Goal: Use online tool/utility: Utilize a website feature to perform a specific function

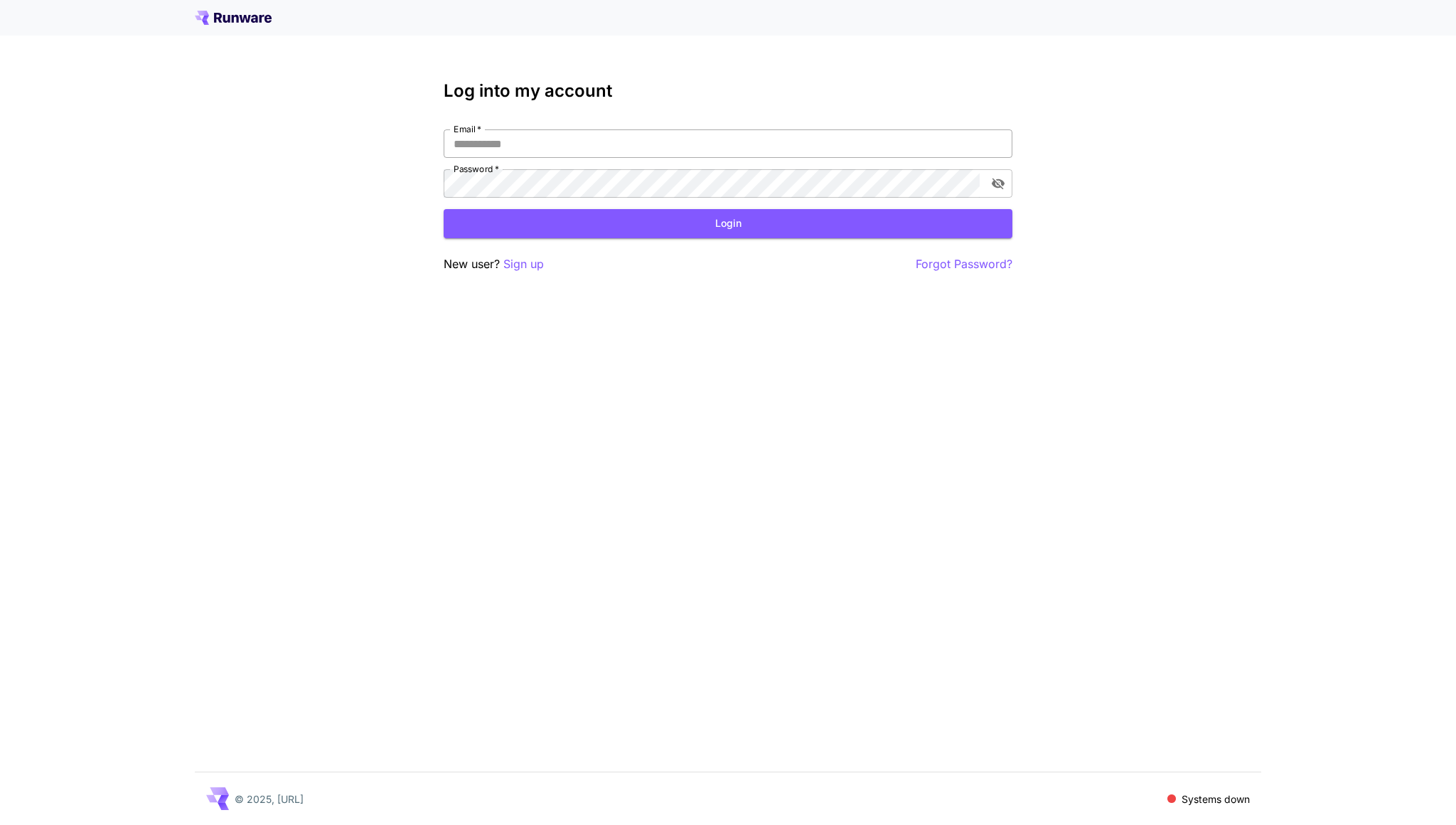
click at [796, 149] on input "Email   *" at bounding box center [728, 143] width 569 height 29
type input "**********"
click button "Login" at bounding box center [728, 223] width 569 height 29
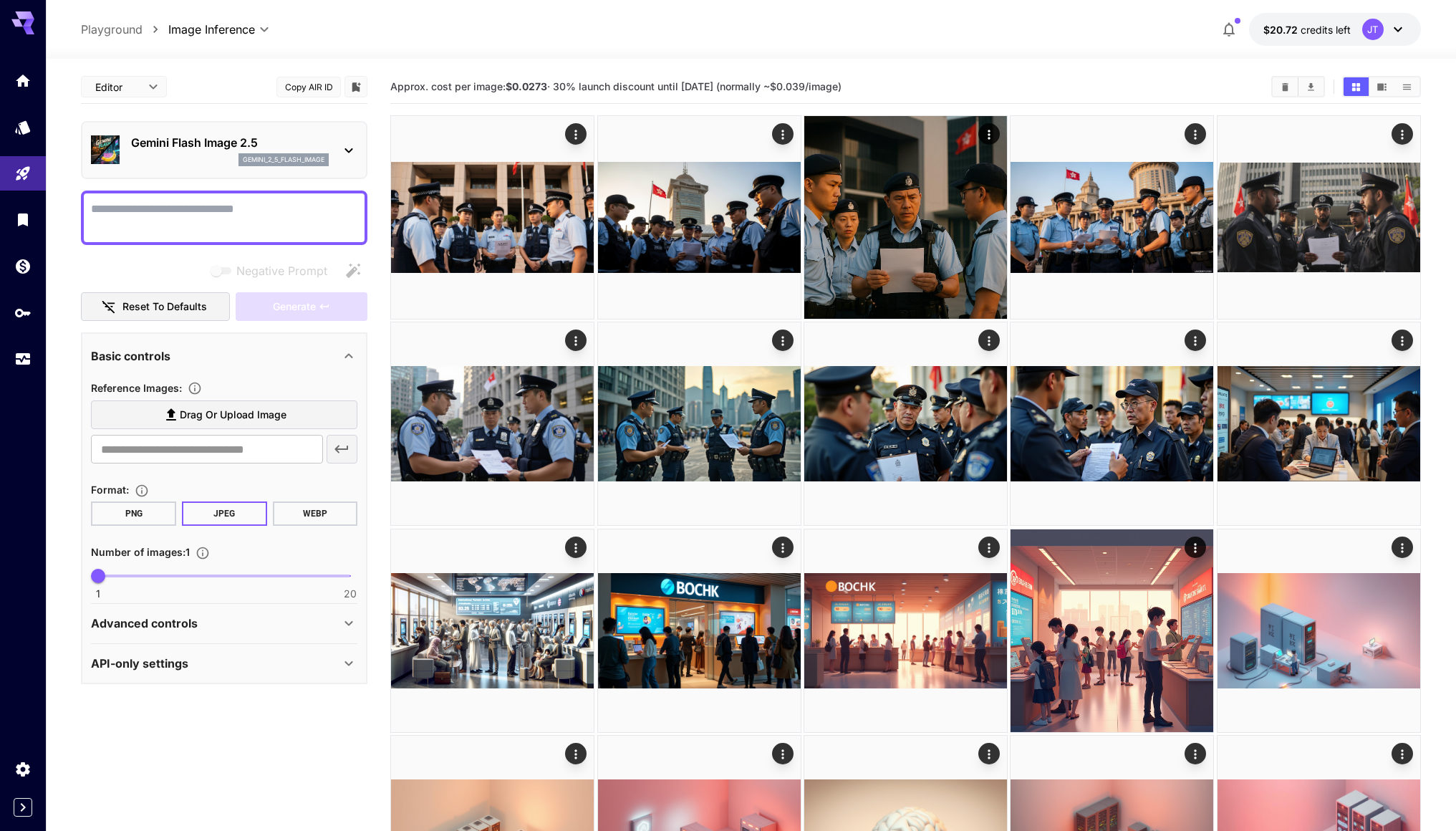
click at [245, 414] on span "Drag or upload image" at bounding box center [233, 415] width 107 height 18
click at [0, 0] on input "Drag or upload image" at bounding box center [0, 0] width 0 height 0
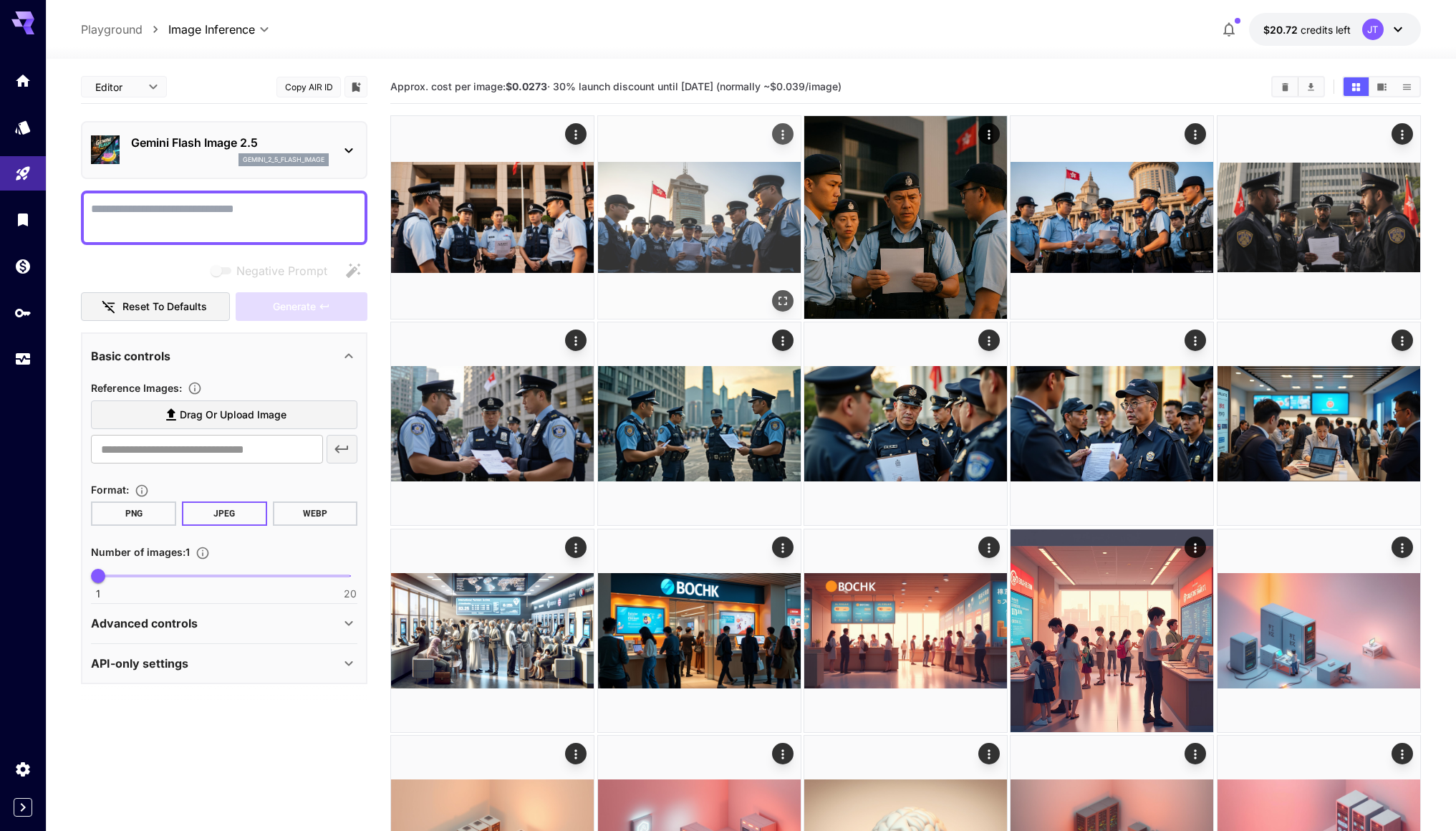
click at [723, 216] on img at bounding box center [699, 218] width 203 height 203
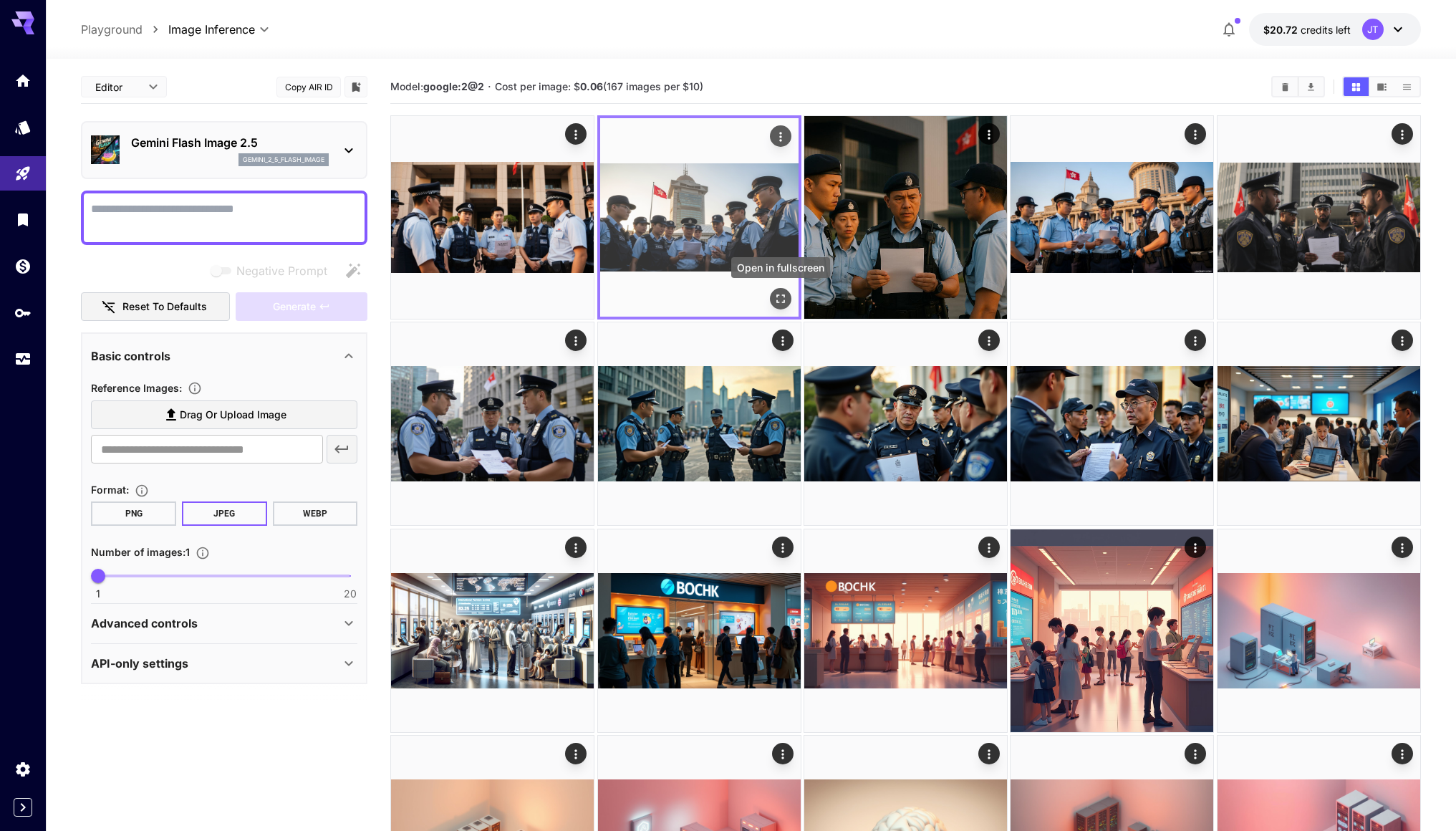
click at [782, 304] on icon "Open in fullscreen" at bounding box center [780, 298] width 14 height 14
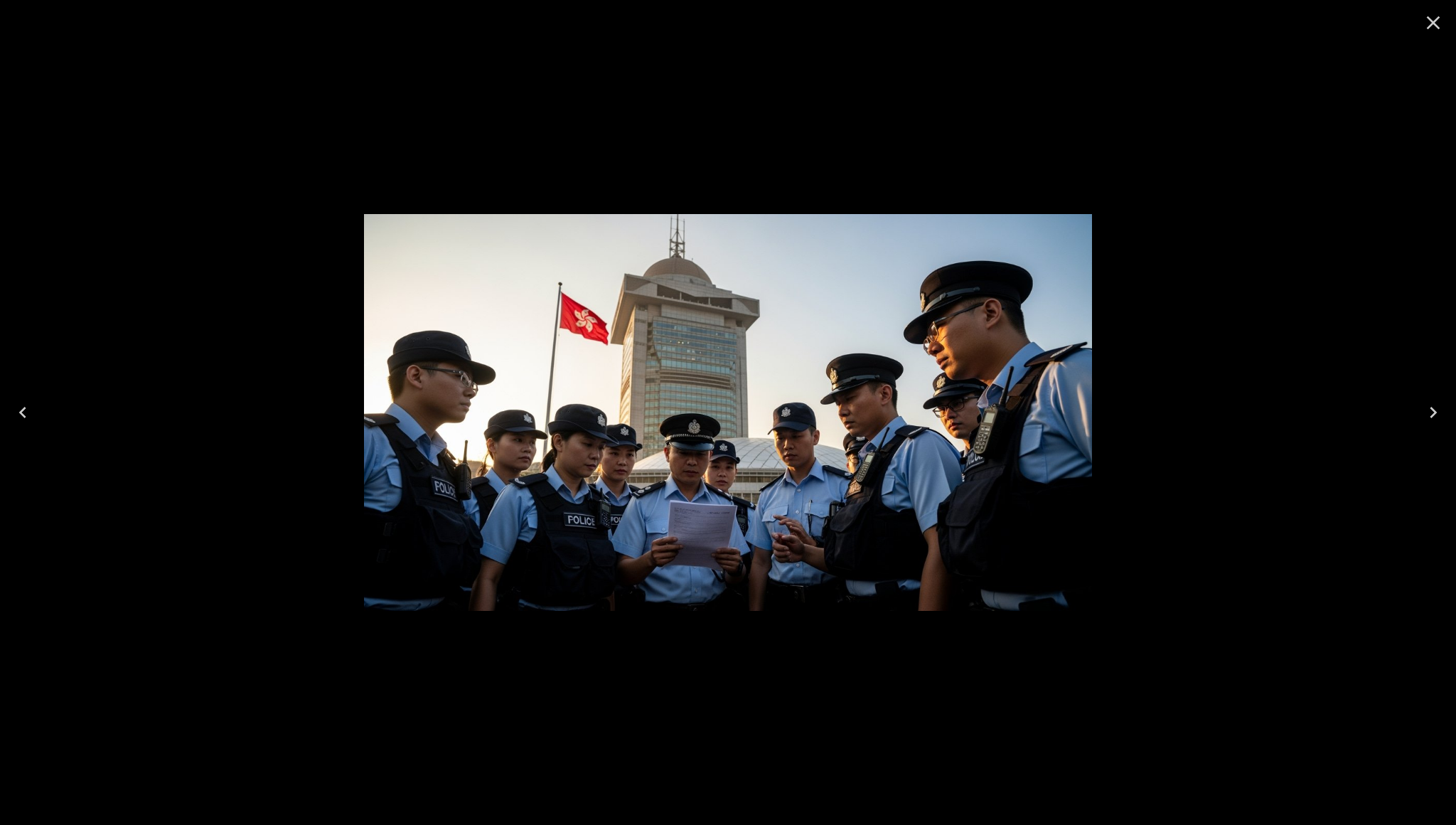
click at [1431, 18] on icon "Close" at bounding box center [1434, 22] width 22 height 22
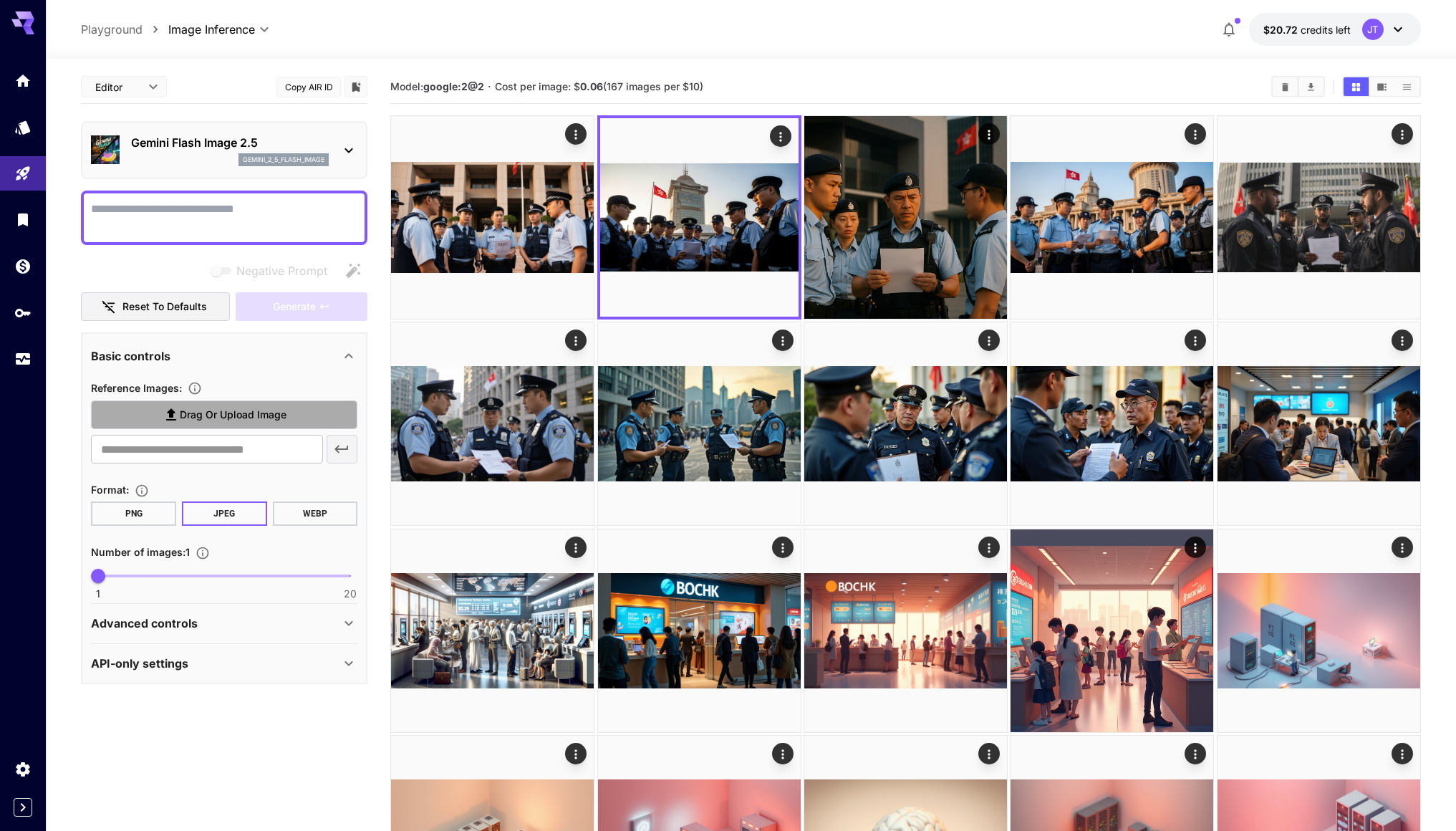
click at [263, 410] on span "Drag or upload image" at bounding box center [233, 415] width 107 height 18
click at [0, 0] on input "Drag or upload image" at bounding box center [0, 0] width 0 height 0
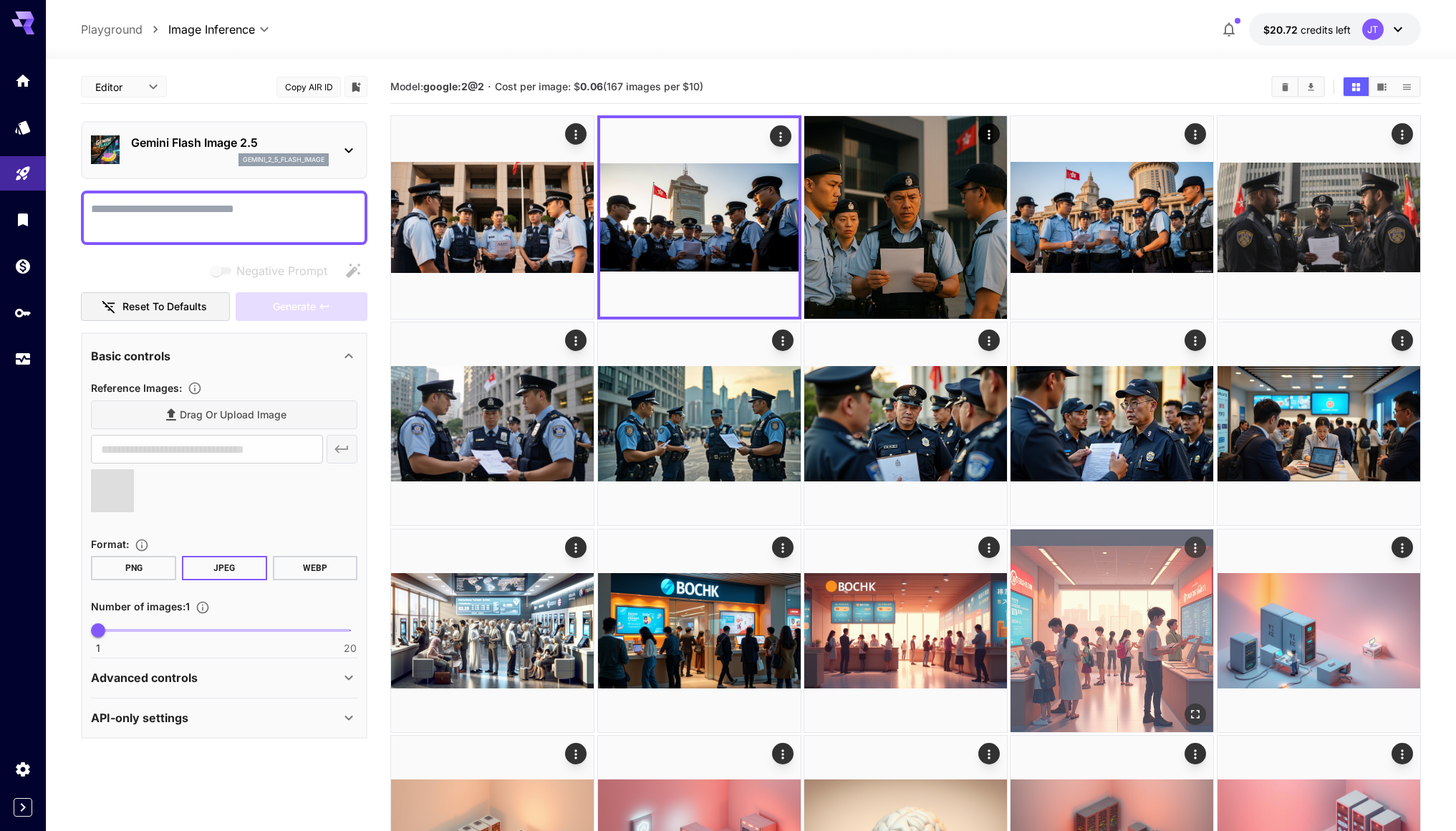
type input "**********"
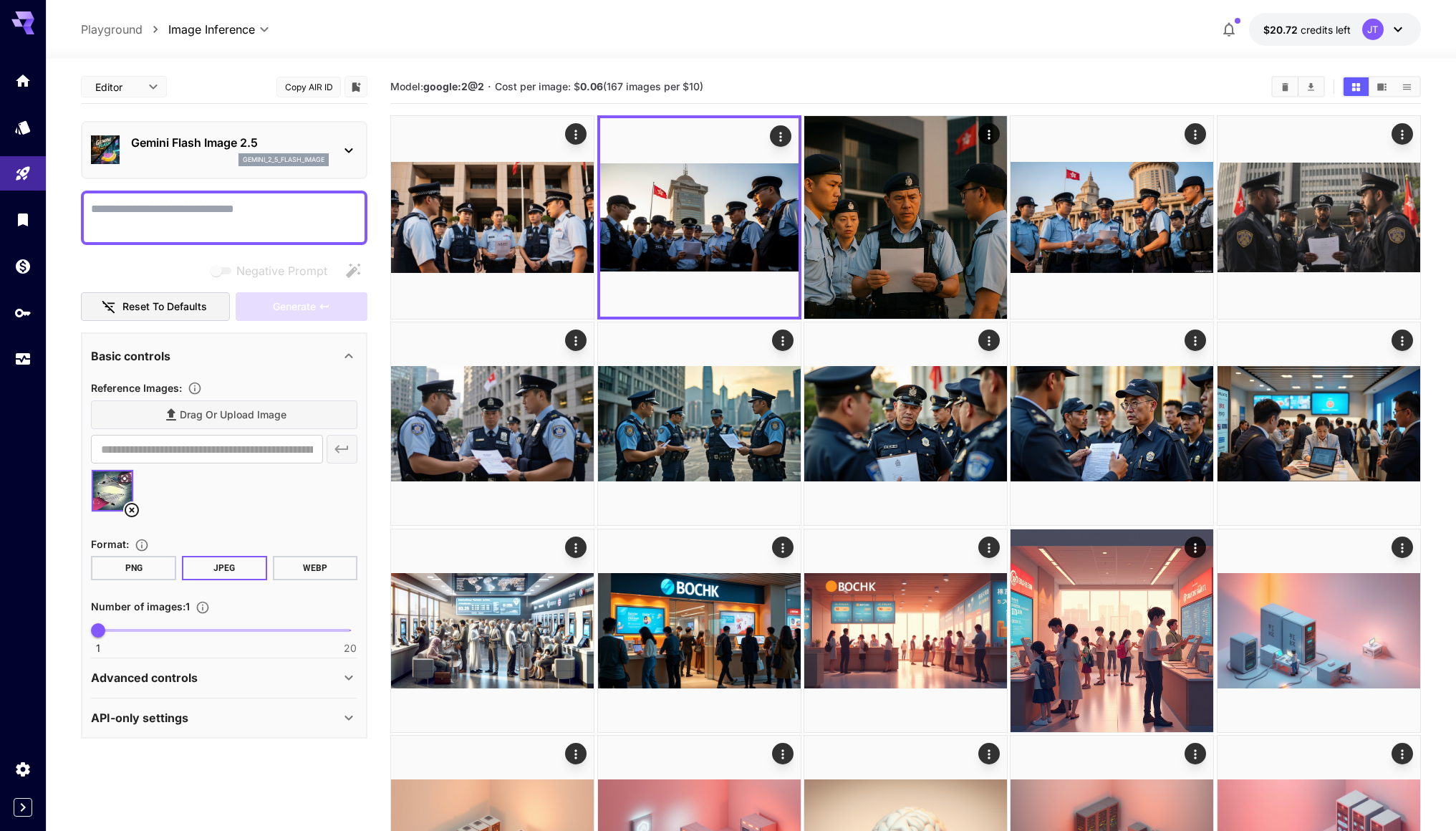
click at [233, 566] on button "JPEG" at bounding box center [224, 568] width 85 height 24
click at [297, 561] on button "WEBP" at bounding box center [315, 568] width 85 height 24
click at [293, 201] on textarea "Negative Prompt" at bounding box center [224, 218] width 266 height 35
click at [293, 205] on textarea "Negative Prompt" at bounding box center [224, 218] width 266 height 35
click at [302, 205] on textarea "**********" at bounding box center [224, 218] width 266 height 35
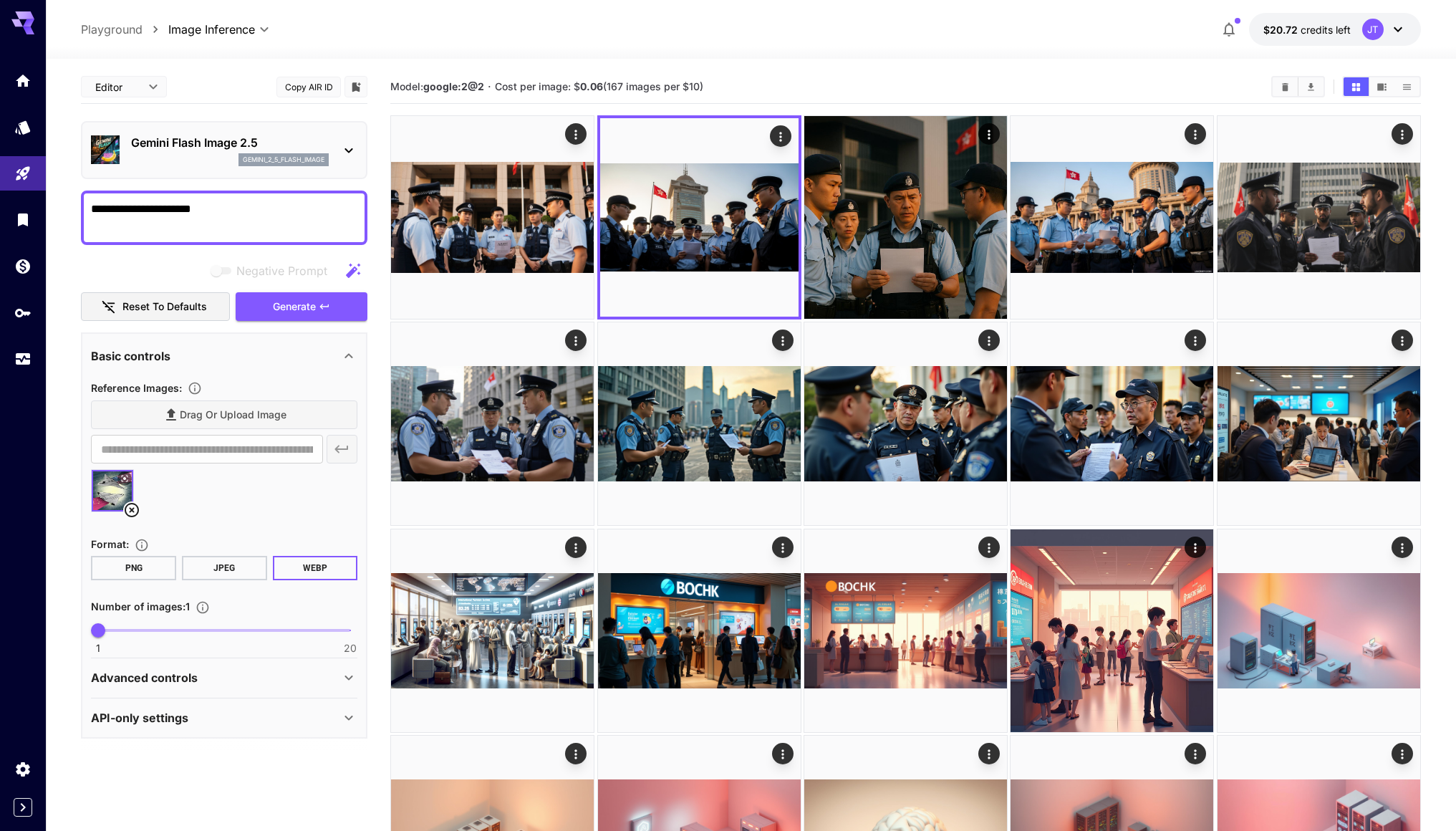
click at [175, 211] on textarea "**********" at bounding box center [224, 218] width 266 height 35
click at [202, 210] on textarea "**********" at bounding box center [224, 218] width 266 height 35
click at [268, 211] on textarea "**********" at bounding box center [224, 218] width 266 height 35
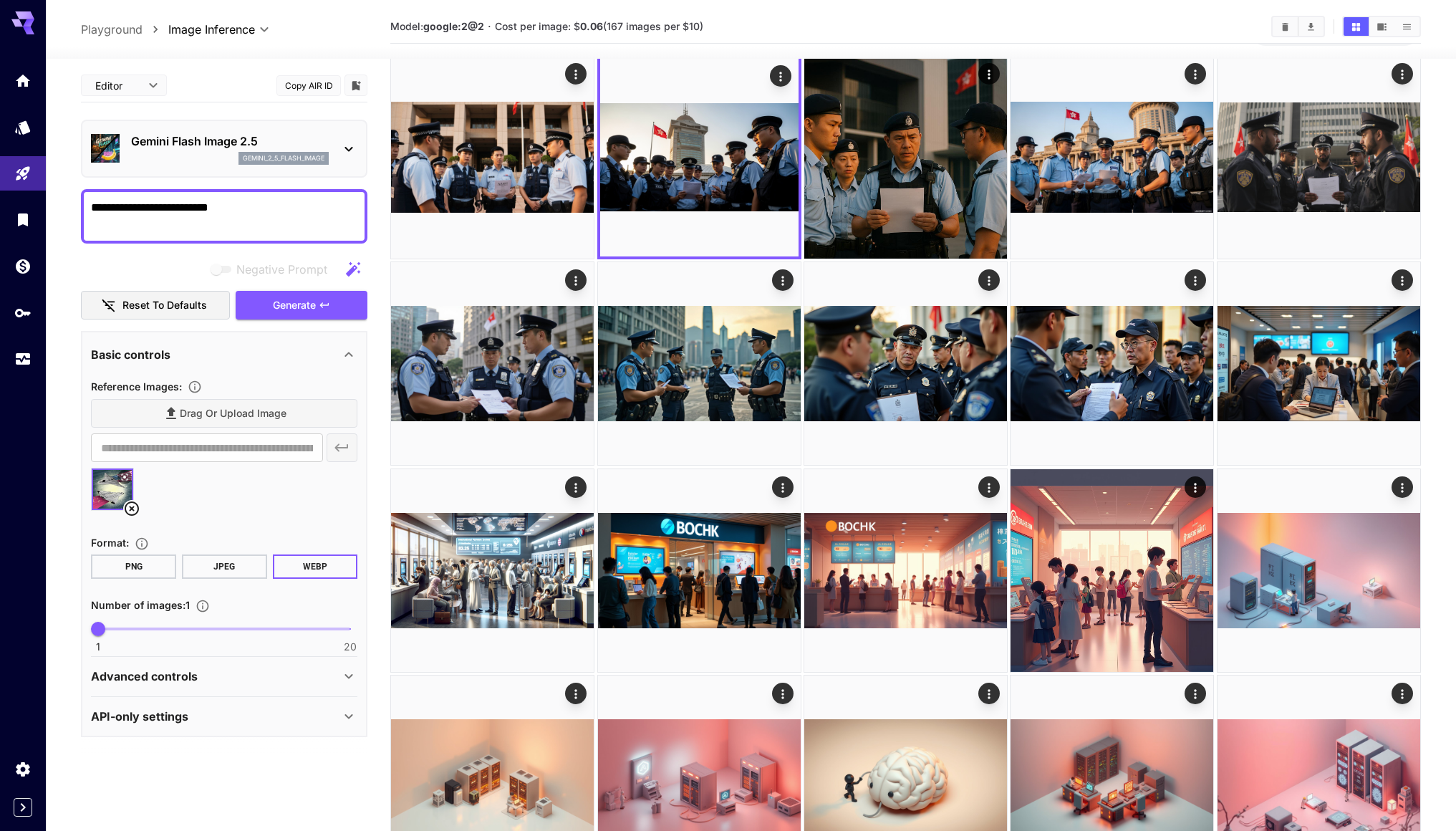
scroll to position [94, 0]
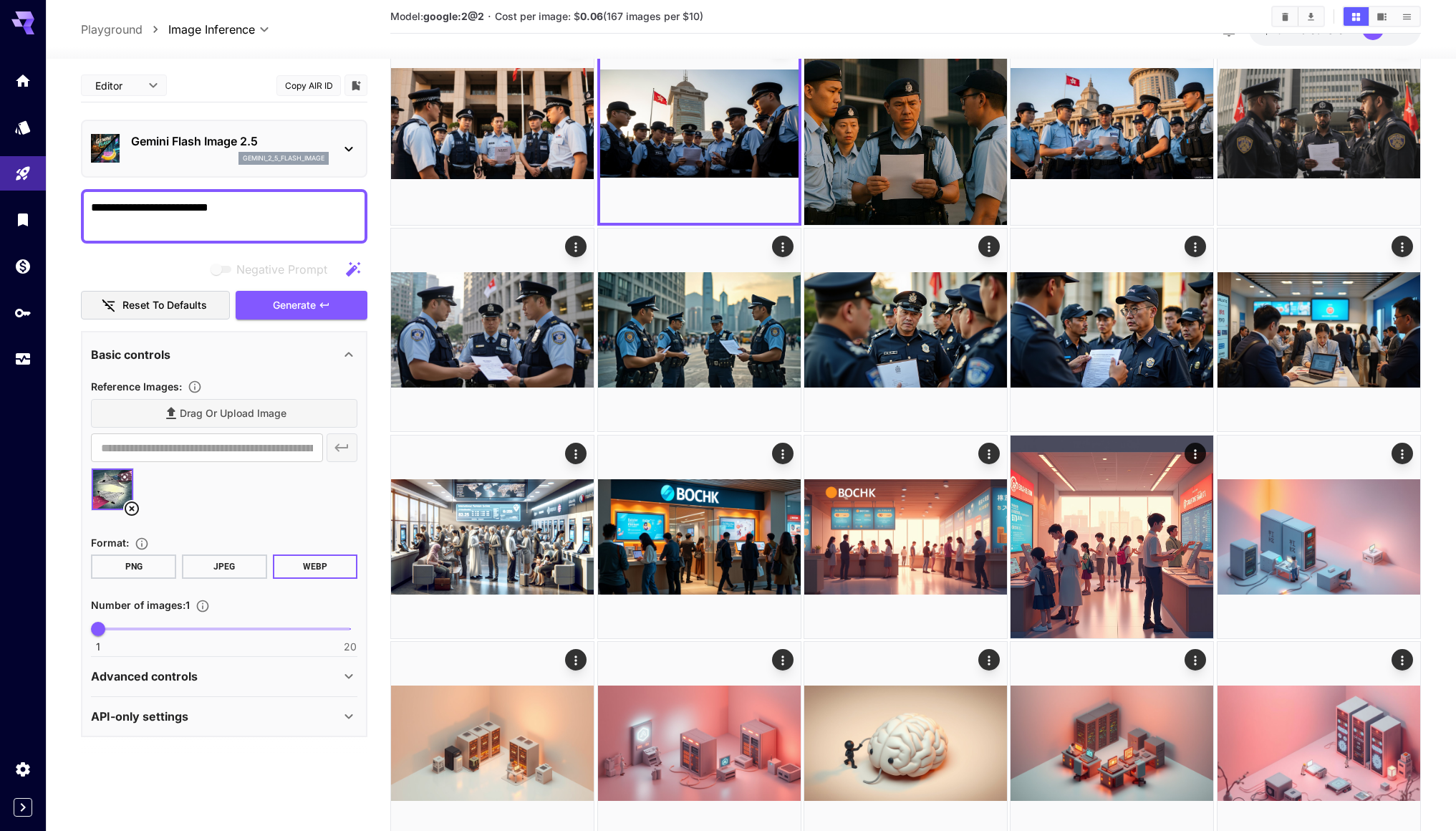
click at [229, 566] on button "JPEG" at bounding box center [224, 567] width 85 height 24
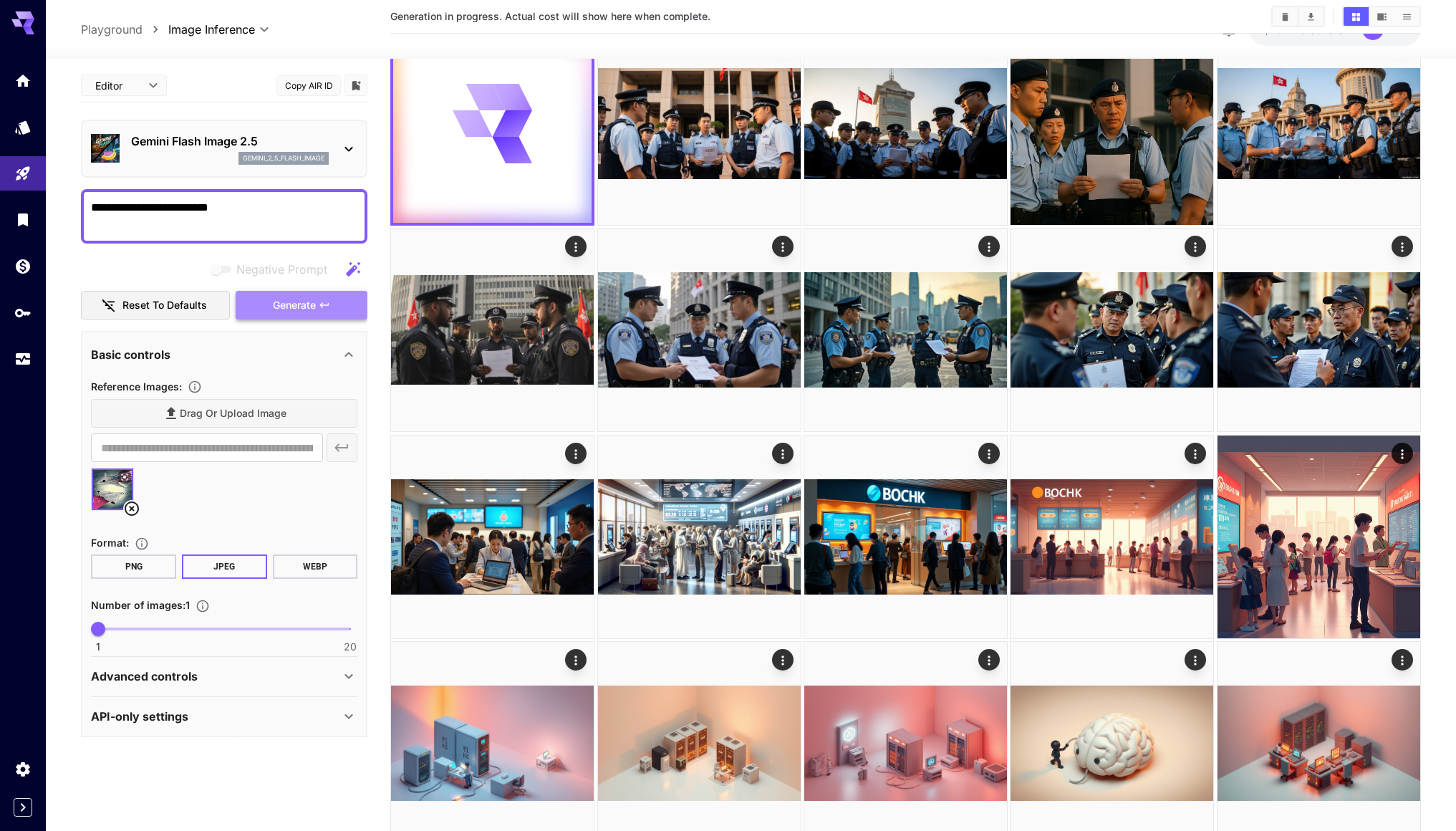
click at [316, 304] on span "Generate" at bounding box center [294, 305] width 43 height 18
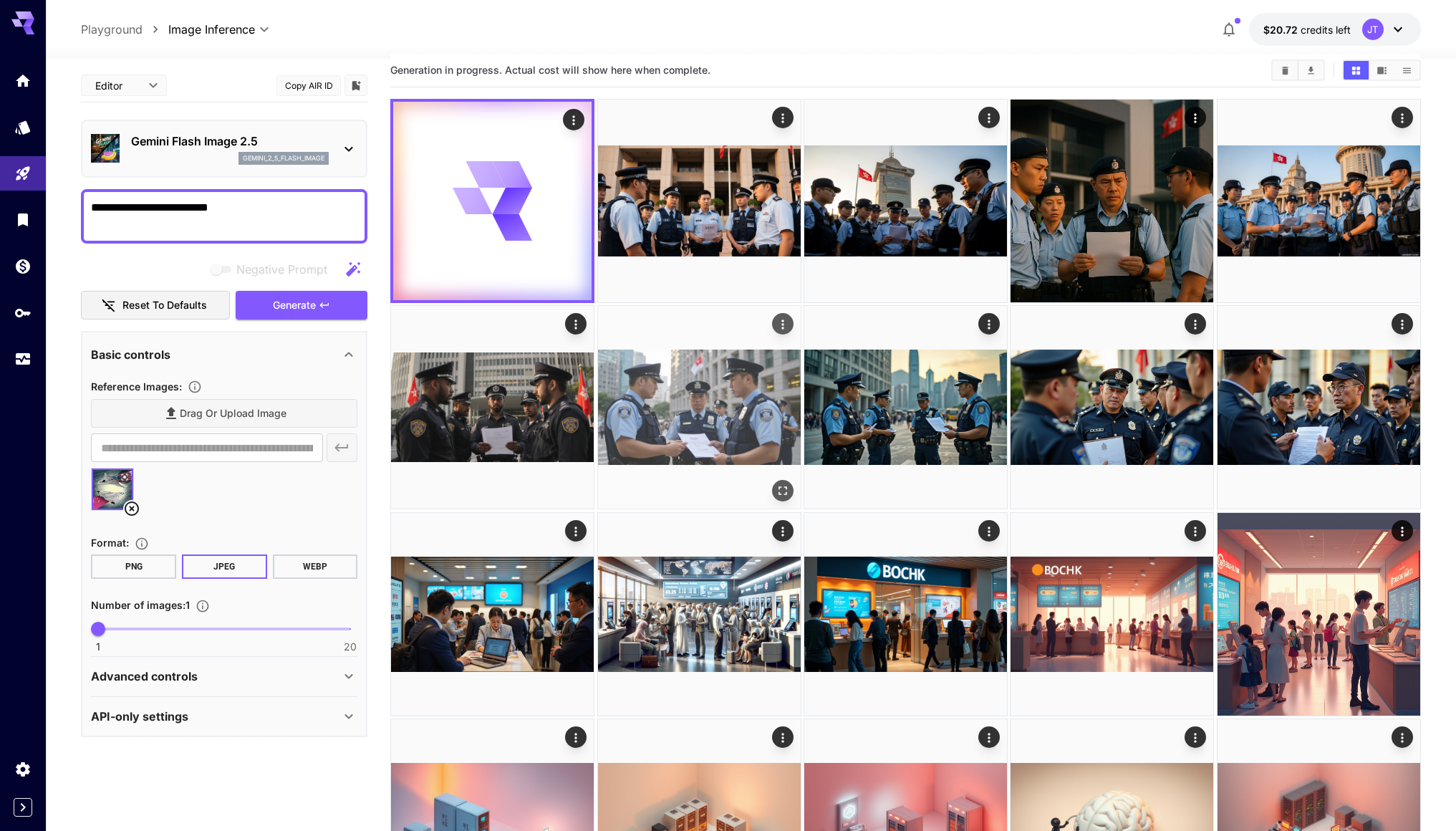
scroll to position [0, 0]
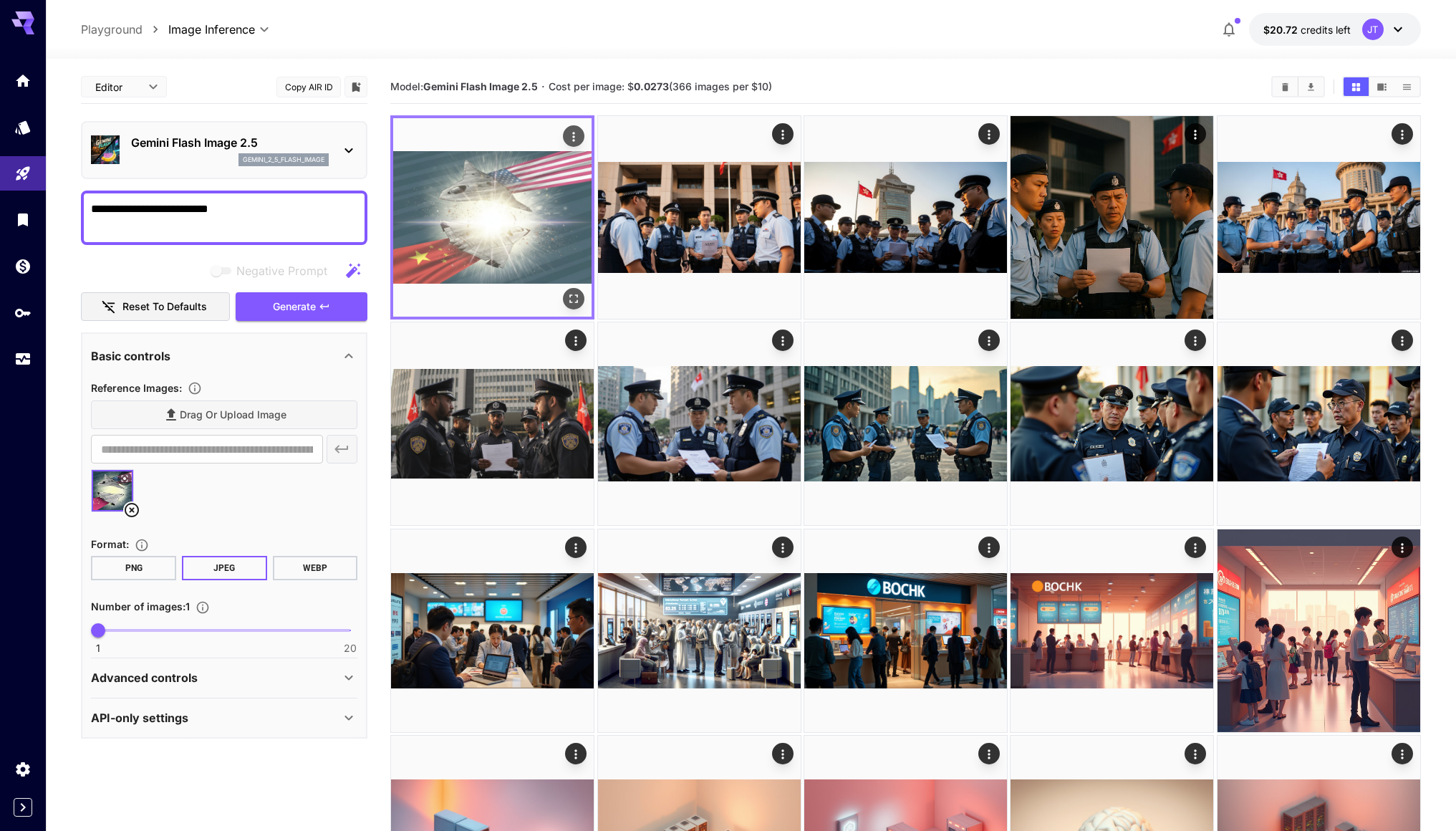
click at [517, 234] on img at bounding box center [492, 218] width 199 height 199
click at [578, 296] on icon "Open in fullscreen" at bounding box center [573, 298] width 14 height 14
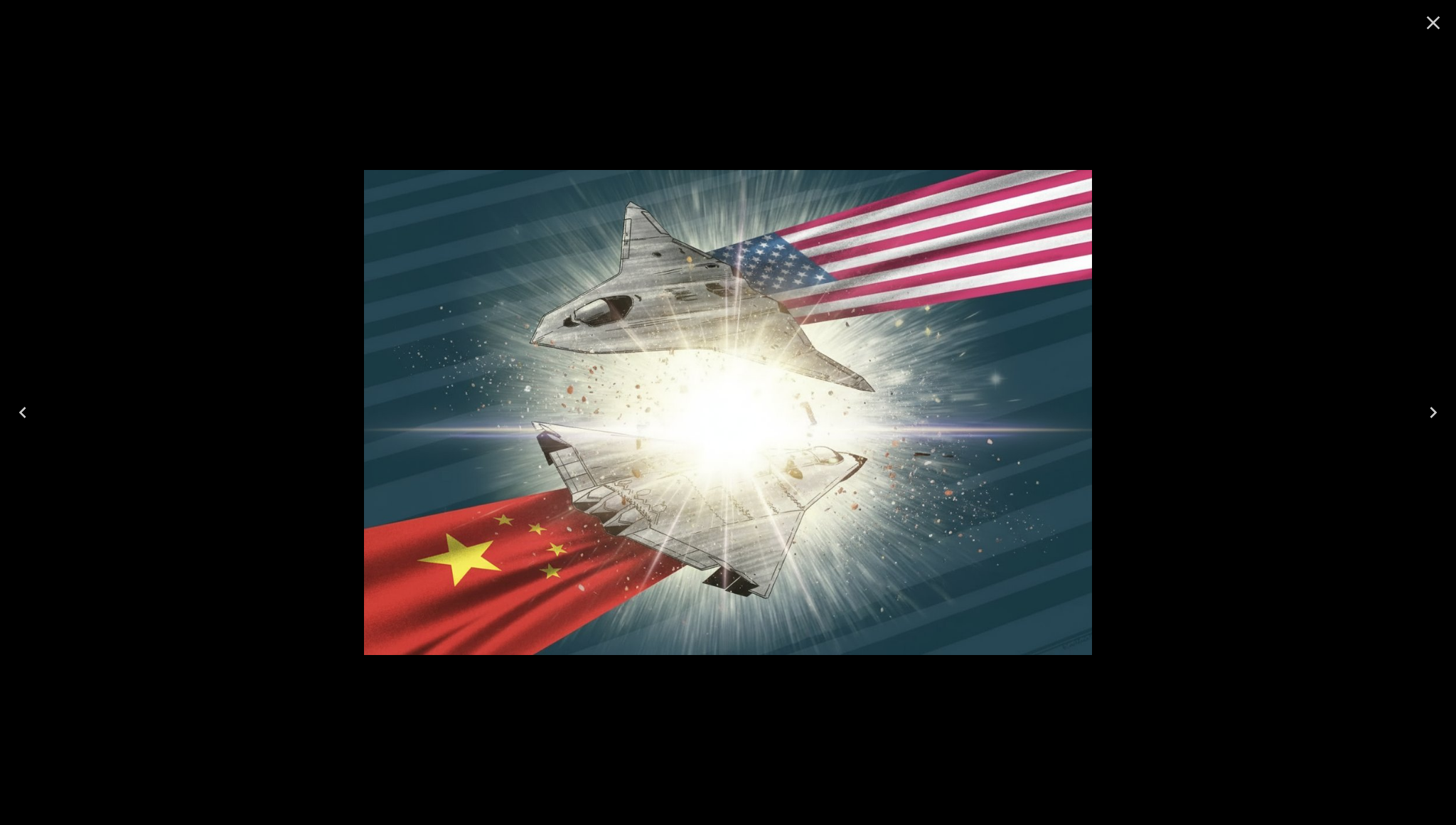
click at [1443, 20] on icon "Close" at bounding box center [1434, 22] width 22 height 22
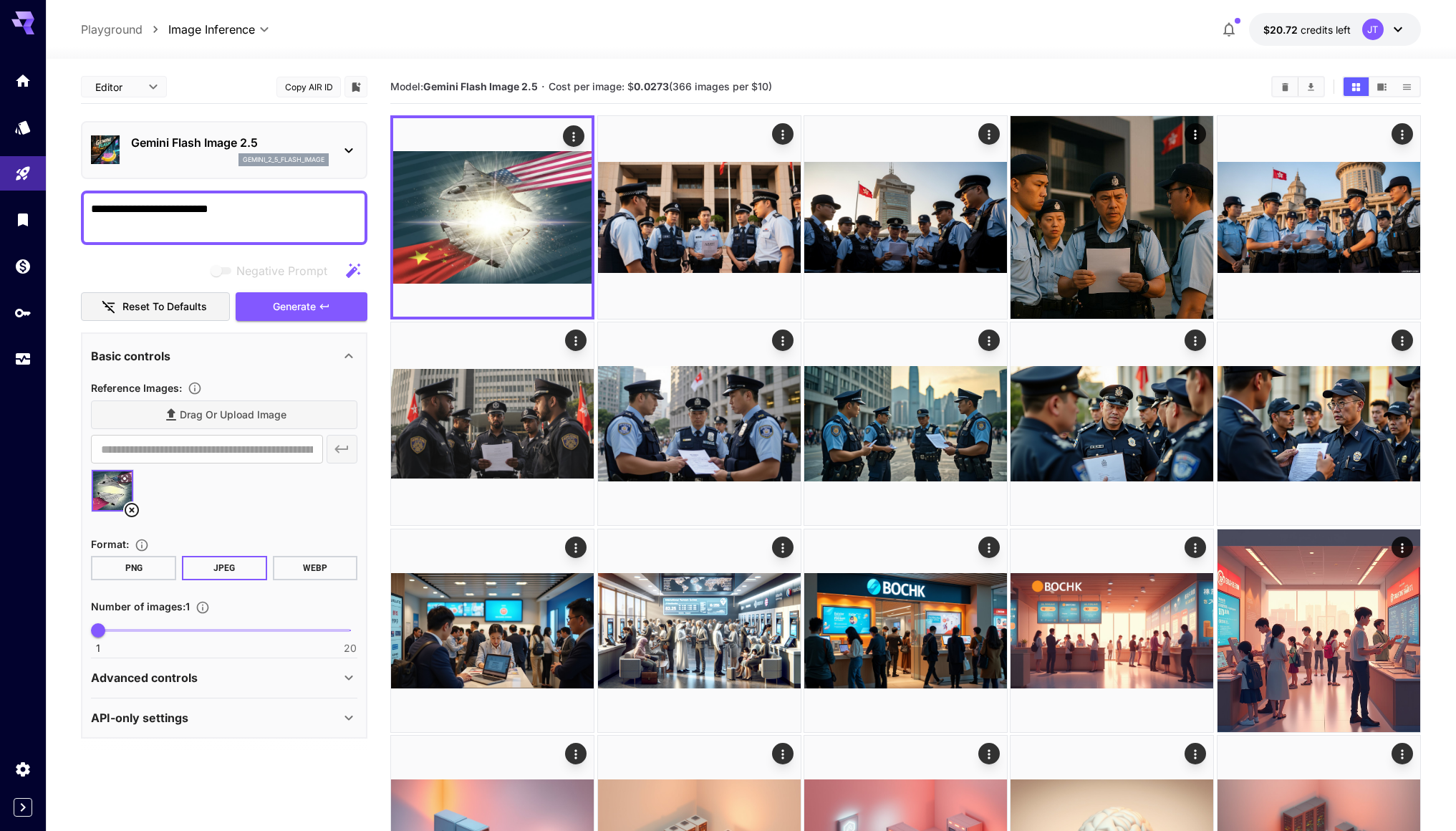
click at [310, 208] on textarea "**********" at bounding box center [224, 218] width 266 height 35
drag, startPoint x: 143, startPoint y: 205, endPoint x: 51, endPoint y: 196, distance: 92.4
click at [262, 214] on textarea "**********" at bounding box center [224, 218] width 266 height 35
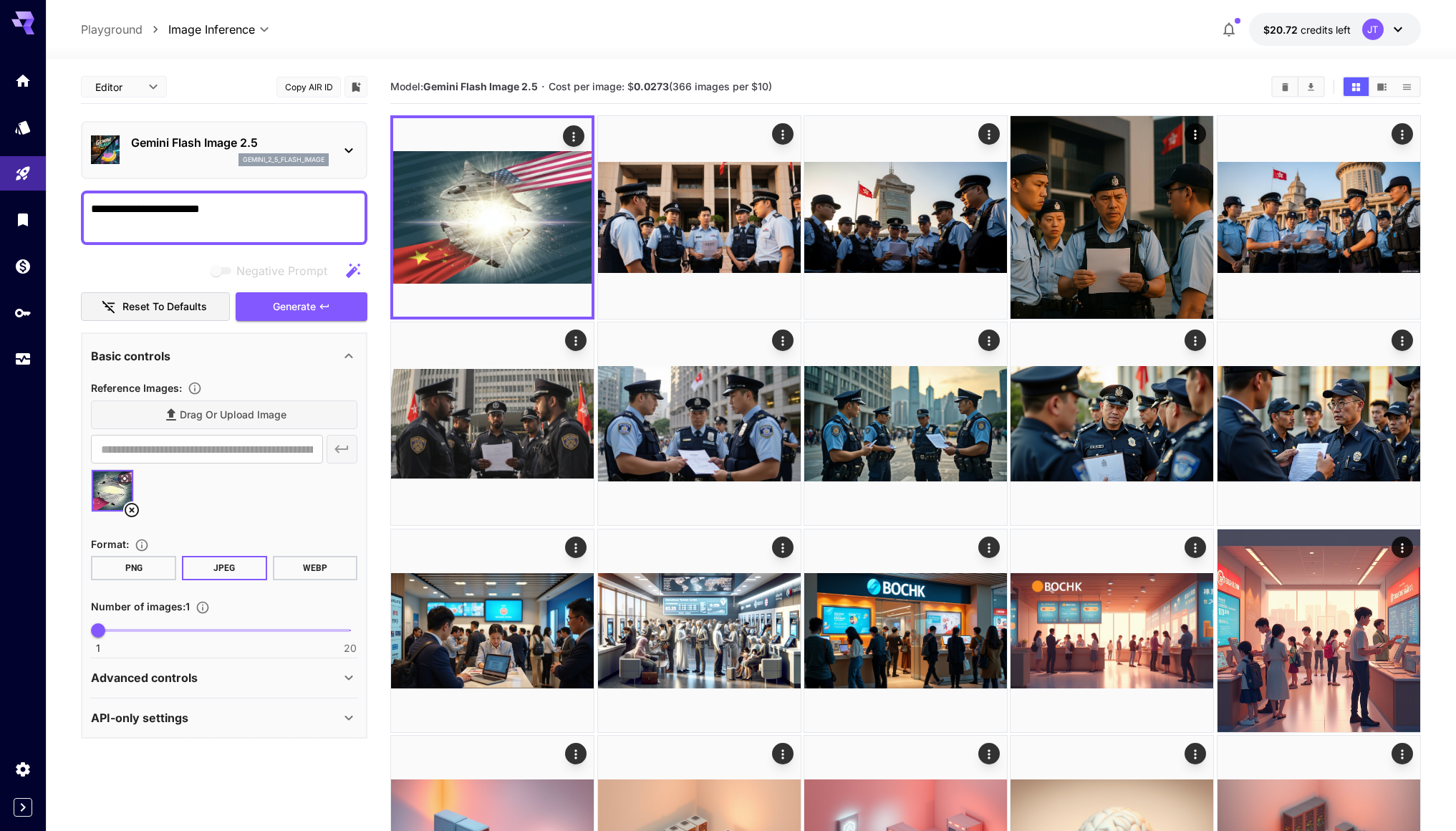
click at [262, 214] on textarea "**********" at bounding box center [224, 218] width 266 height 35
paste textarea "**********"
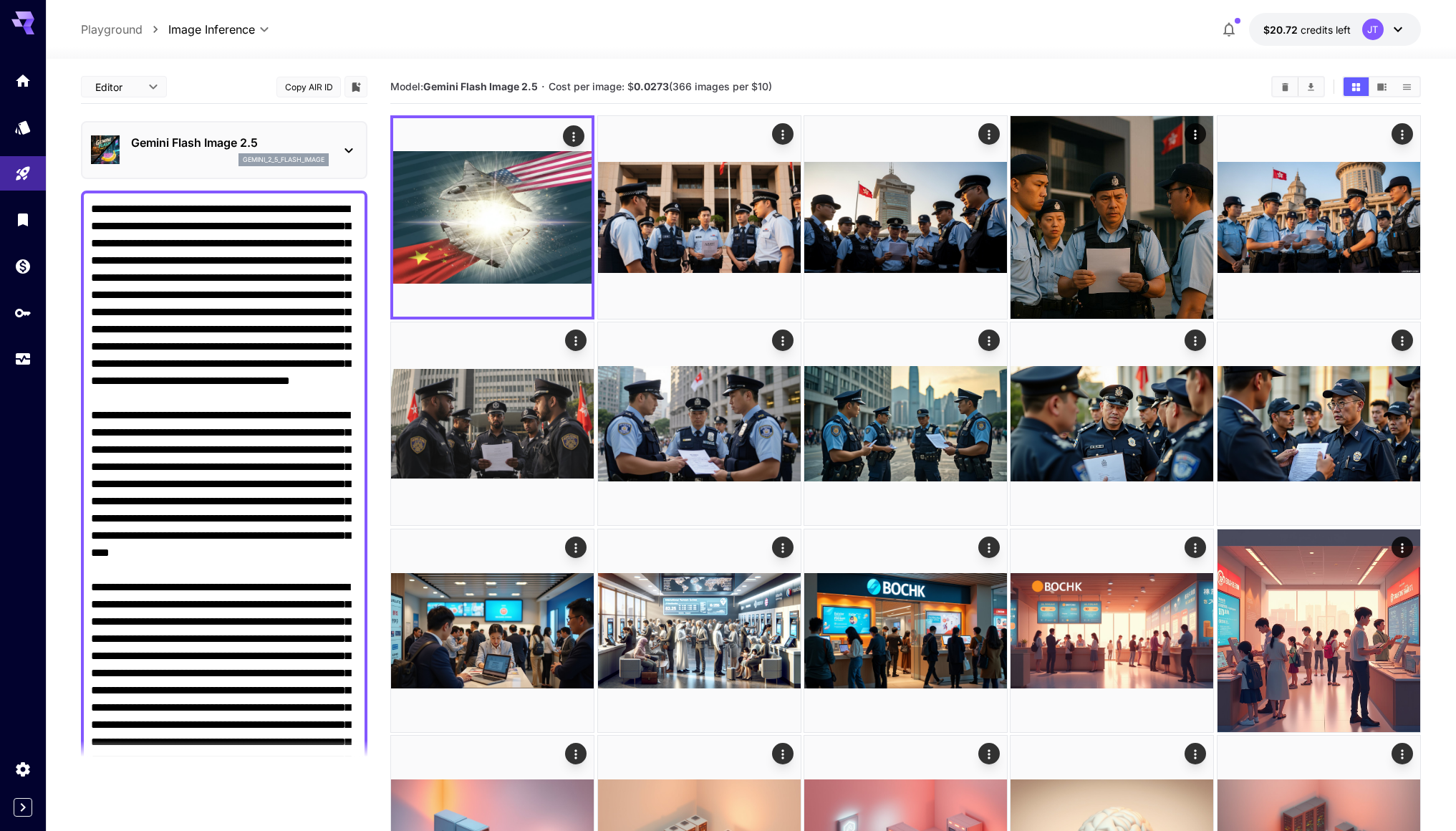
scroll to position [110, 0]
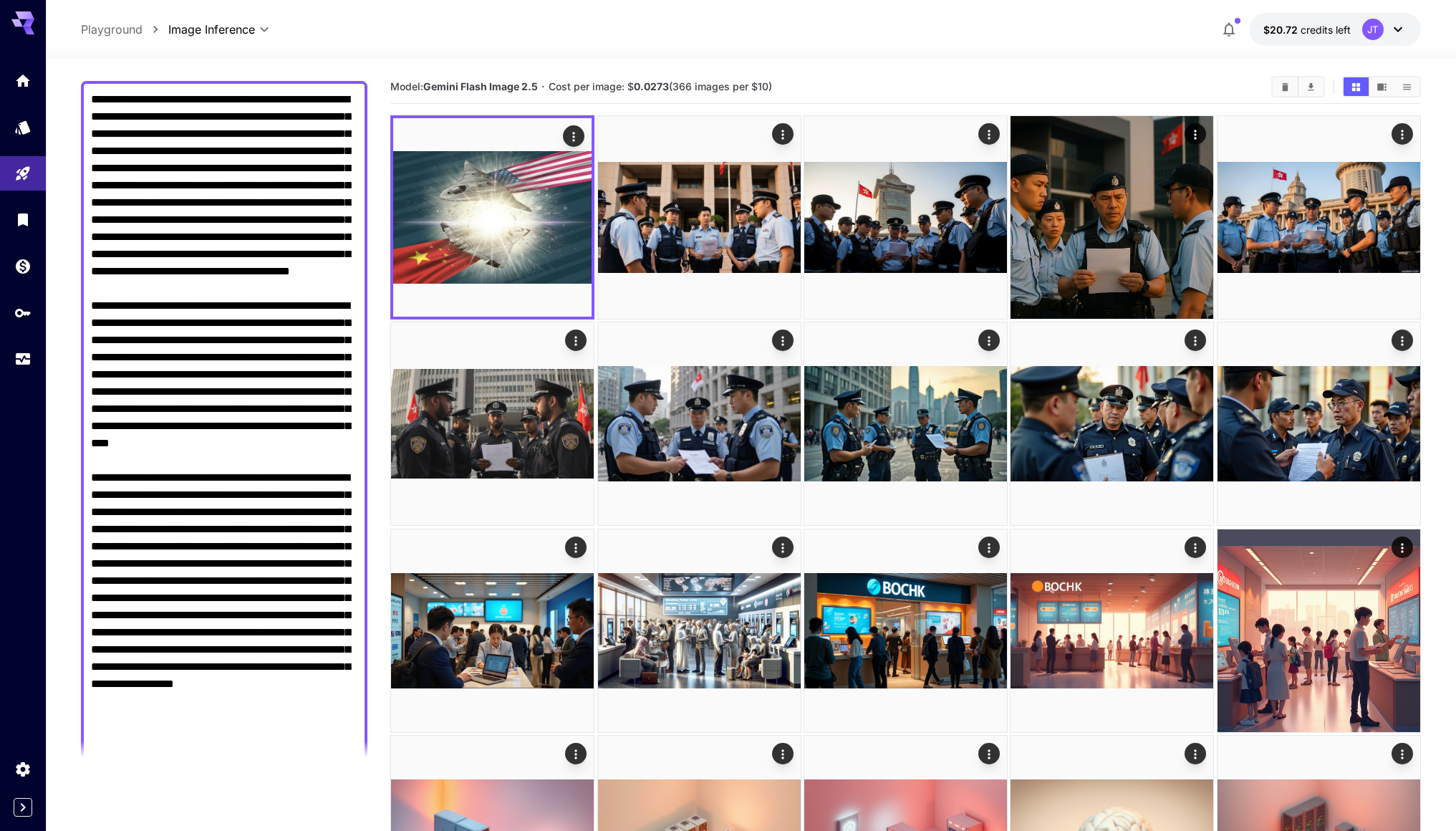
click at [113, 98] on textarea "Negative Prompt" at bounding box center [224, 434] width 266 height 687
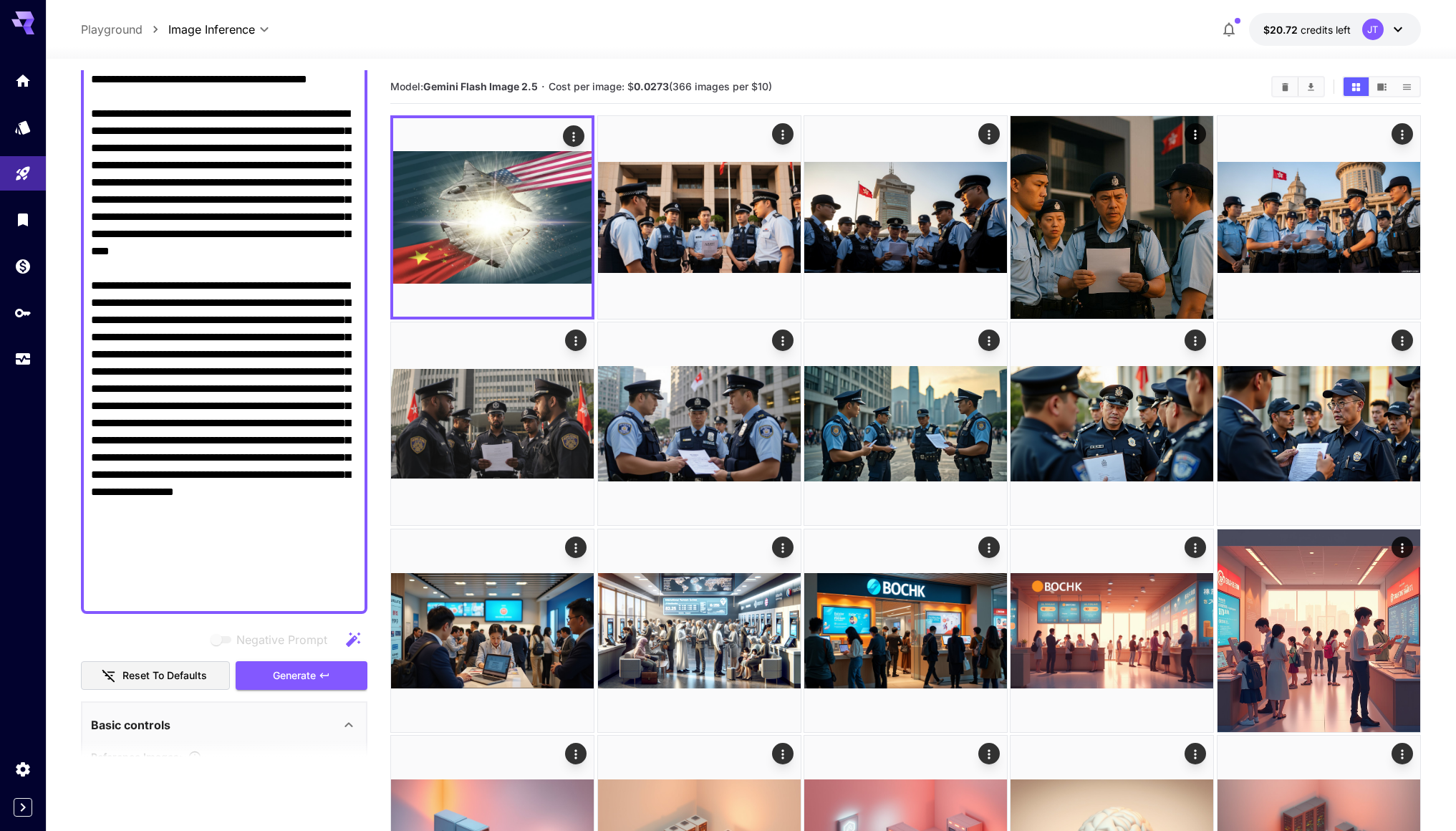
scroll to position [303, 0]
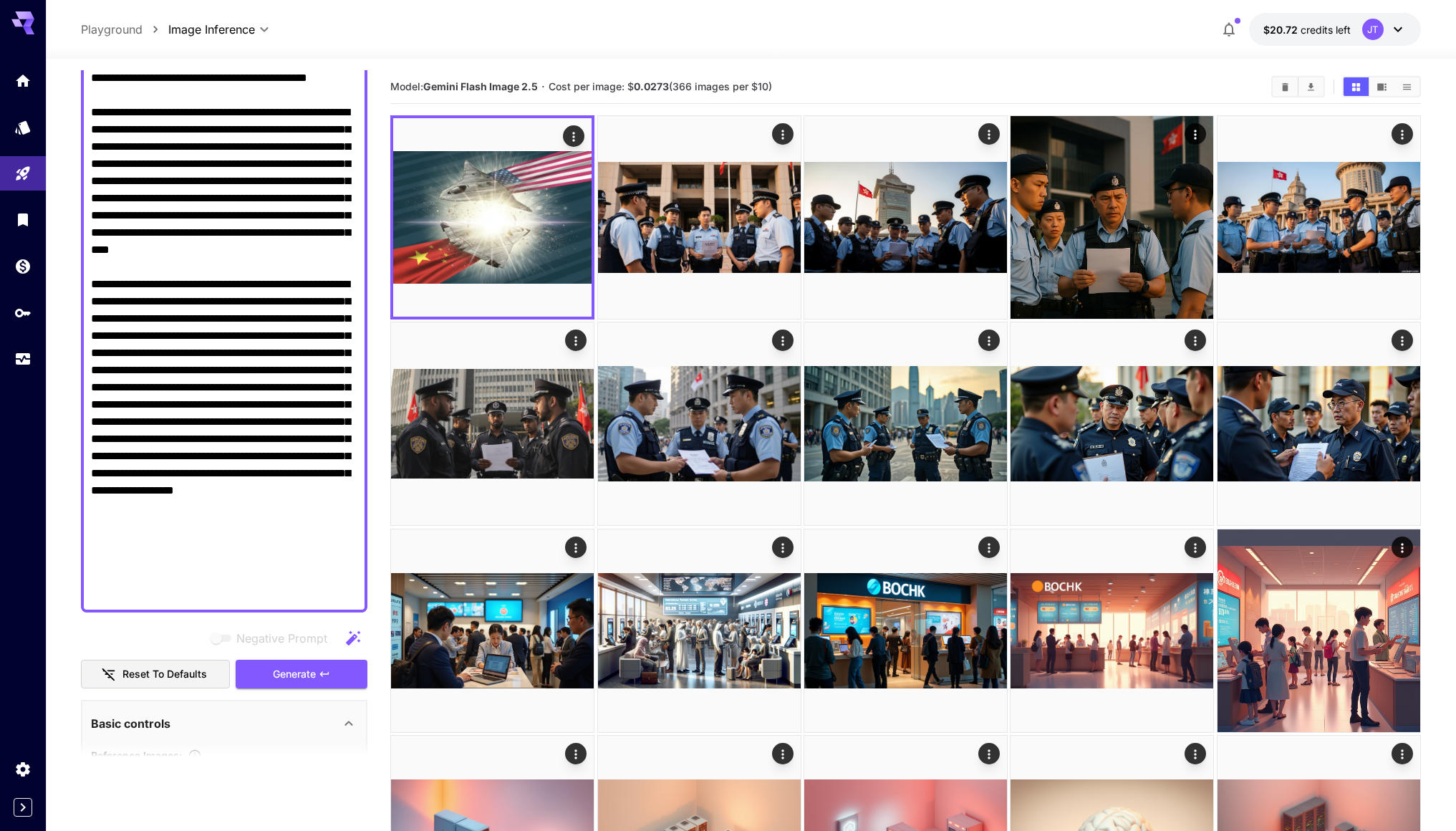
click at [322, 586] on textarea "Negative Prompt" at bounding box center [224, 250] width 266 height 705
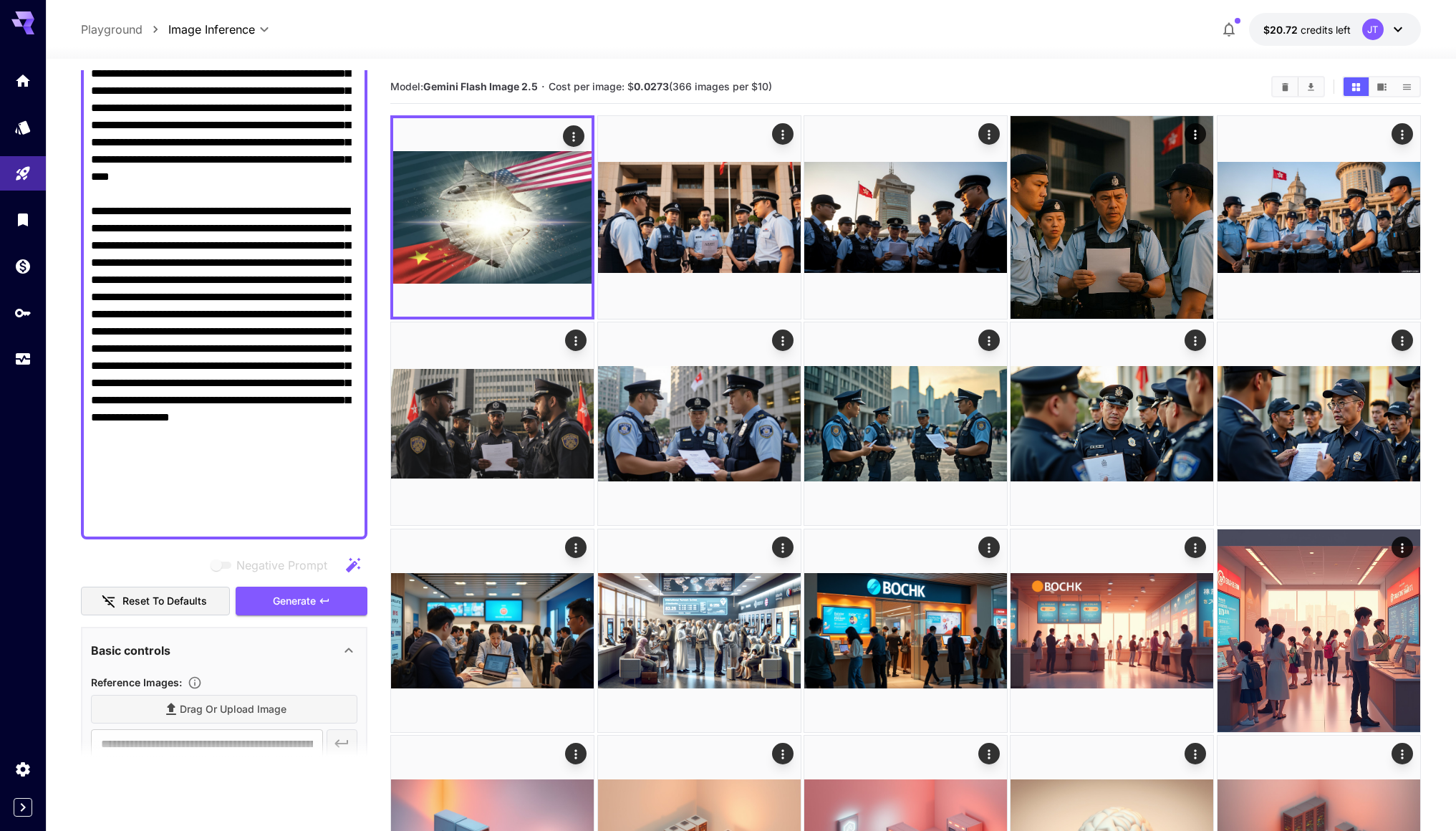
scroll to position [392, 0]
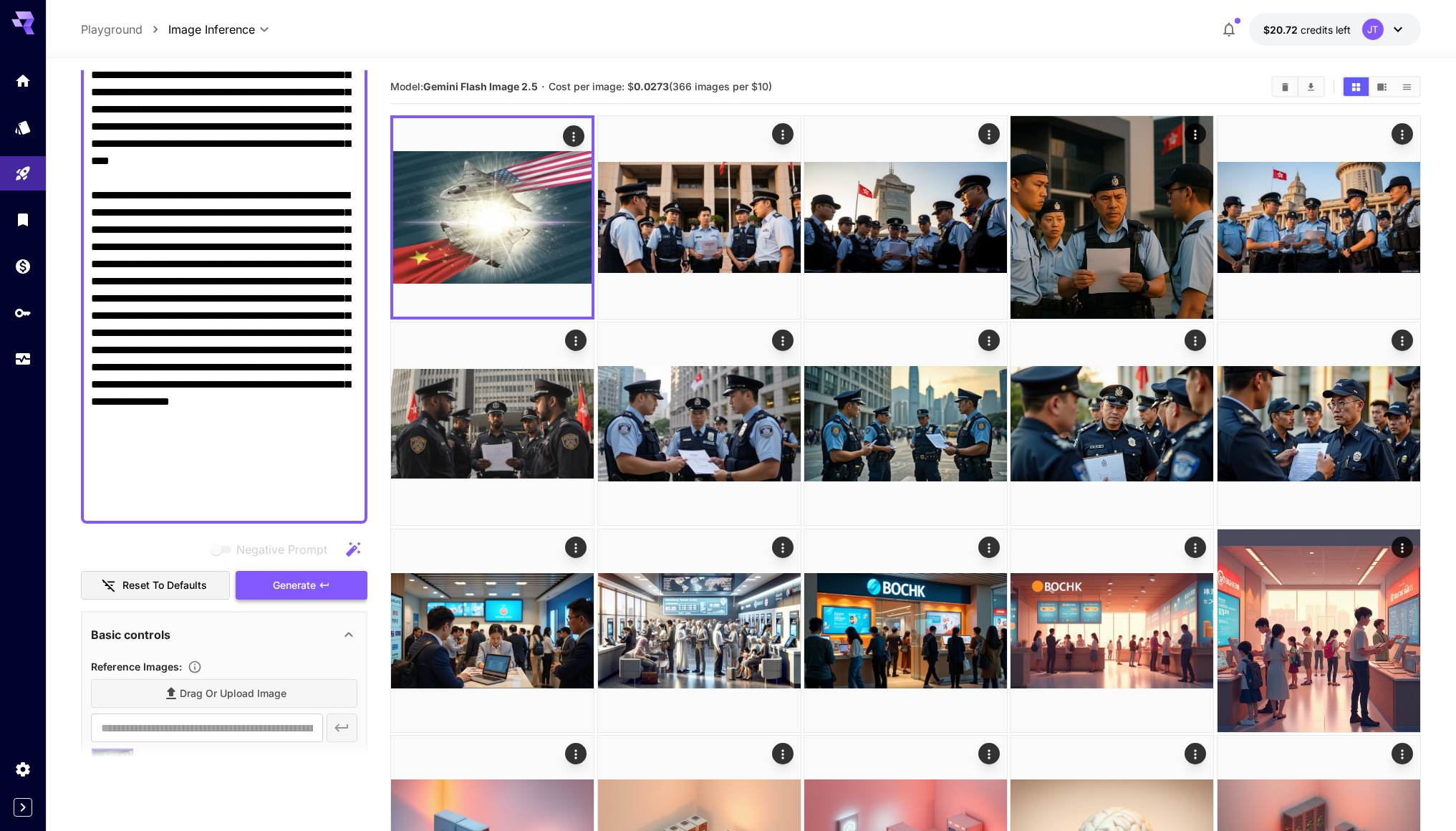
click at [320, 582] on icon "button" at bounding box center [324, 585] width 11 height 11
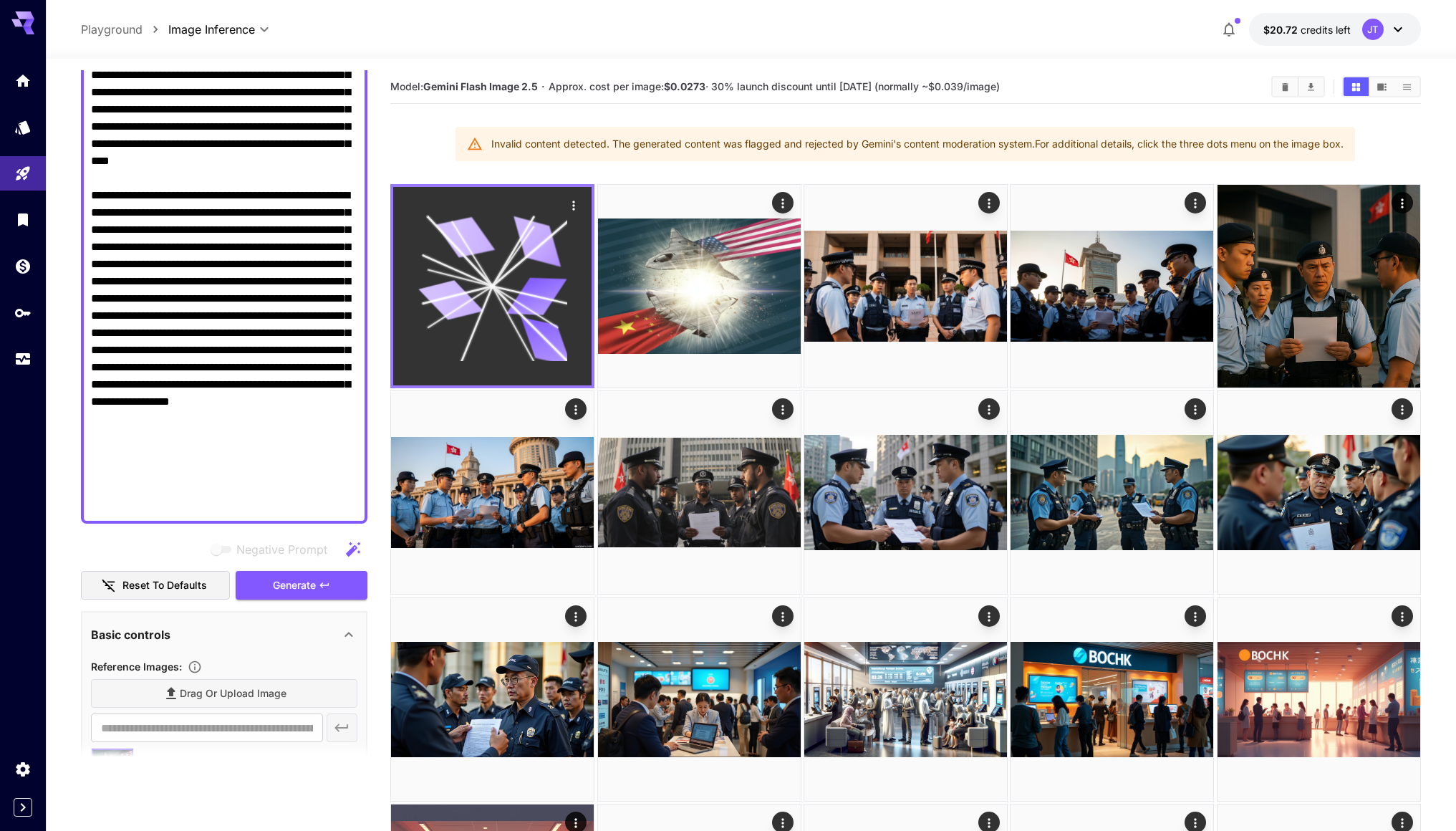
click at [553, 300] on icon at bounding box center [530, 295] width 75 height 17
click at [477, 275] on icon at bounding box center [492, 286] width 149 height 149
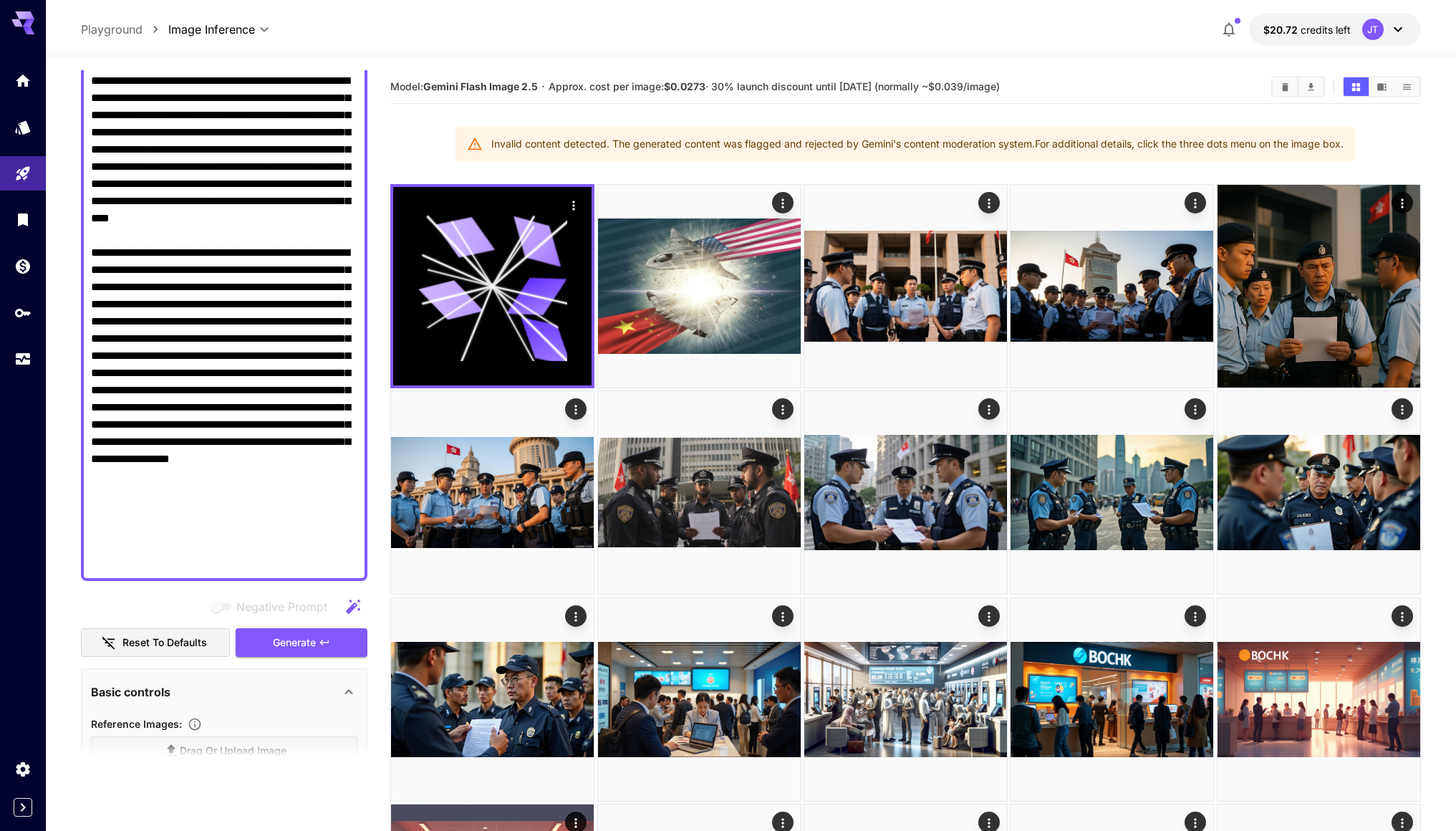
scroll to position [338, 0]
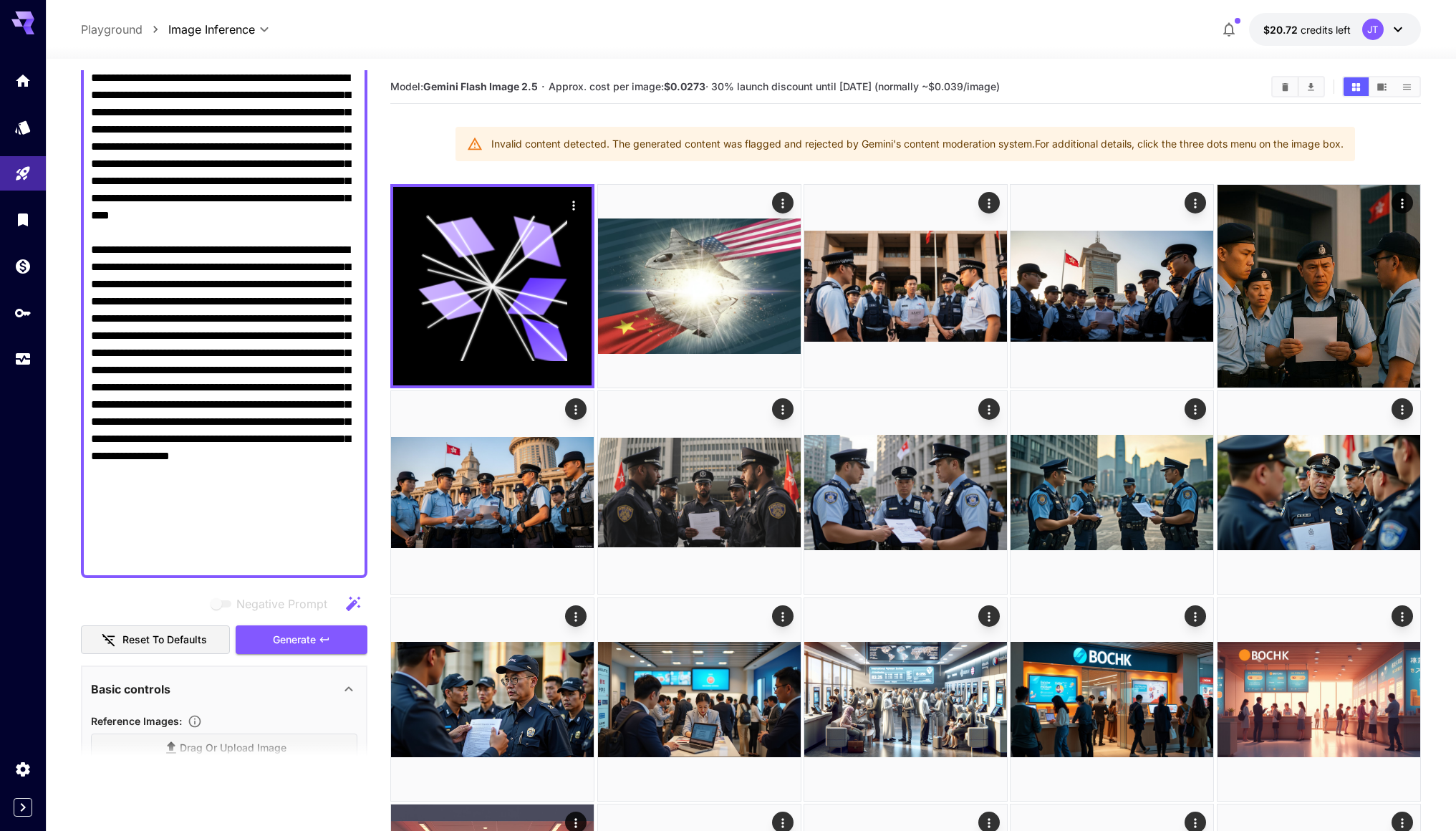
drag, startPoint x: 328, startPoint y: 559, endPoint x: 197, endPoint y: 511, distance: 139.5
click at [197, 511] on textarea "Negative Prompt" at bounding box center [224, 216] width 266 height 705
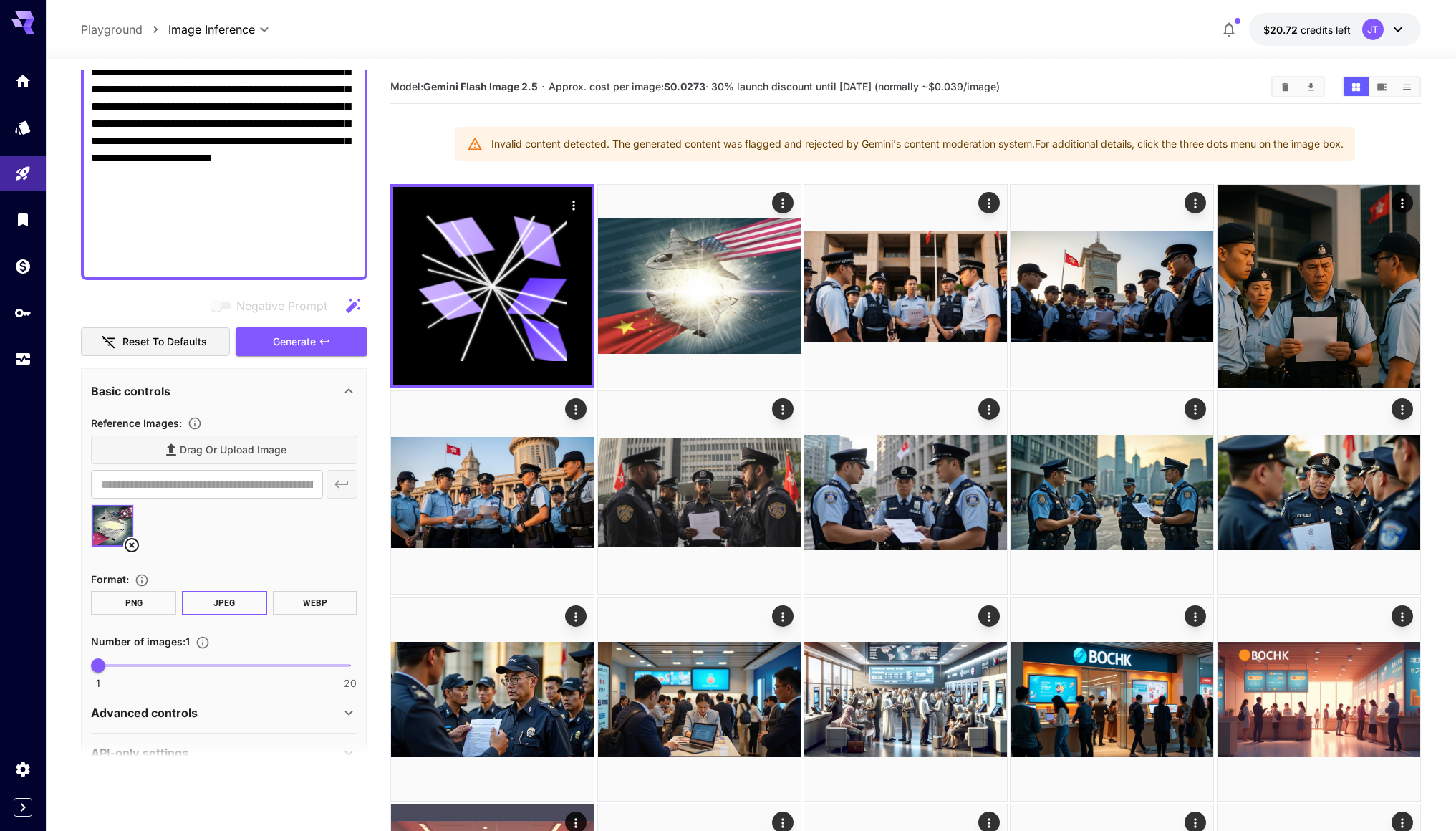
scroll to position [617, 0]
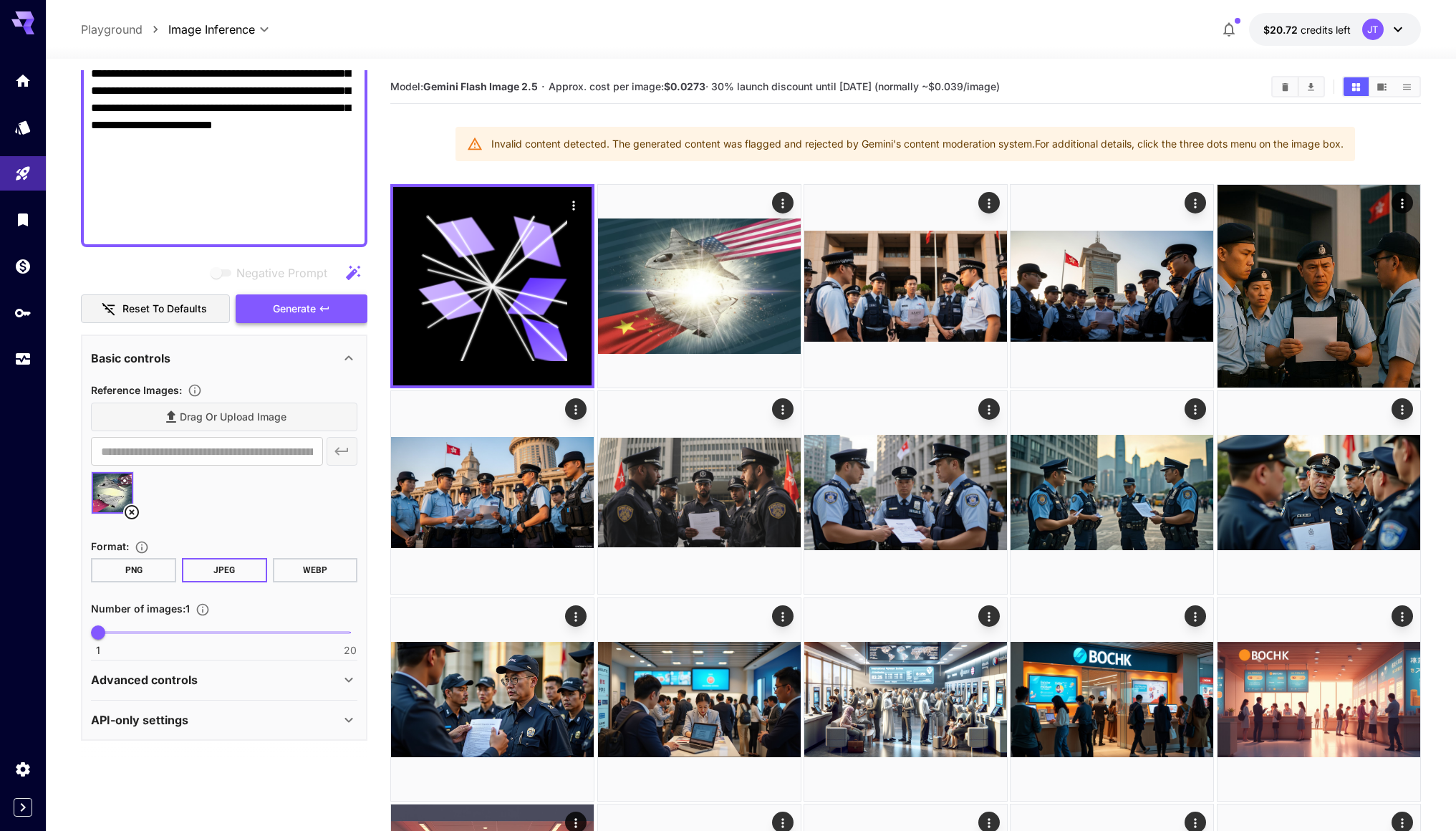
click at [346, 310] on button "Generate" at bounding box center [301, 309] width 132 height 29
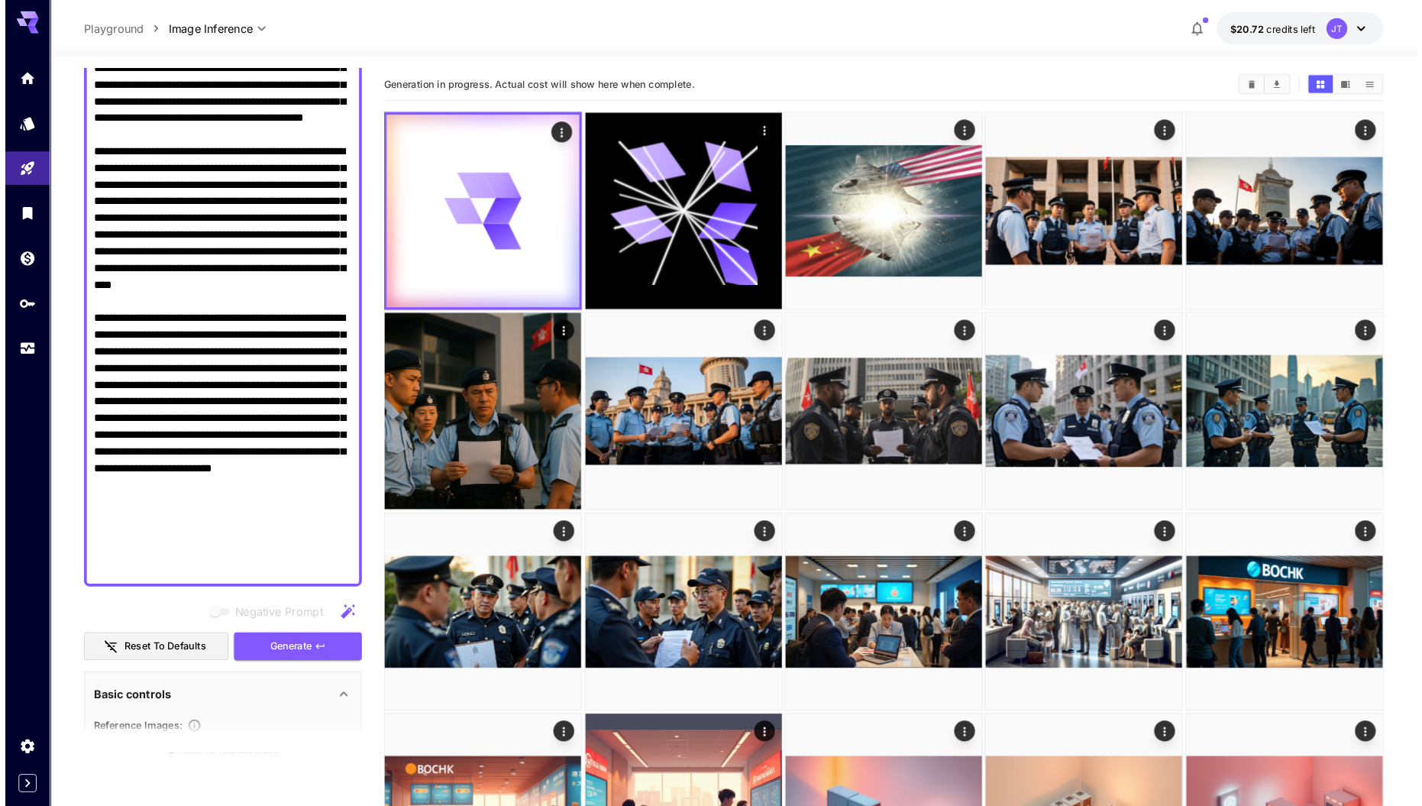
scroll to position [273, 0]
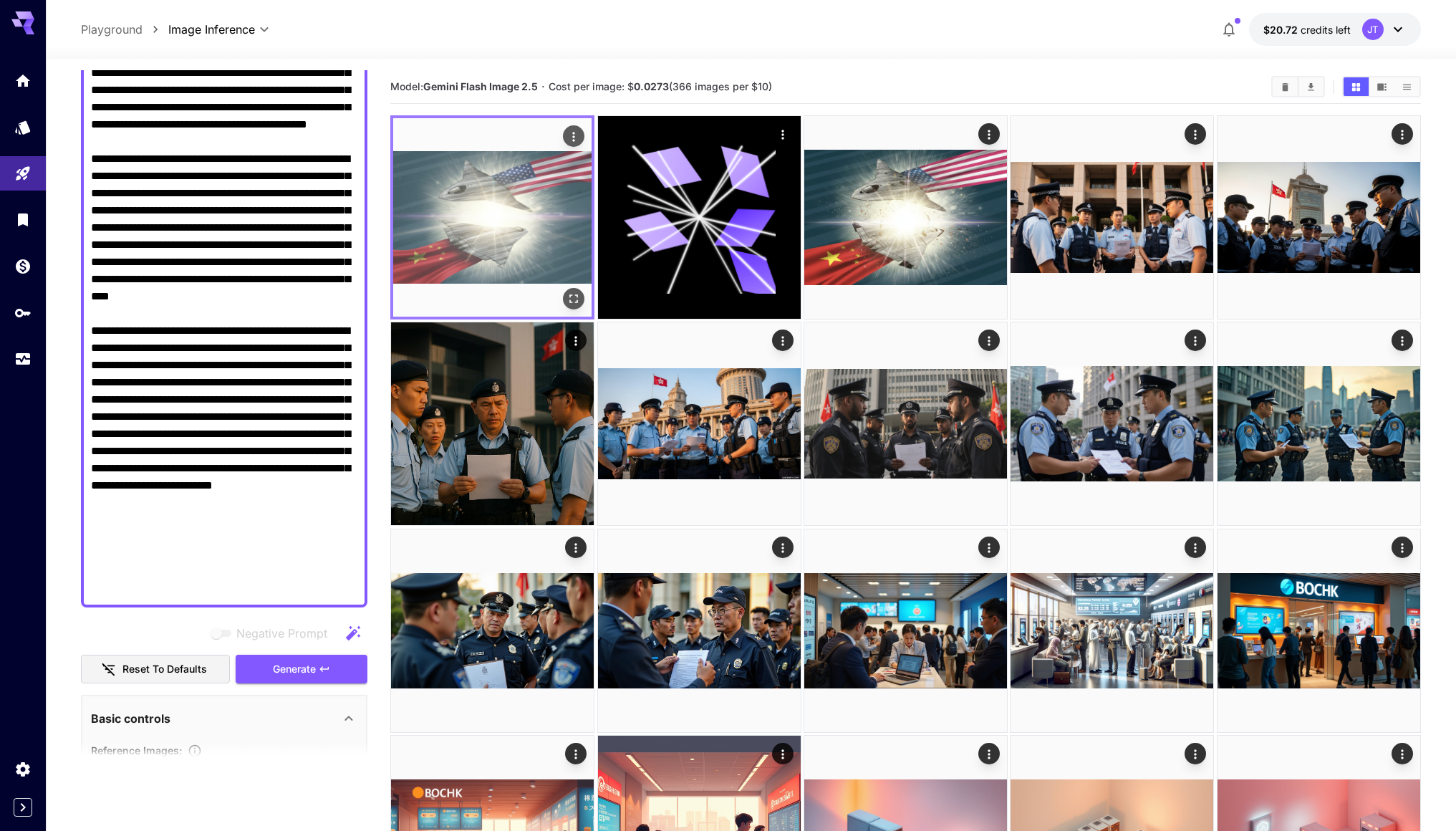
click at [522, 227] on img at bounding box center [492, 218] width 199 height 199
click at [574, 300] on icon "Open in fullscreen" at bounding box center [573, 298] width 14 height 14
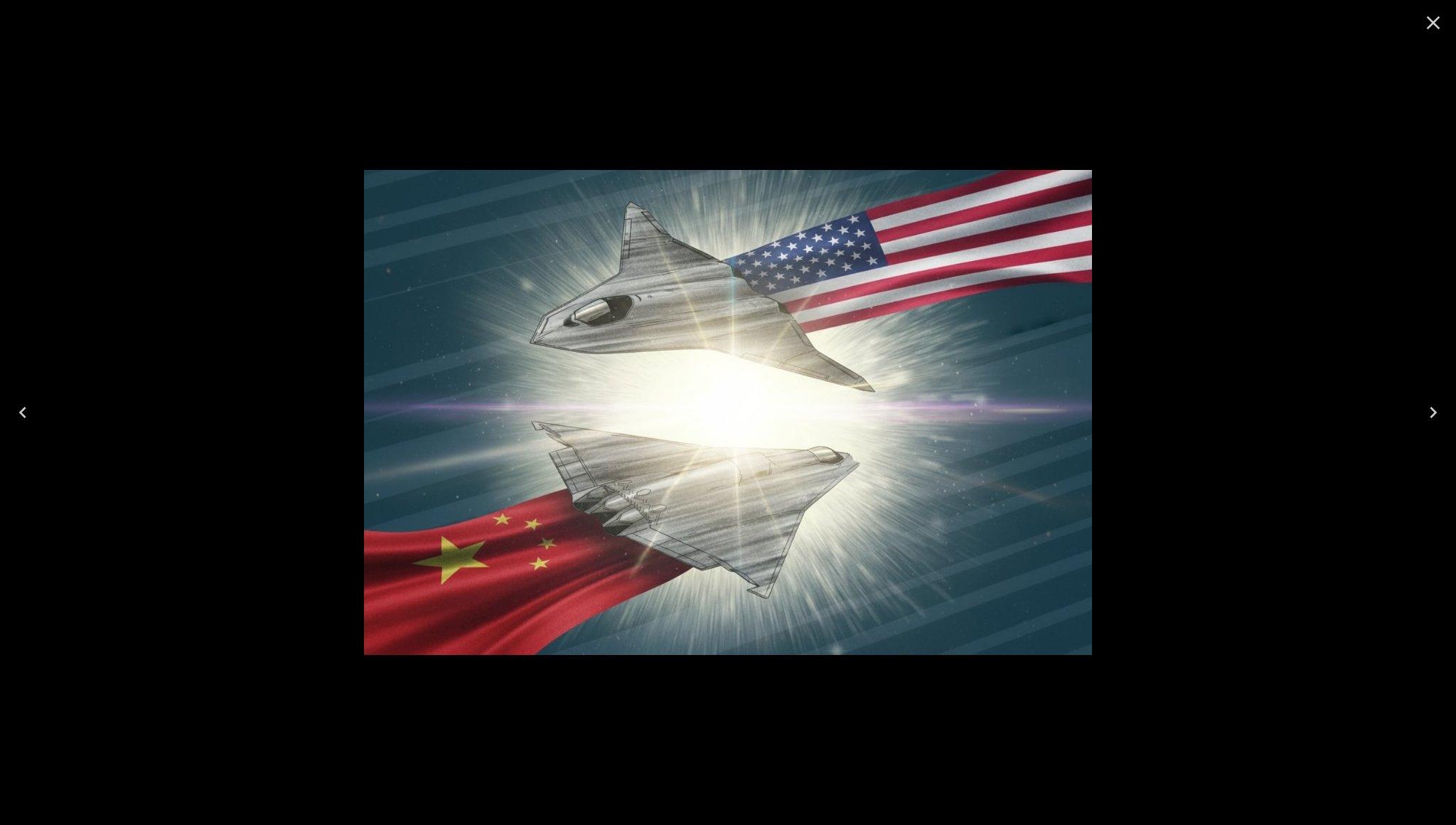
click at [1436, 22] on icon "Close" at bounding box center [1434, 22] width 22 height 22
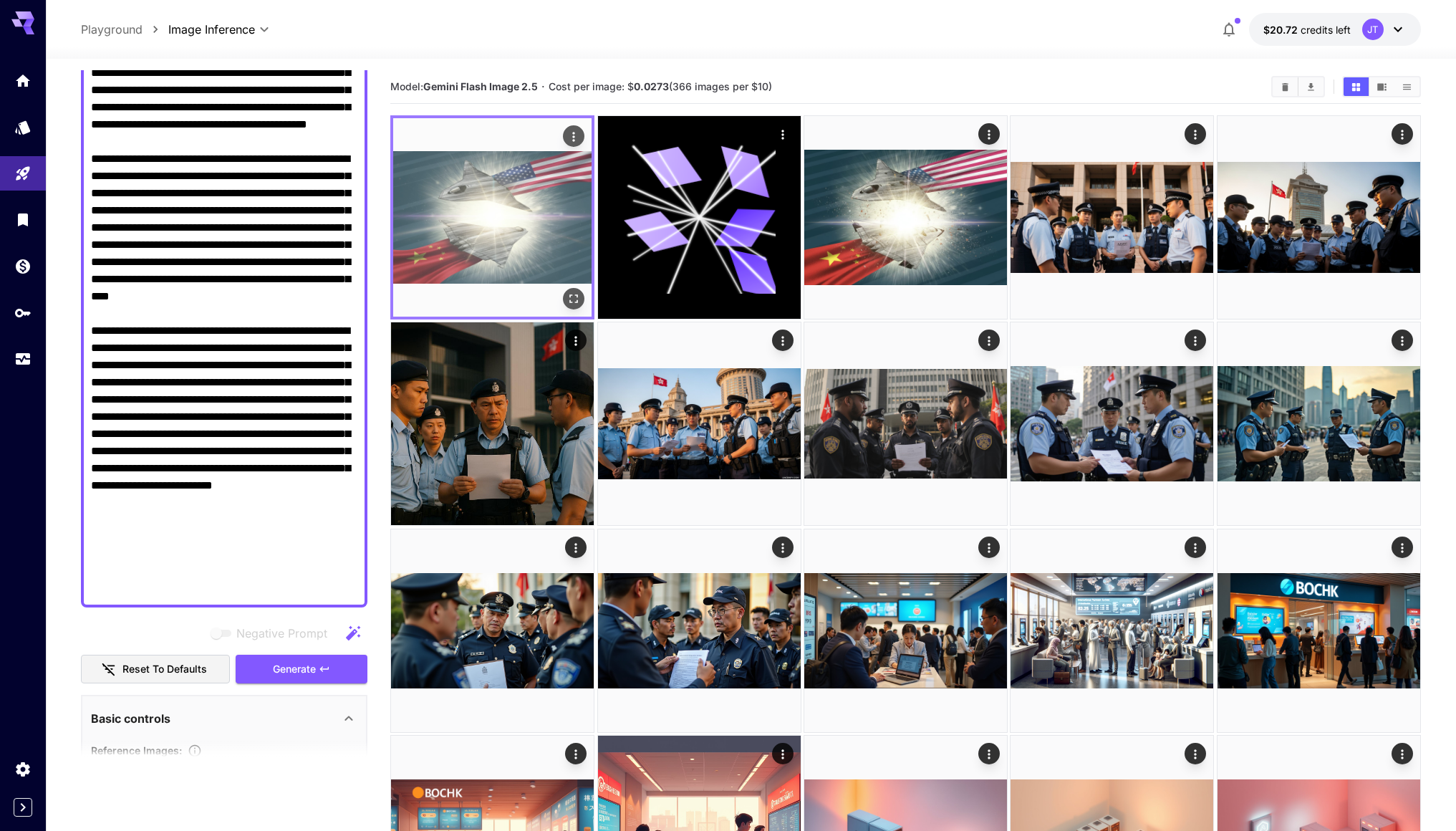
click at [505, 189] on img at bounding box center [492, 218] width 199 height 199
click at [578, 299] on icon "Open in fullscreen" at bounding box center [573, 298] width 14 height 14
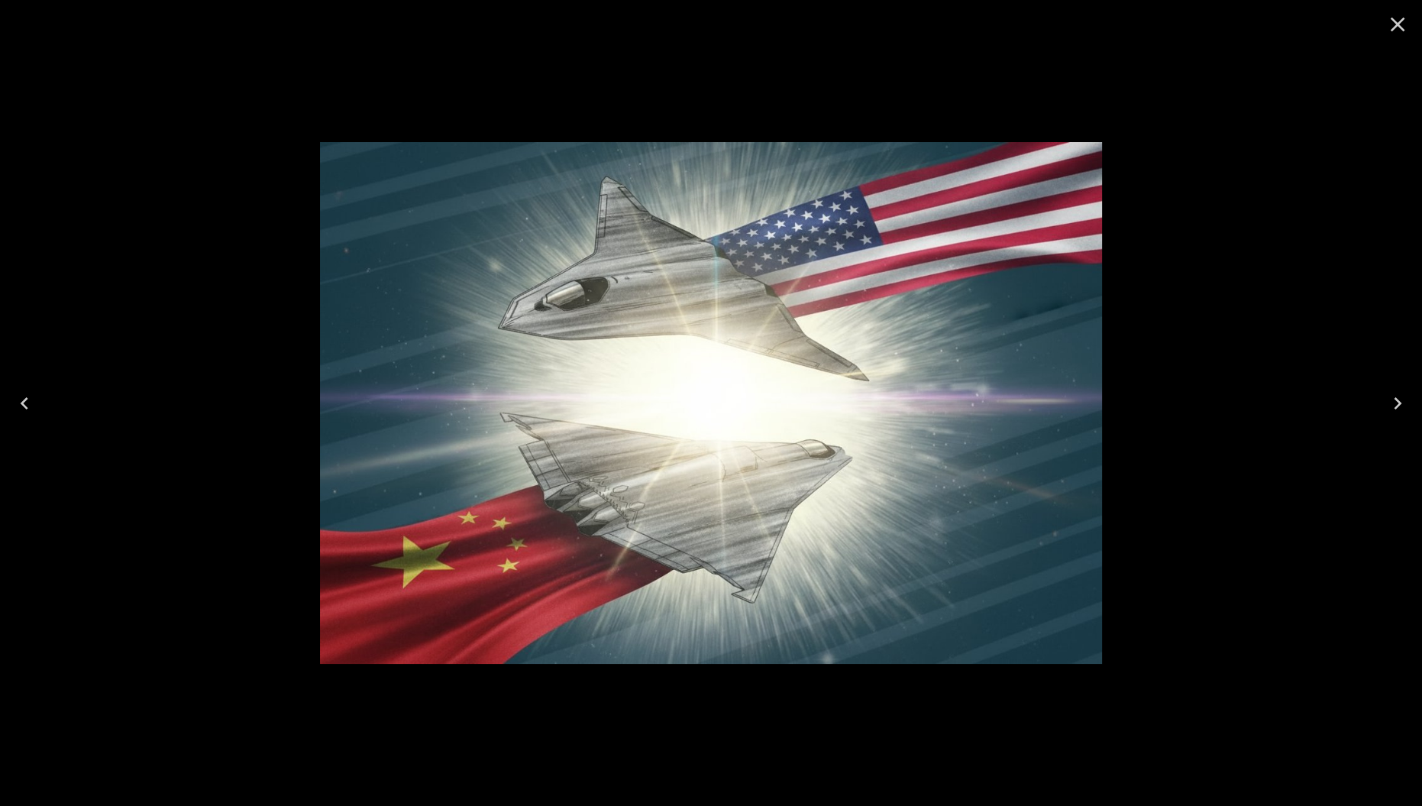
click at [1402, 20] on icon "Close" at bounding box center [1398, 25] width 15 height 15
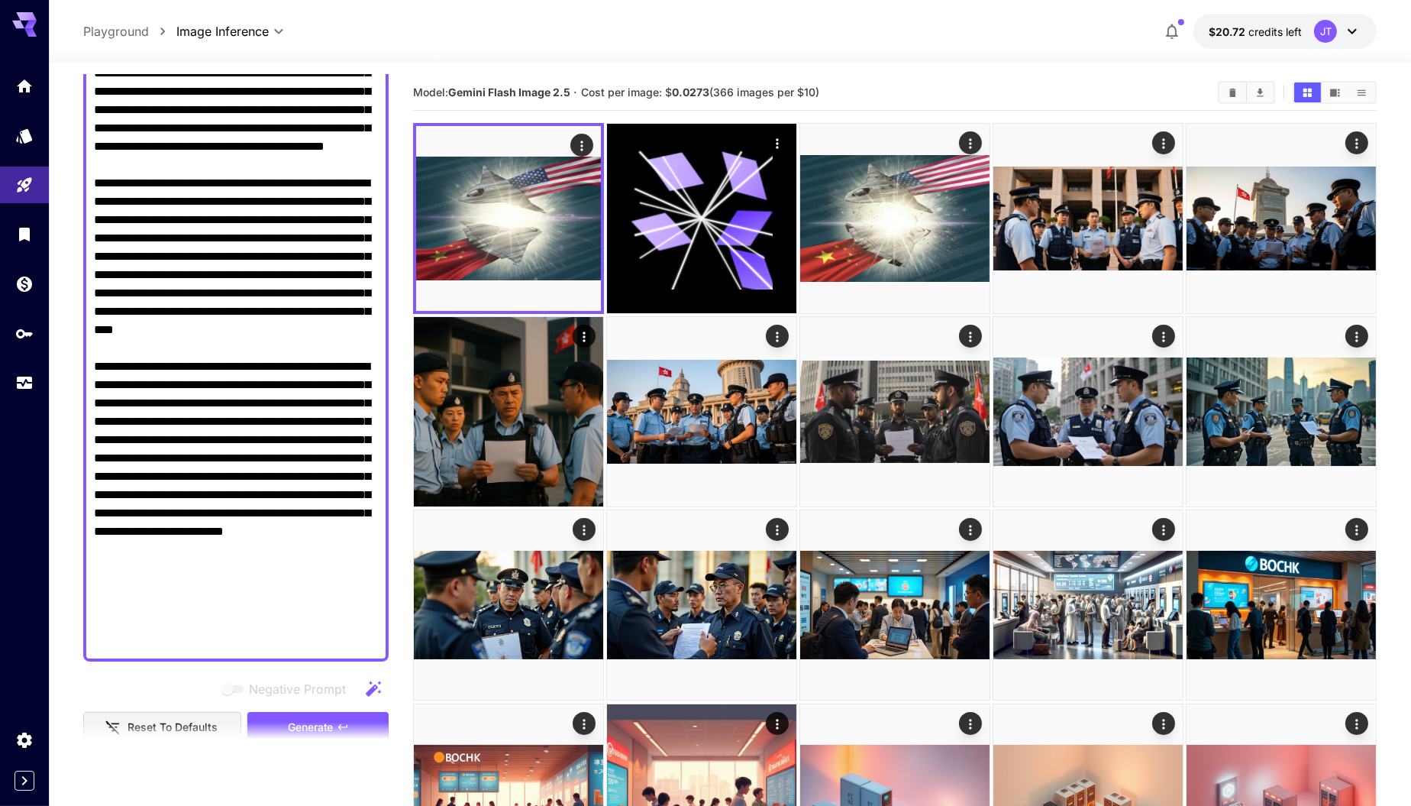
scroll to position [237, 0]
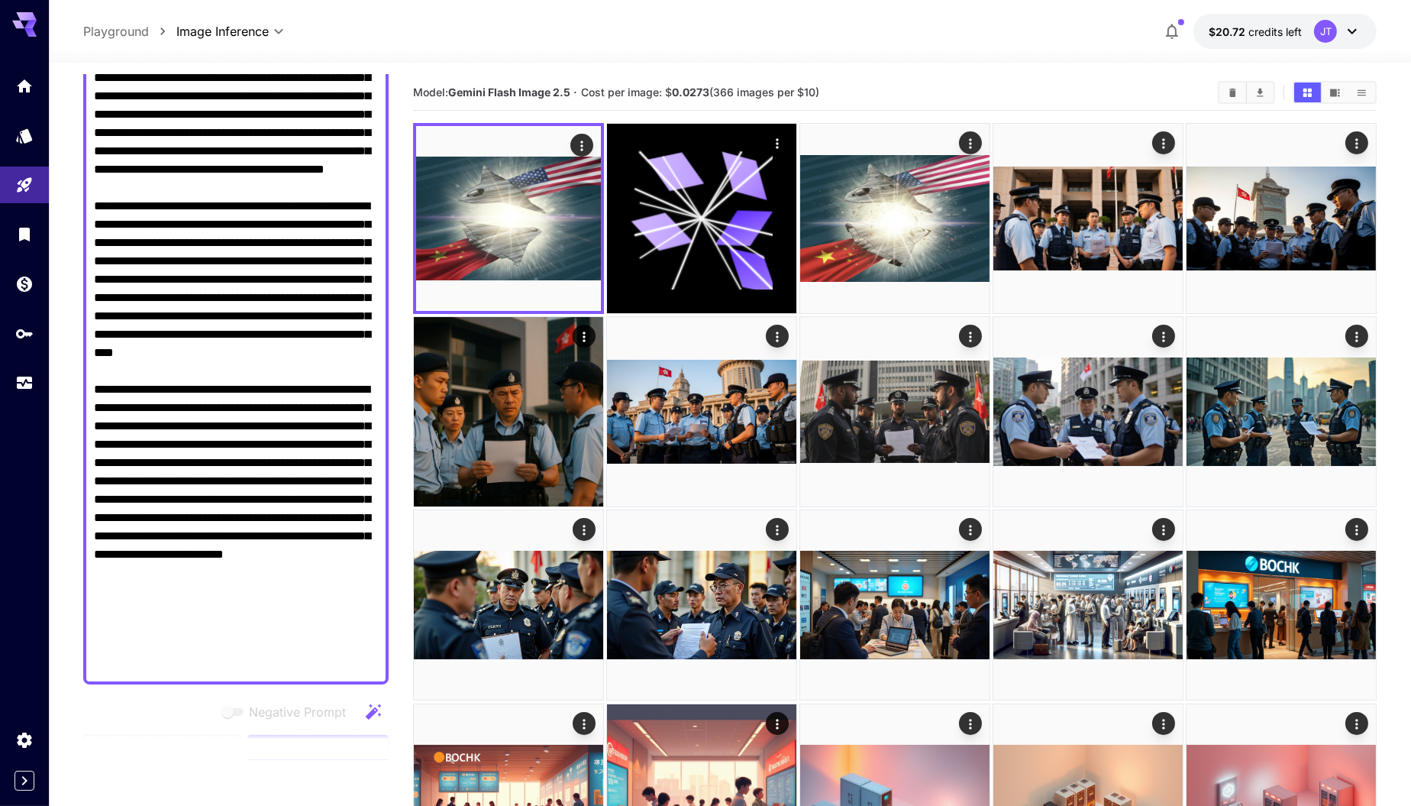
click at [259, 657] on textarea "Negative Prompt" at bounding box center [236, 325] width 285 height 697
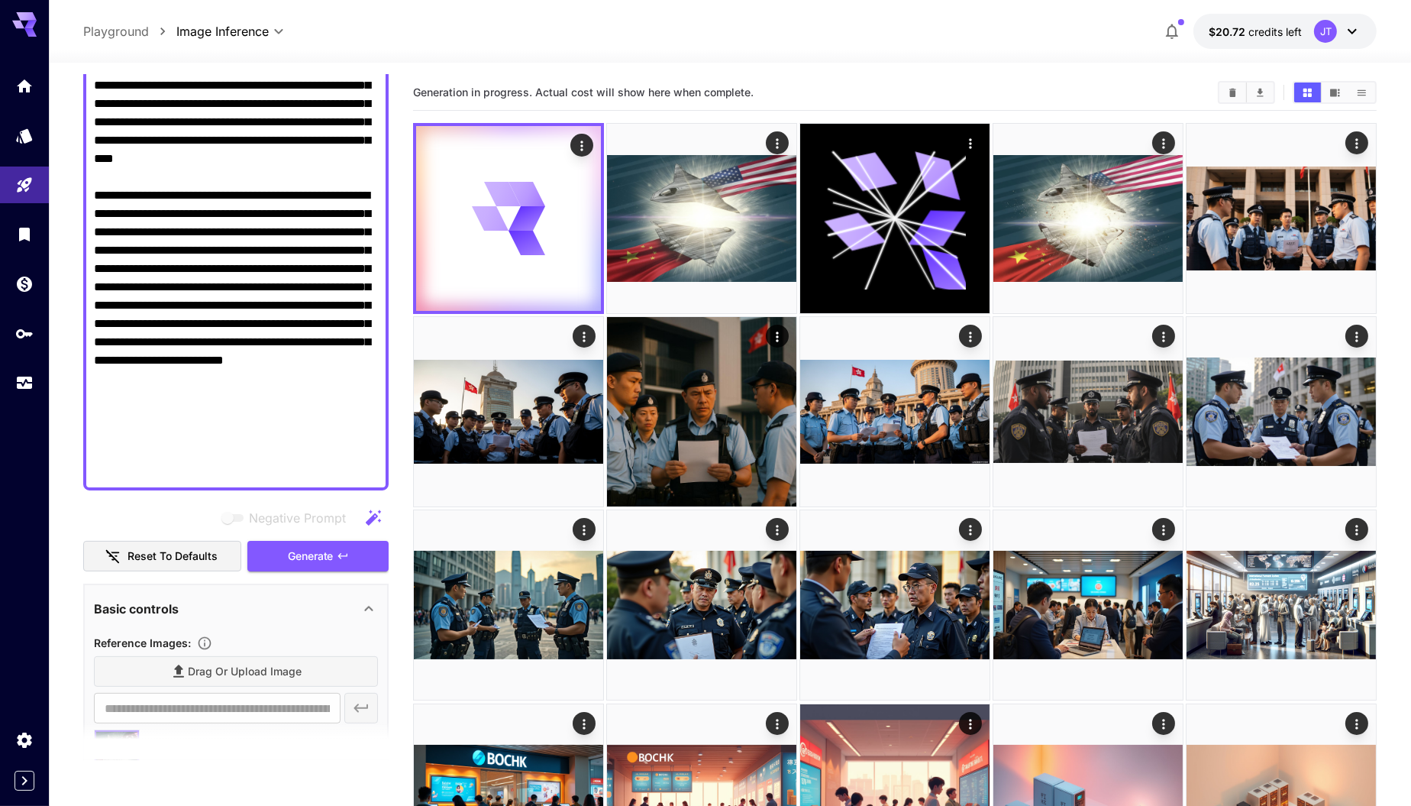
scroll to position [461, 0]
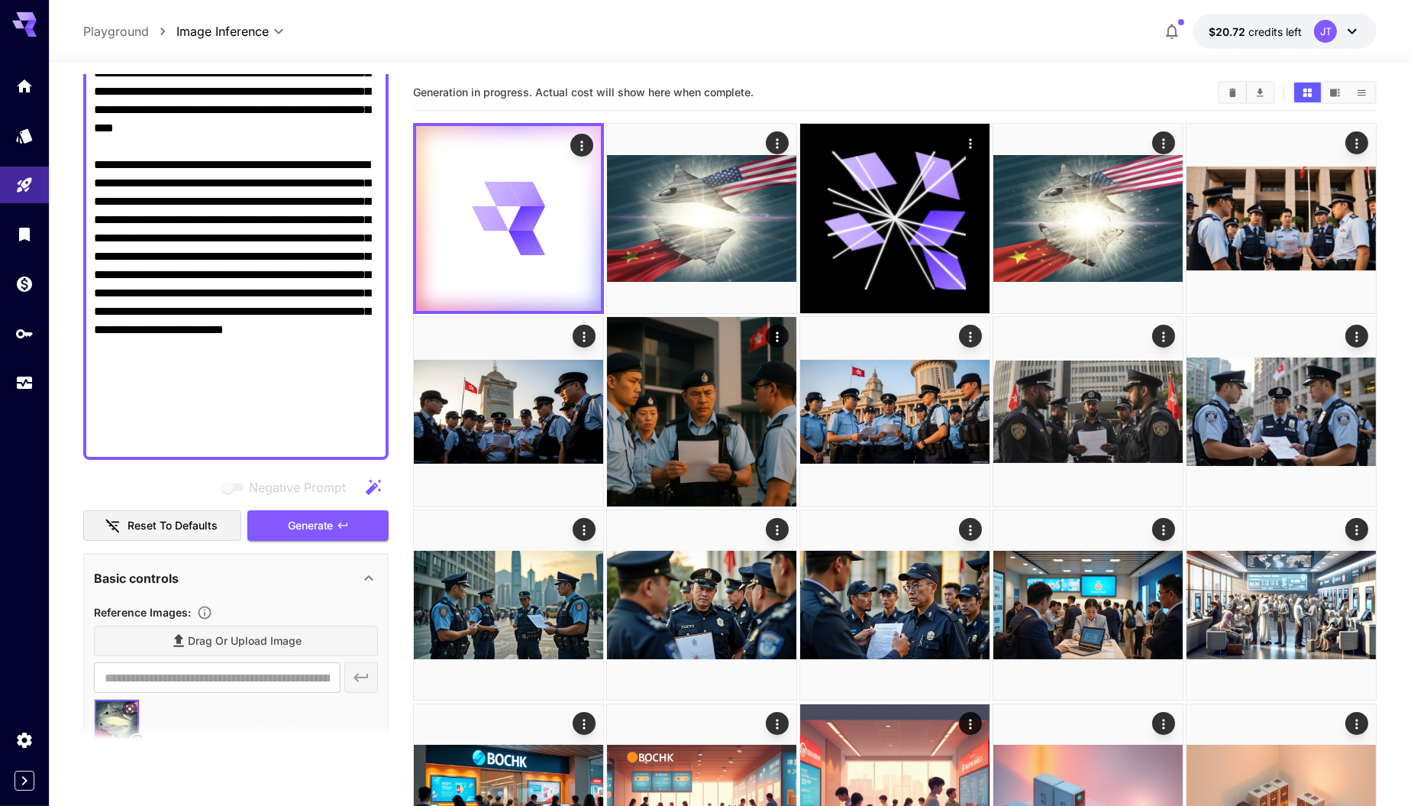
click at [251, 436] on textarea "Negative Prompt" at bounding box center [236, 101] width 285 height 697
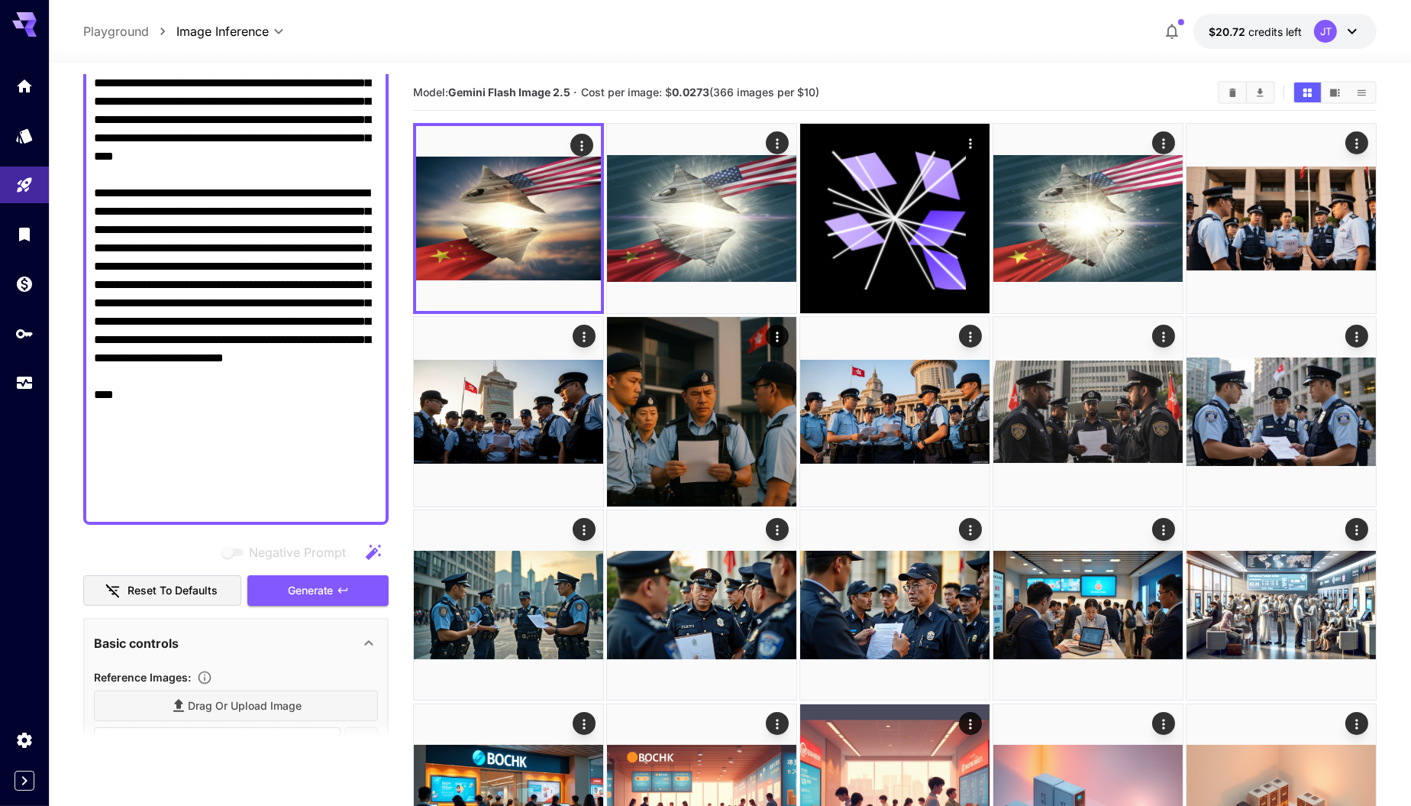
scroll to position [436, 0]
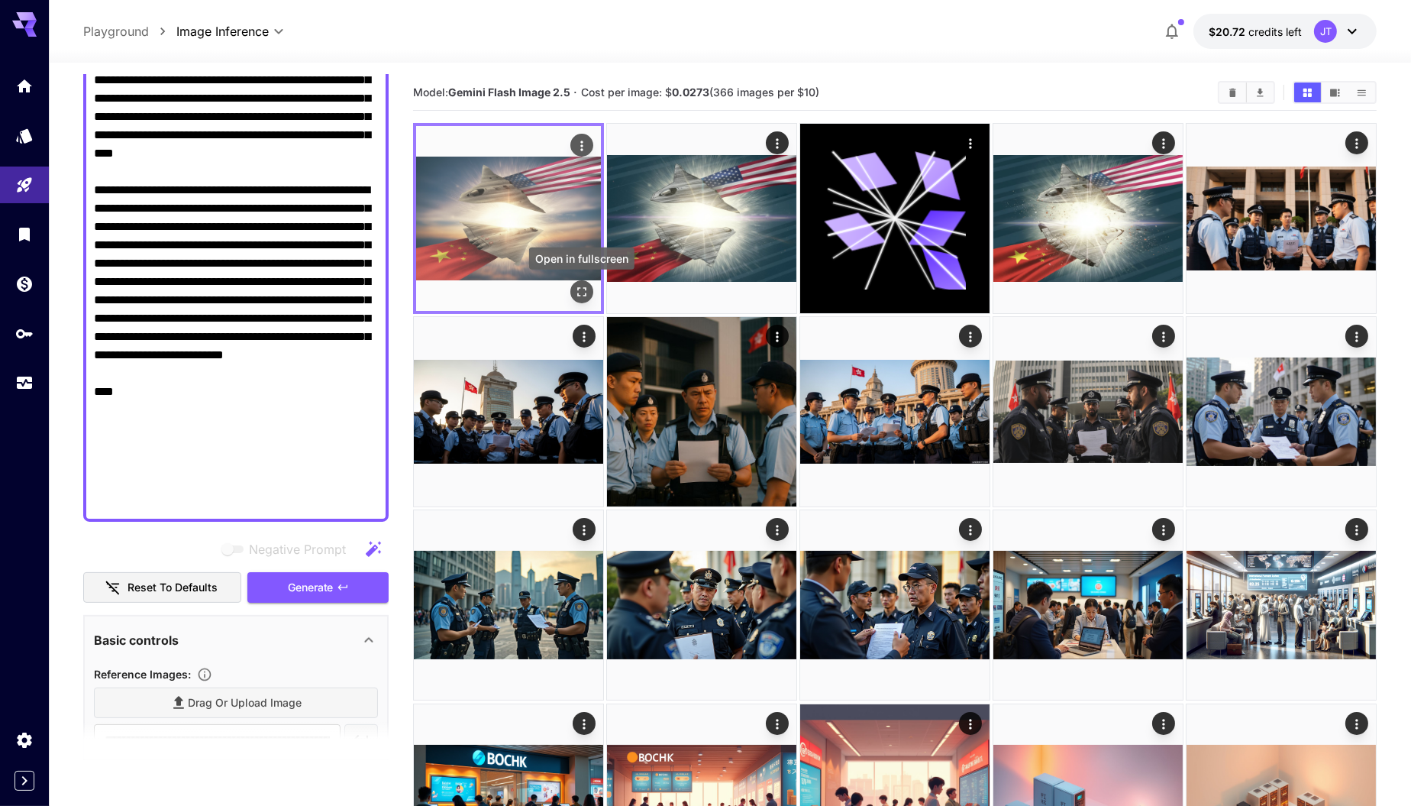
click at [580, 292] on icon "Open in fullscreen" at bounding box center [581, 291] width 15 height 15
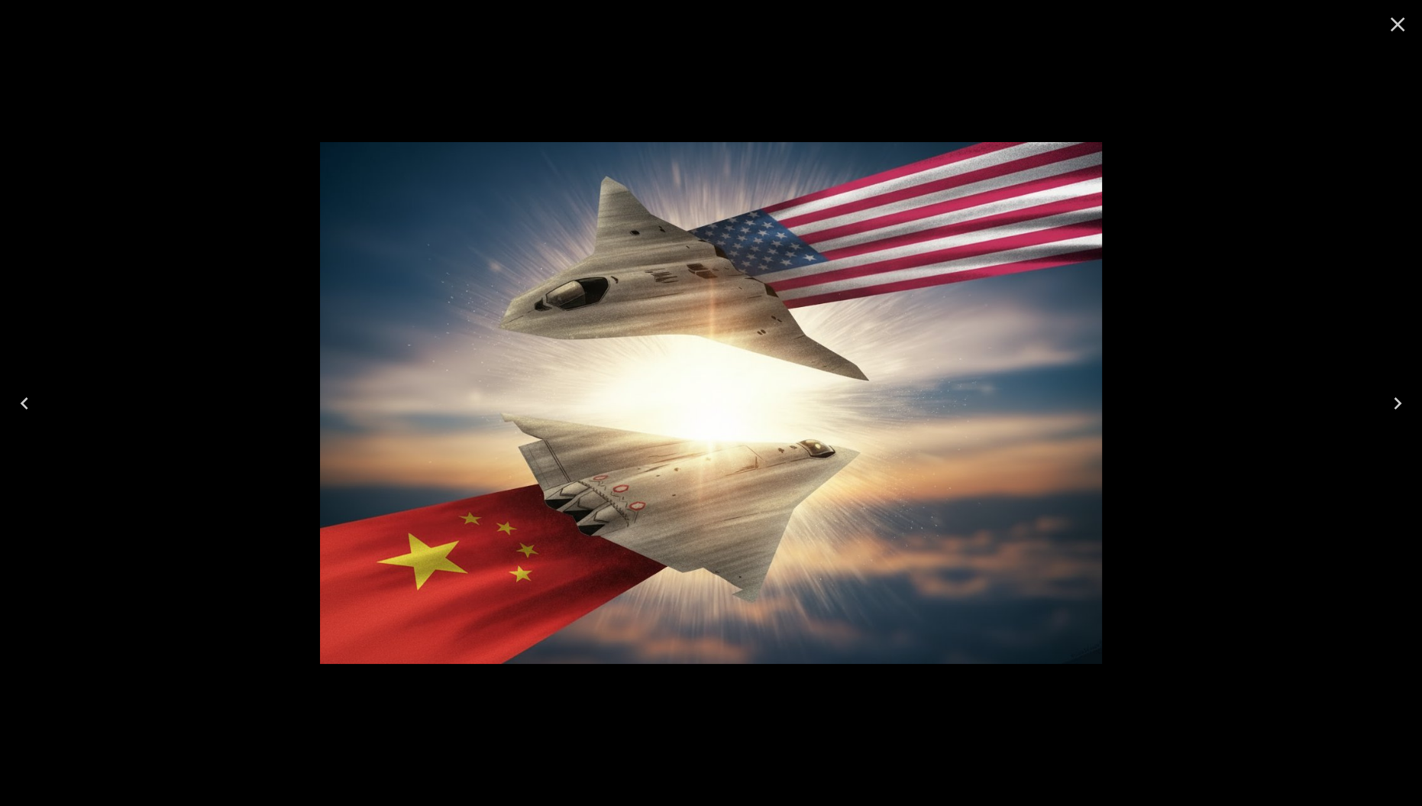
click at [1398, 27] on icon "Close" at bounding box center [1398, 24] width 24 height 24
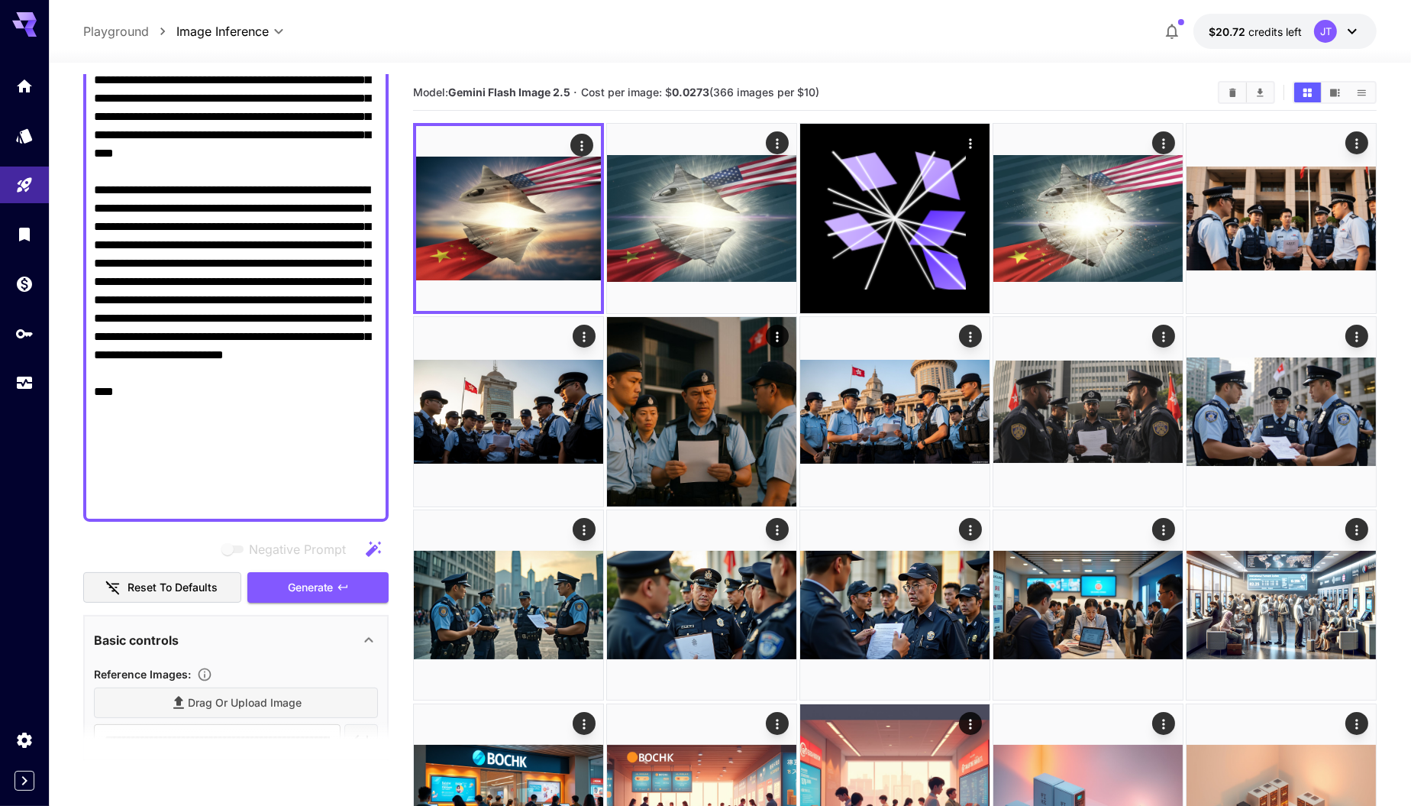
click at [210, 503] on textarea "Negative Prompt" at bounding box center [236, 144] width 285 height 733
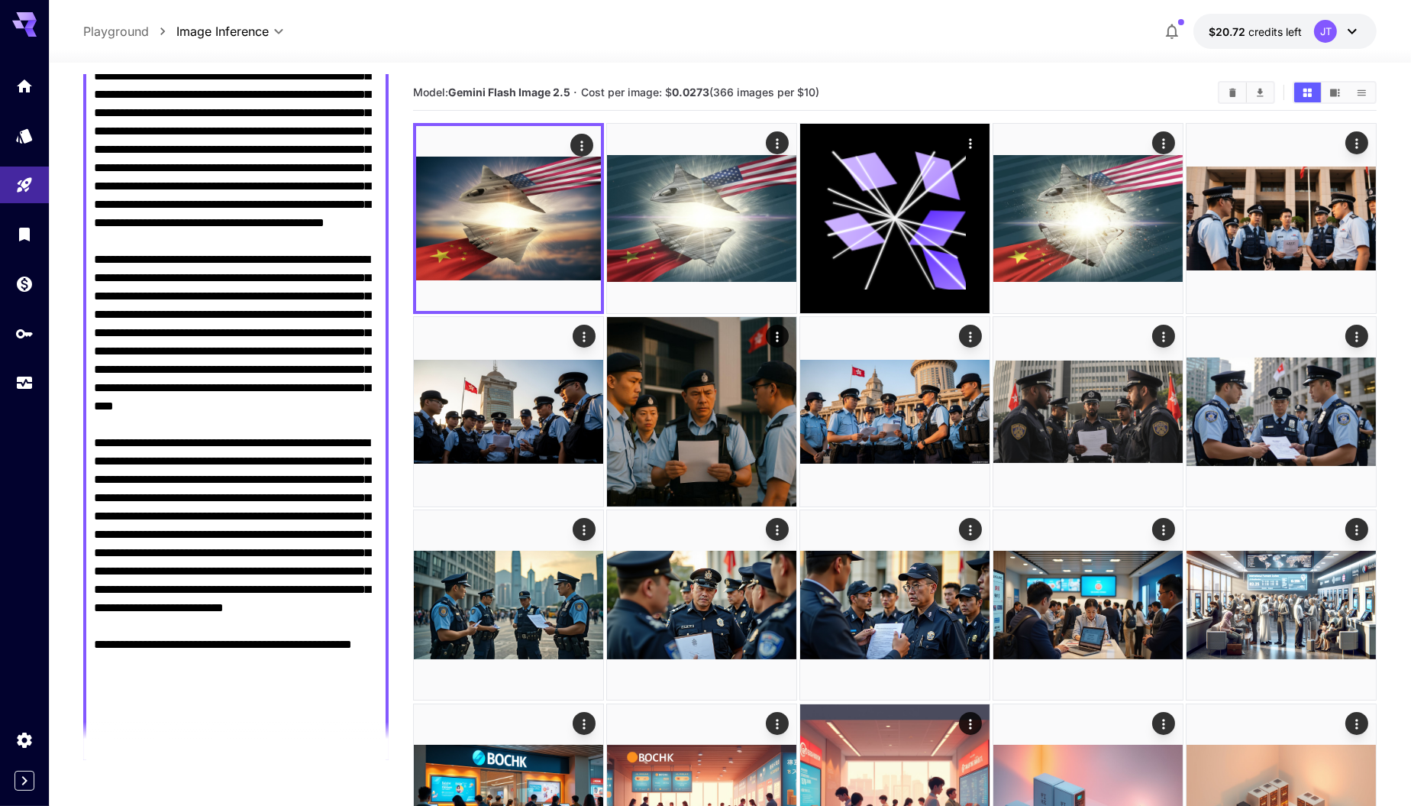
scroll to position [202, 0]
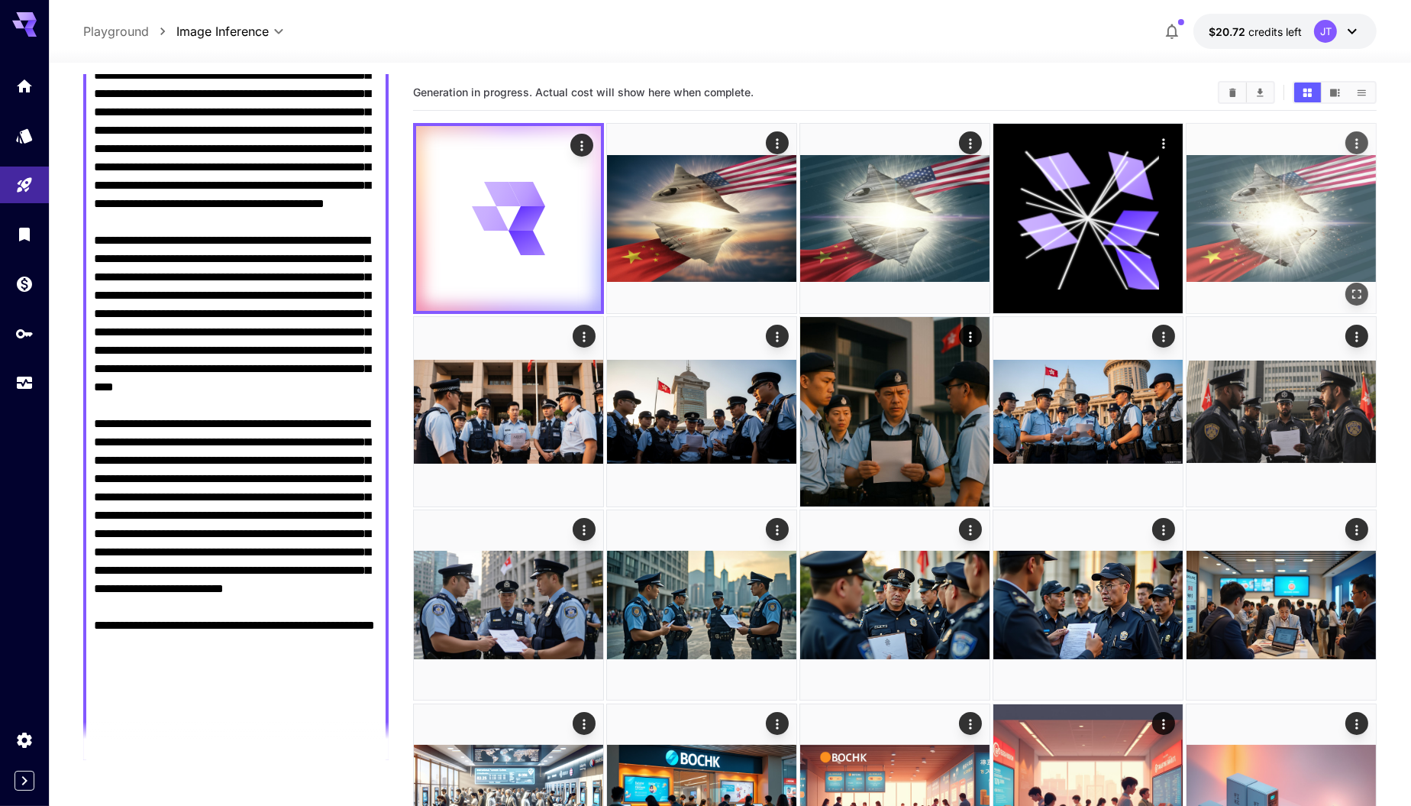
click at [1282, 216] on img at bounding box center [1281, 218] width 189 height 189
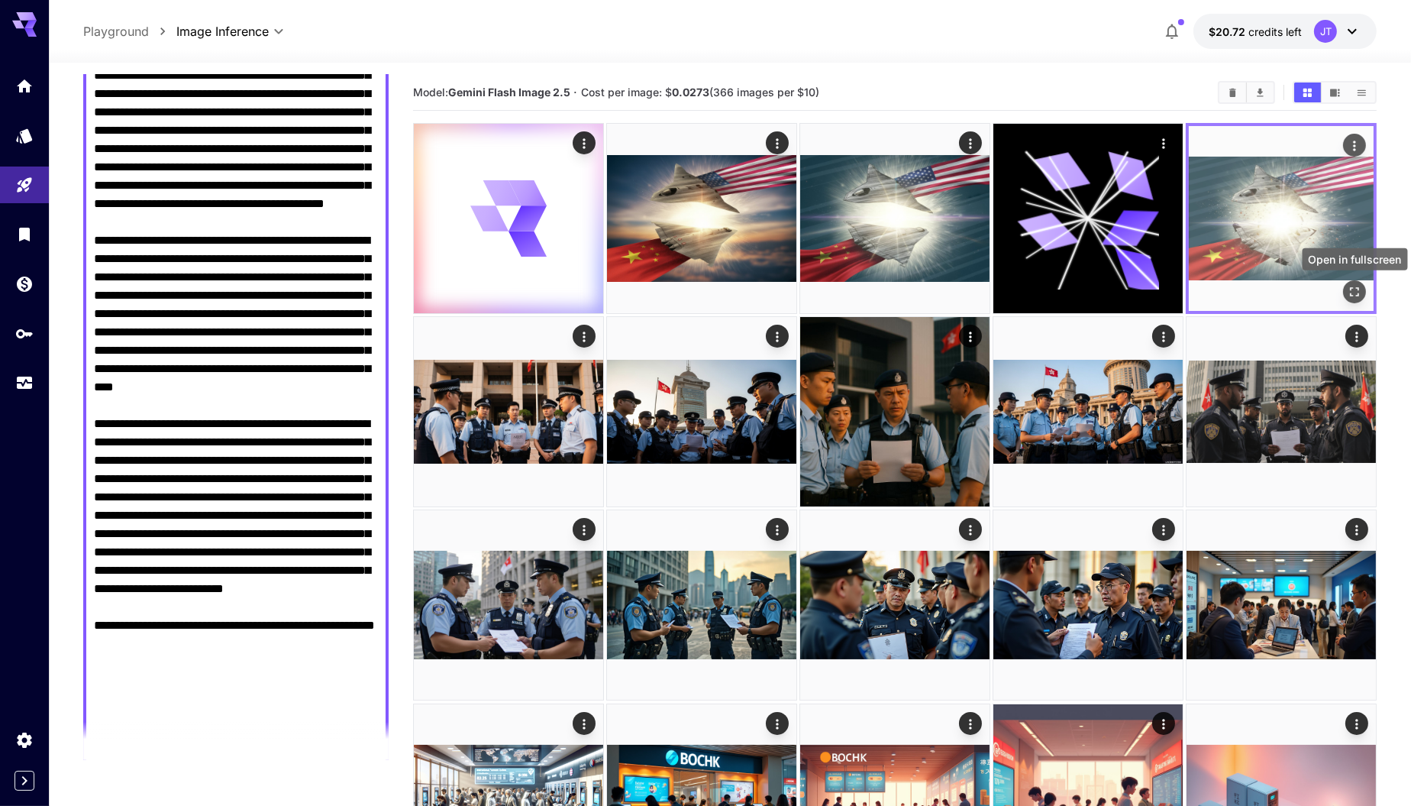
click at [1348, 288] on icon "Open in fullscreen" at bounding box center [1354, 291] width 15 height 15
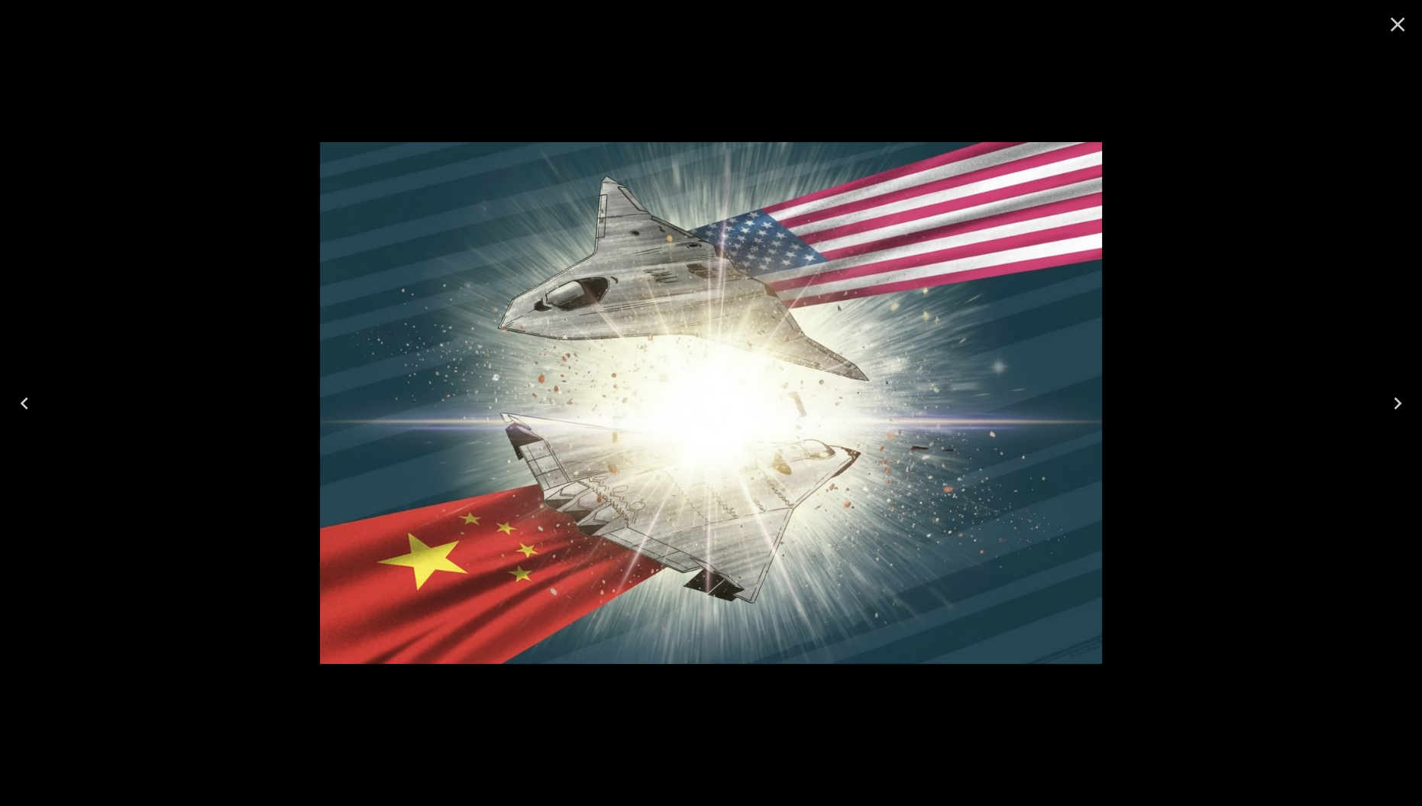
click at [1402, 24] on icon "Close" at bounding box center [1398, 24] width 24 height 24
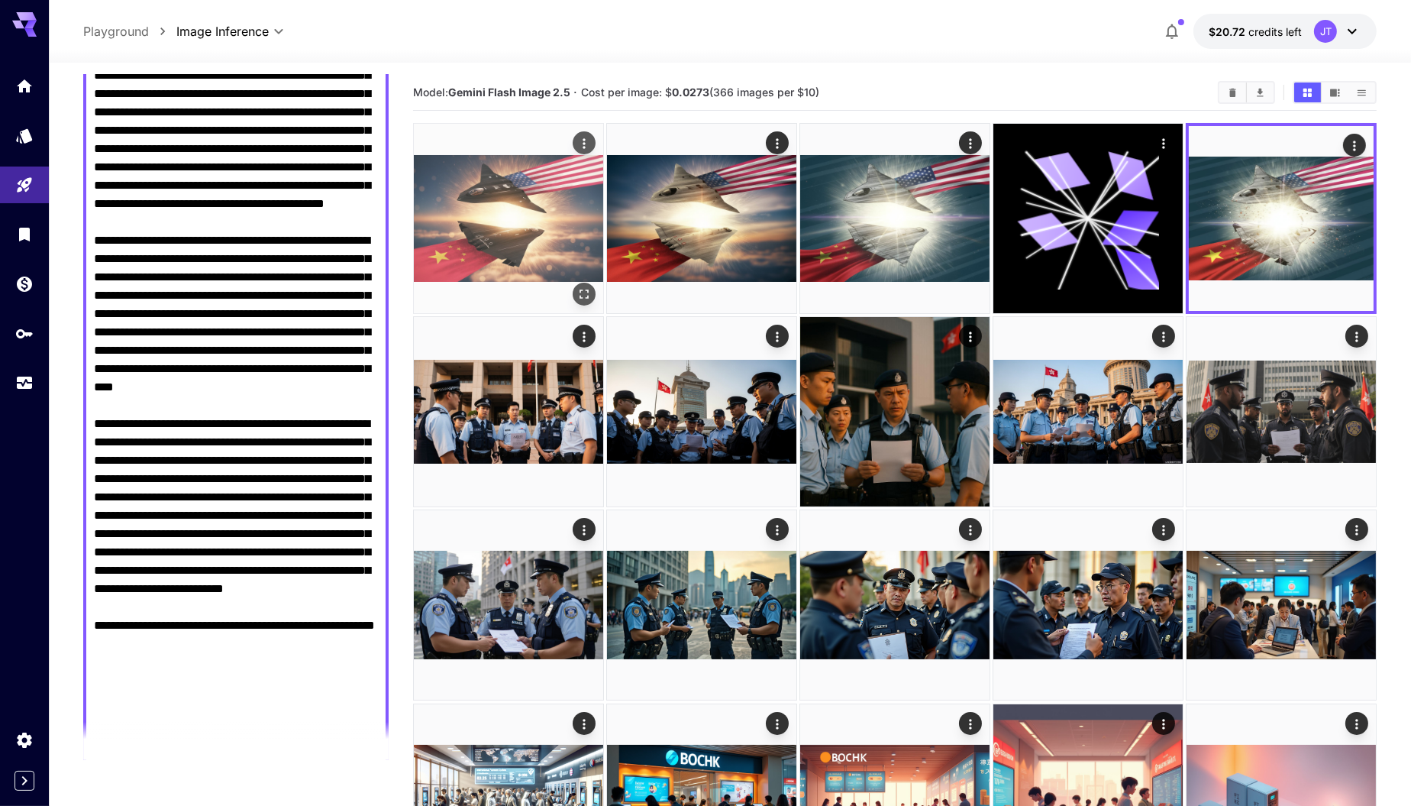
click at [532, 205] on img at bounding box center [508, 218] width 189 height 189
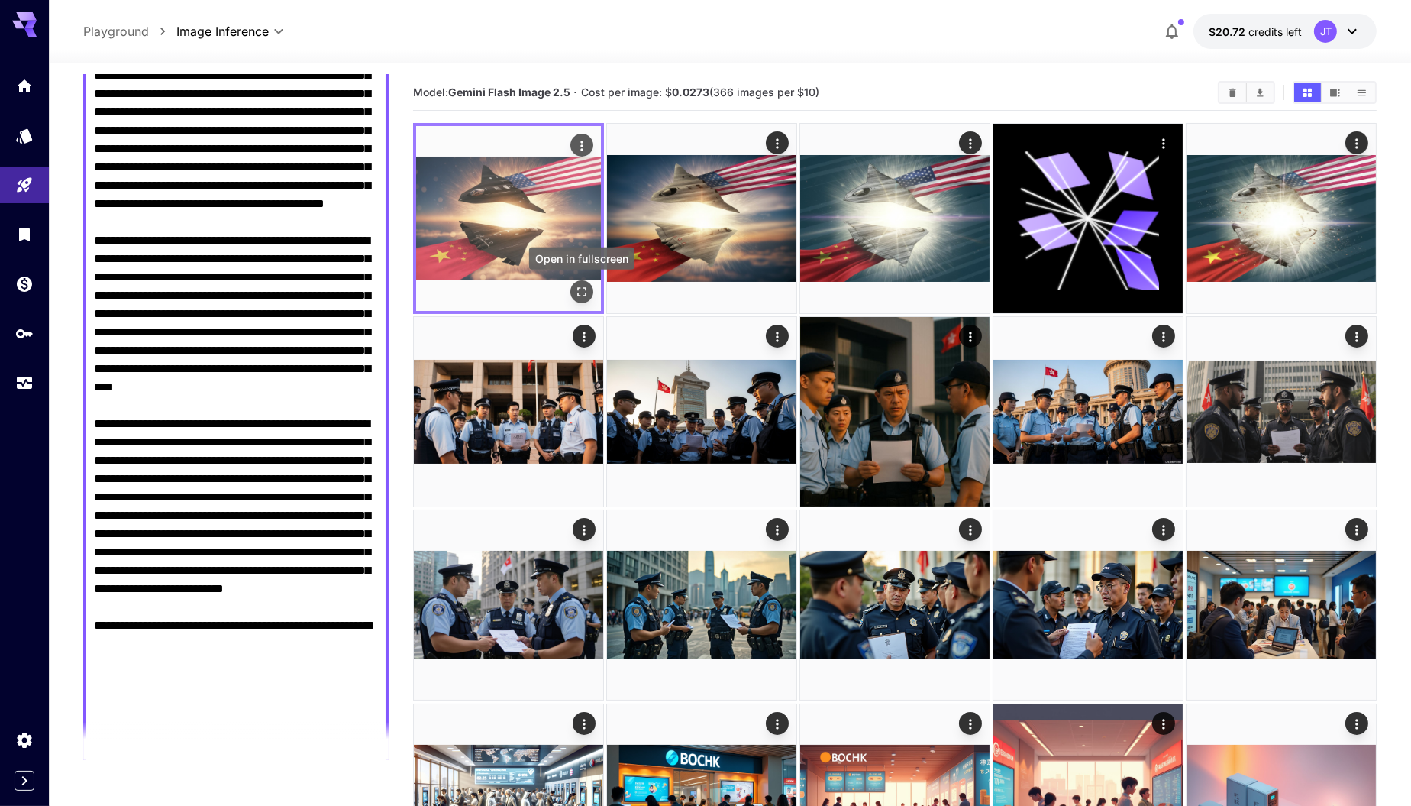
click at [588, 293] on icon "Open in fullscreen" at bounding box center [581, 291] width 15 height 15
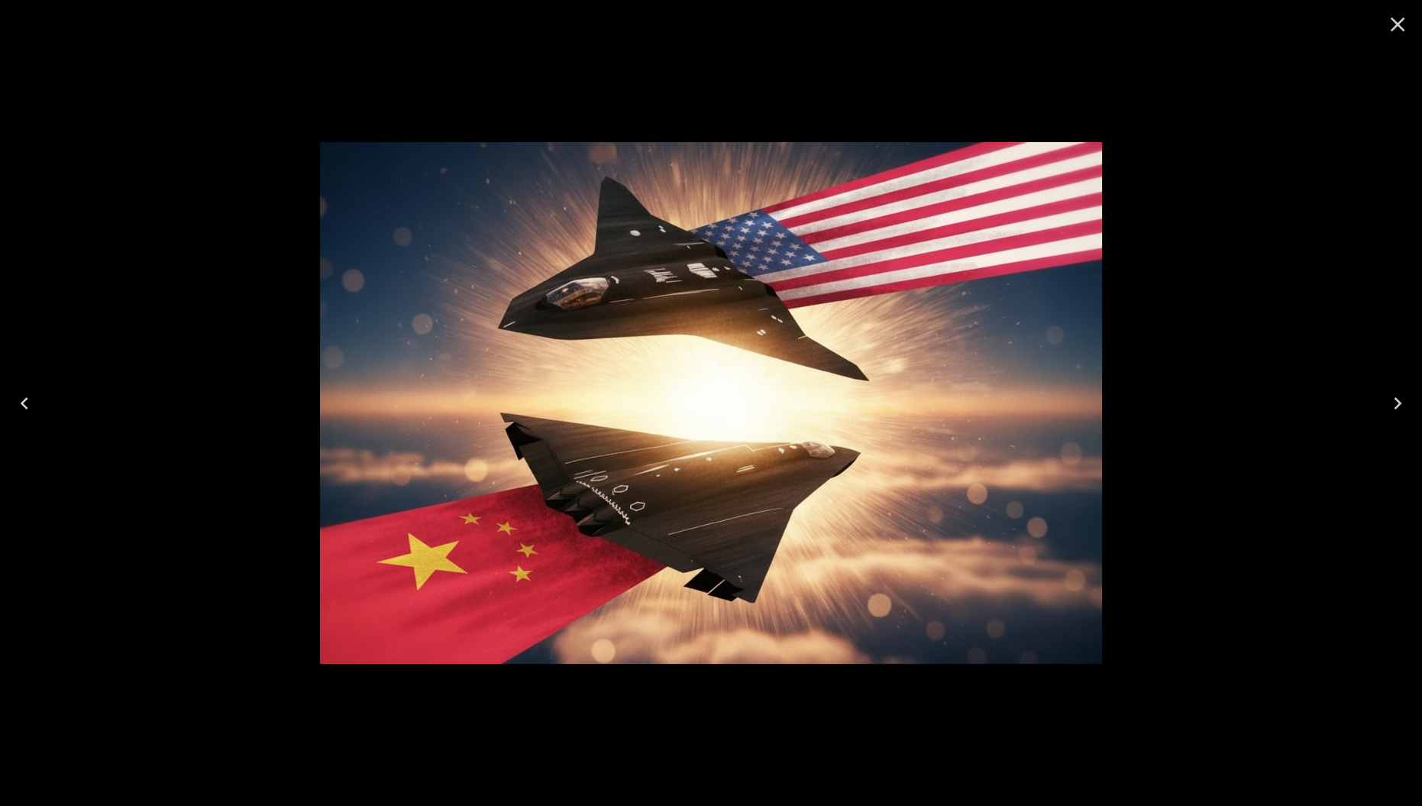
click at [1392, 24] on icon "Close" at bounding box center [1398, 24] width 24 height 24
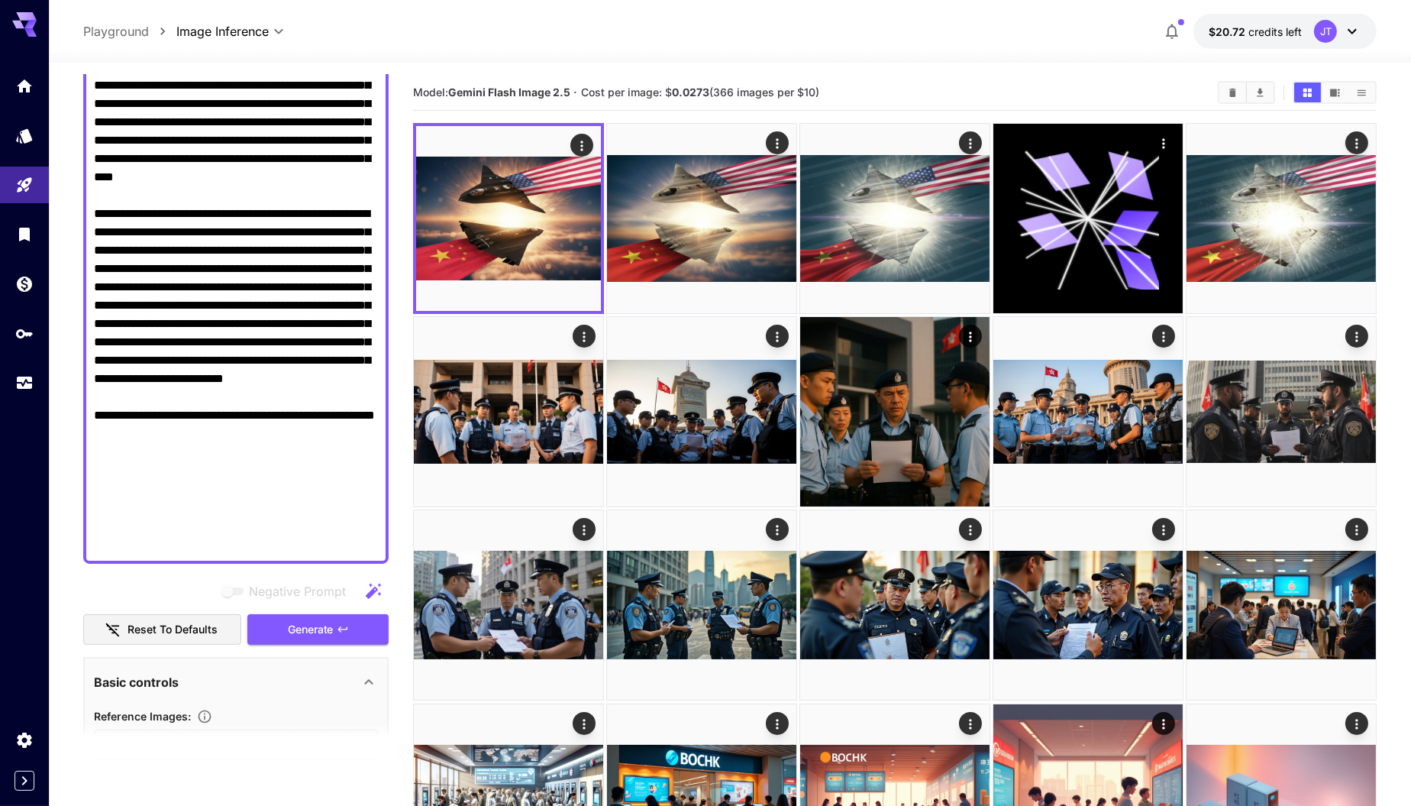
scroll to position [419, 0]
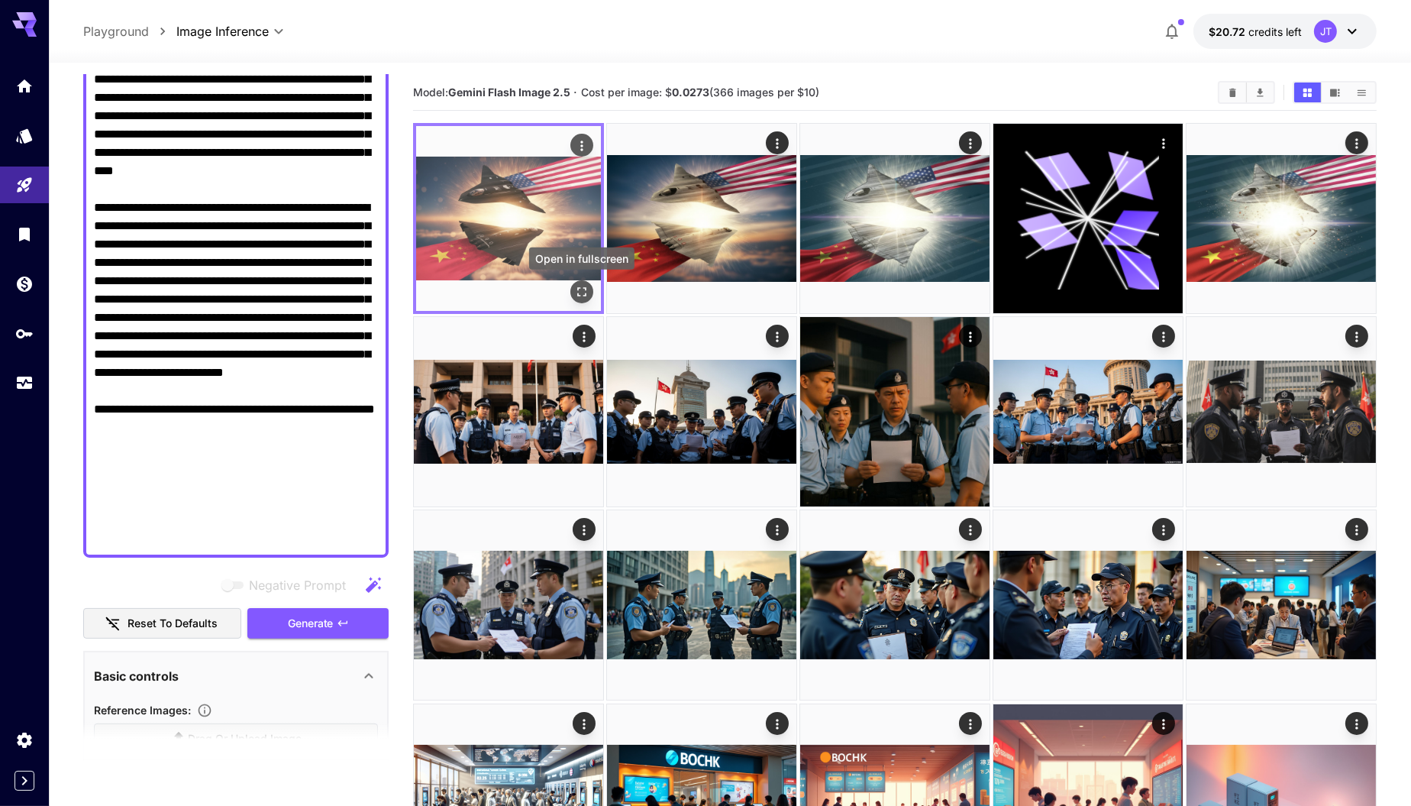
click at [581, 293] on icon "Open in fullscreen" at bounding box center [581, 291] width 15 height 15
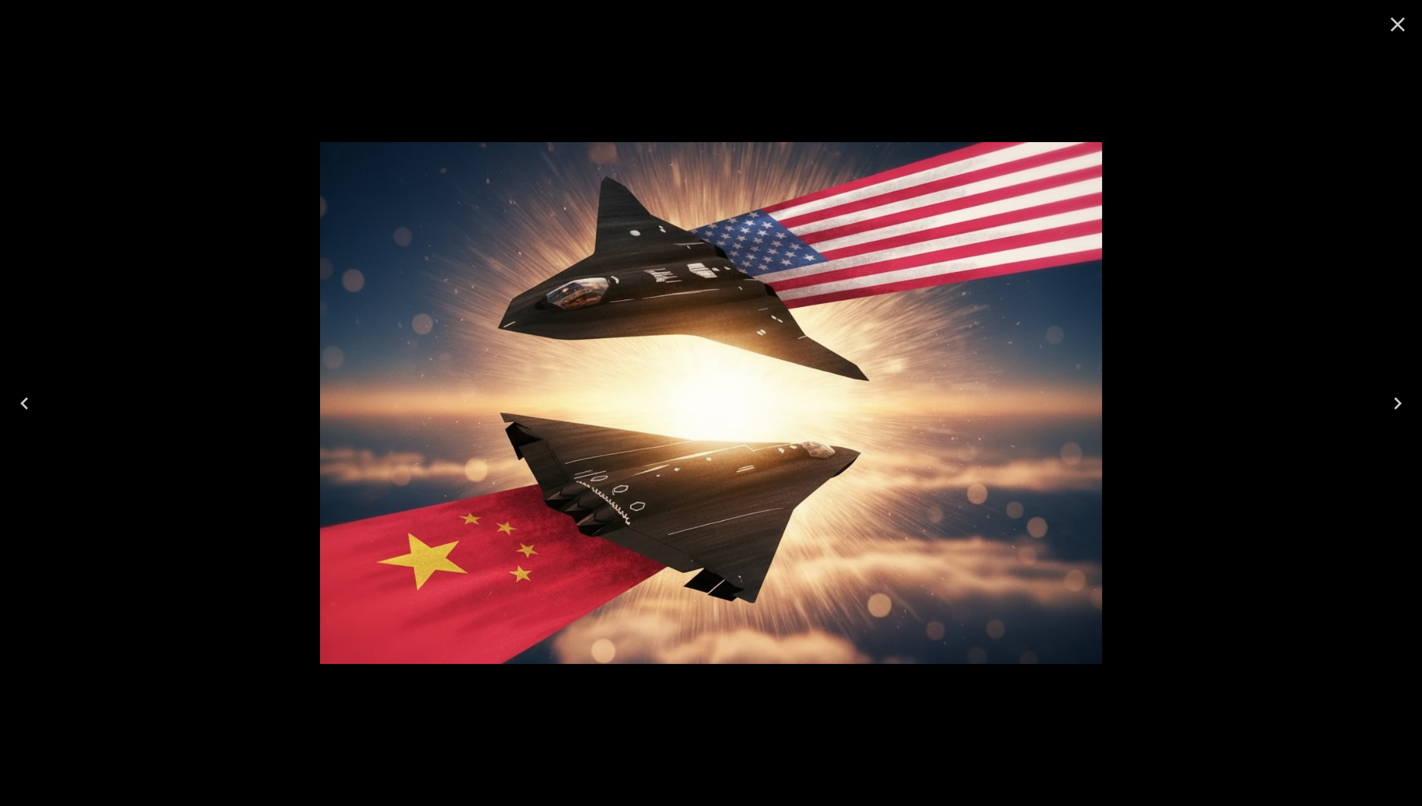
click at [1402, 21] on icon "Close" at bounding box center [1398, 25] width 15 height 15
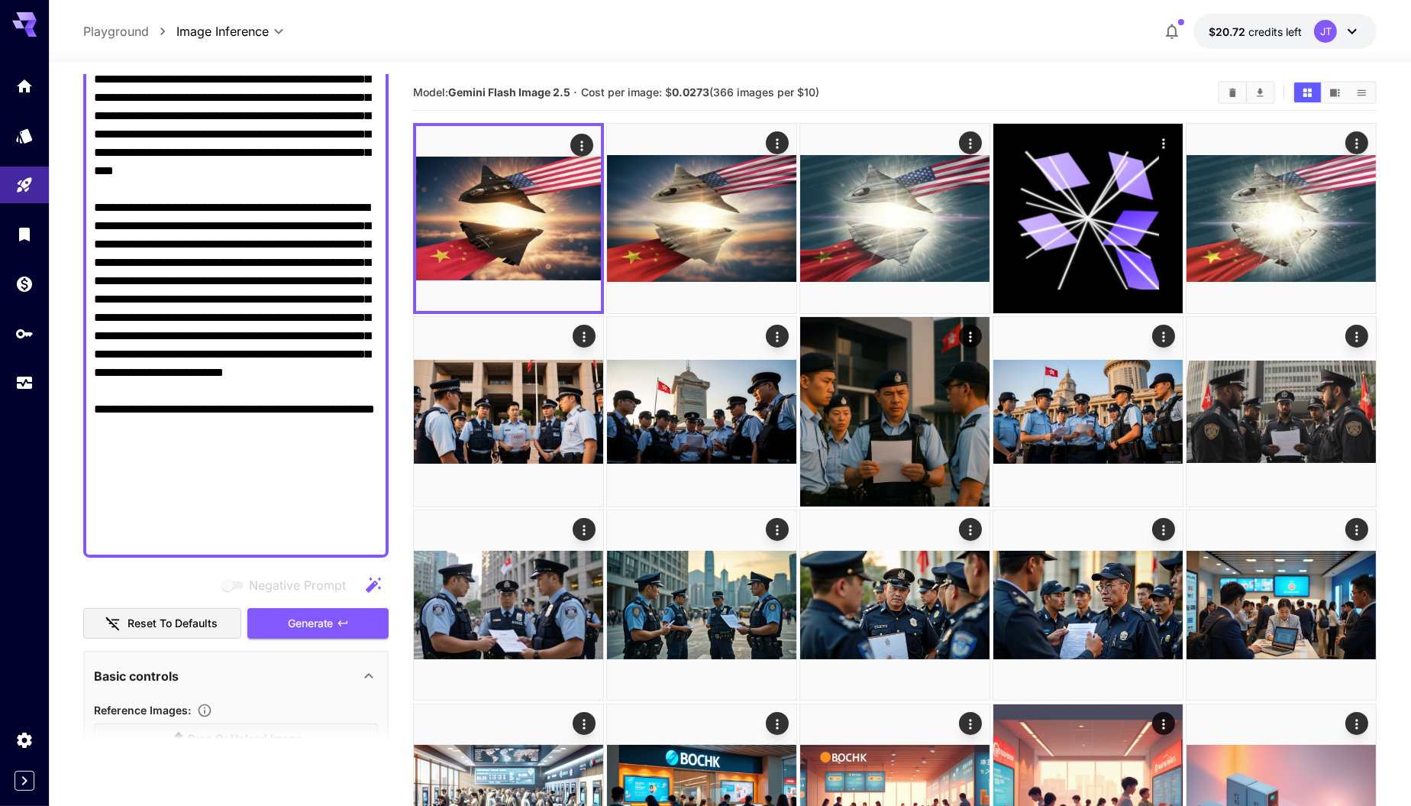
click at [205, 539] on textarea "Negative Prompt" at bounding box center [236, 171] width 285 height 752
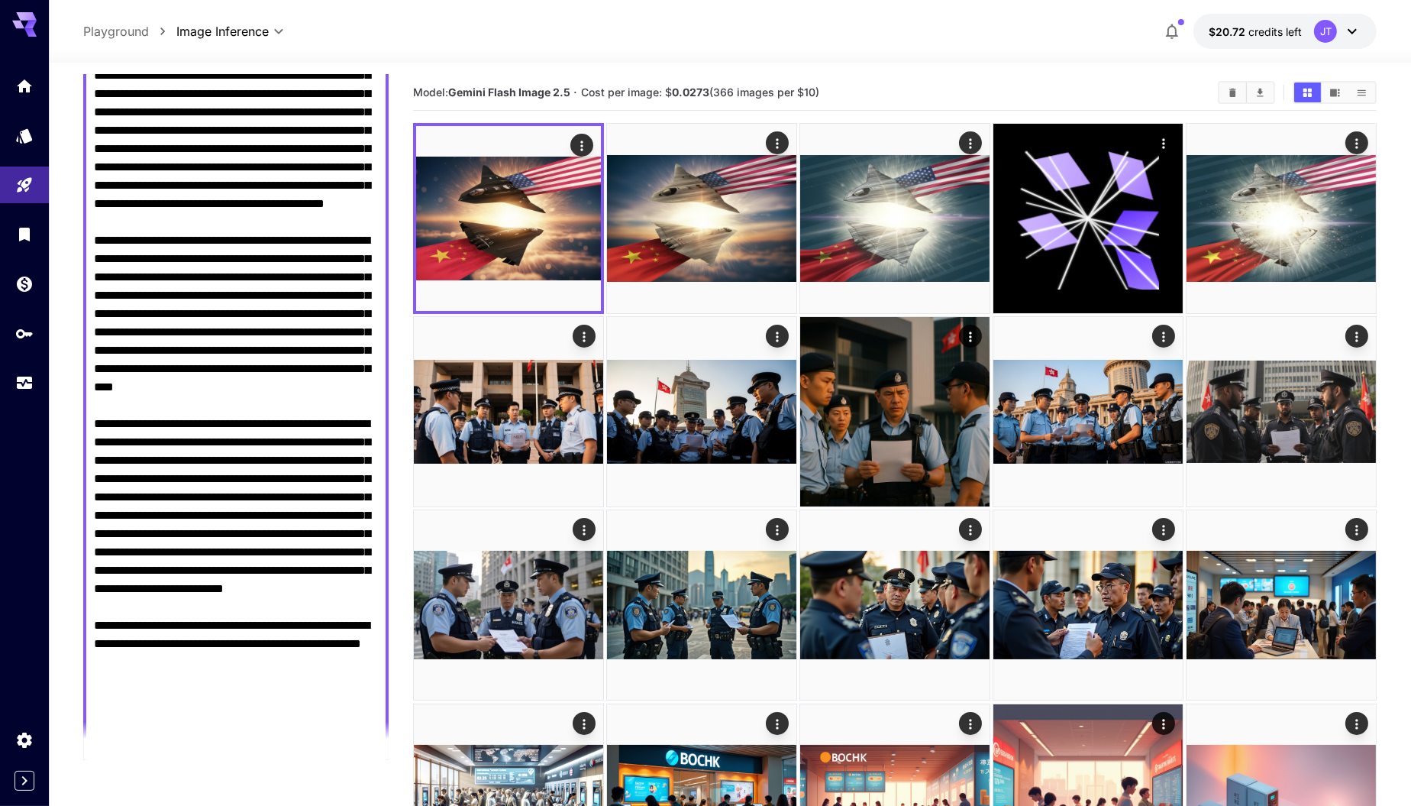
scroll to position [671, 0]
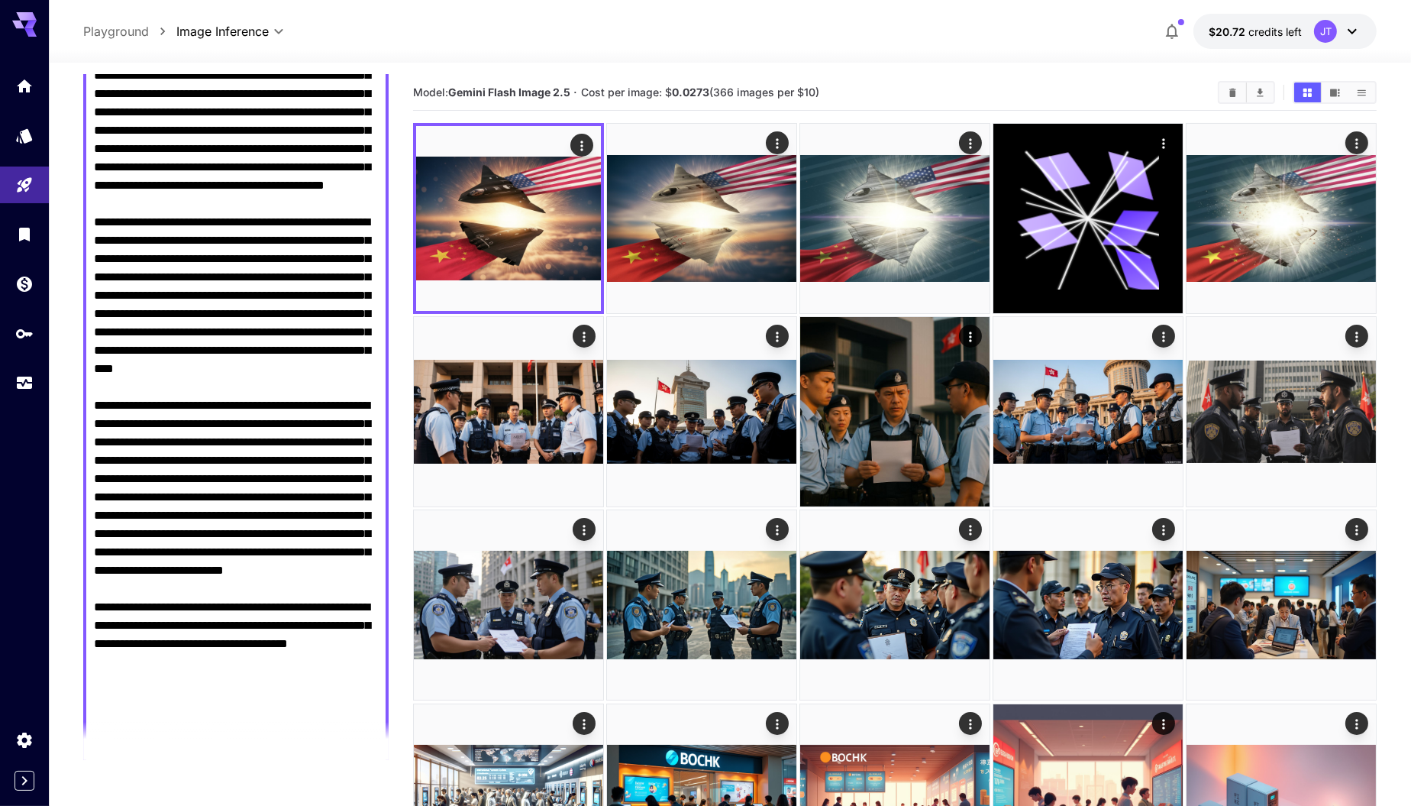
scroll to position [239, 0]
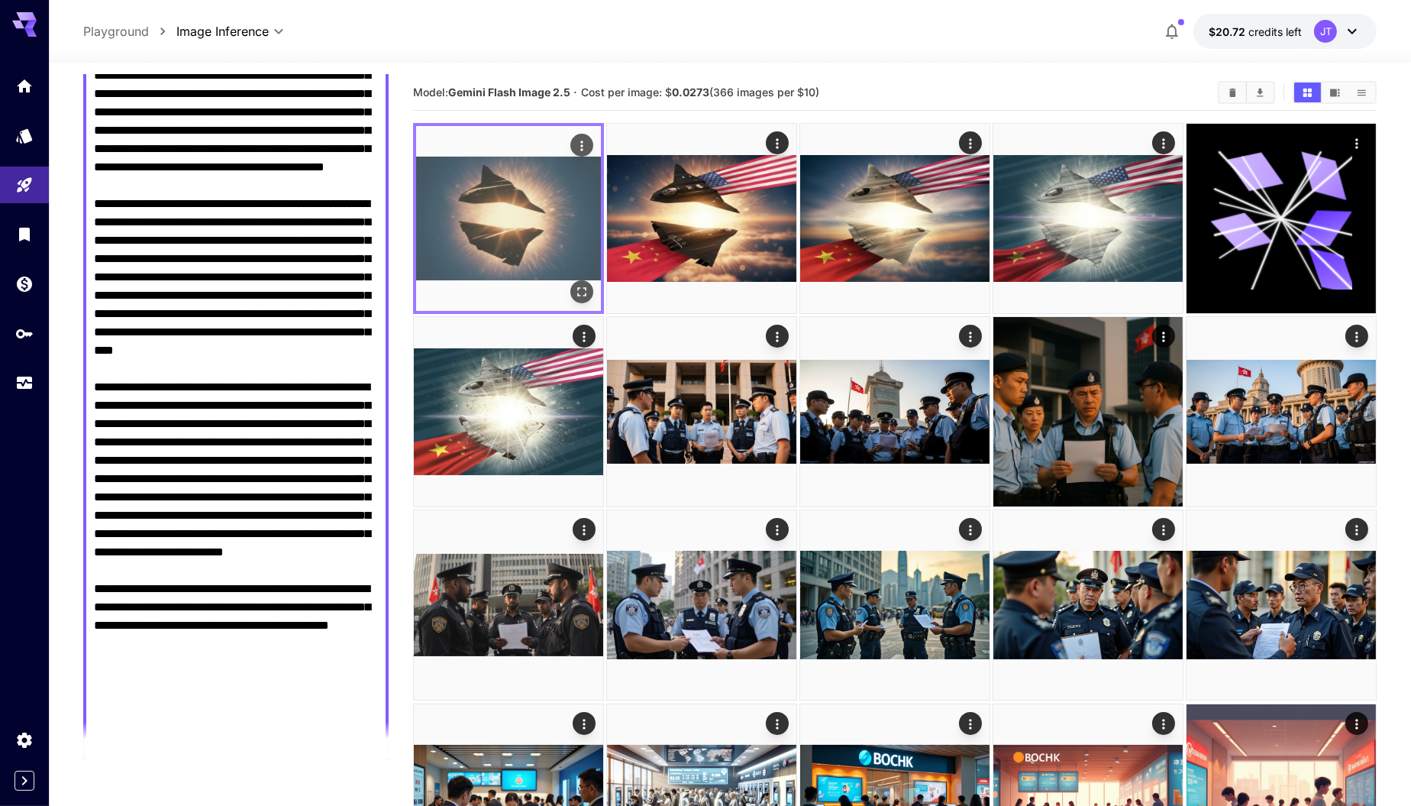
click at [532, 228] on img at bounding box center [508, 218] width 185 height 185
click at [546, 219] on img at bounding box center [508, 218] width 185 height 185
click at [580, 299] on icon "Open in fullscreen" at bounding box center [581, 291] width 15 height 15
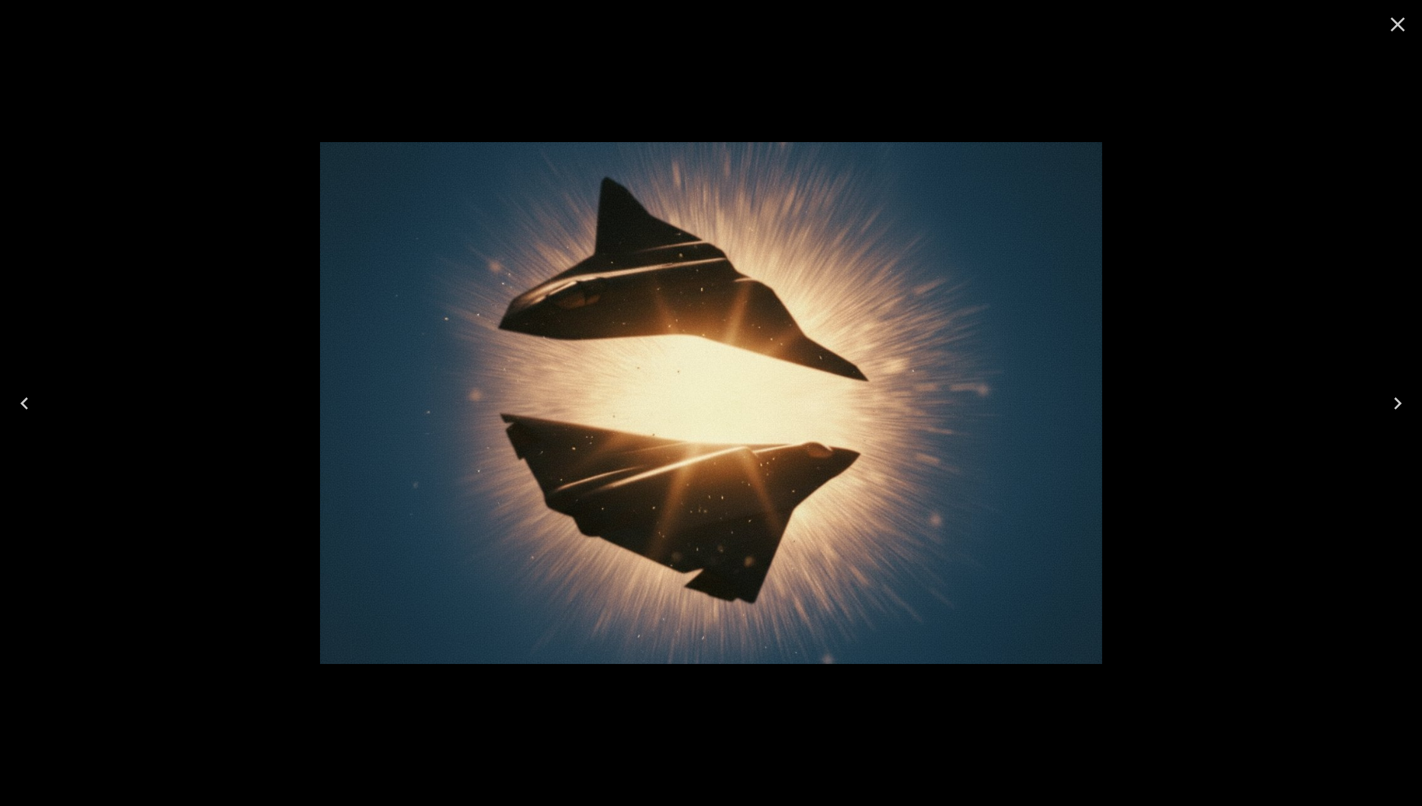
click at [1402, 29] on icon "Close" at bounding box center [1398, 25] width 15 height 15
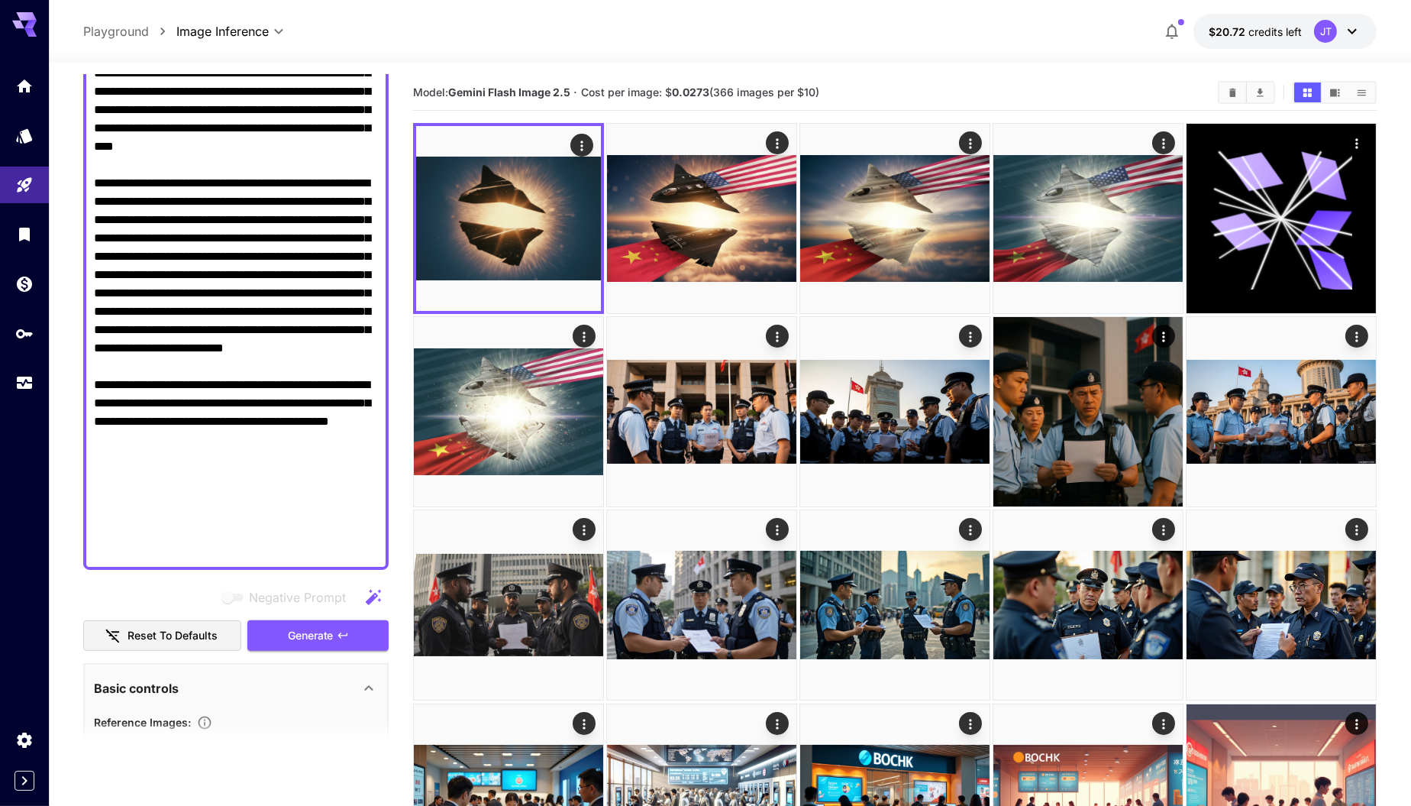
scroll to position [490, 0]
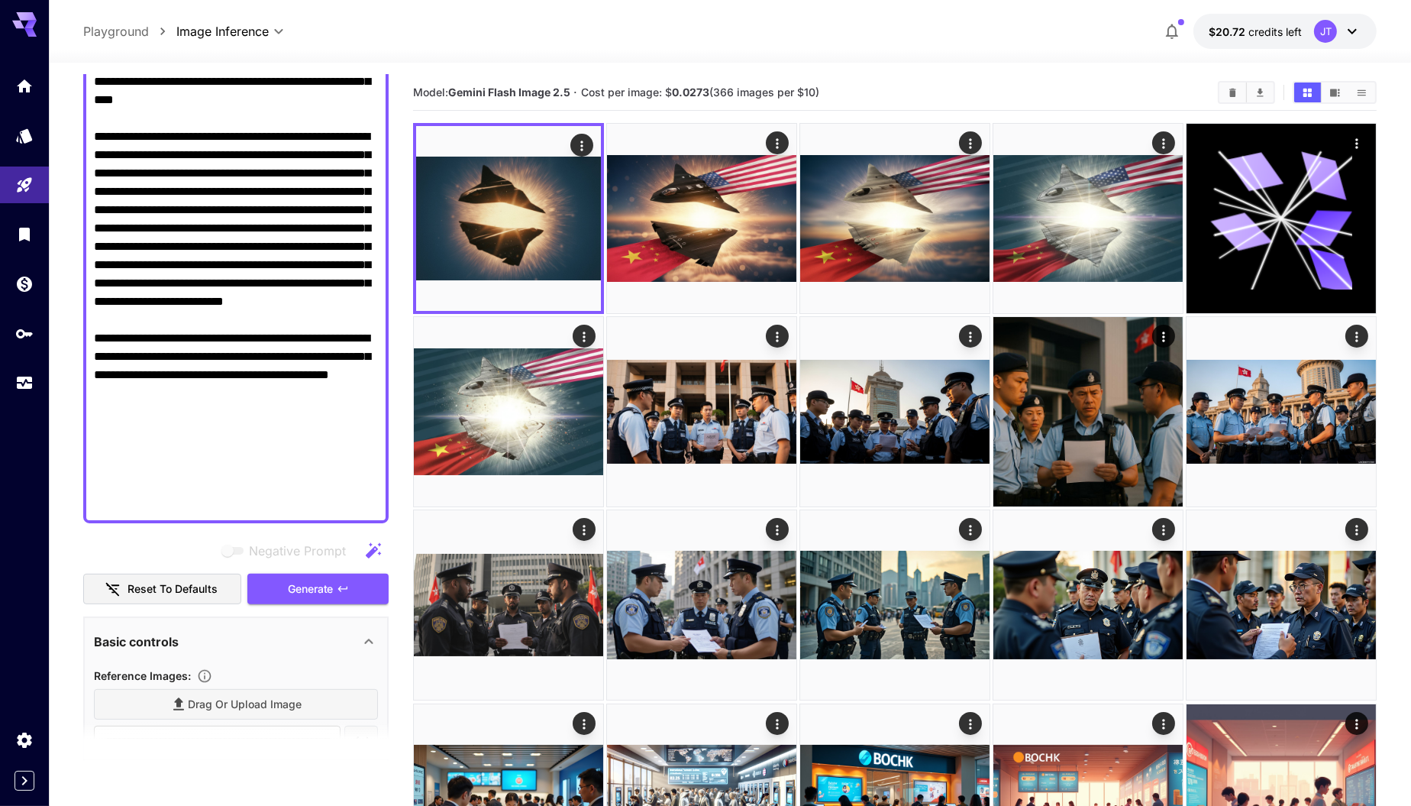
drag, startPoint x: 143, startPoint y: 467, endPoint x: 94, endPoint y: 481, distance: 50.8
click at [94, 481] on textarea "Negative Prompt" at bounding box center [236, 118] width 285 height 788
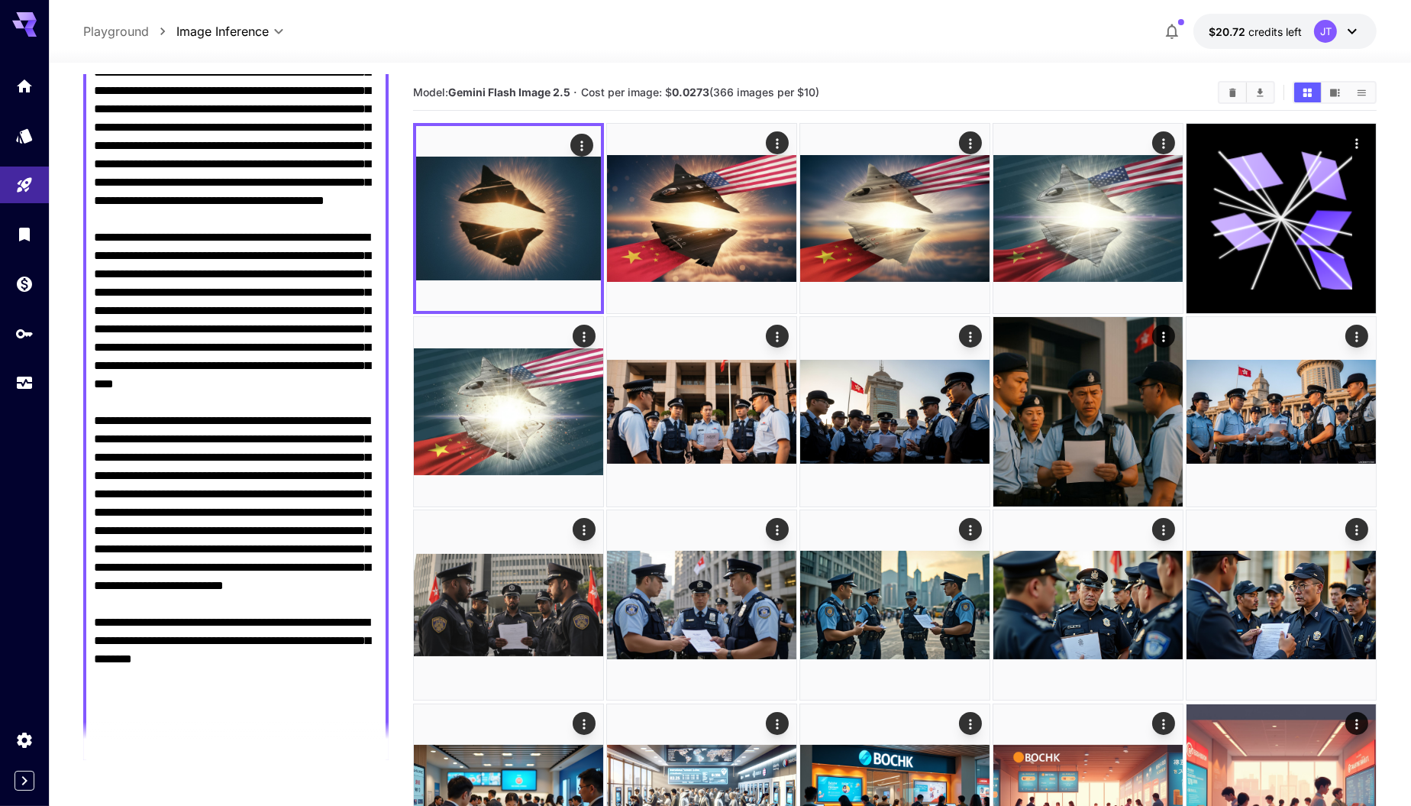
scroll to position [647, 0]
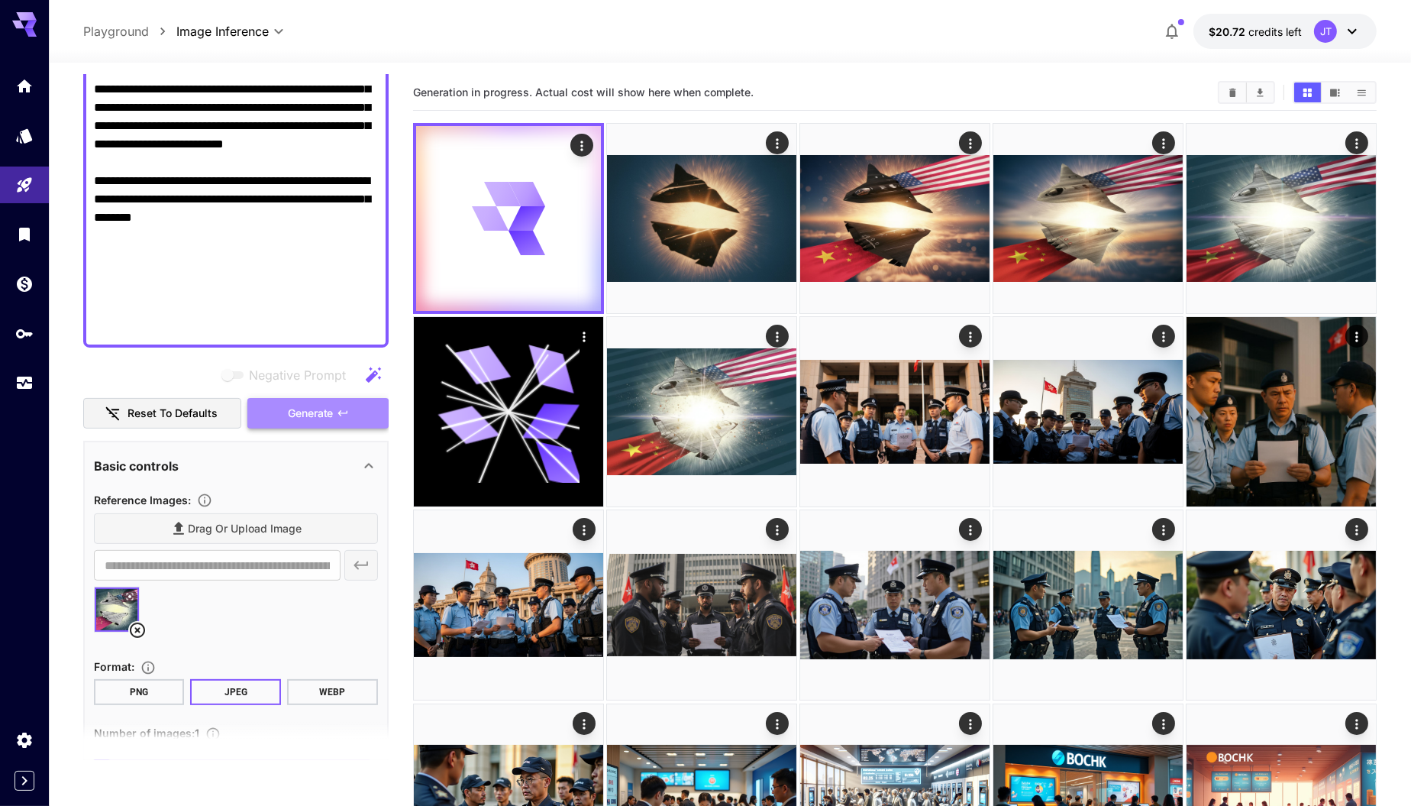
click at [296, 408] on span "Generate" at bounding box center [311, 413] width 46 height 19
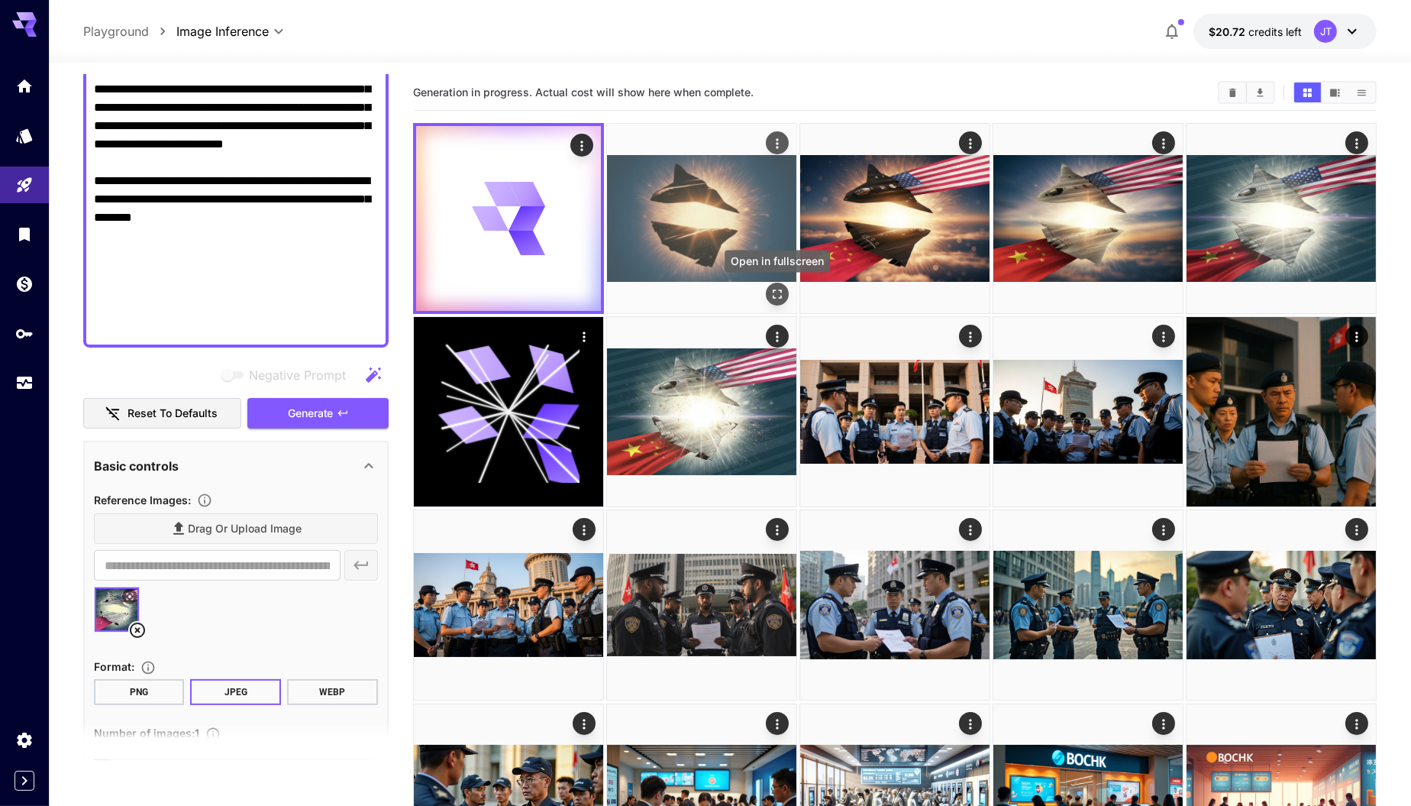
click at [781, 296] on icon "Open in fullscreen" at bounding box center [777, 293] width 9 height 9
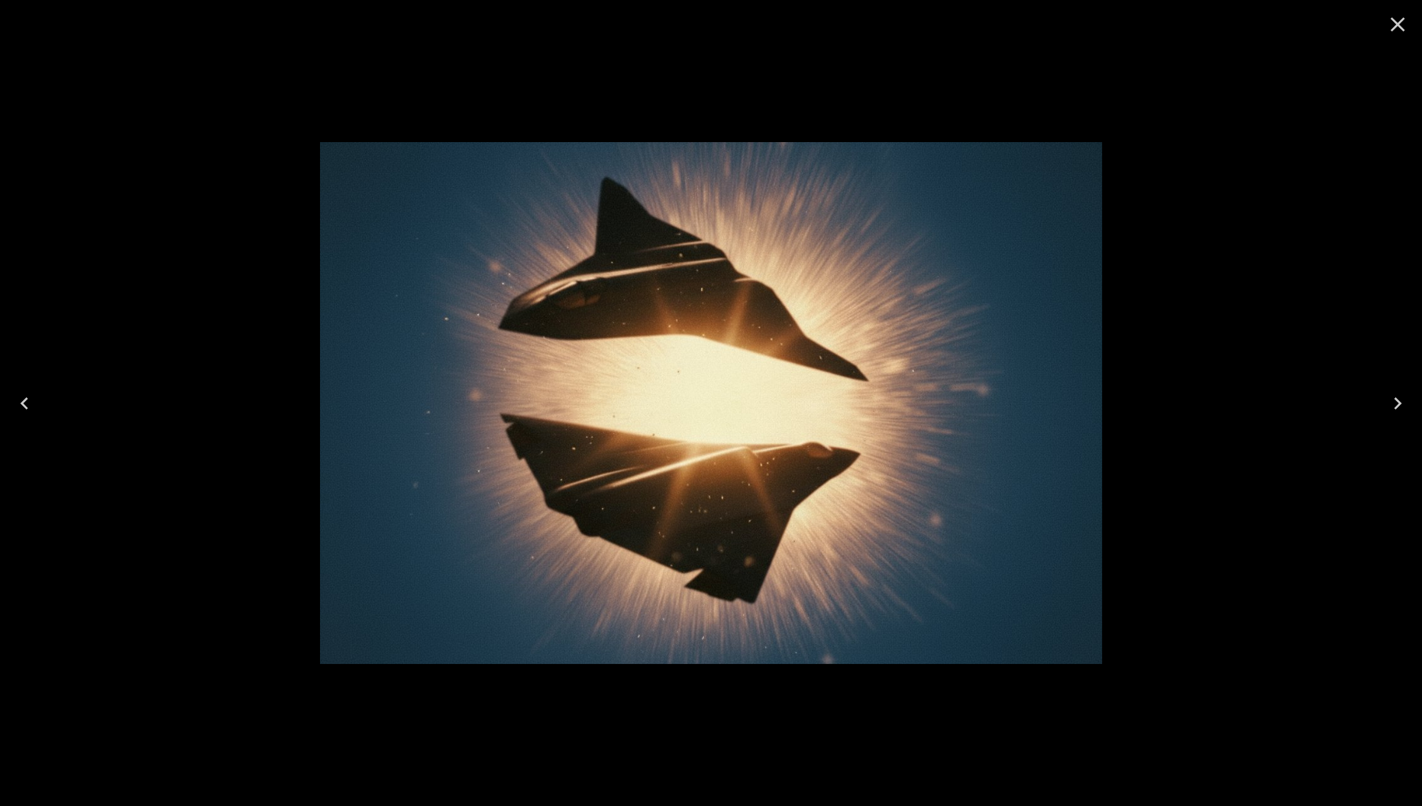
click at [1405, 22] on icon "Close" at bounding box center [1398, 24] width 24 height 24
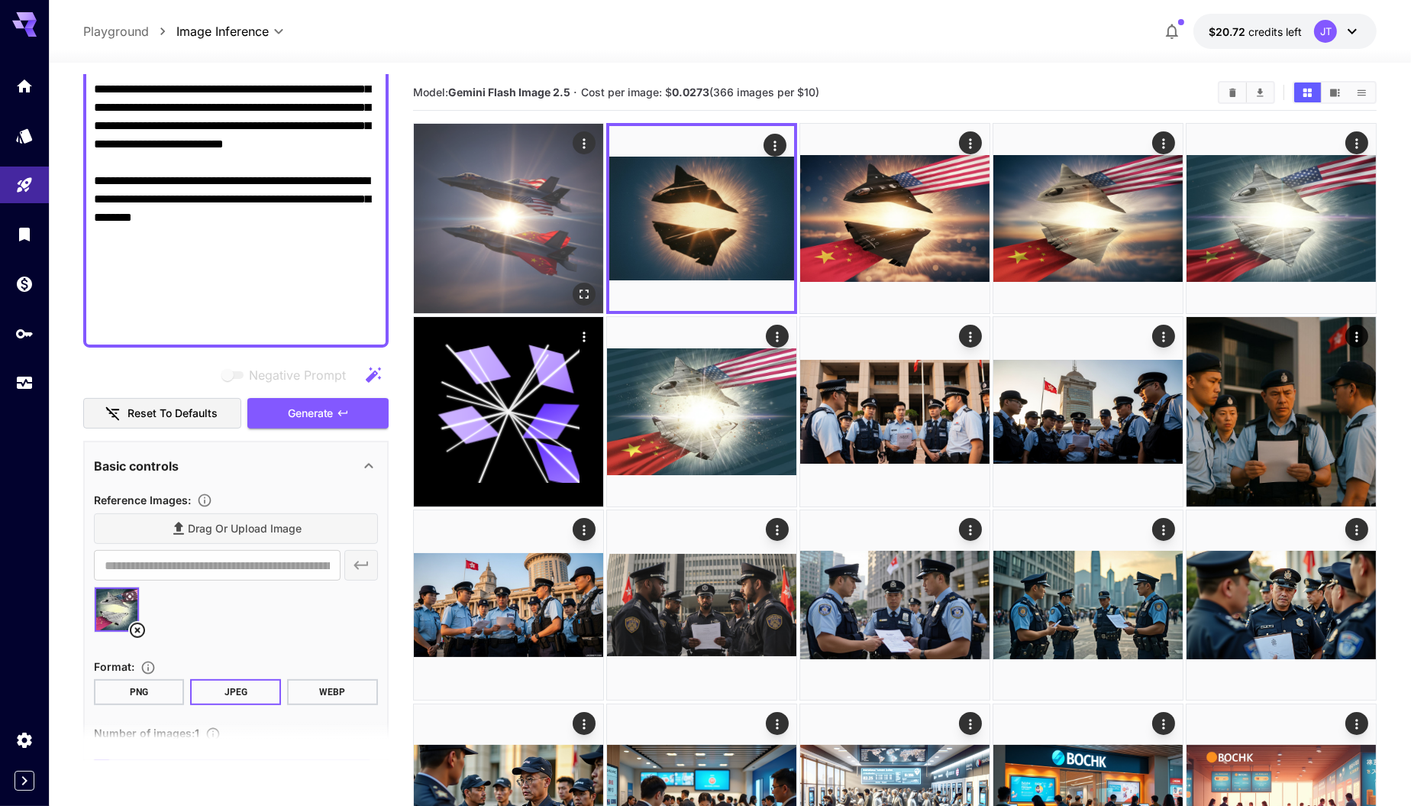
click at [542, 239] on img at bounding box center [508, 218] width 189 height 189
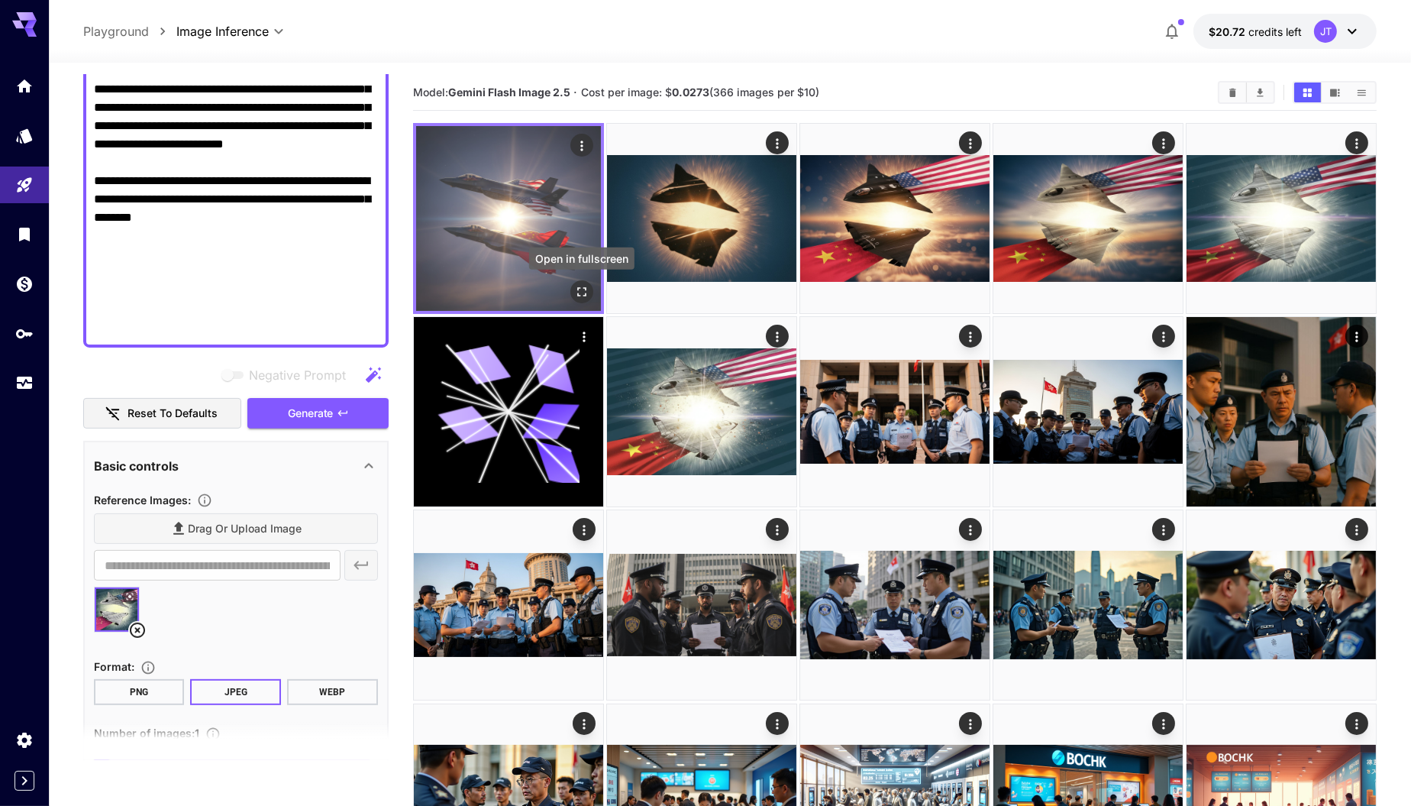
click at [580, 289] on icon "Open in fullscreen" at bounding box center [581, 291] width 15 height 15
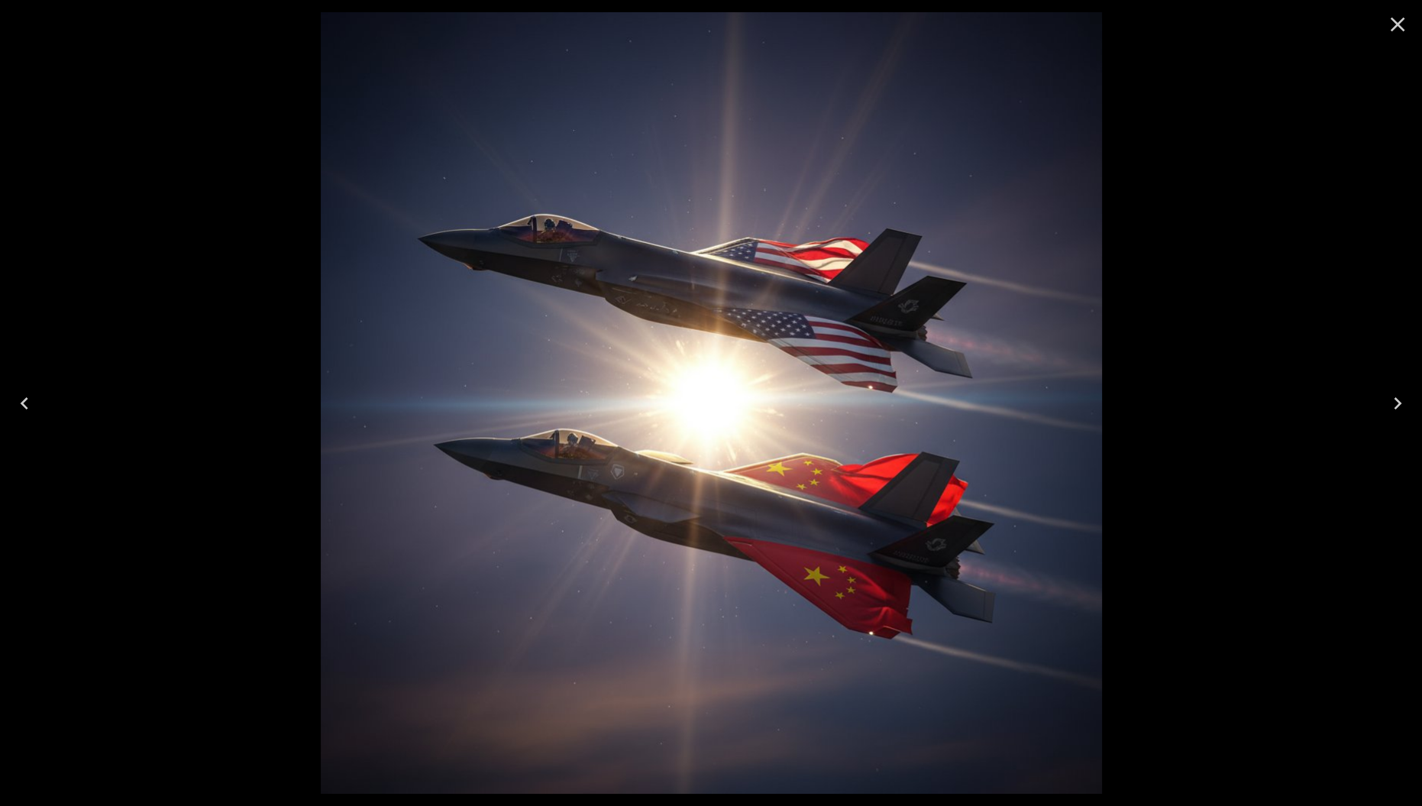
click at [1396, 27] on icon "Close" at bounding box center [1398, 24] width 24 height 24
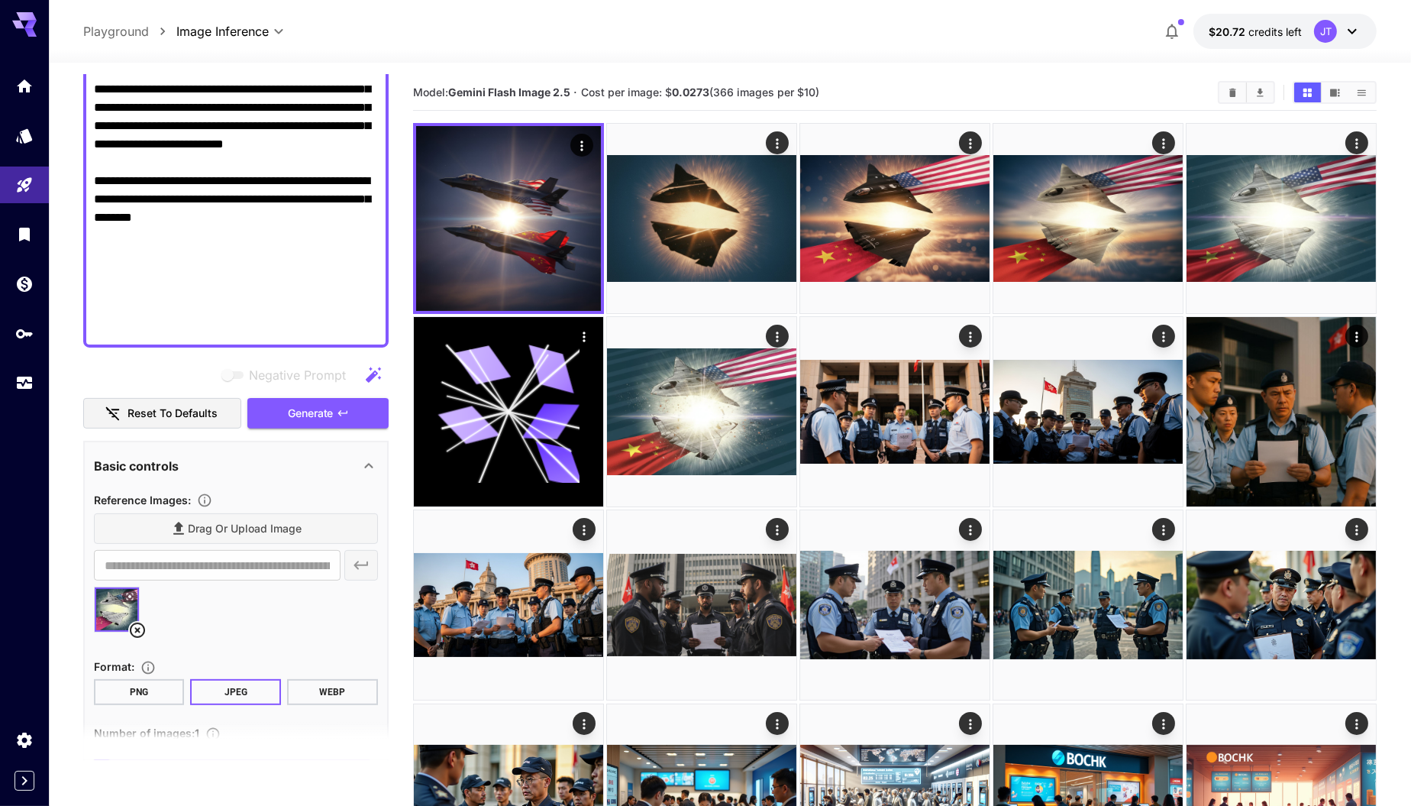
drag, startPoint x: 142, startPoint y: 306, endPoint x: 303, endPoint y: 305, distance: 161.2
drag, startPoint x: 283, startPoint y: 305, endPoint x: 293, endPoint y: 333, distance: 30.0
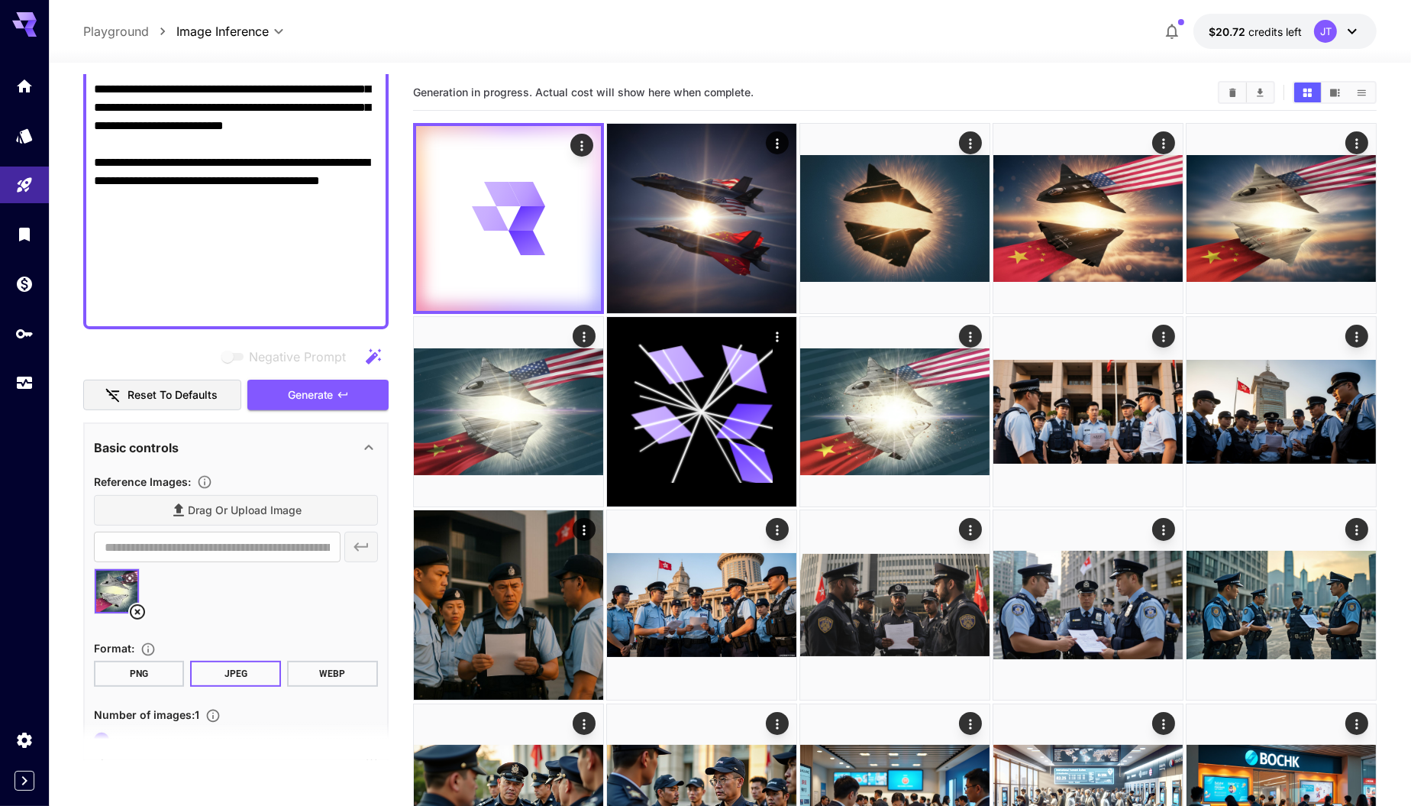
scroll to position [669, 0]
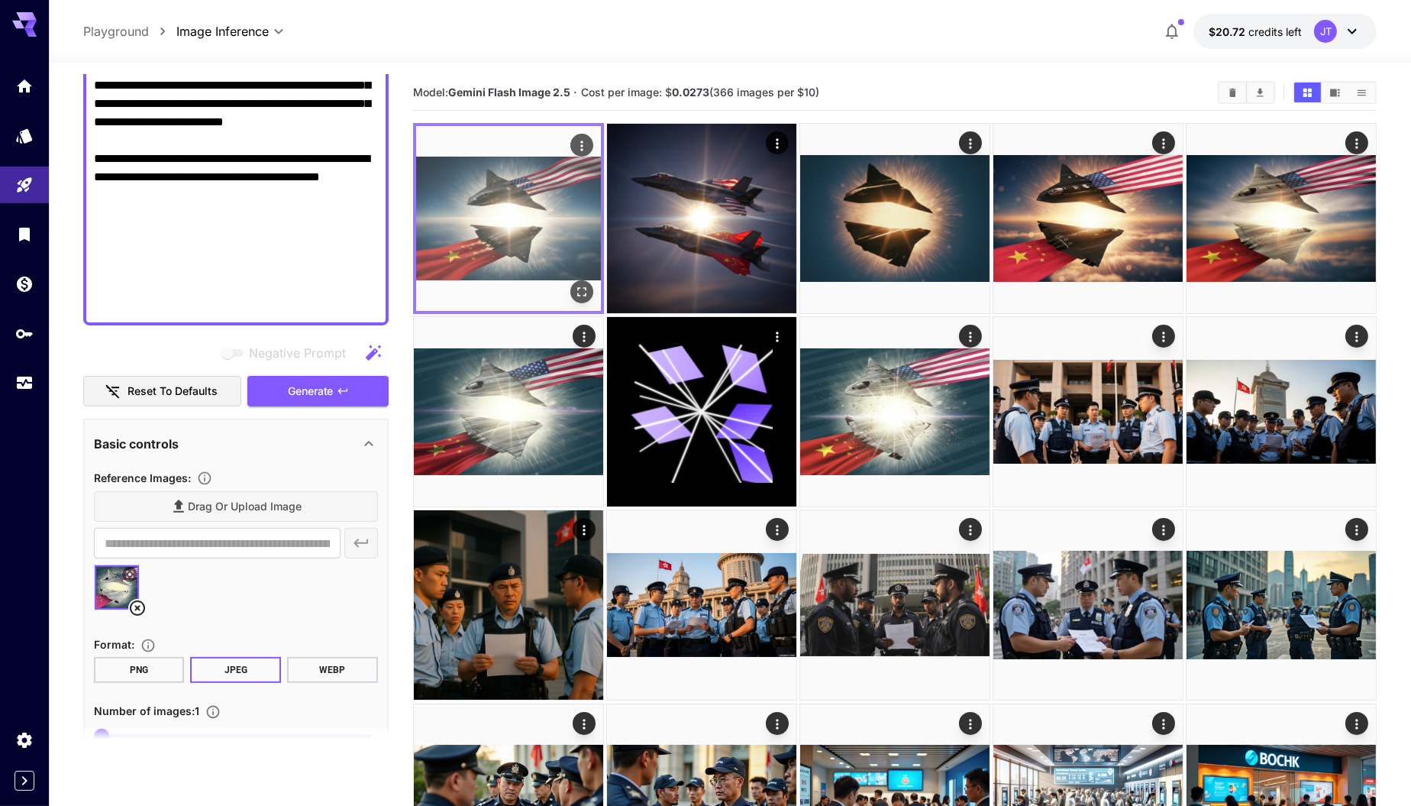
type textarea "**********"
click at [560, 221] on img at bounding box center [508, 218] width 185 height 185
click at [586, 295] on icon "Open in fullscreen" at bounding box center [581, 291] width 9 height 9
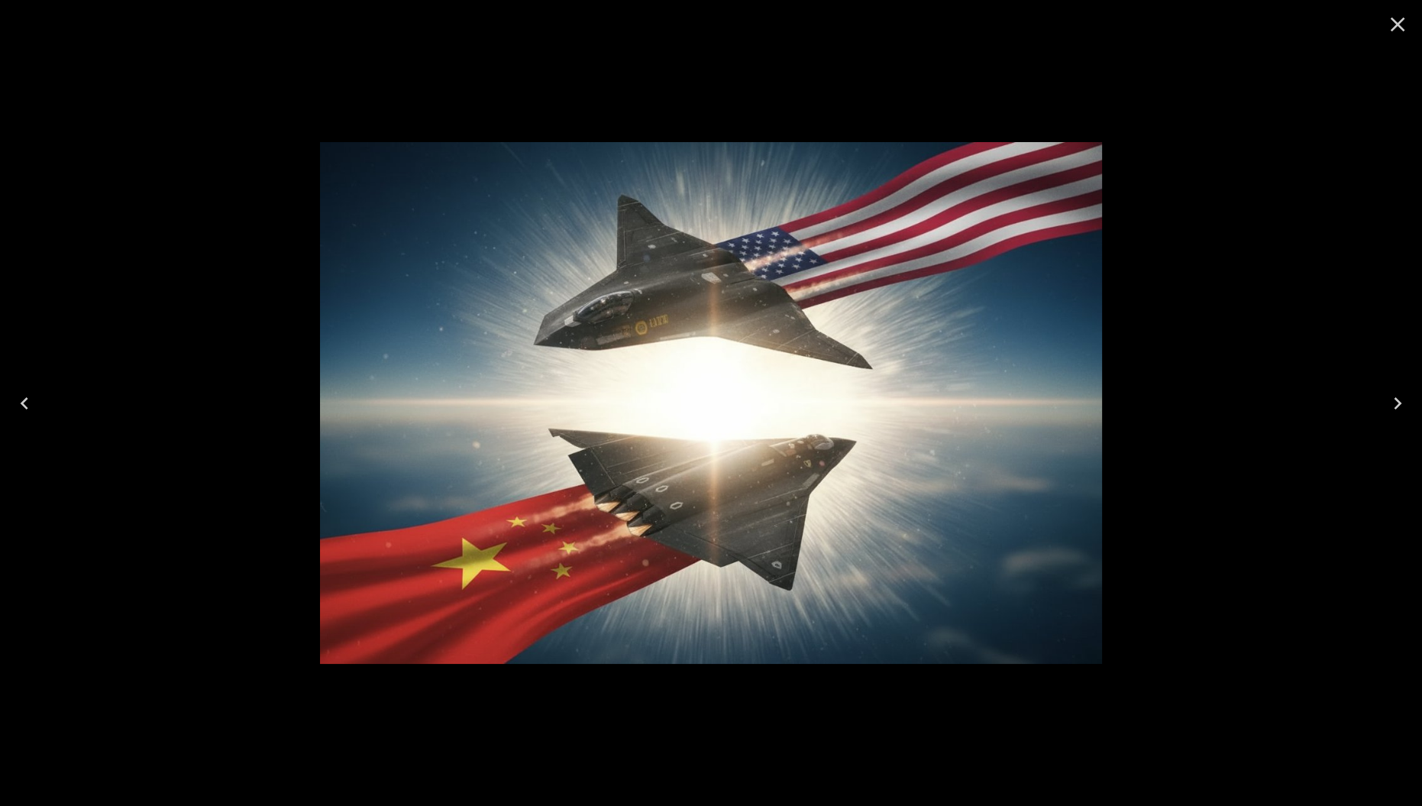
click at [1402, 28] on icon "Close" at bounding box center [1398, 25] width 15 height 15
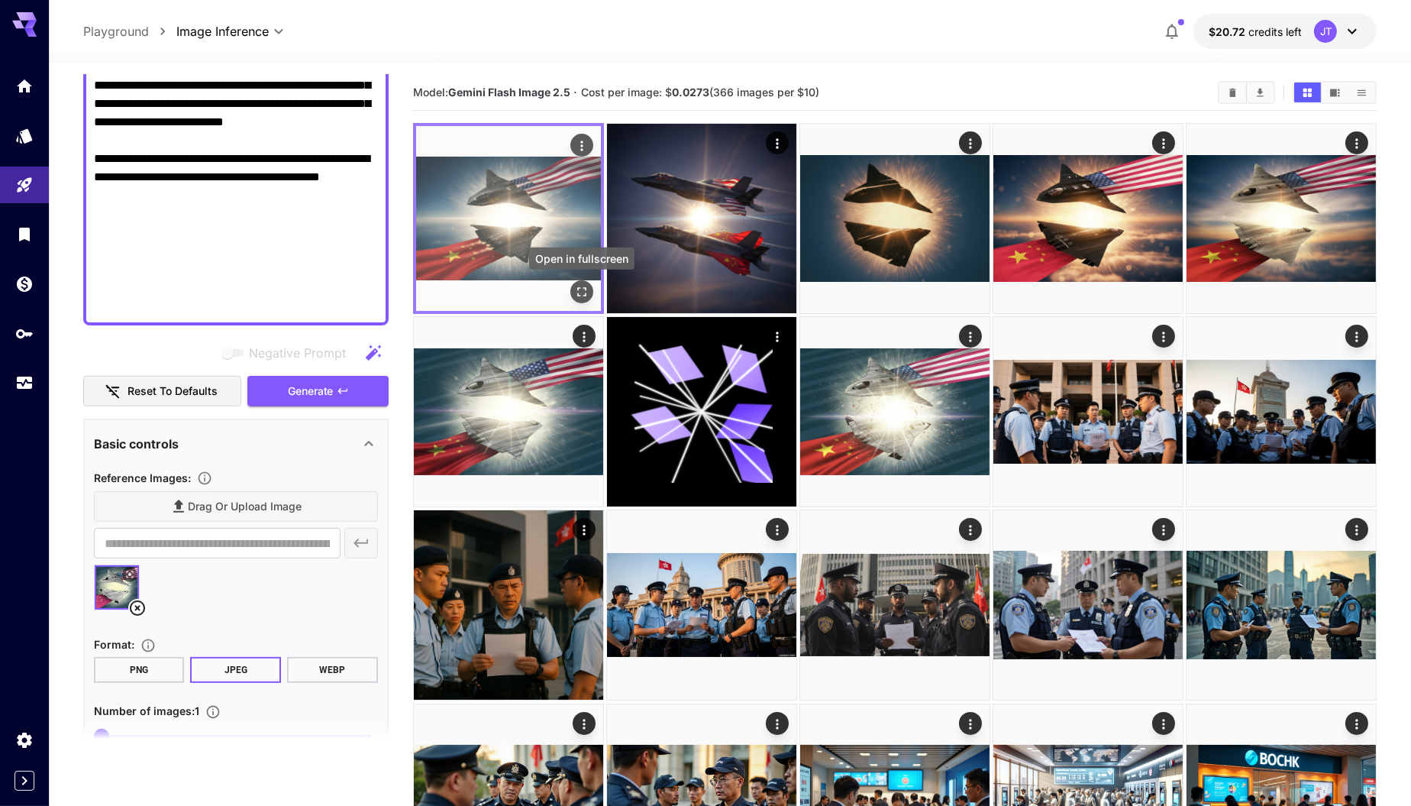
click at [578, 291] on icon "Open in fullscreen" at bounding box center [581, 291] width 15 height 15
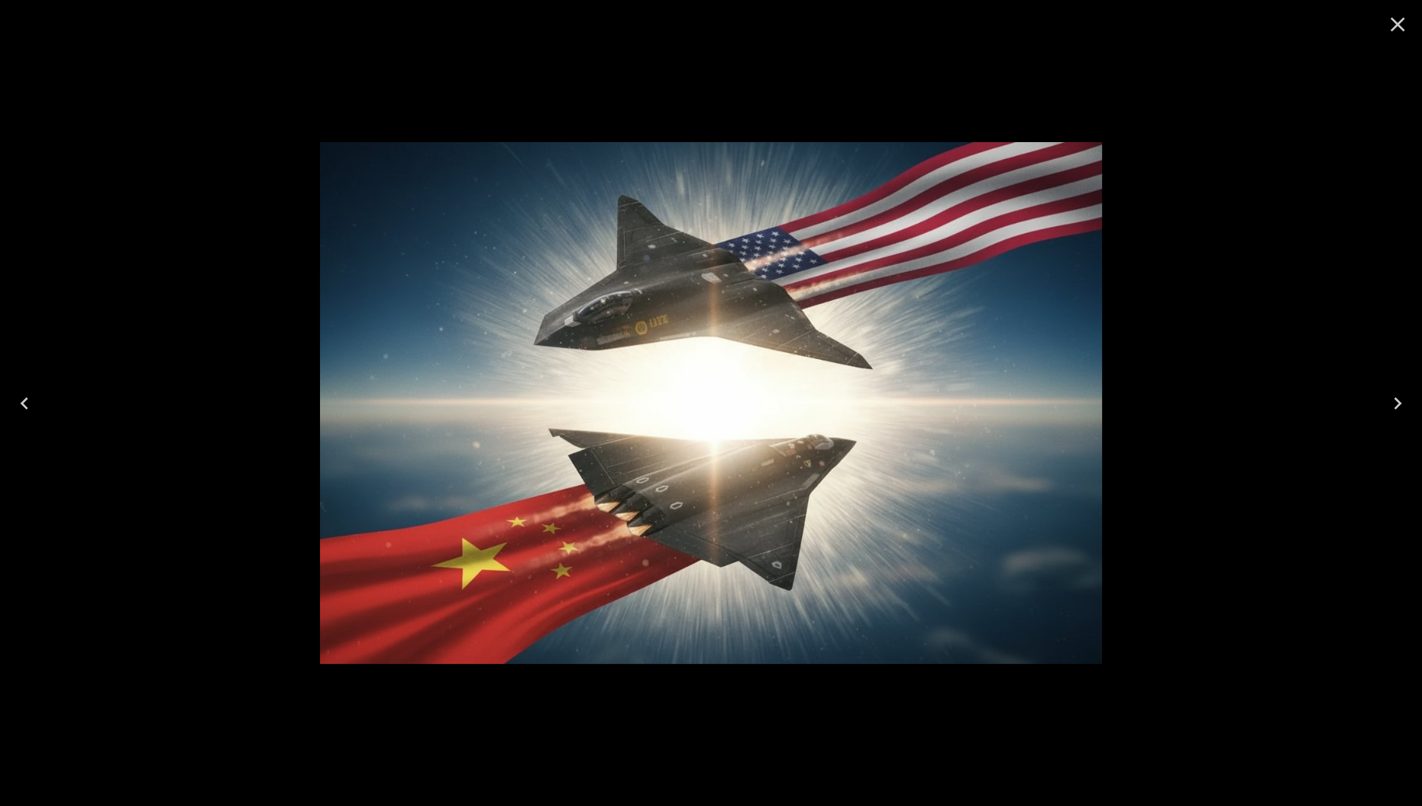
click at [1400, 21] on icon "Close" at bounding box center [1398, 25] width 15 height 15
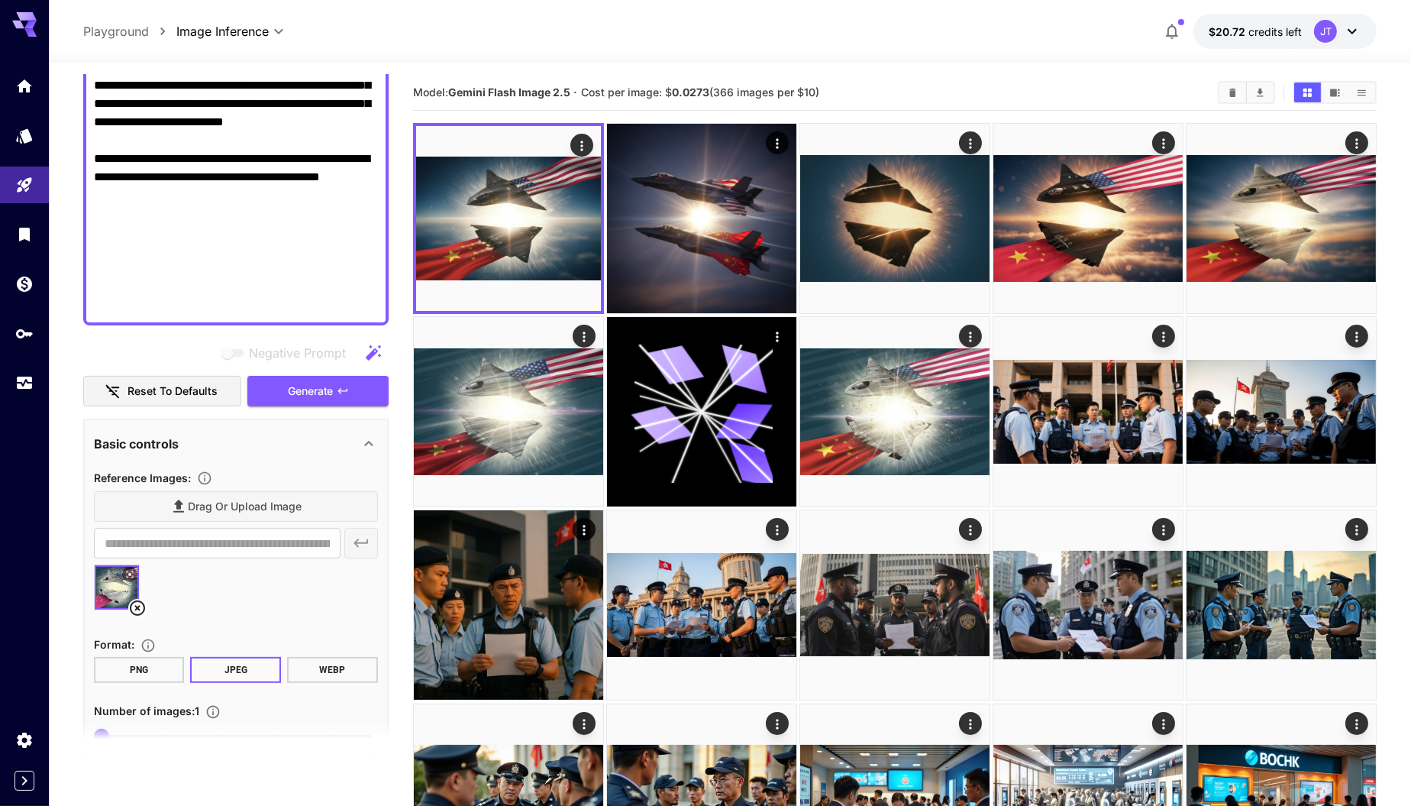
click at [275, 507] on div "Drag or upload image" at bounding box center [236, 506] width 284 height 31
click at [196, 506] on div "Drag or upload image" at bounding box center [236, 506] width 284 height 31
click at [214, 503] on div "Drag or upload image" at bounding box center [236, 506] width 284 height 31
click at [230, 498] on div "Drag or upload image" at bounding box center [236, 506] width 284 height 31
click at [137, 605] on icon at bounding box center [137, 607] width 15 height 15
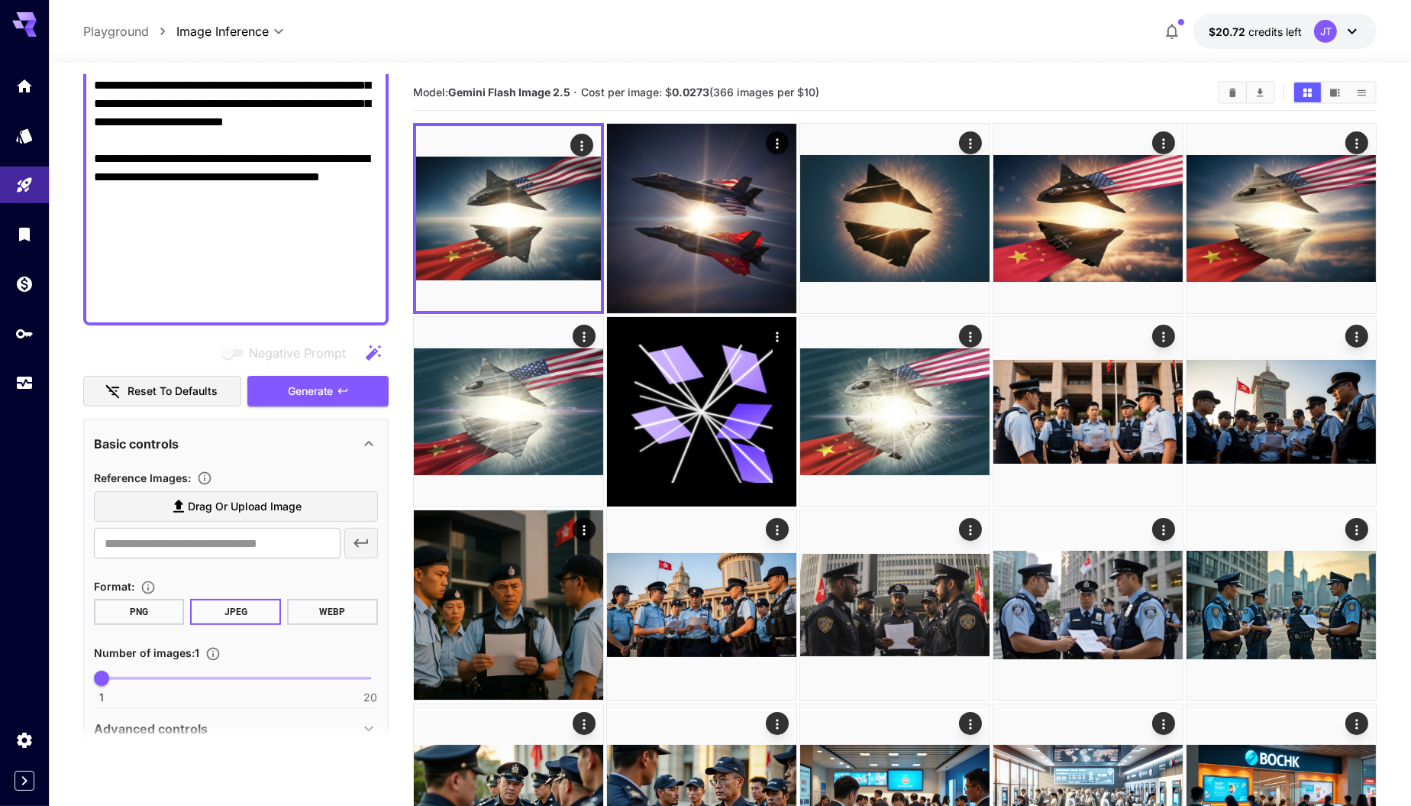
click at [248, 519] on label "Drag or upload image" at bounding box center [236, 506] width 284 height 31
click at [0, 0] on input "Drag or upload image" at bounding box center [0, 0] width 0 height 0
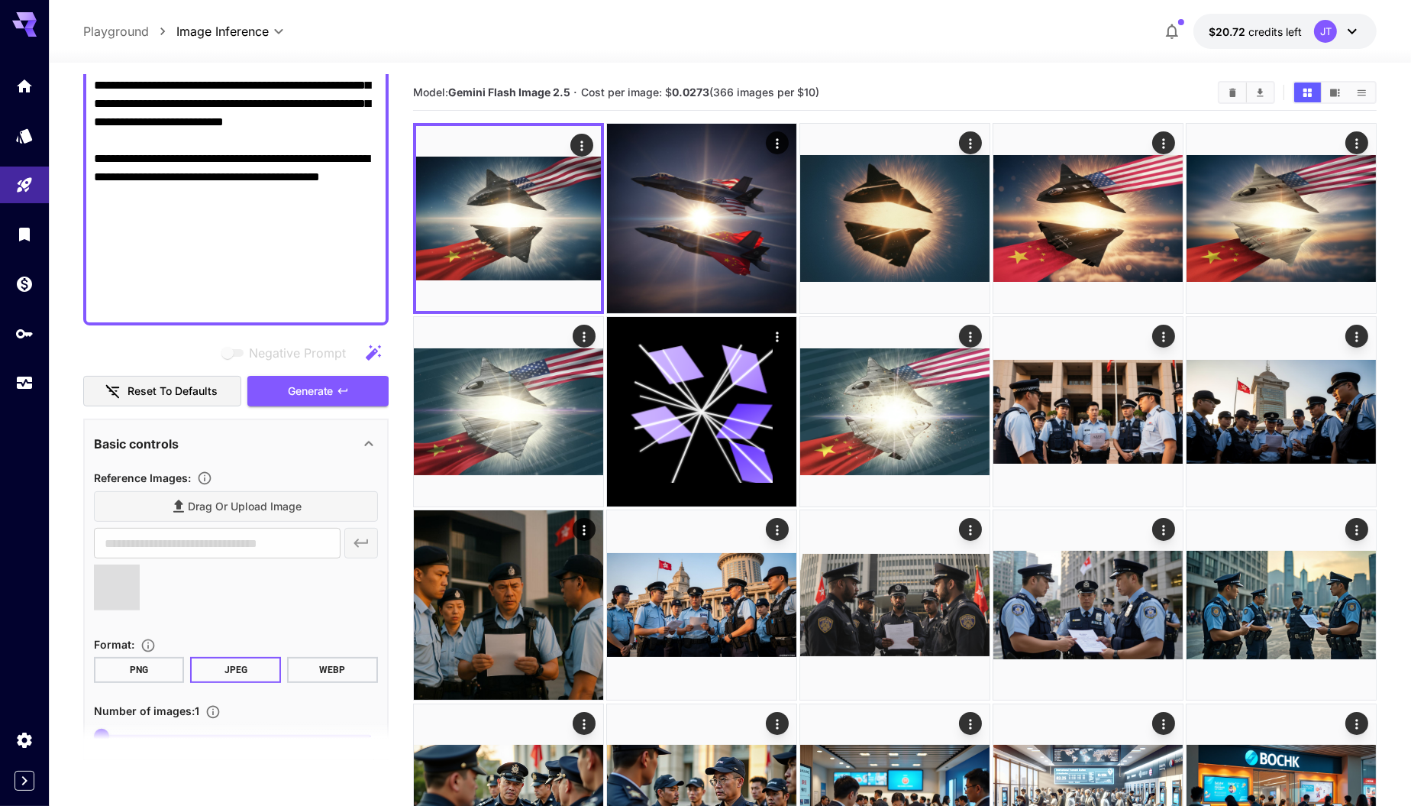
type input "**********"
drag, startPoint x: 248, startPoint y: 310, endPoint x: 88, endPoint y: 263, distance: 167.2
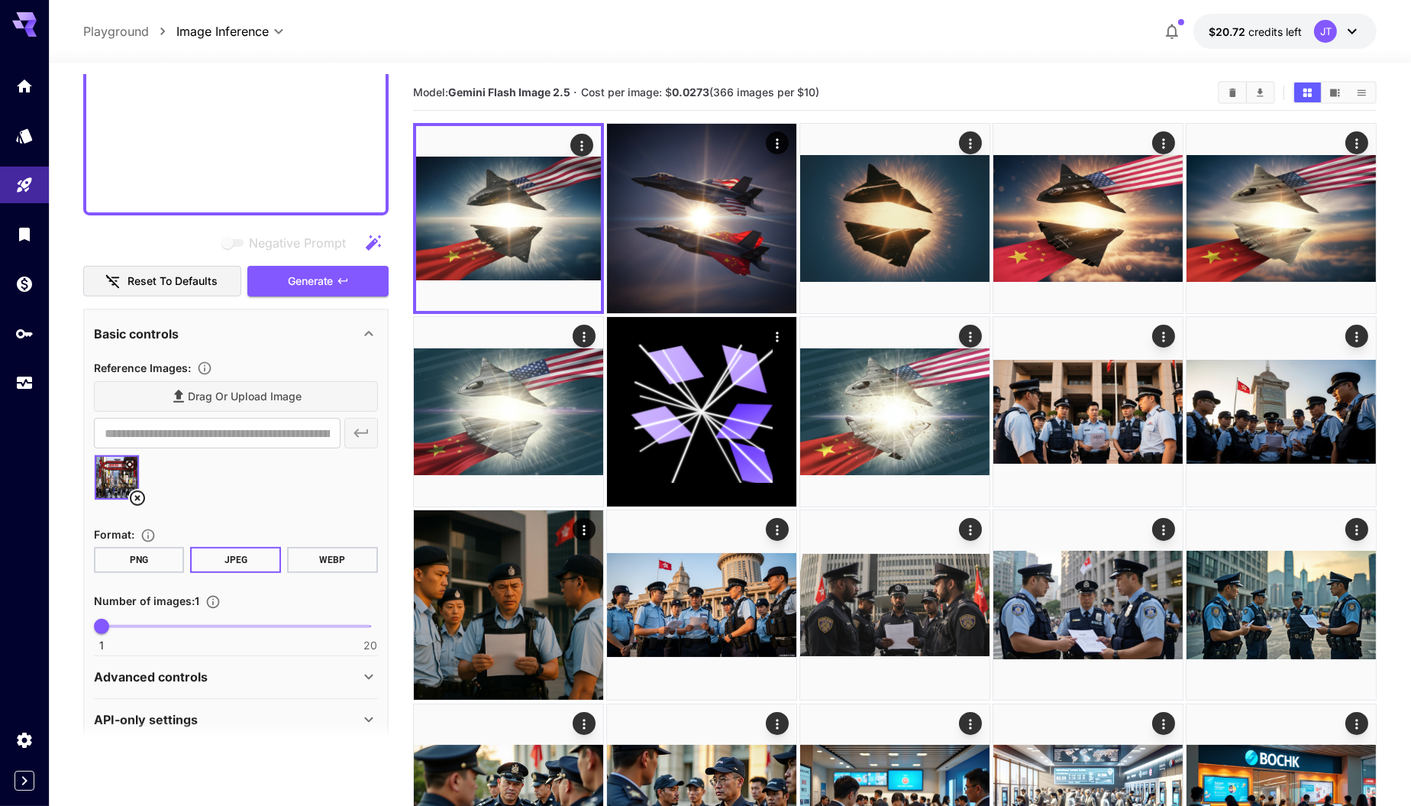
scroll to position [760, 0]
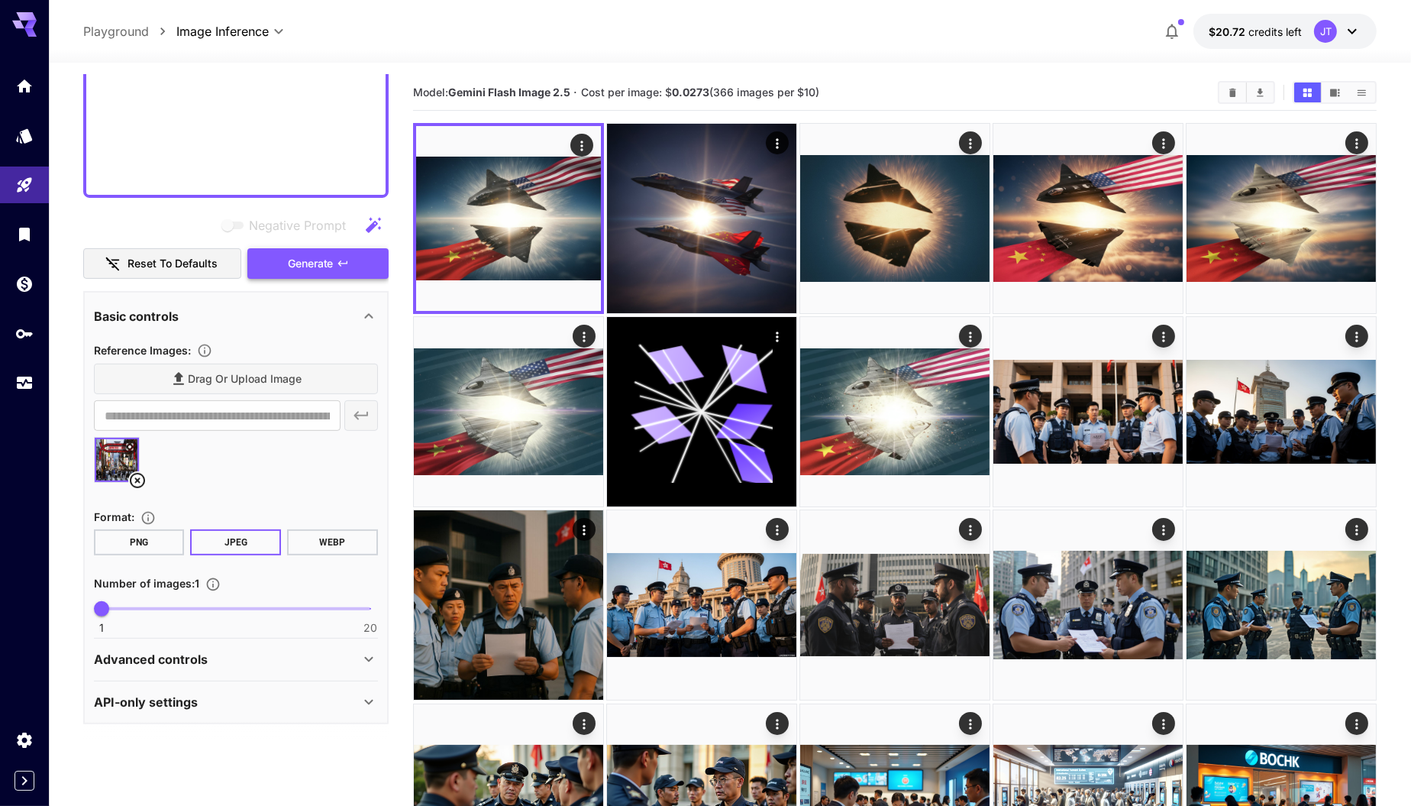
click at [325, 259] on span "Generate" at bounding box center [311, 263] width 46 height 19
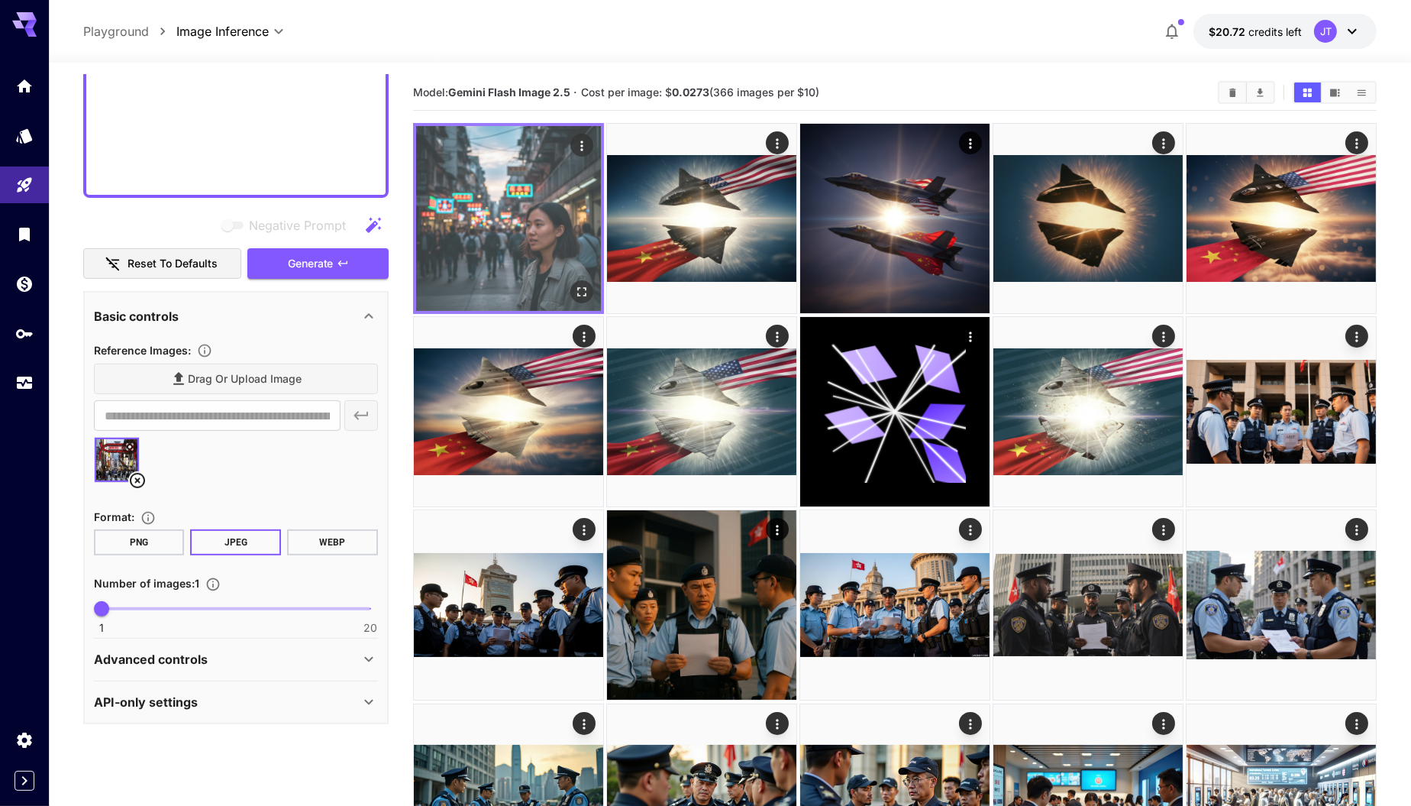
click at [549, 249] on img at bounding box center [508, 218] width 185 height 185
click at [583, 293] on icon "Open in fullscreen" at bounding box center [581, 291] width 15 height 15
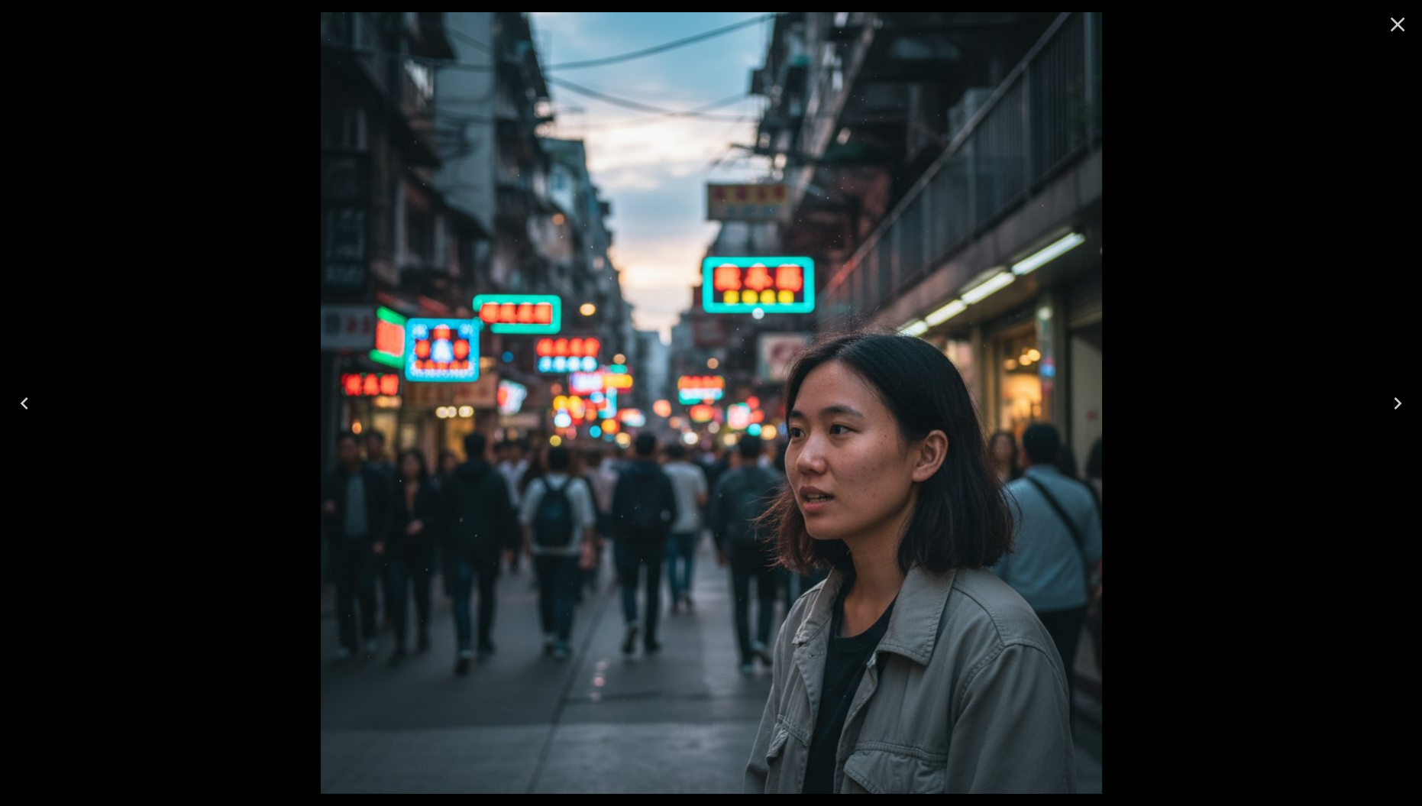
click at [1398, 23] on icon "Close" at bounding box center [1398, 25] width 15 height 15
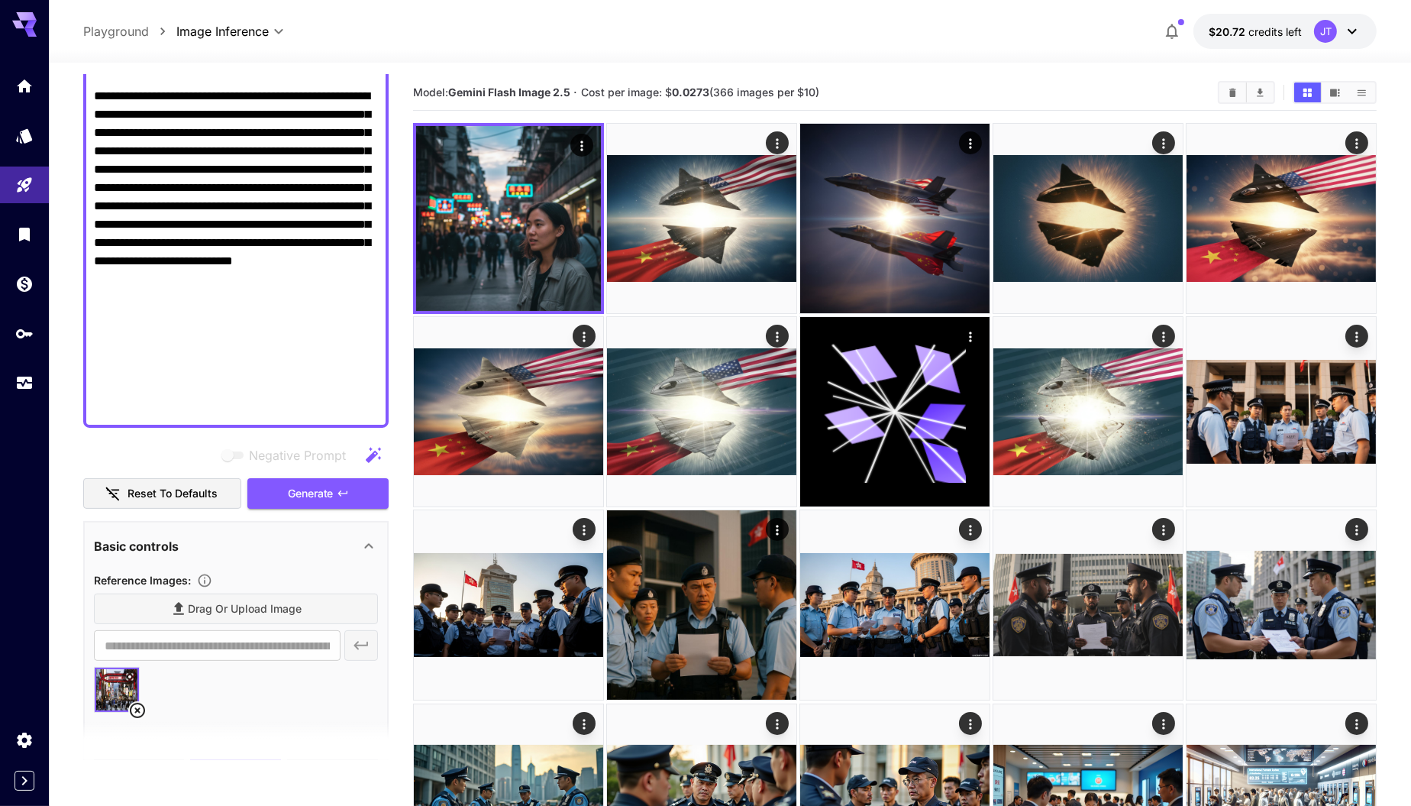
scroll to position [506, 0]
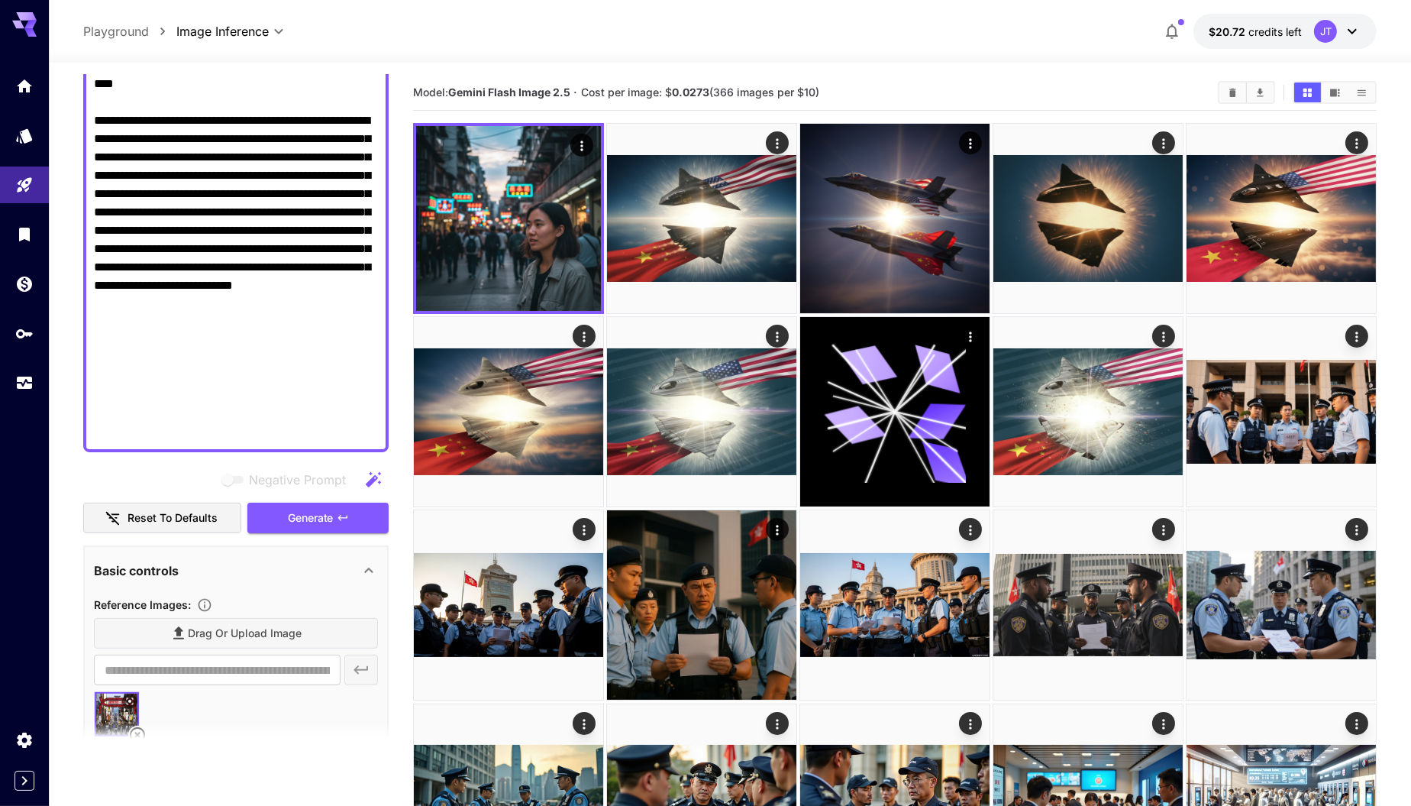
click at [225, 438] on textarea "Negative Prompt" at bounding box center [236, 74] width 285 height 733
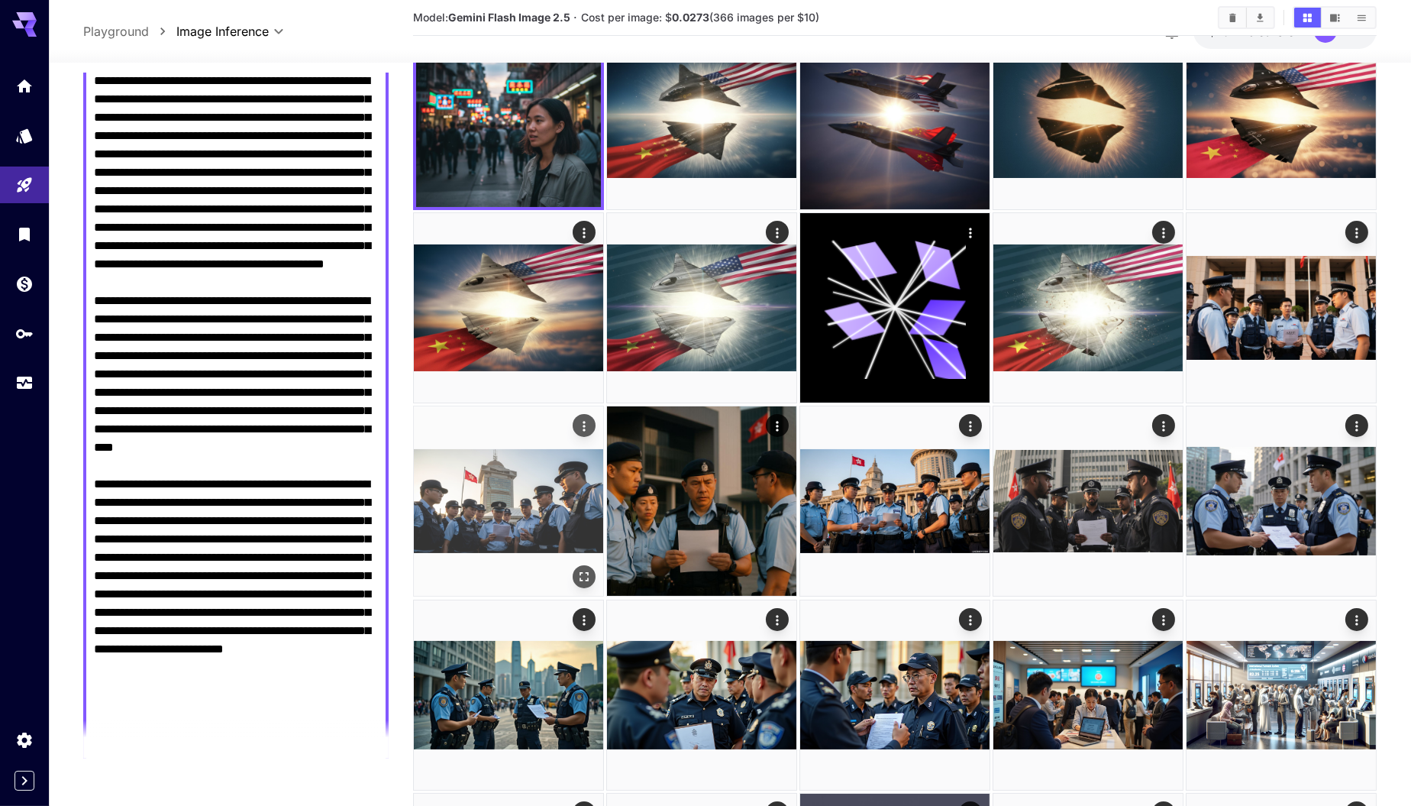
scroll to position [0, 0]
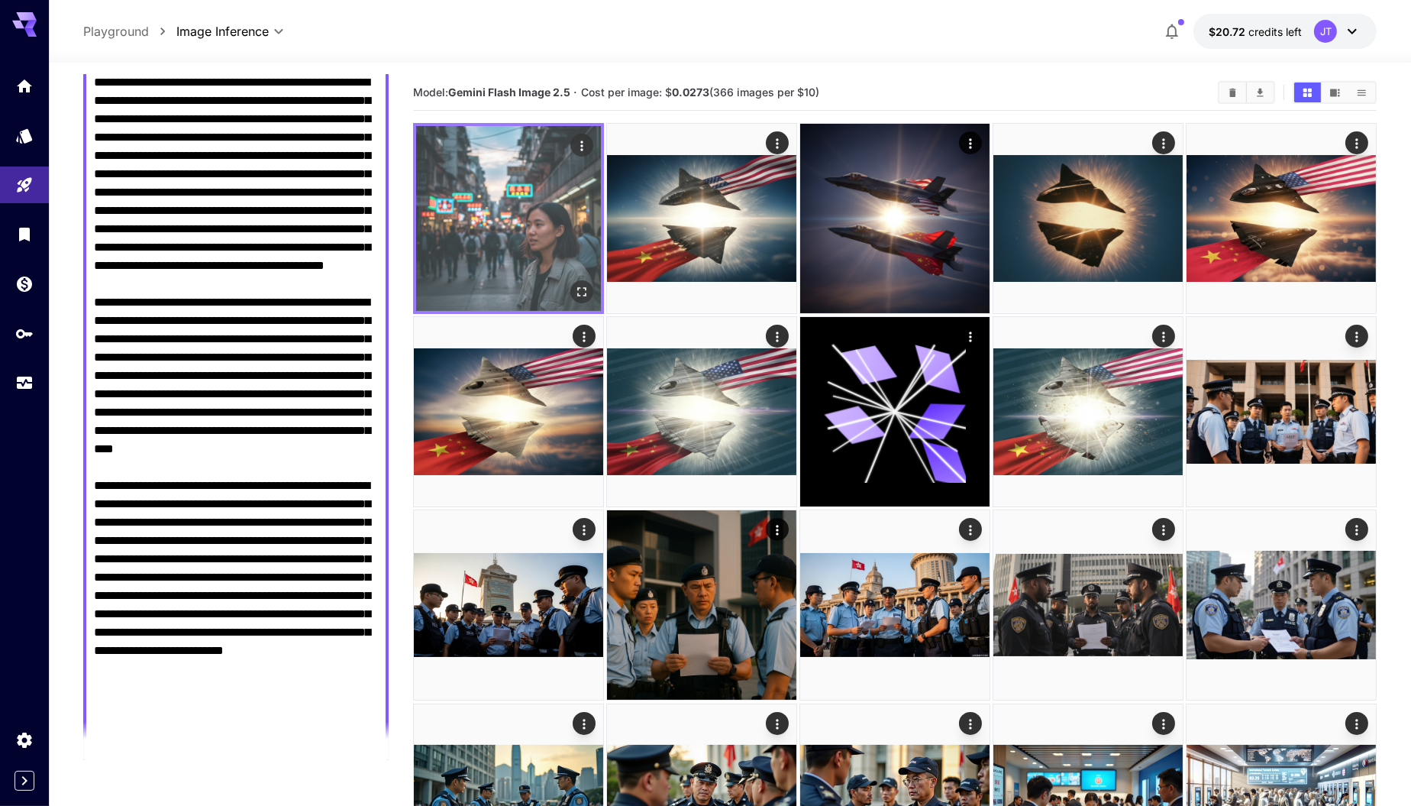
click at [485, 252] on img at bounding box center [508, 218] width 185 height 185
click at [584, 222] on img at bounding box center [508, 218] width 185 height 185
click at [526, 234] on img at bounding box center [508, 218] width 185 height 185
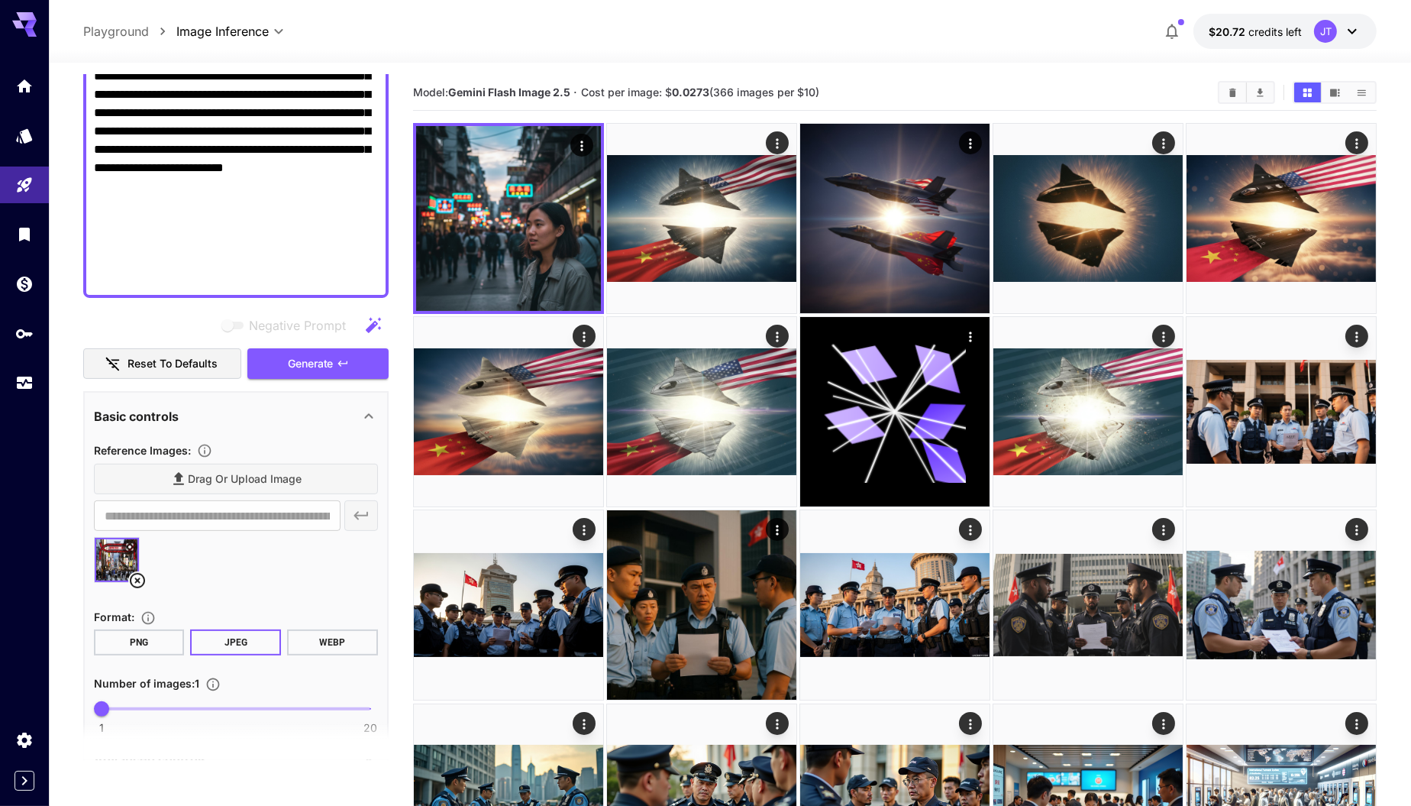
scroll to position [663, 0]
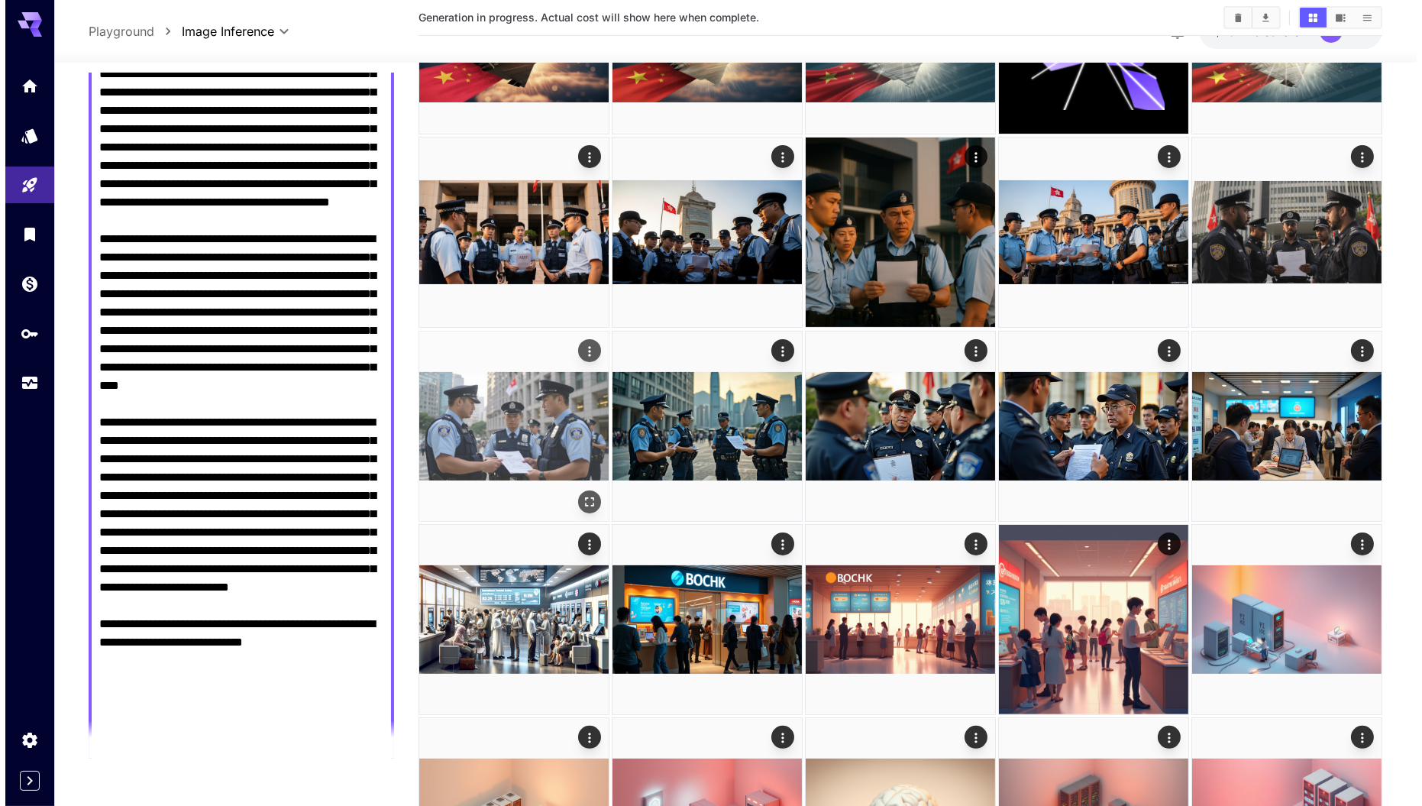
scroll to position [0, 0]
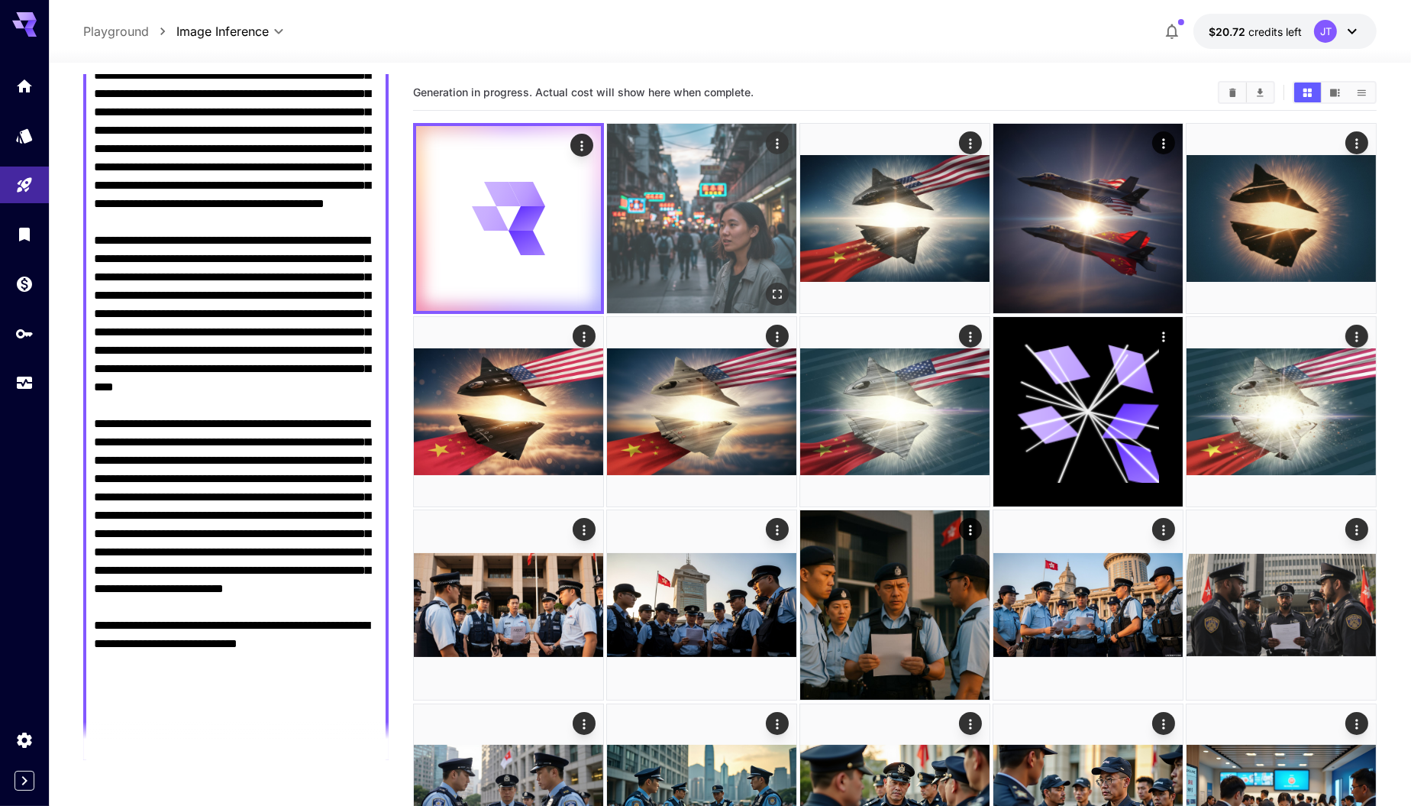
type textarea "**********"
click at [697, 217] on img at bounding box center [701, 218] width 189 height 189
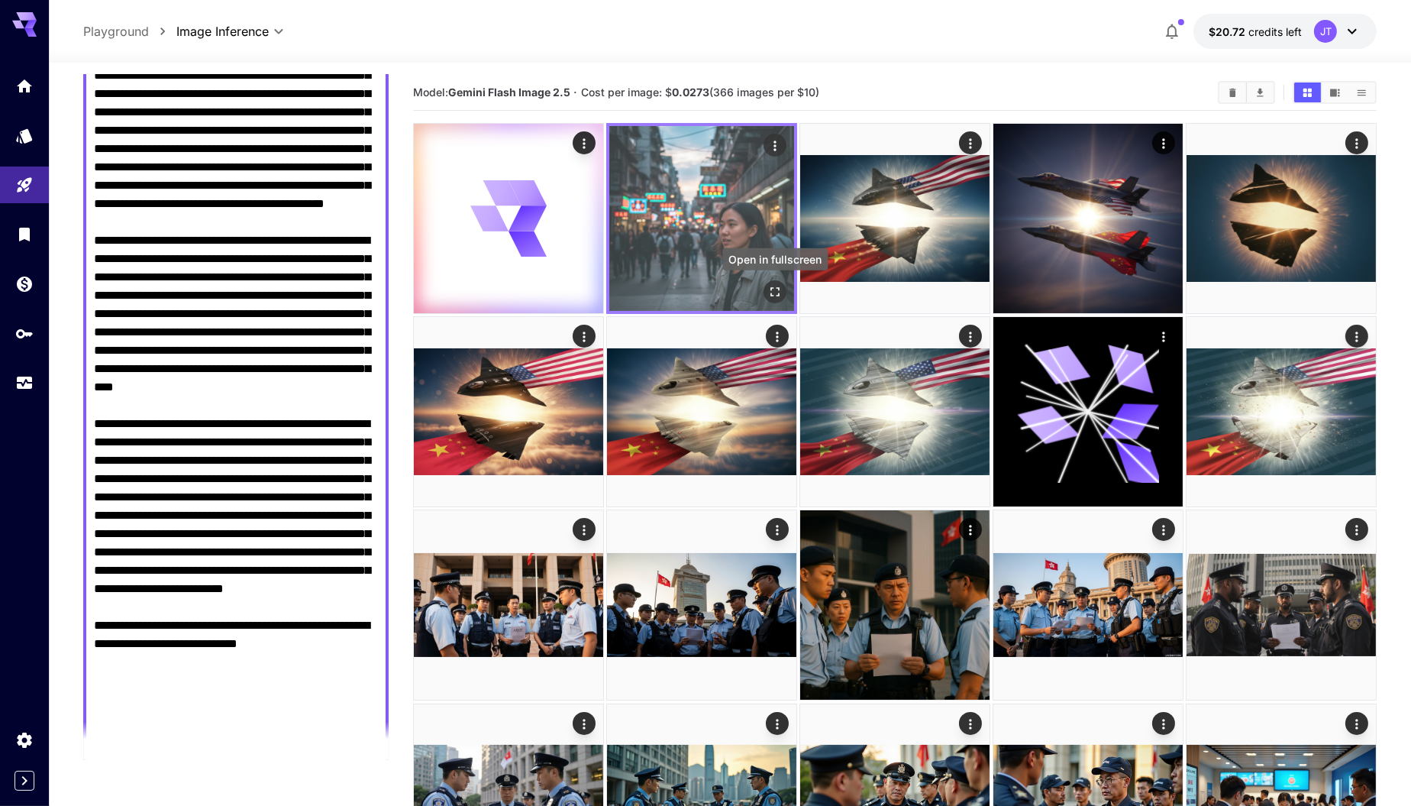
click at [770, 290] on icon "Open in fullscreen" at bounding box center [775, 291] width 15 height 15
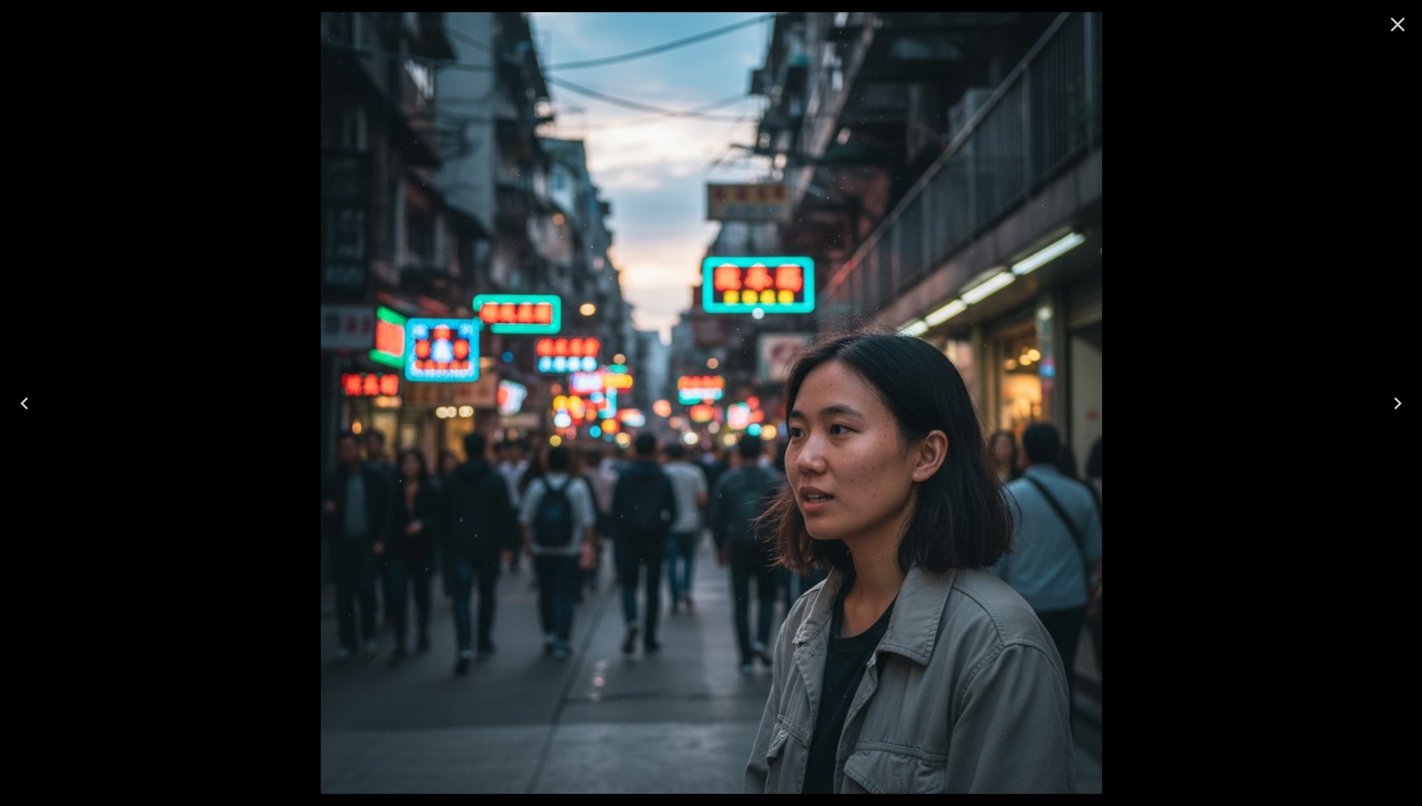
click at [1401, 23] on icon "Close" at bounding box center [1398, 24] width 24 height 24
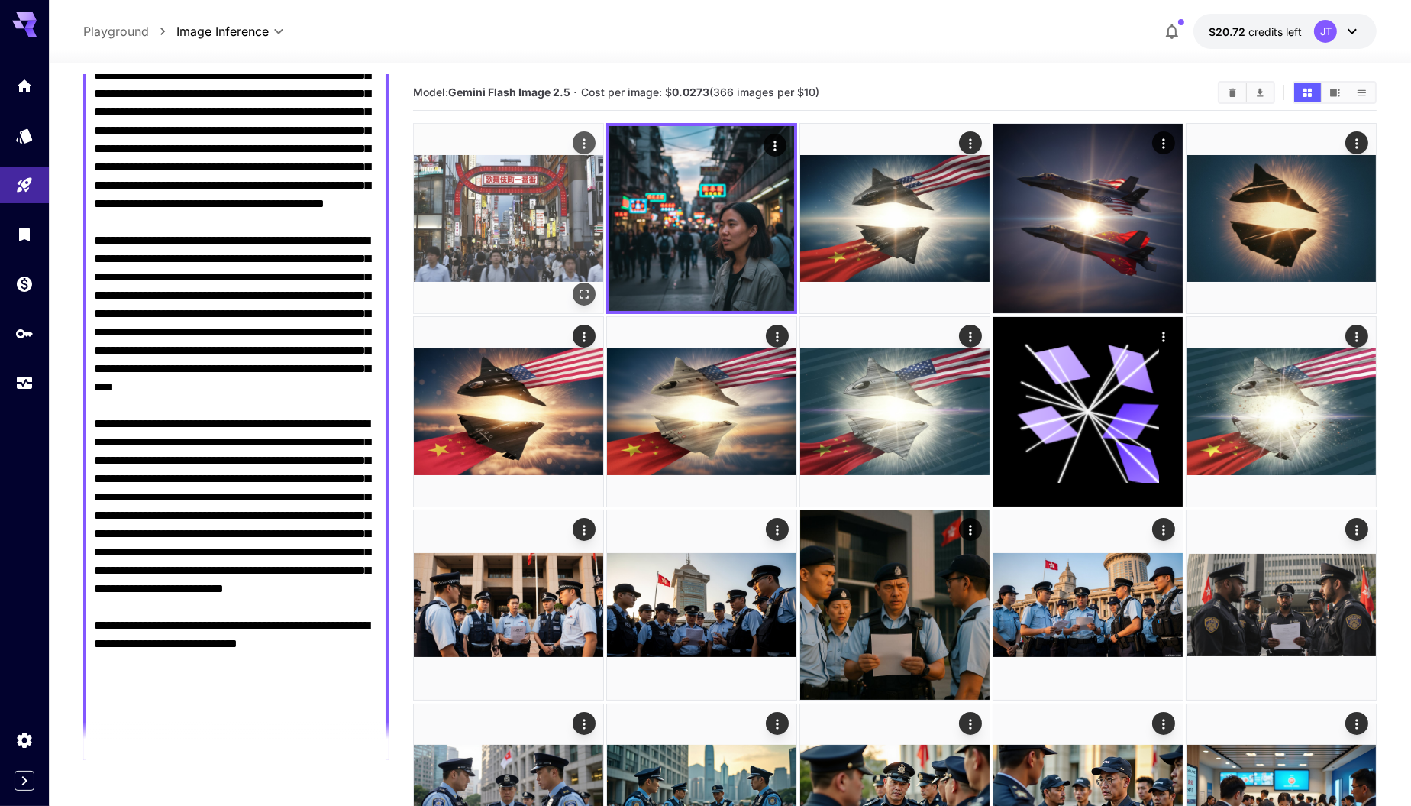
click at [470, 241] on img at bounding box center [508, 218] width 189 height 189
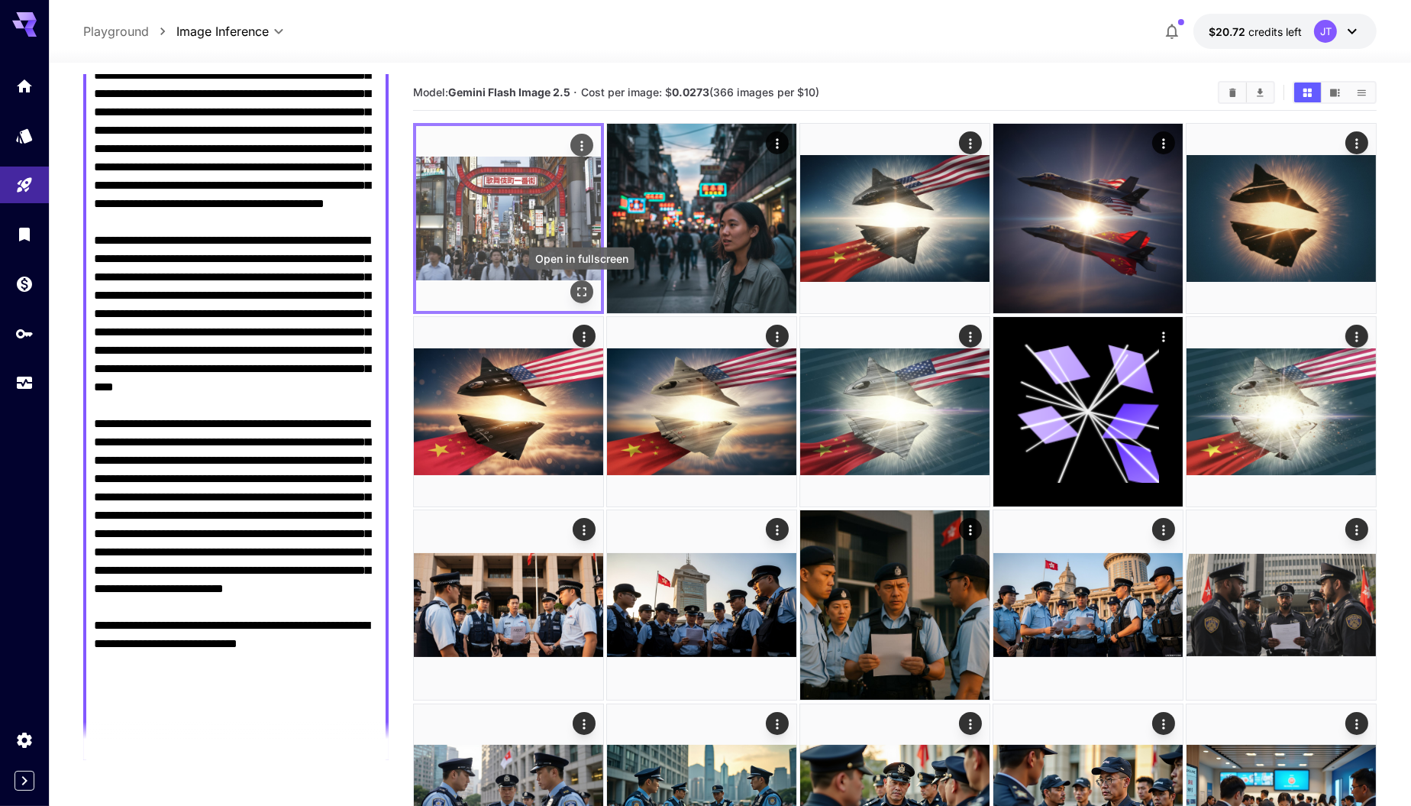
click at [580, 289] on icon "Open in fullscreen" at bounding box center [581, 291] width 15 height 15
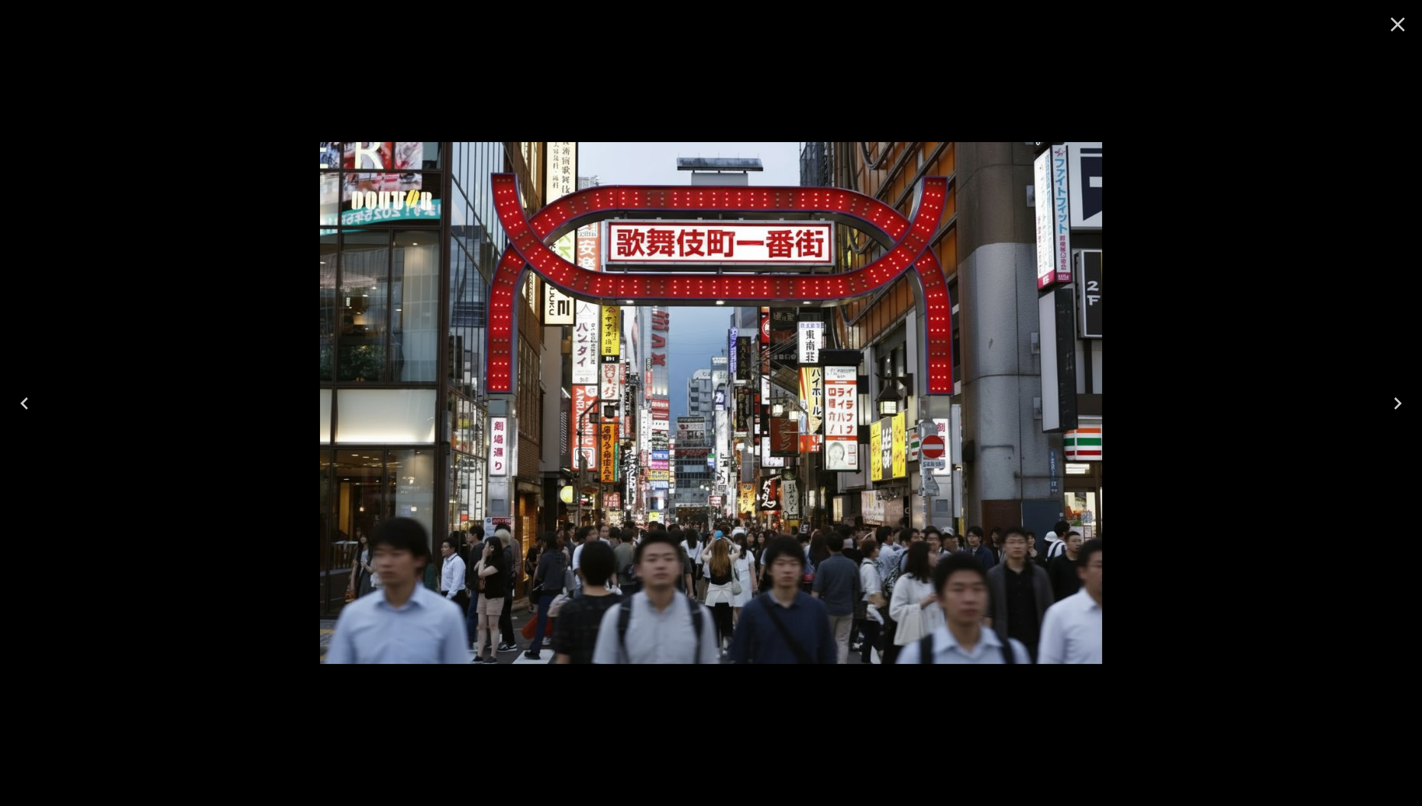
scroll to position [202, 0]
click at [1398, 22] on icon "Close" at bounding box center [1398, 25] width 15 height 15
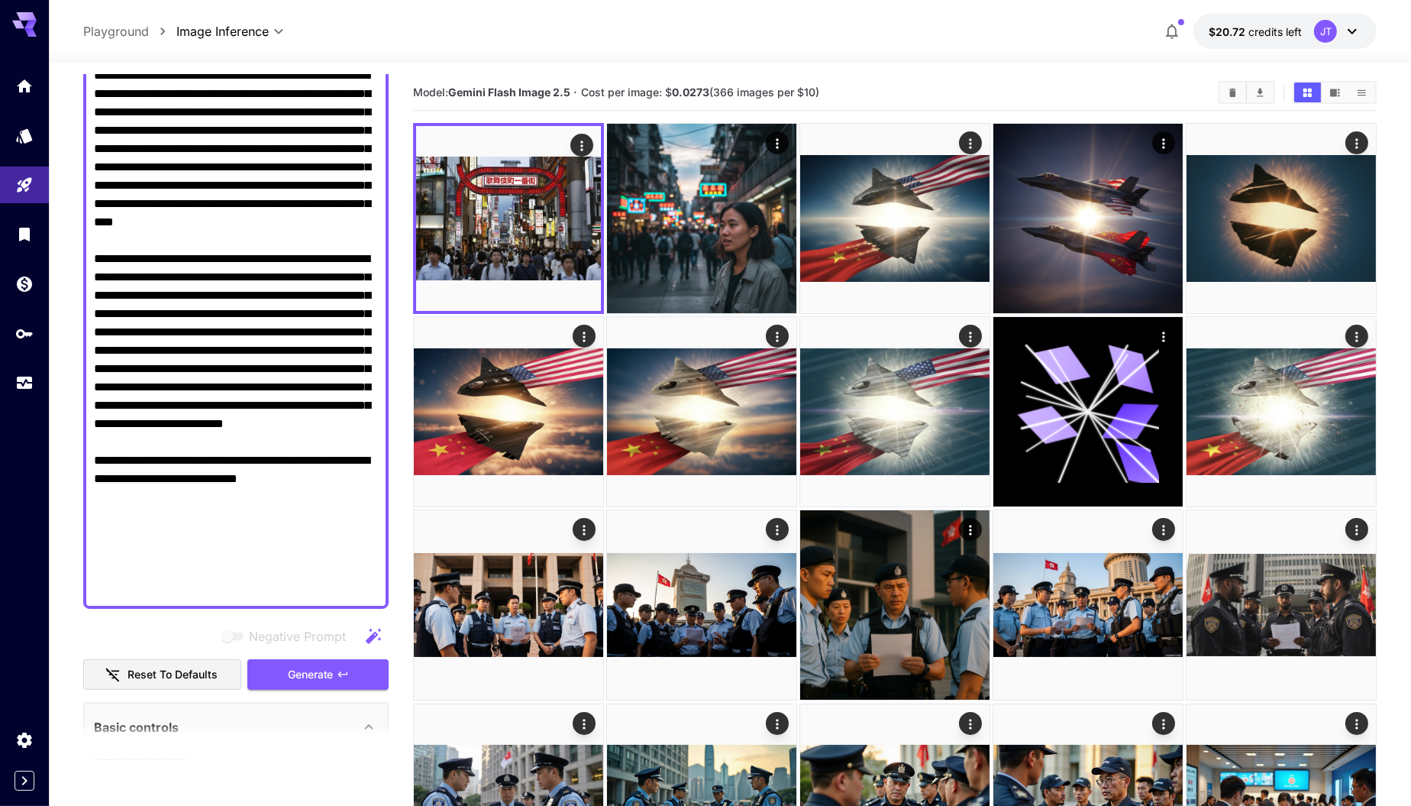
scroll to position [652, 0]
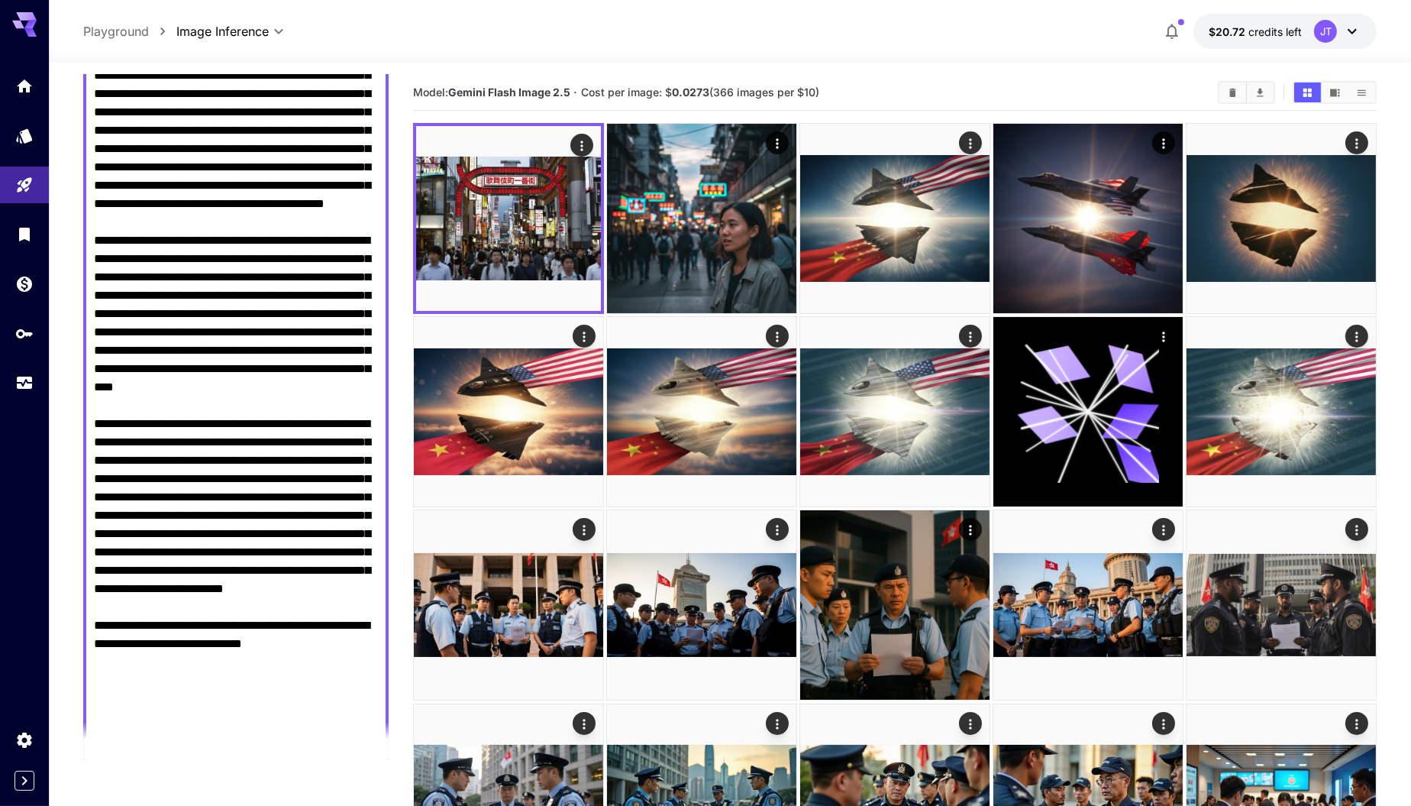
scroll to position [667, 0]
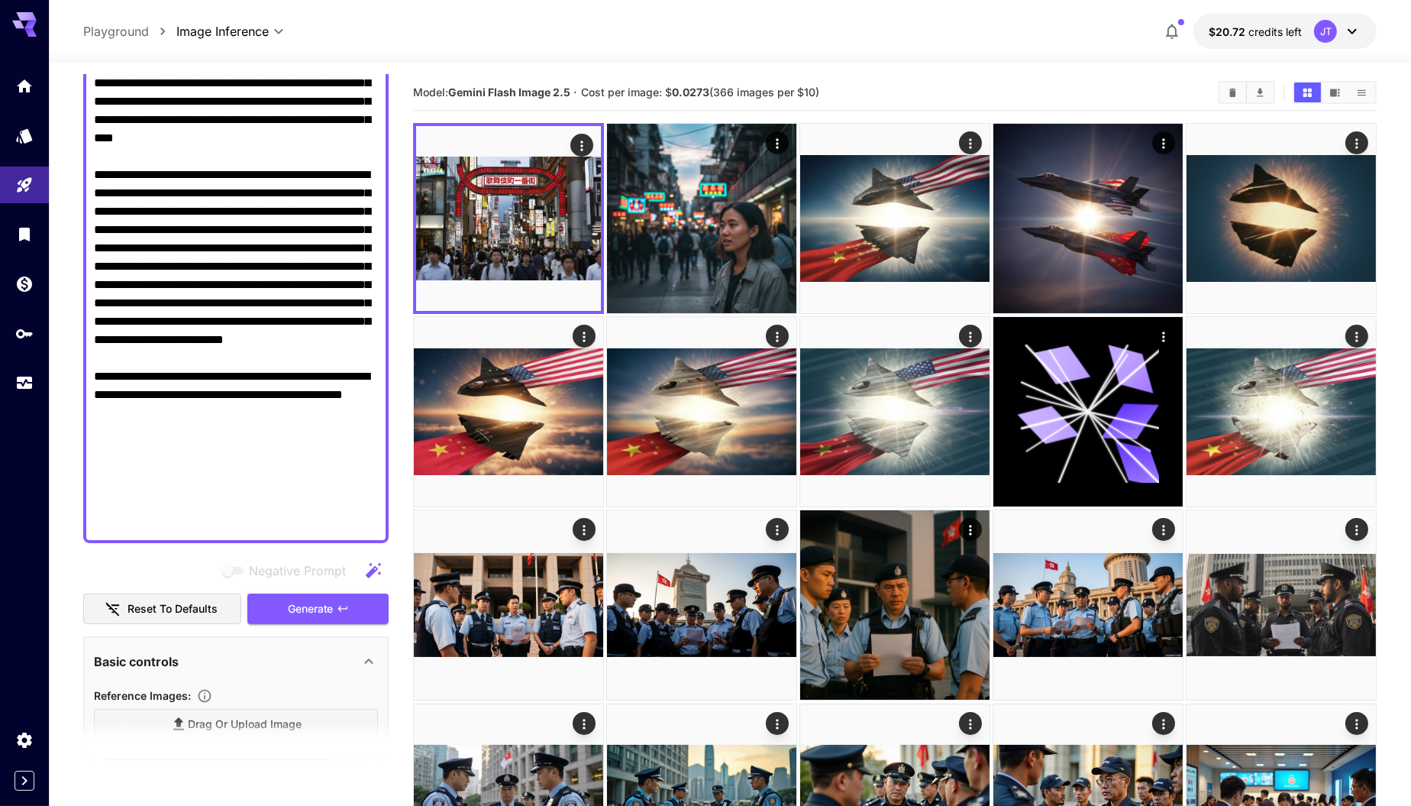
scroll to position [221, 0]
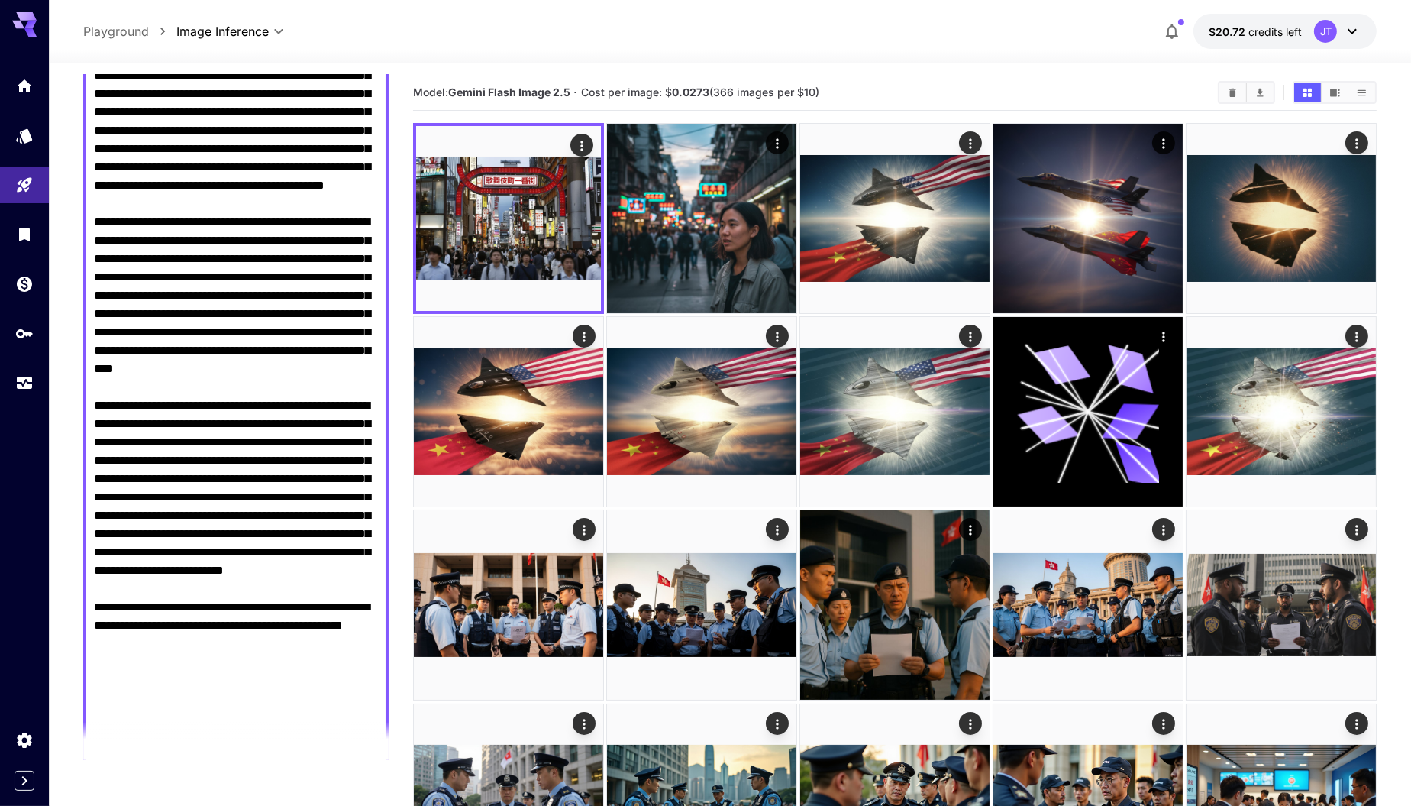
click at [358, 430] on textarea "Negative Prompt" at bounding box center [236, 378] width 285 height 770
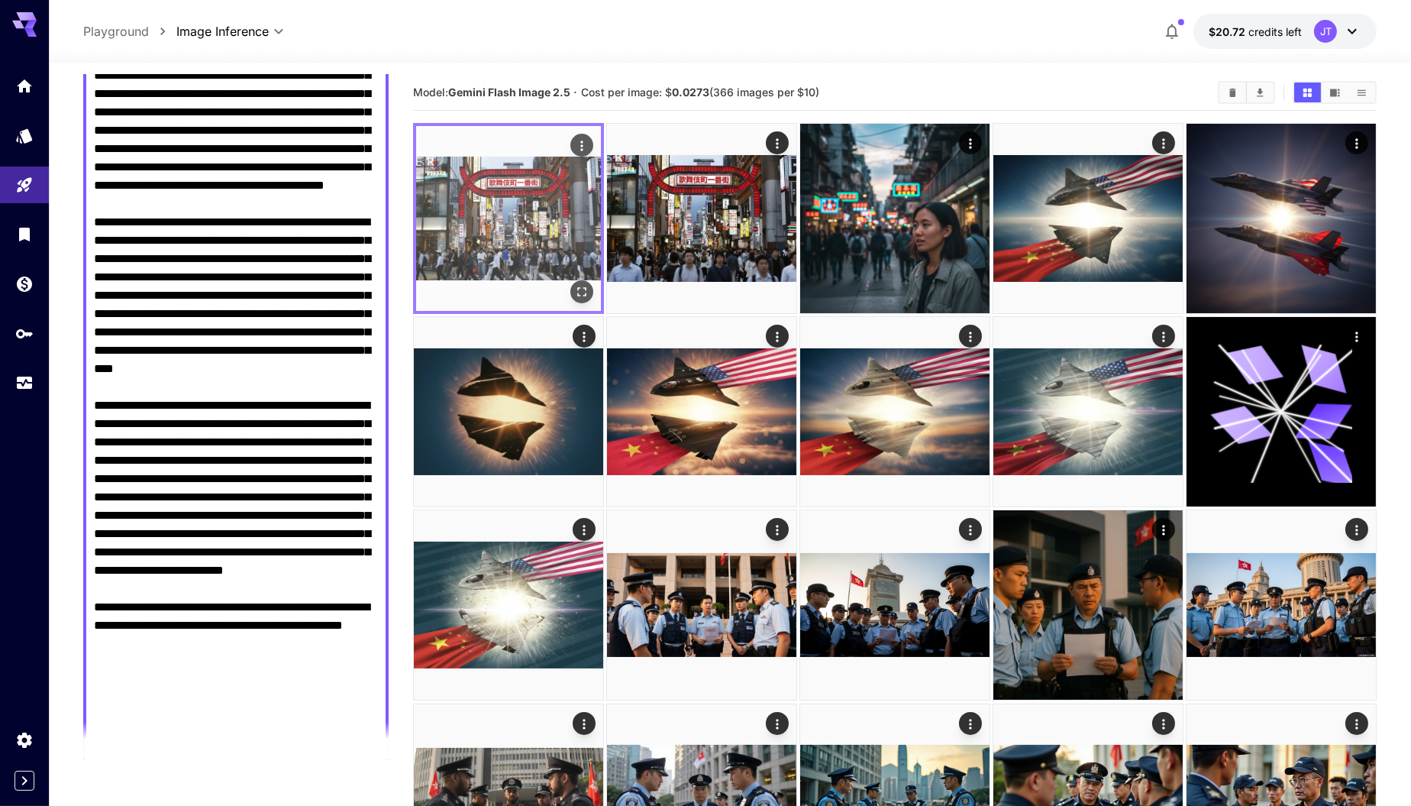
click at [533, 234] on img at bounding box center [508, 218] width 185 height 185
click at [582, 289] on icon "Open in fullscreen" at bounding box center [581, 291] width 15 height 15
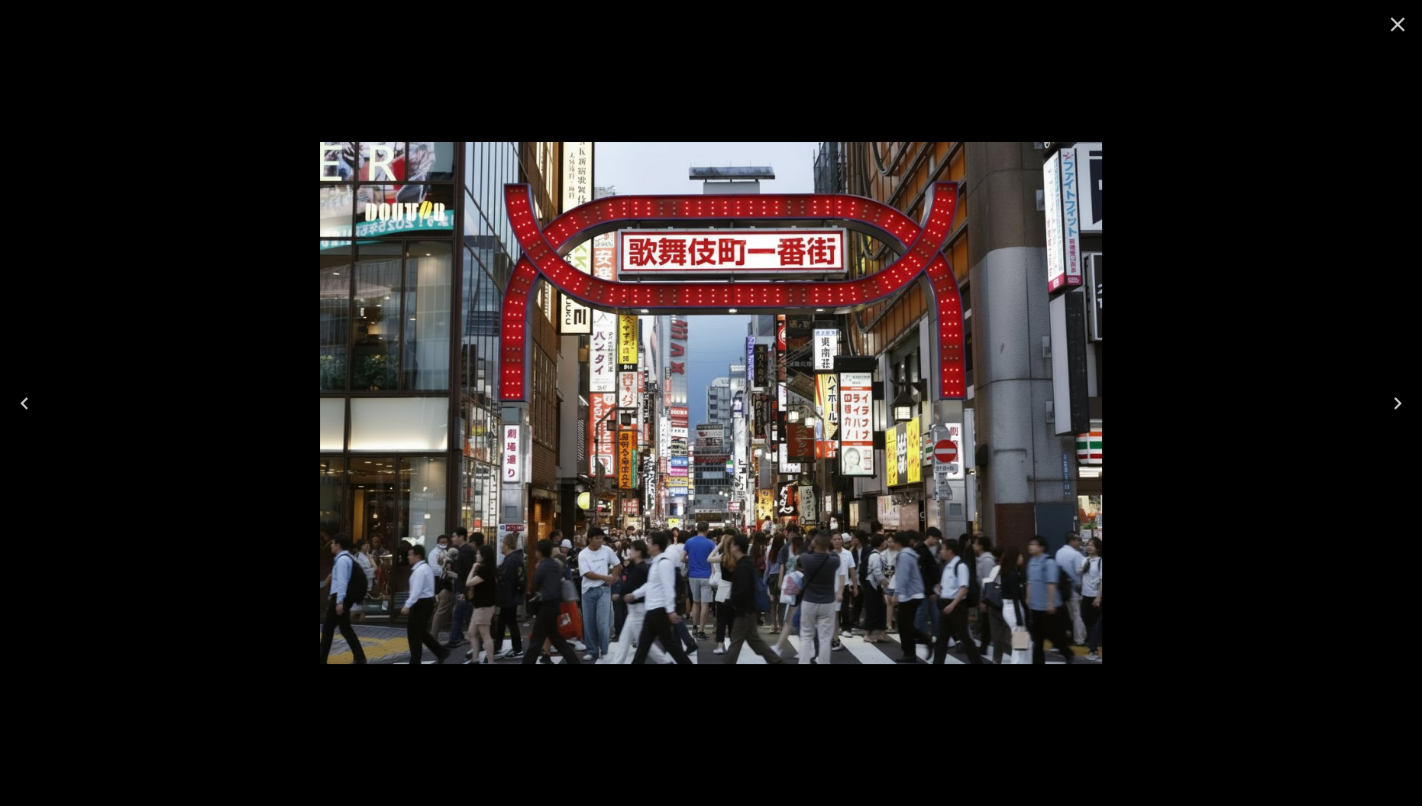
click at [1401, 28] on icon "Close" at bounding box center [1398, 25] width 15 height 15
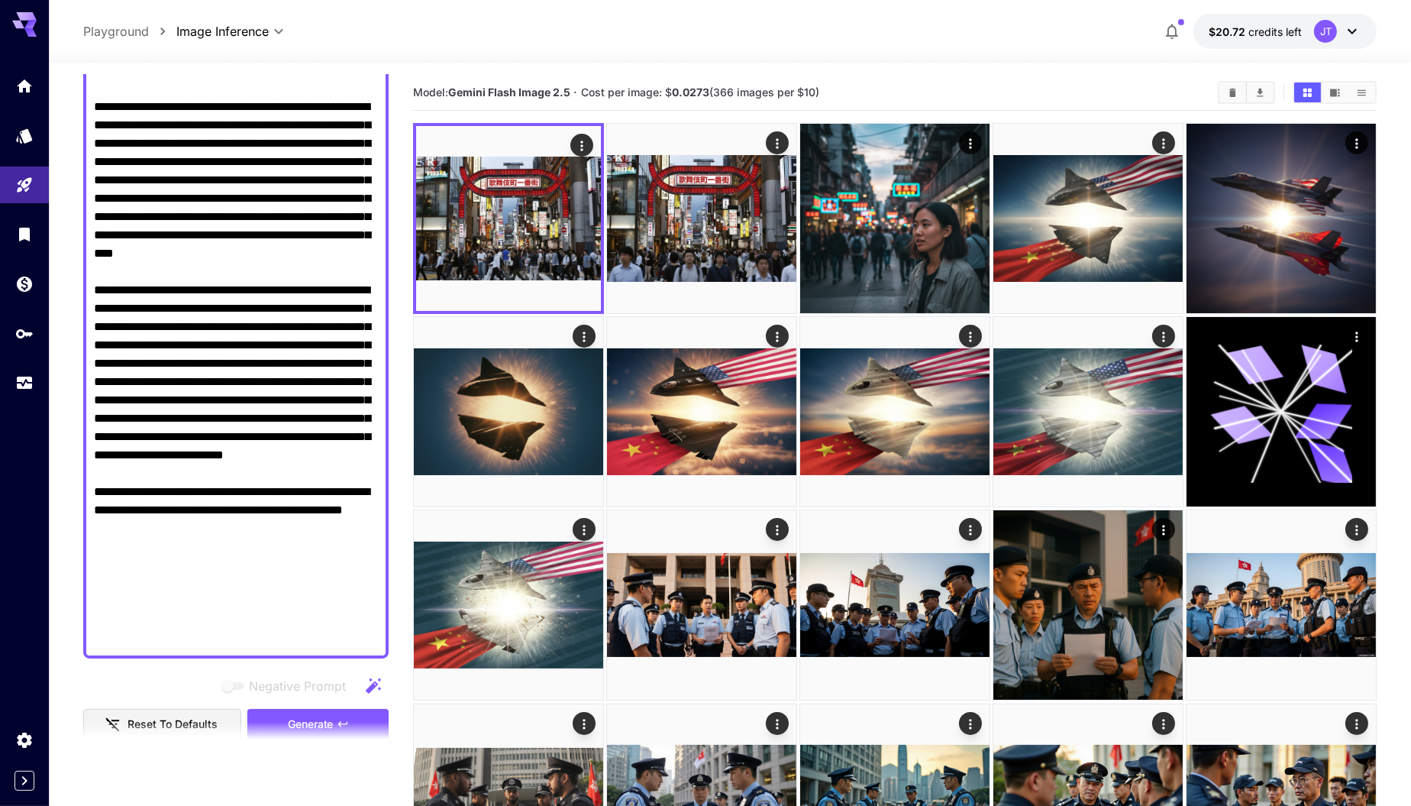
scroll to position [496, 0]
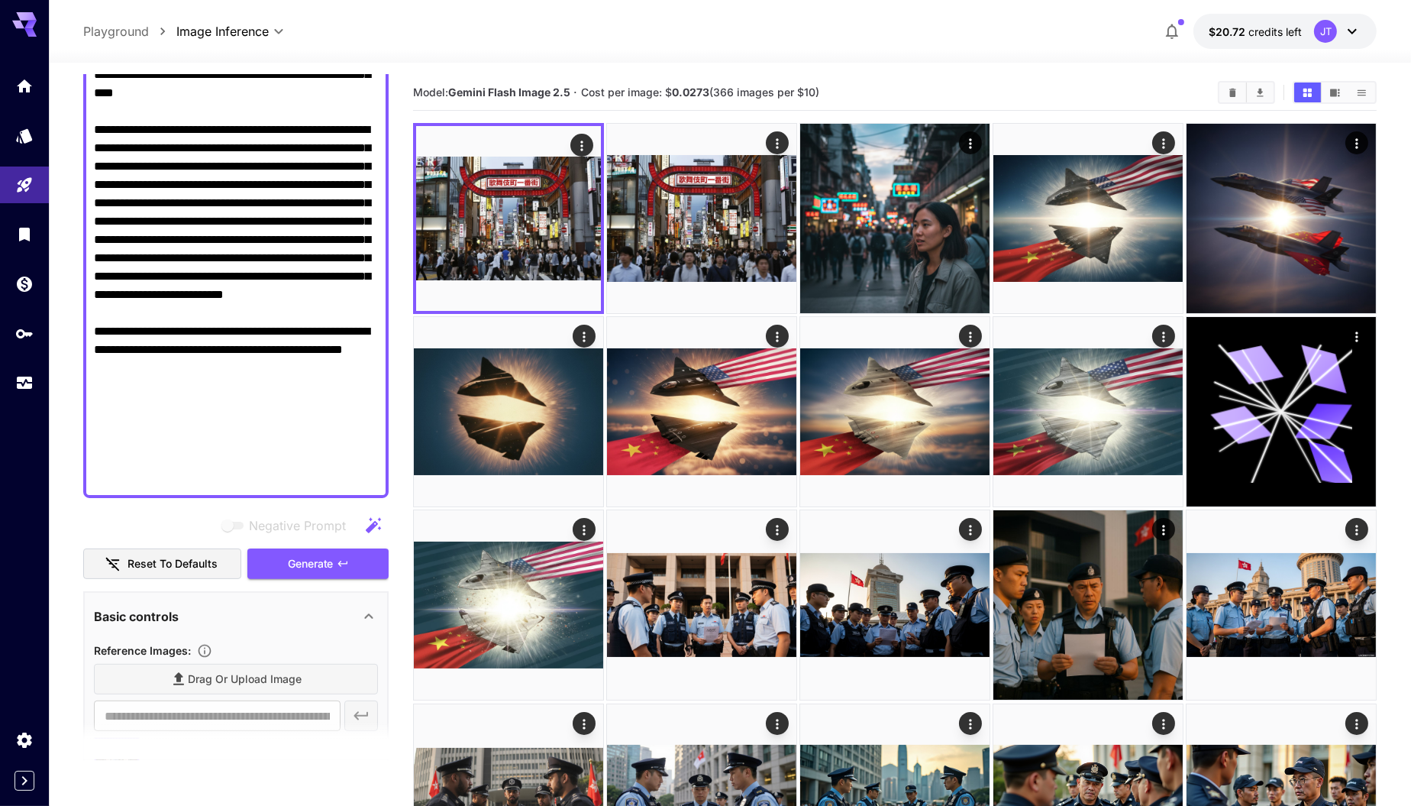
click at [293, 482] on textarea "Negative Prompt" at bounding box center [236, 102] width 285 height 770
click at [329, 455] on textarea "Negative Prompt" at bounding box center [236, 102] width 285 height 770
click at [263, 476] on textarea "Negative Prompt" at bounding box center [236, 102] width 285 height 770
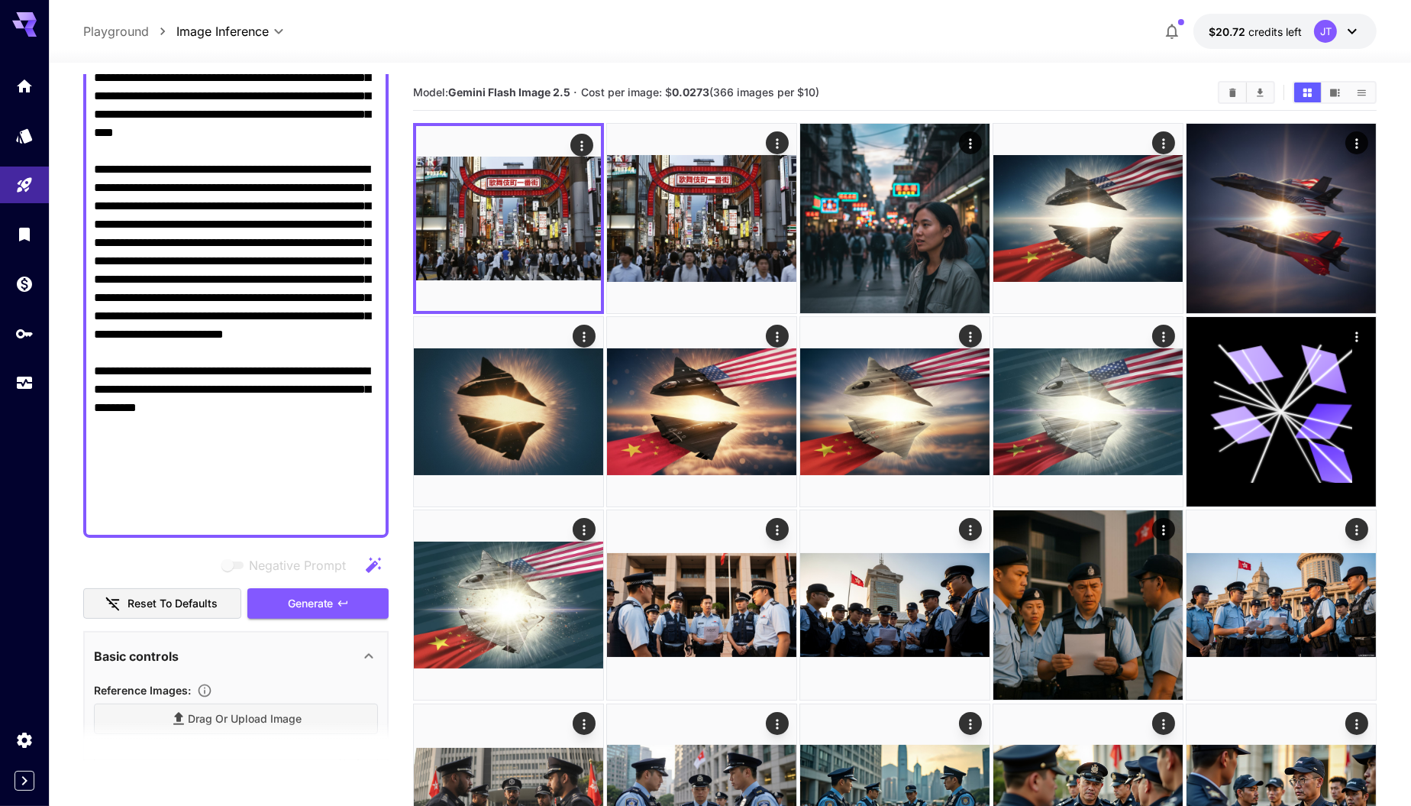
scroll to position [458, 0]
click at [293, 496] on textarea "Negative Prompt" at bounding box center [236, 141] width 285 height 770
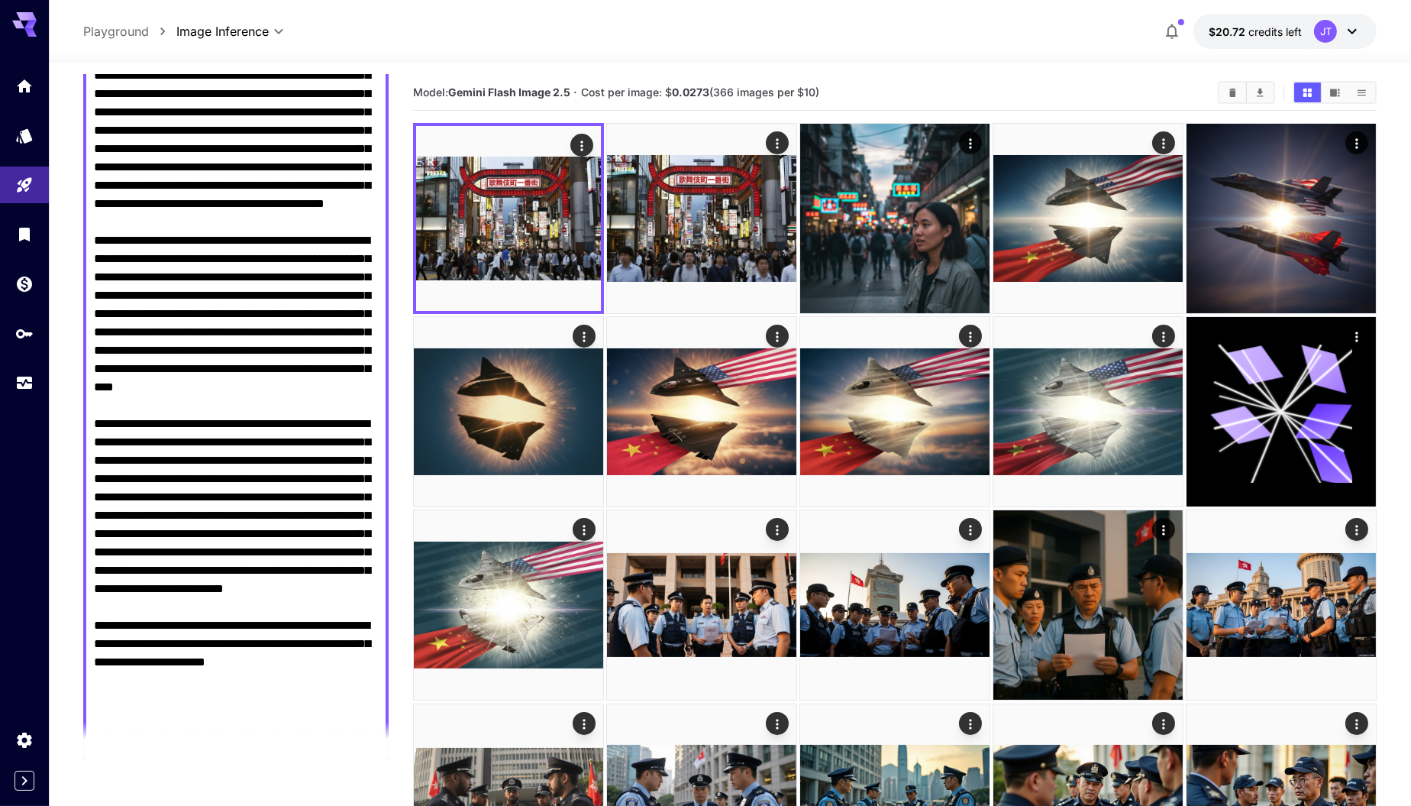
scroll to position [221, 0]
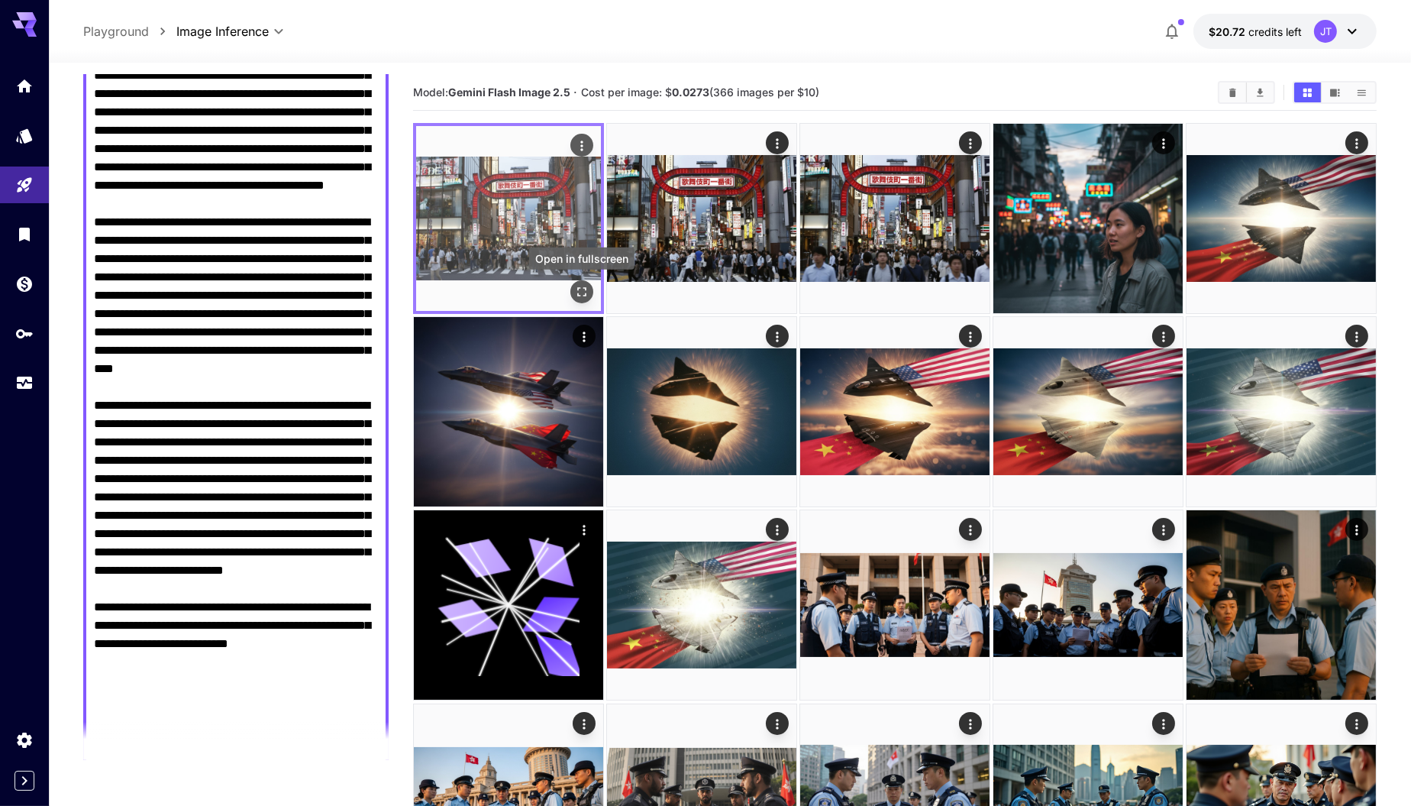
click at [581, 295] on icon "Open in fullscreen" at bounding box center [581, 291] width 15 height 15
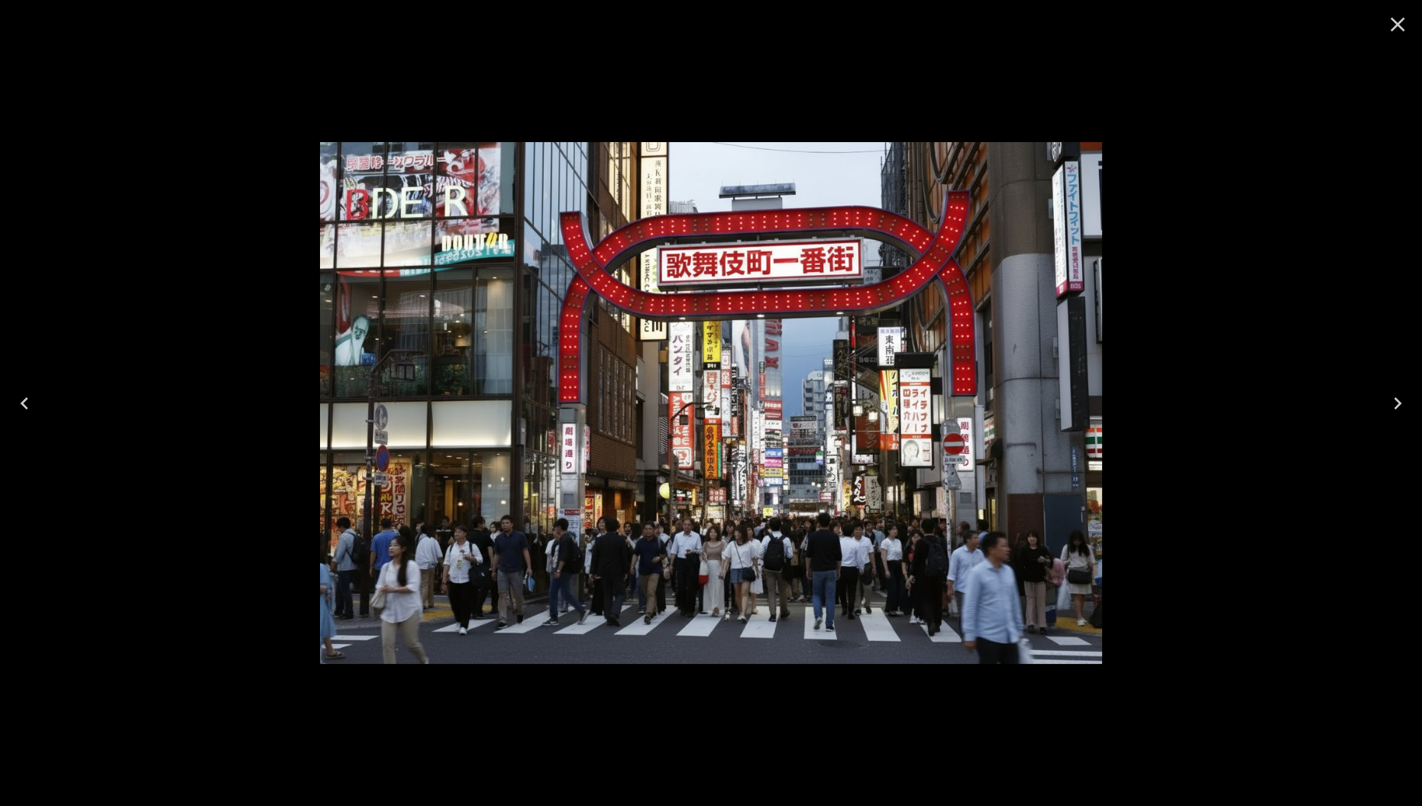
click at [1402, 28] on icon "Close" at bounding box center [1398, 25] width 15 height 15
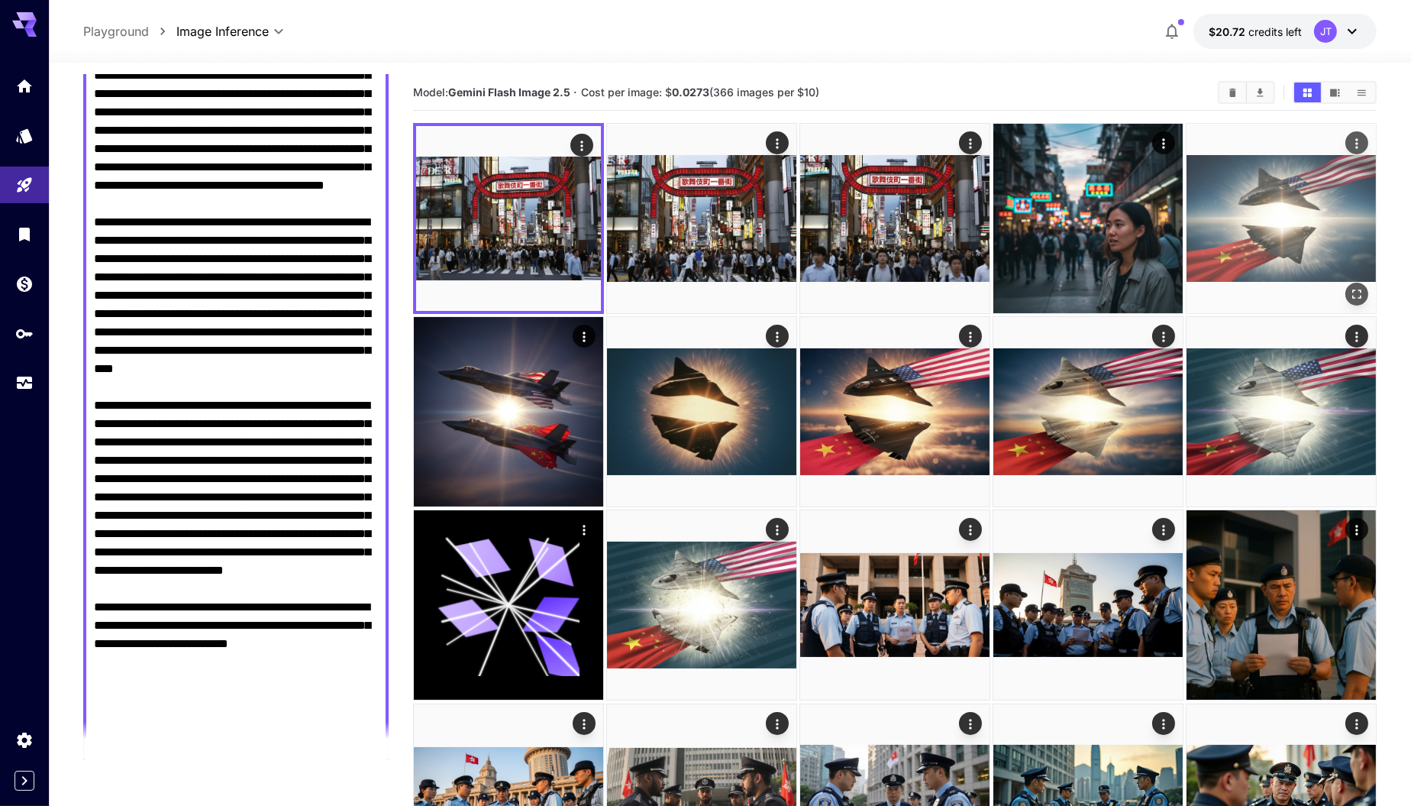
click at [1282, 225] on img at bounding box center [1281, 218] width 189 height 189
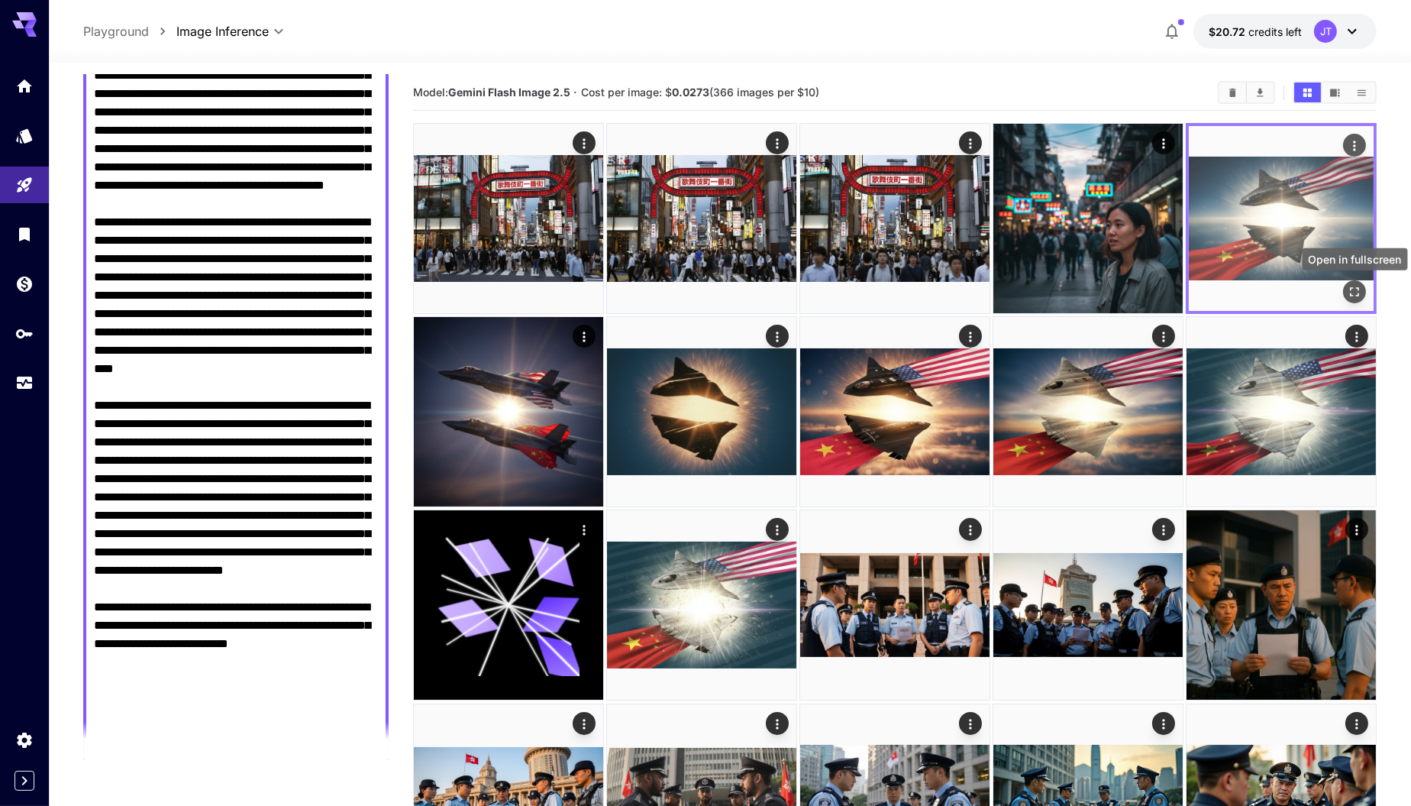
click at [1356, 293] on icon "Open in fullscreen" at bounding box center [1354, 291] width 15 height 15
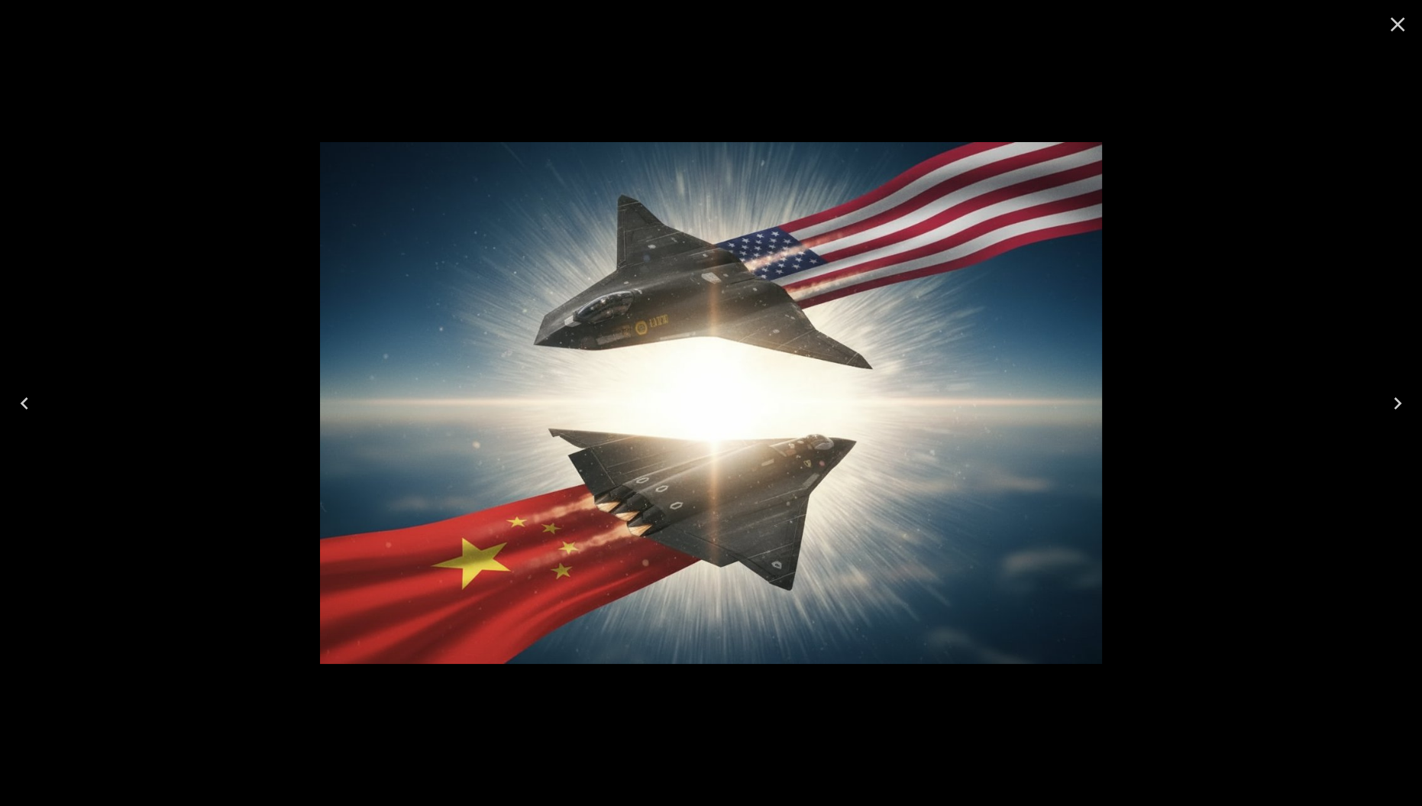
click at [1404, 23] on icon "Close" at bounding box center [1398, 24] width 24 height 24
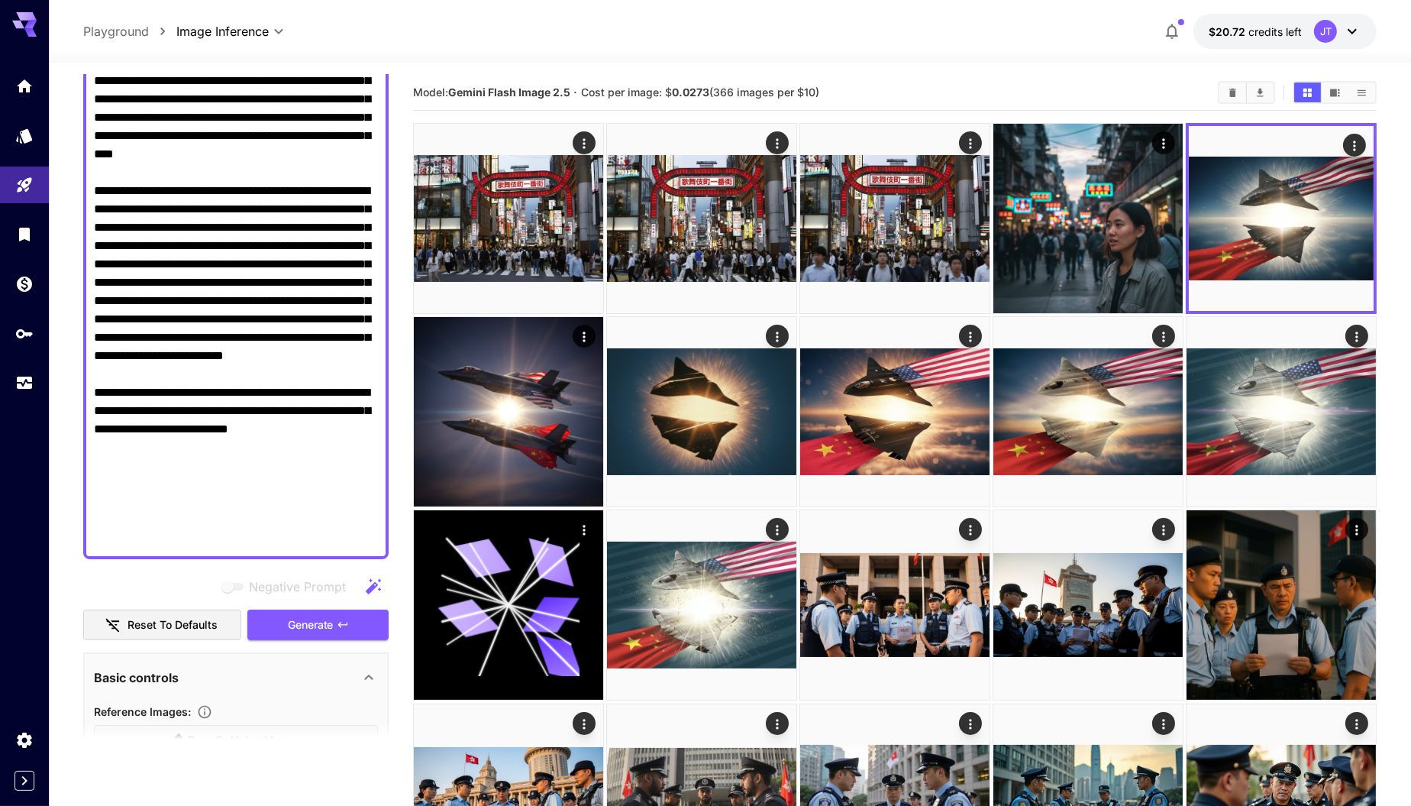
scroll to position [437, 0]
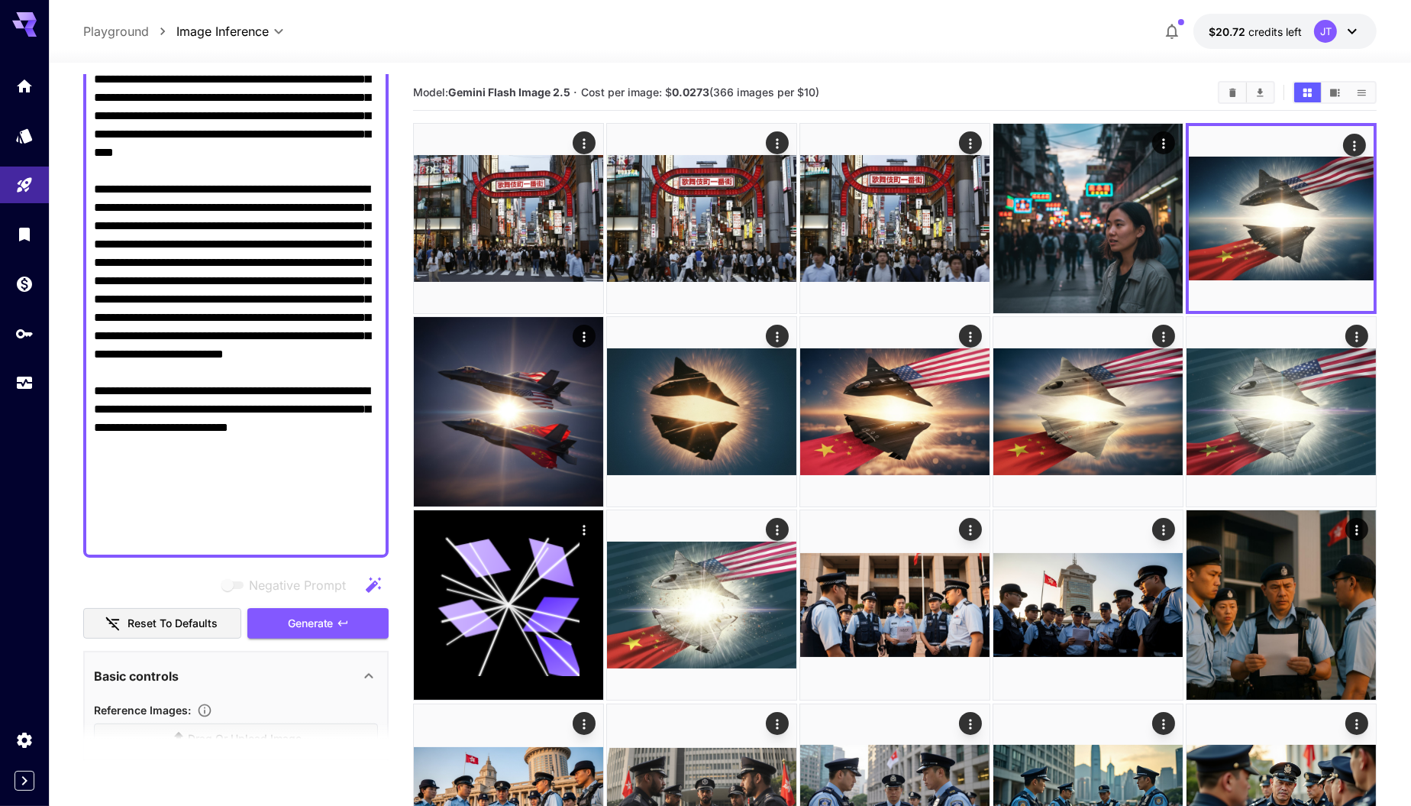
drag, startPoint x: 268, startPoint y: 468, endPoint x: 265, endPoint y: 452, distance: 16.3
click at [265, 452] on textarea "Negative Prompt" at bounding box center [236, 162] width 285 height 770
drag, startPoint x: 377, startPoint y: 535, endPoint x: 73, endPoint y: 501, distance: 305.2
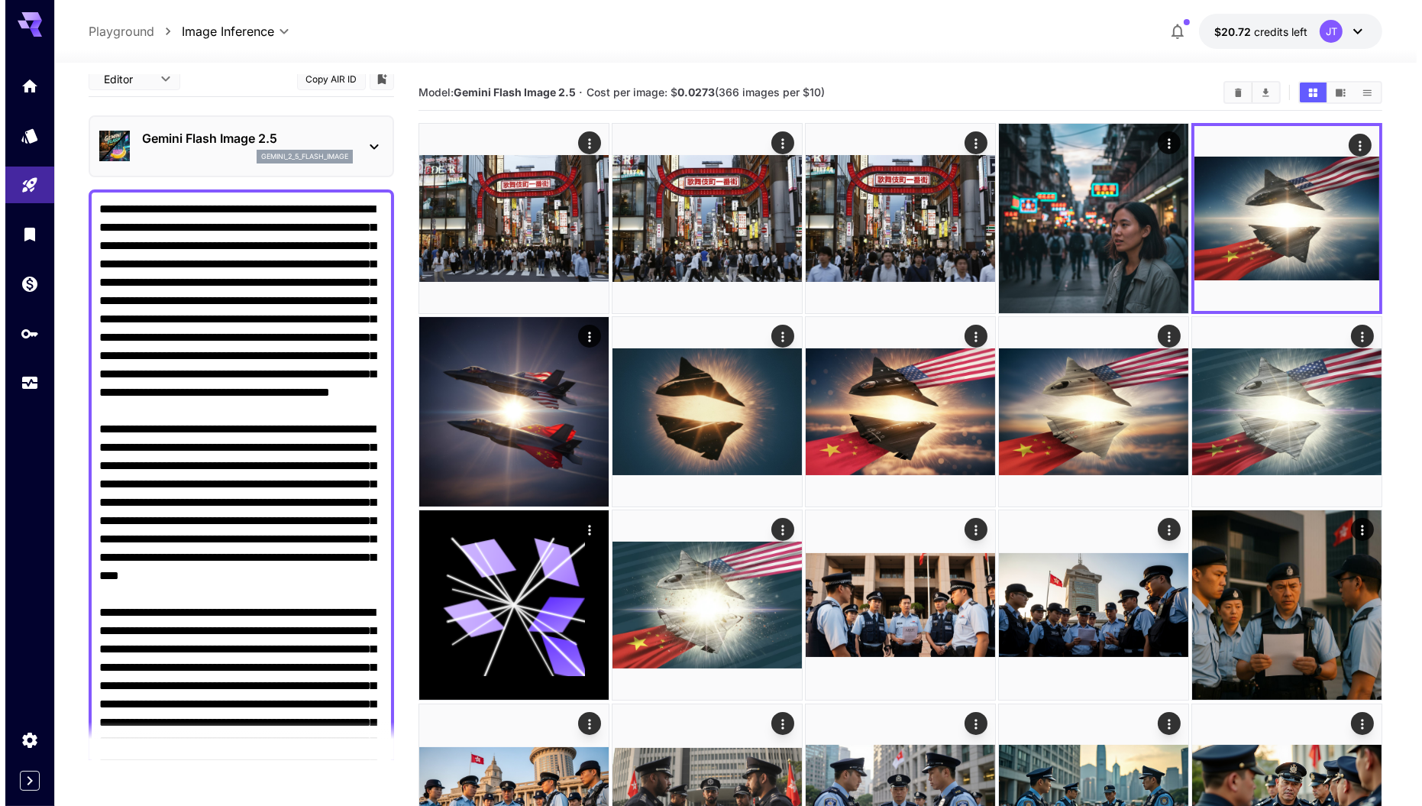
scroll to position [0, 0]
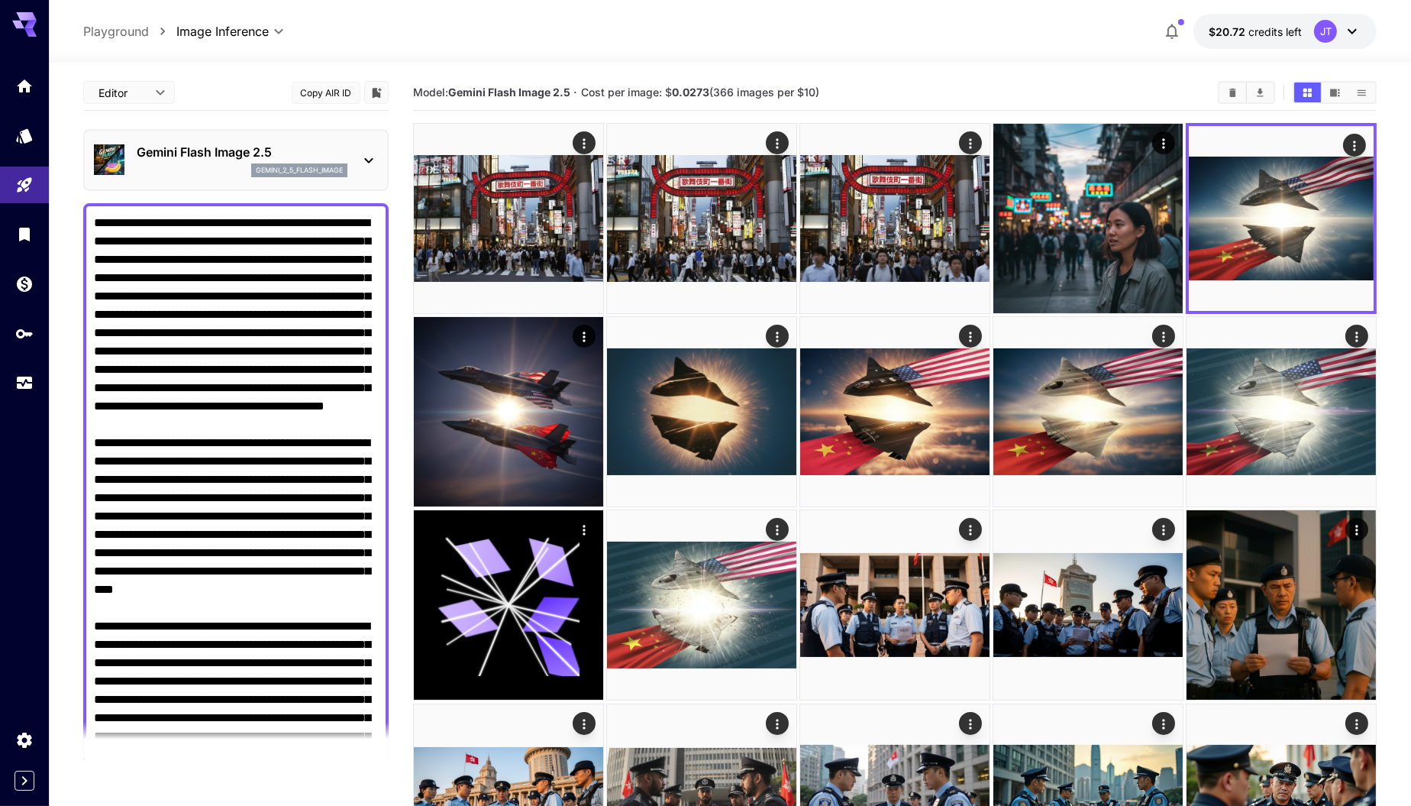
click at [223, 221] on textarea "Negative Prompt" at bounding box center [236, 571] width 285 height 715
paste textarea "**********"
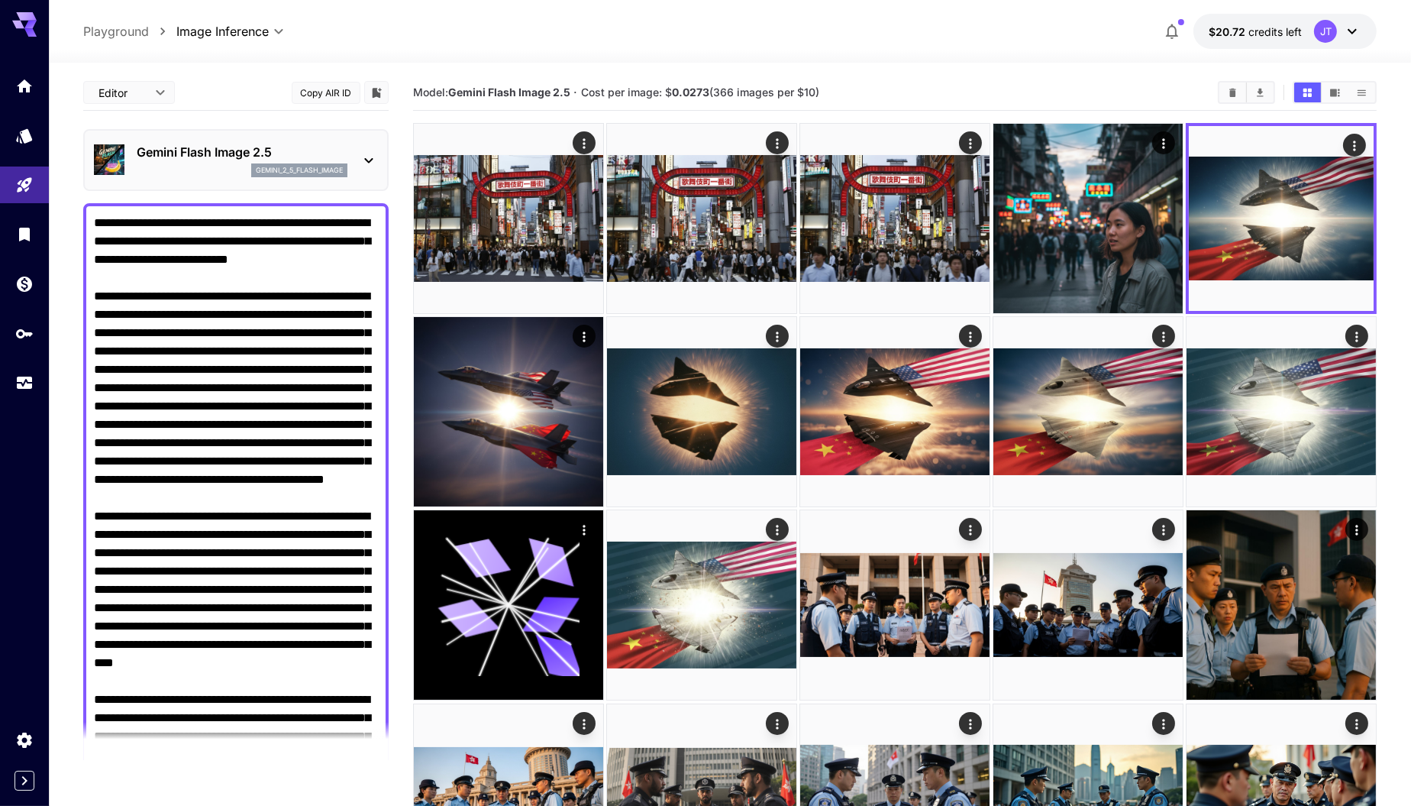
click at [373, 262] on textarea "Negative Prompt" at bounding box center [236, 608] width 285 height 788
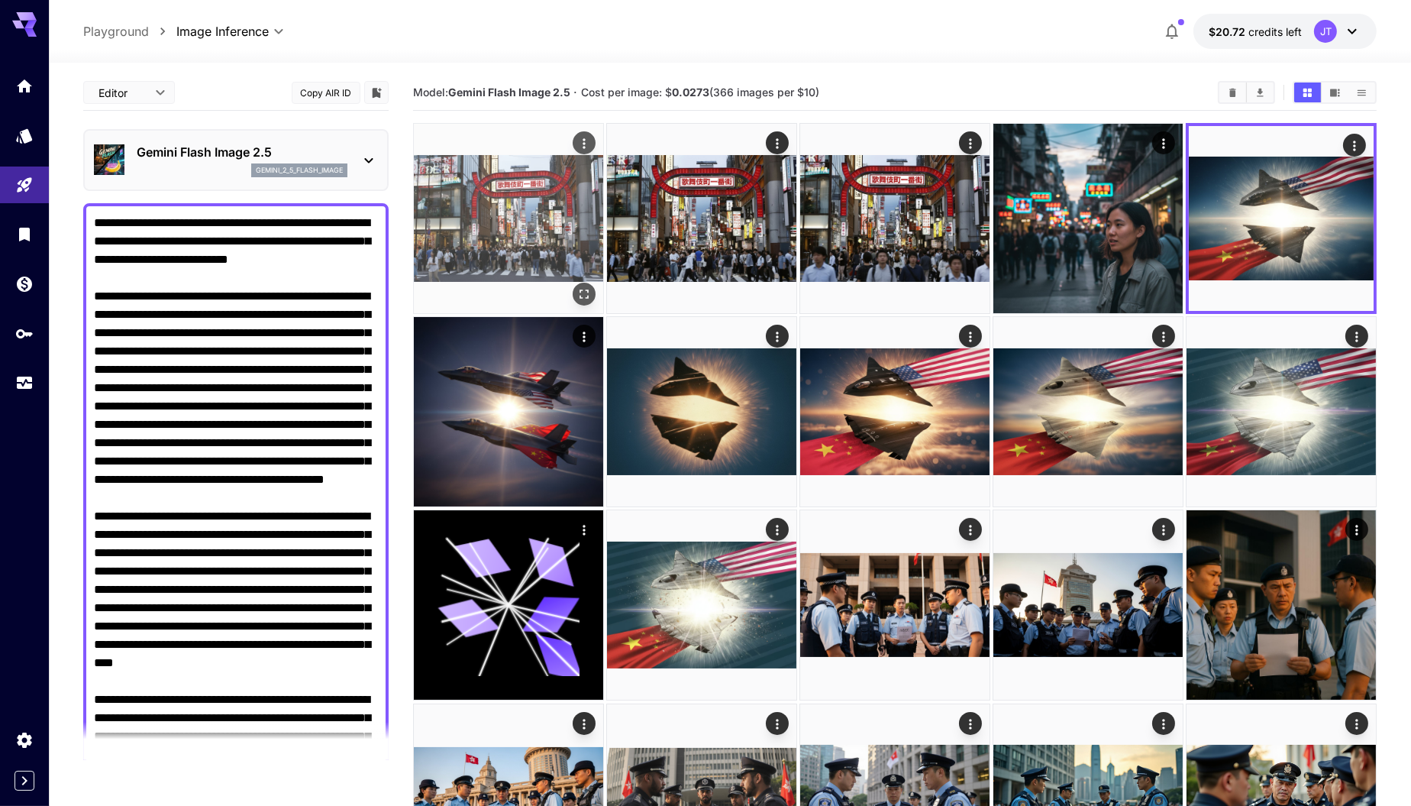
drag, startPoint x: 357, startPoint y: 238, endPoint x: 469, endPoint y: 311, distance: 134.1
click at [360, 239] on textarea "Negative Prompt" at bounding box center [236, 608] width 285 height 788
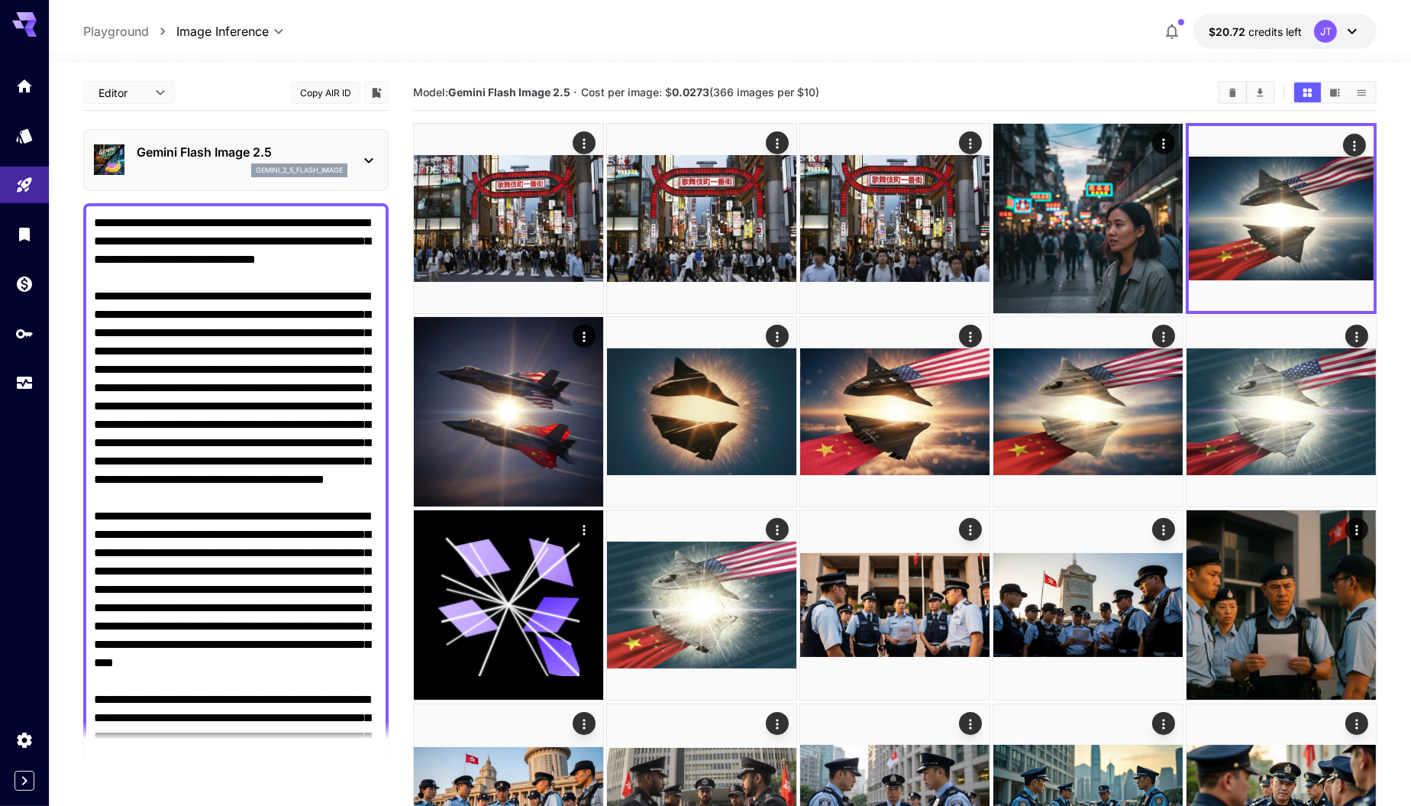
click at [153, 262] on textarea "Negative Prompt" at bounding box center [236, 617] width 285 height 807
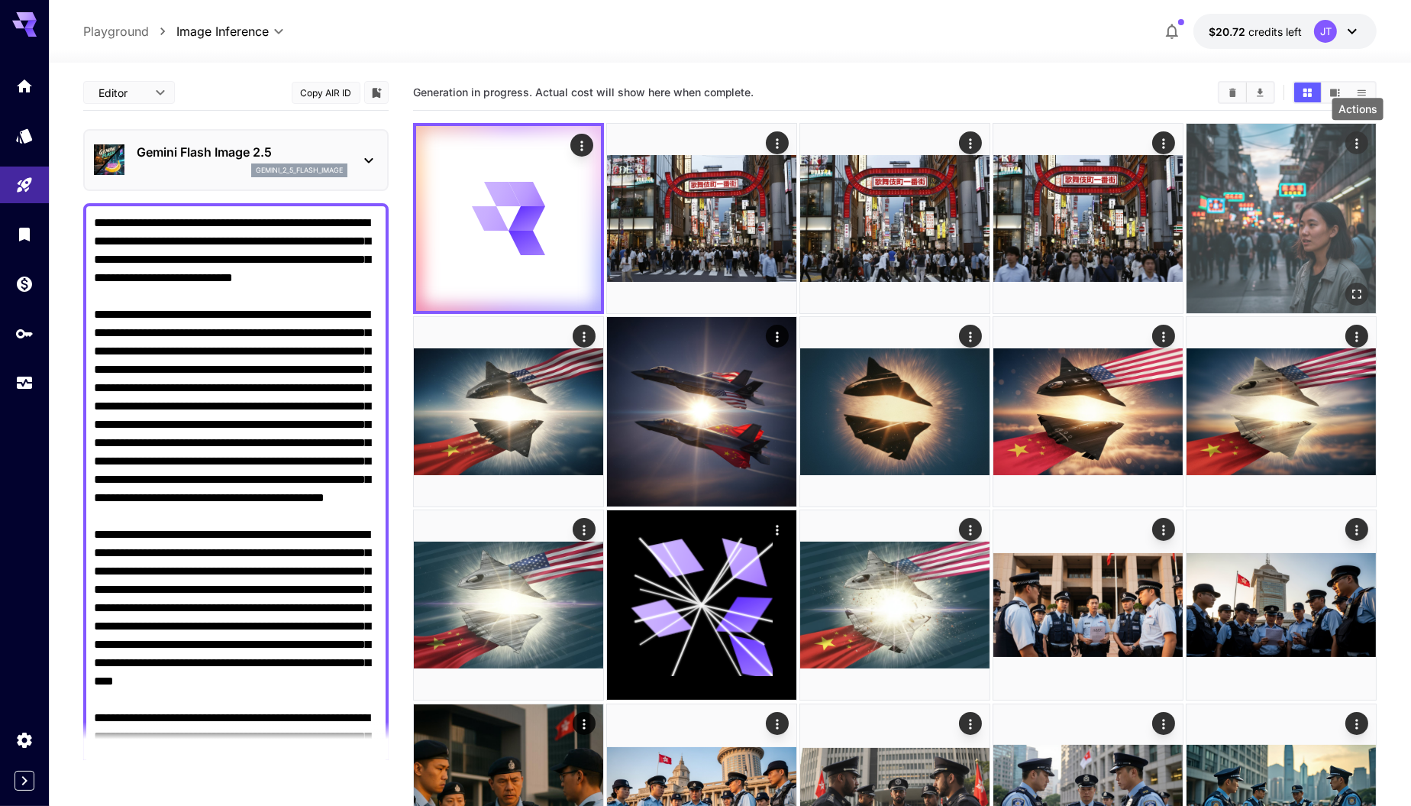
click at [1354, 146] on icon "Actions" at bounding box center [1357, 143] width 15 height 15
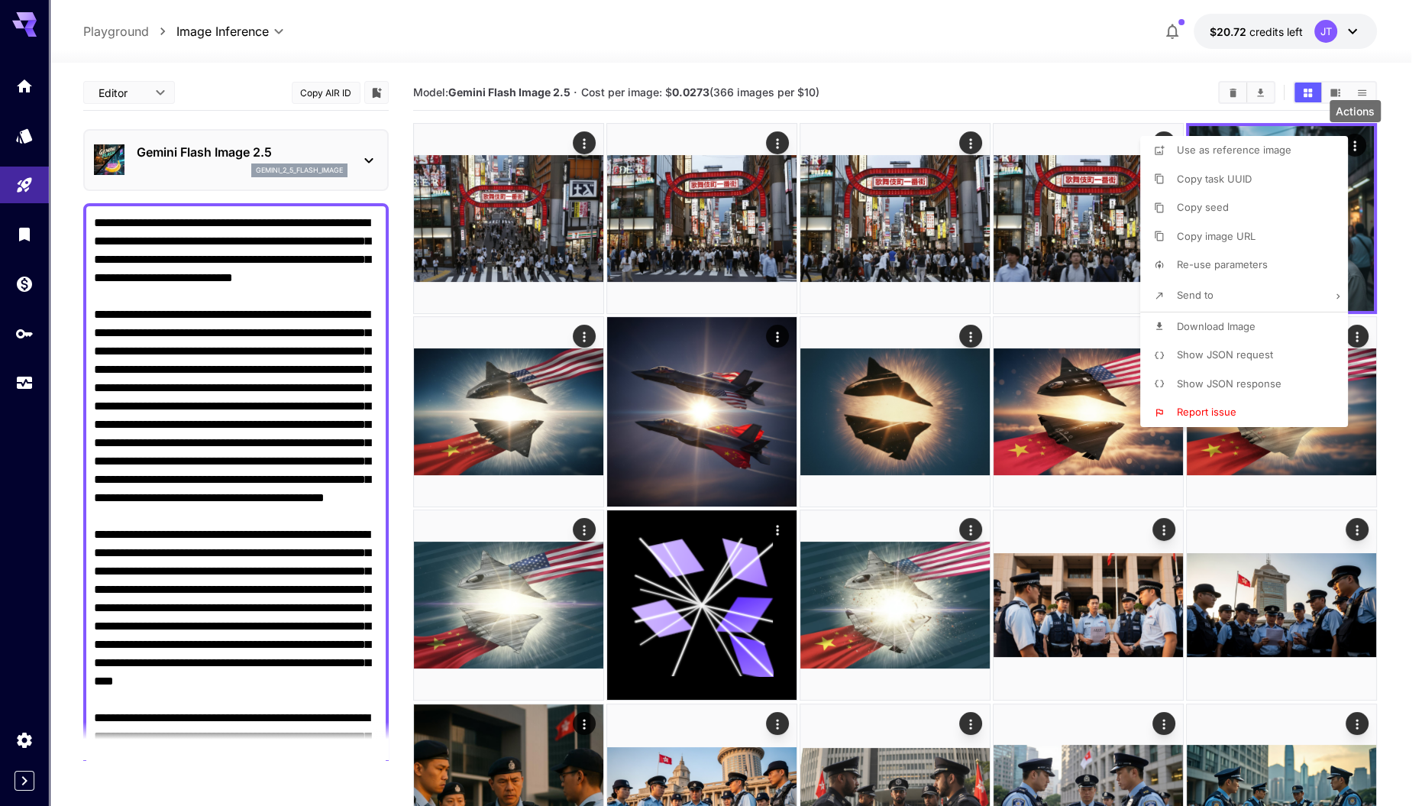
click at [489, 221] on div at bounding box center [711, 403] width 1422 height 806
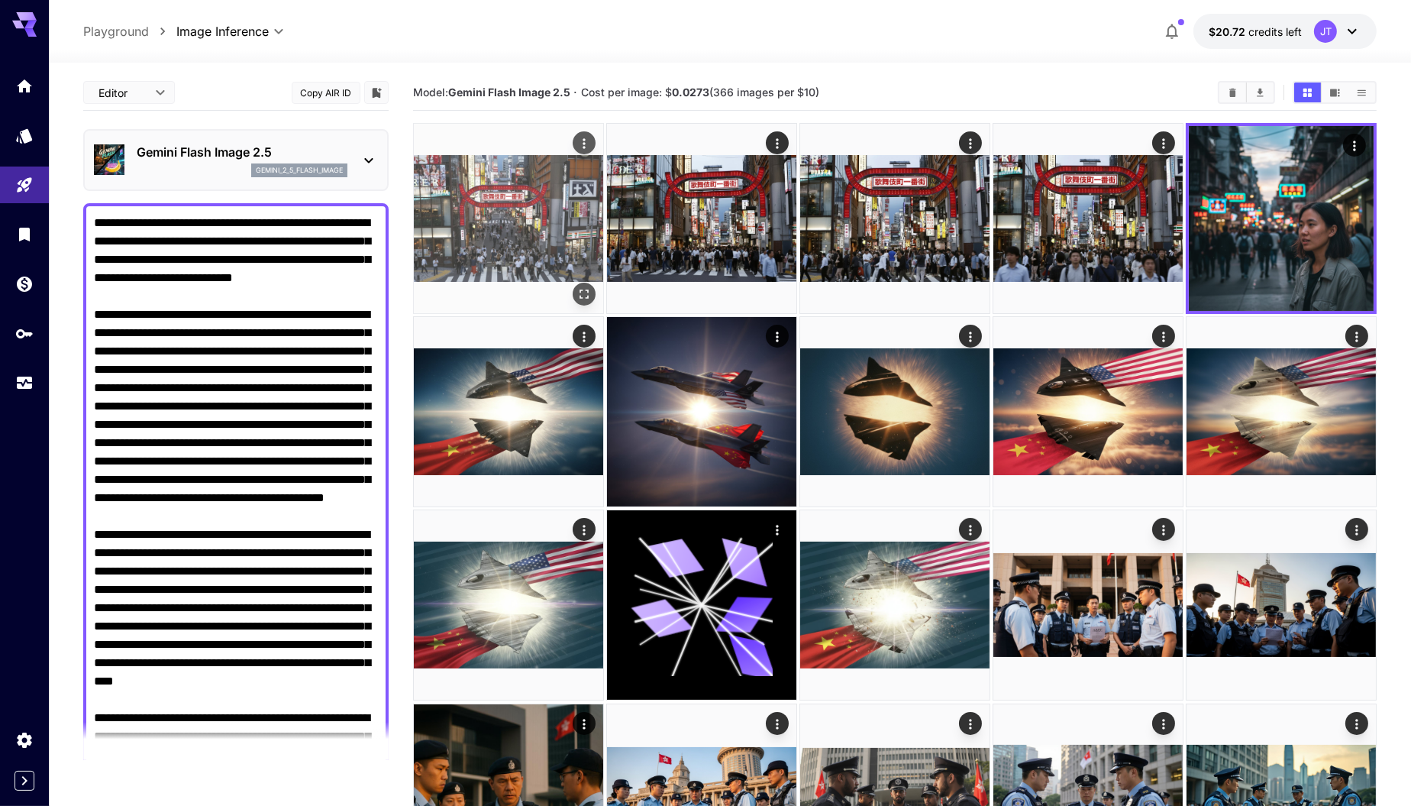
click at [509, 210] on img at bounding box center [508, 218] width 189 height 189
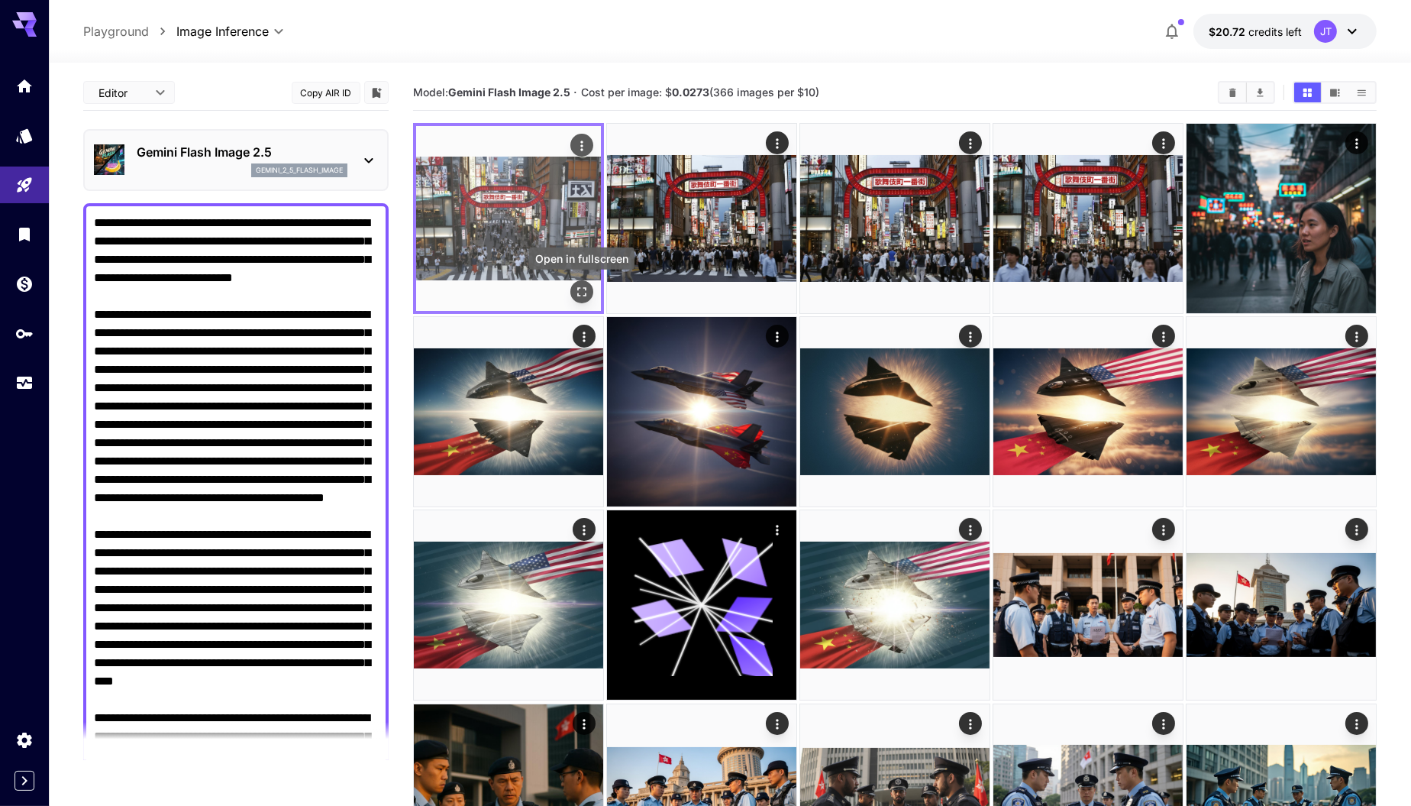
click at [580, 289] on icon "Open in fullscreen" at bounding box center [581, 291] width 15 height 15
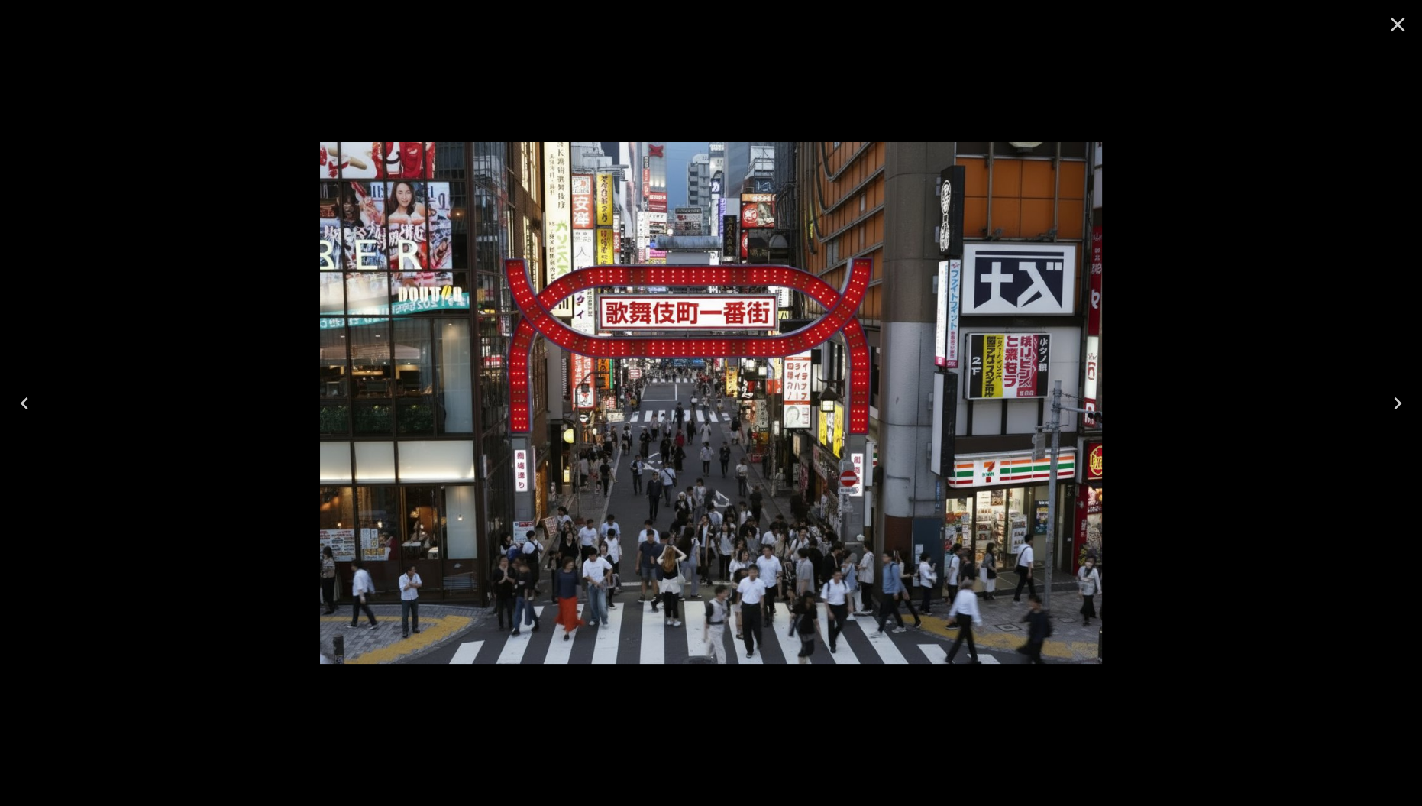
click at [1395, 22] on icon "Close" at bounding box center [1398, 25] width 15 height 15
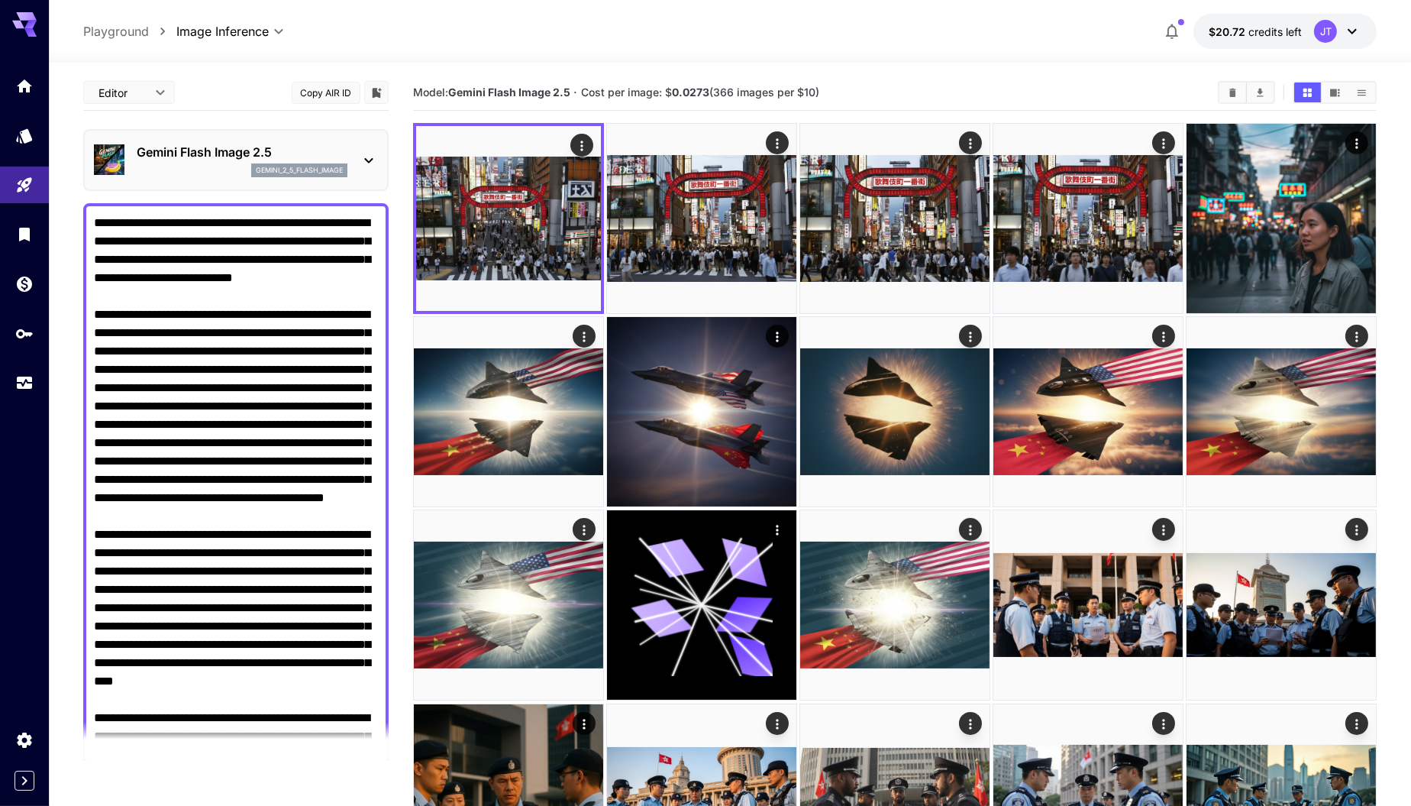
click at [325, 291] on textarea "Negative Prompt" at bounding box center [236, 626] width 285 height 825
click at [158, 276] on textarea "Negative Prompt" at bounding box center [236, 626] width 285 height 825
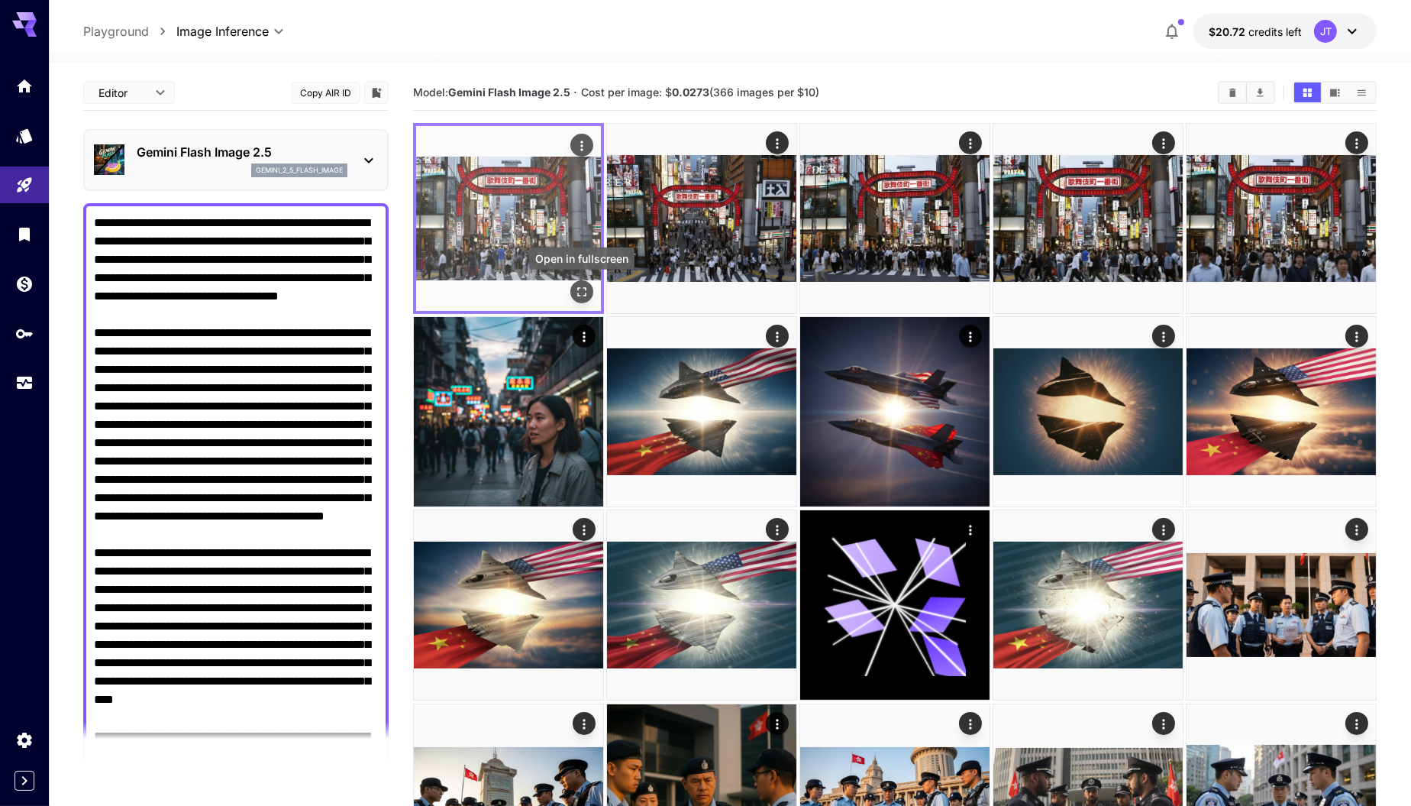
type textarea "**********"
click at [584, 296] on icon "Open in fullscreen" at bounding box center [581, 291] width 15 height 15
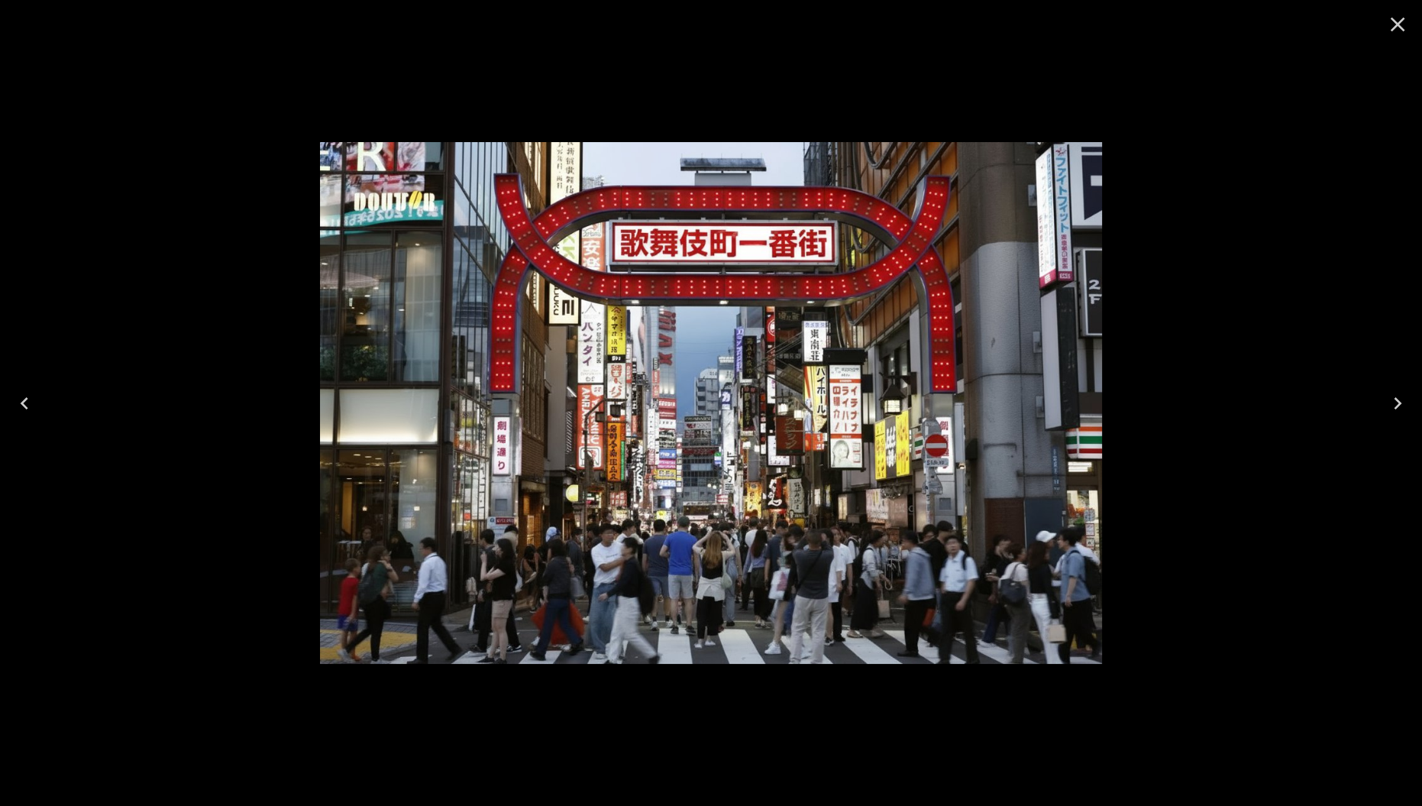
click at [1404, 27] on icon "Close" at bounding box center [1398, 24] width 24 height 24
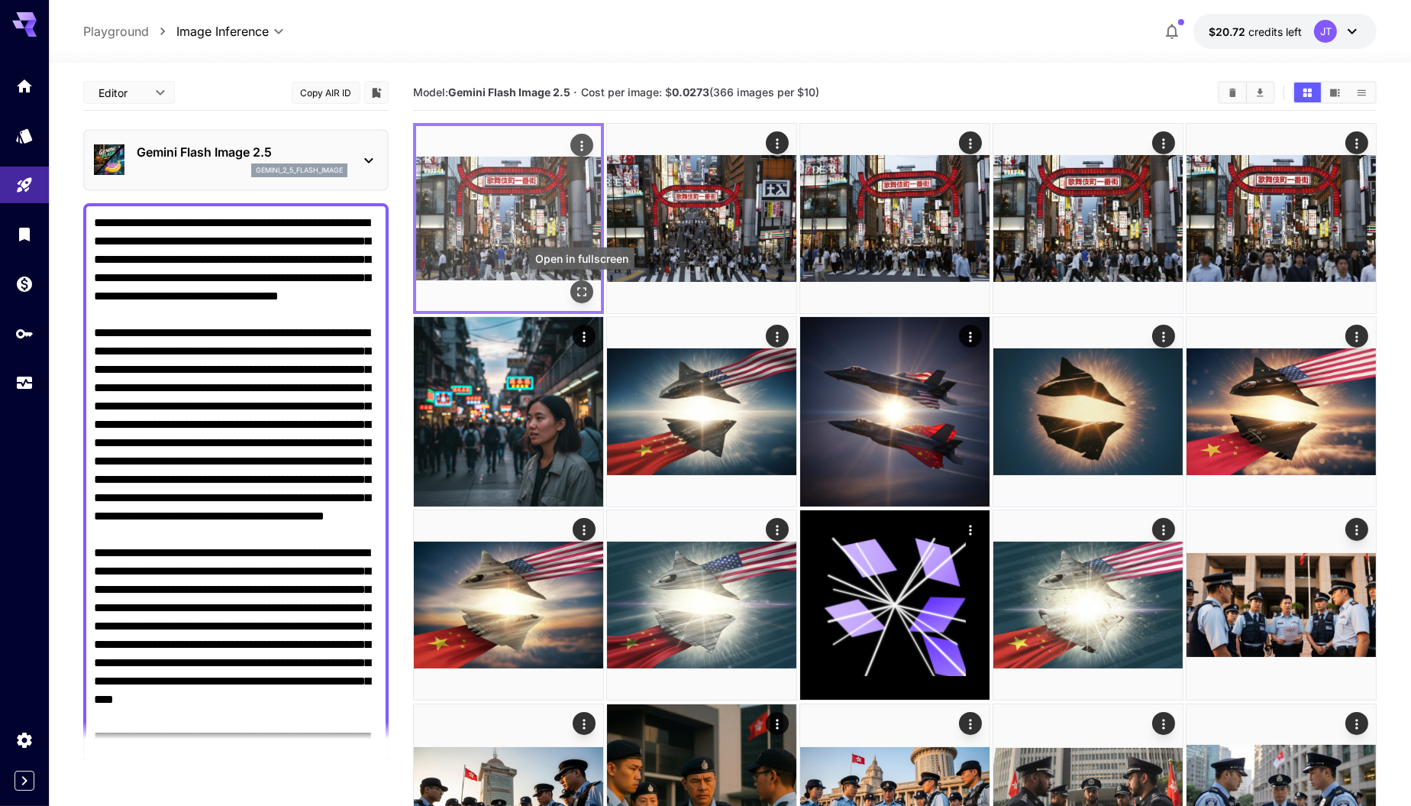
click at [584, 291] on icon "Open in fullscreen" at bounding box center [581, 291] width 15 height 15
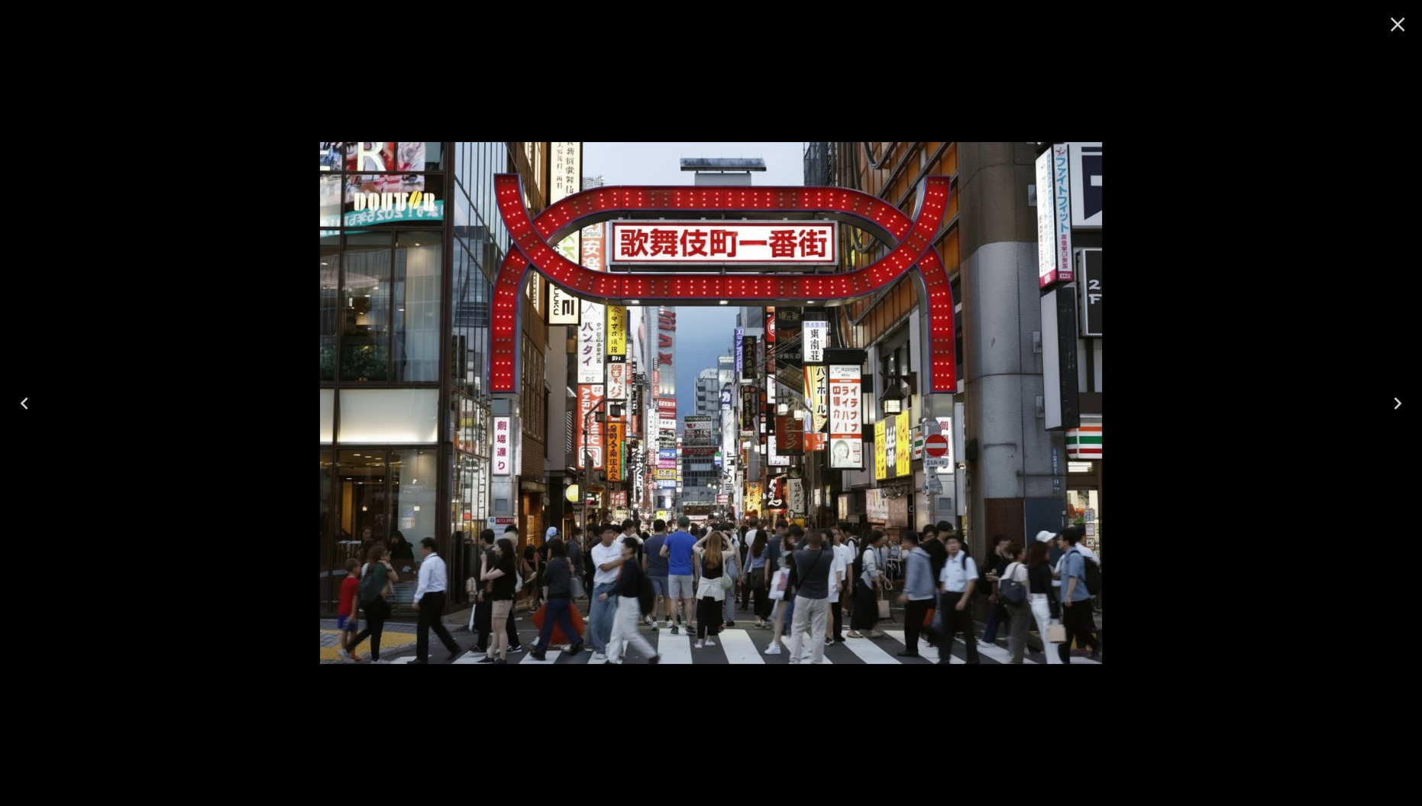
click at [1399, 25] on icon "Close" at bounding box center [1398, 25] width 15 height 15
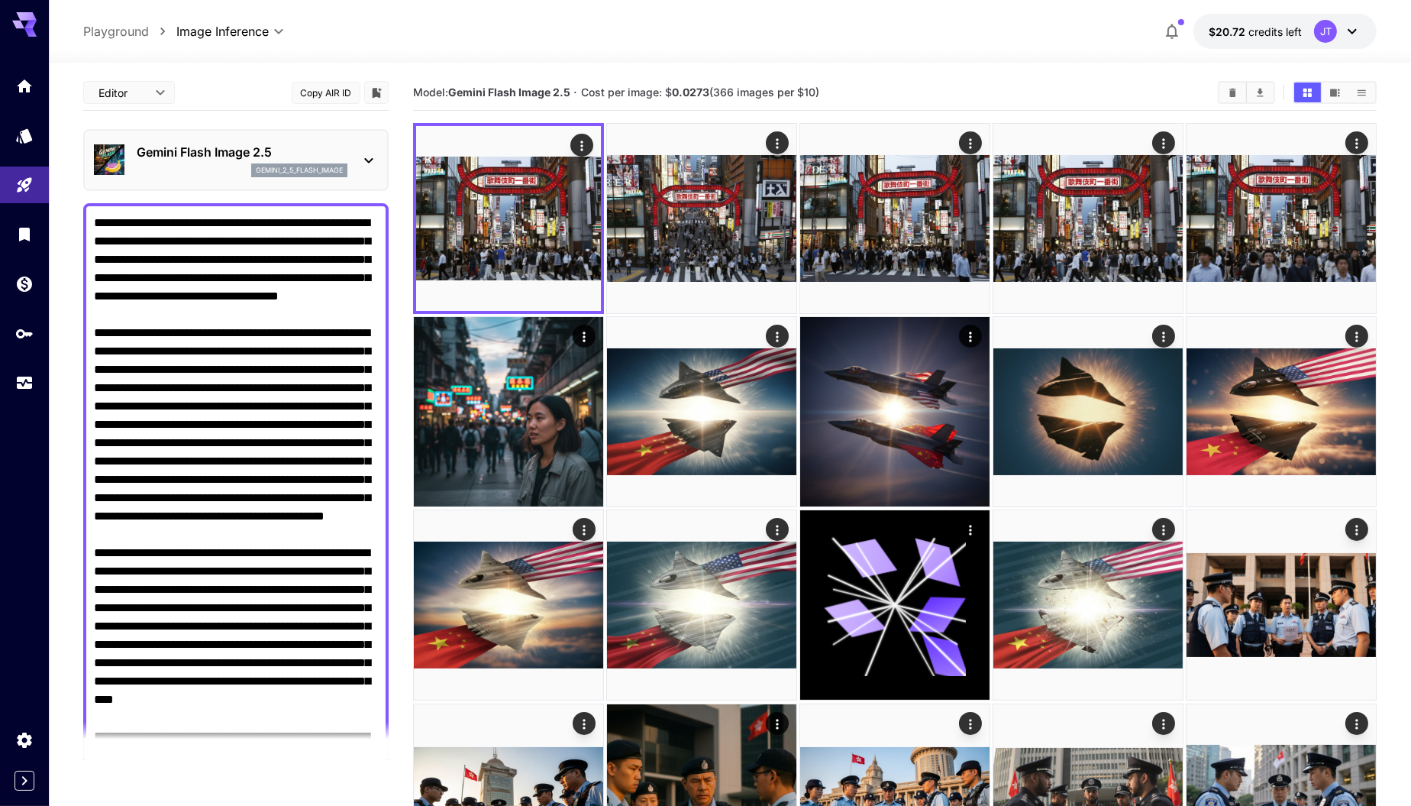
click at [183, 239] on textarea "Negative Prompt" at bounding box center [236, 635] width 285 height 843
click at [292, 241] on textarea "Negative Prompt" at bounding box center [236, 635] width 285 height 843
click at [275, 303] on textarea "Negative Prompt" at bounding box center [236, 635] width 285 height 843
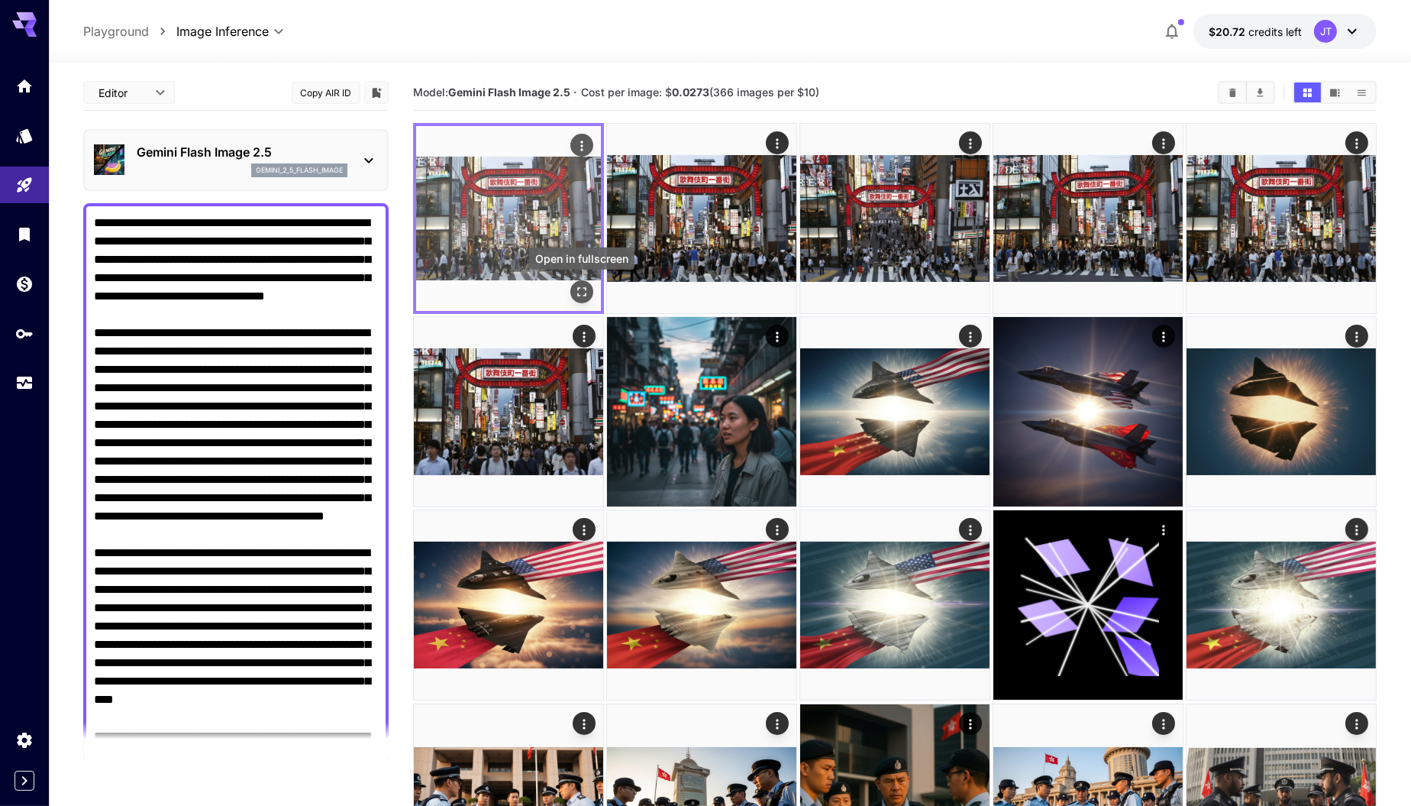
click at [582, 292] on icon "Open in fullscreen" at bounding box center [581, 291] width 15 height 15
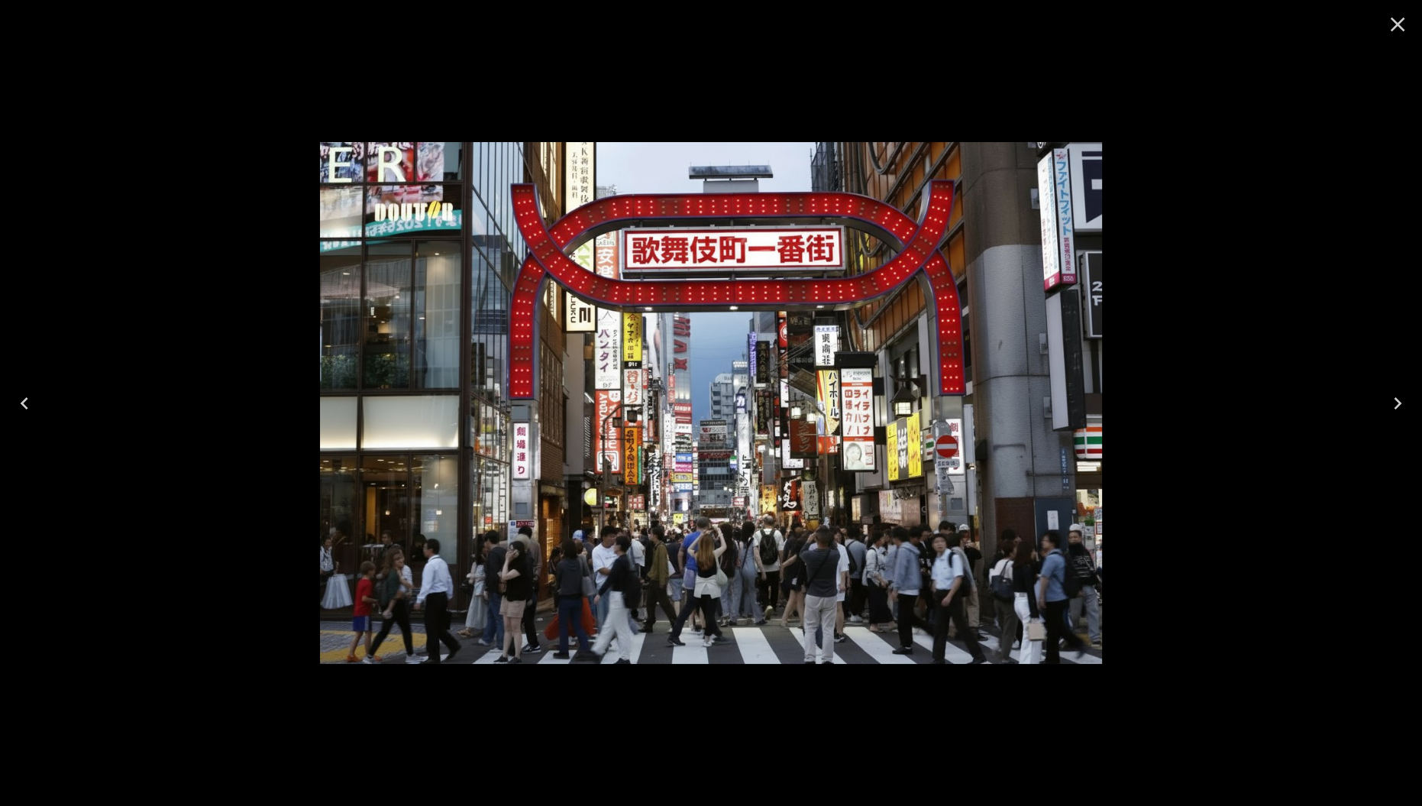
click at [1392, 23] on icon "Close" at bounding box center [1398, 24] width 24 height 24
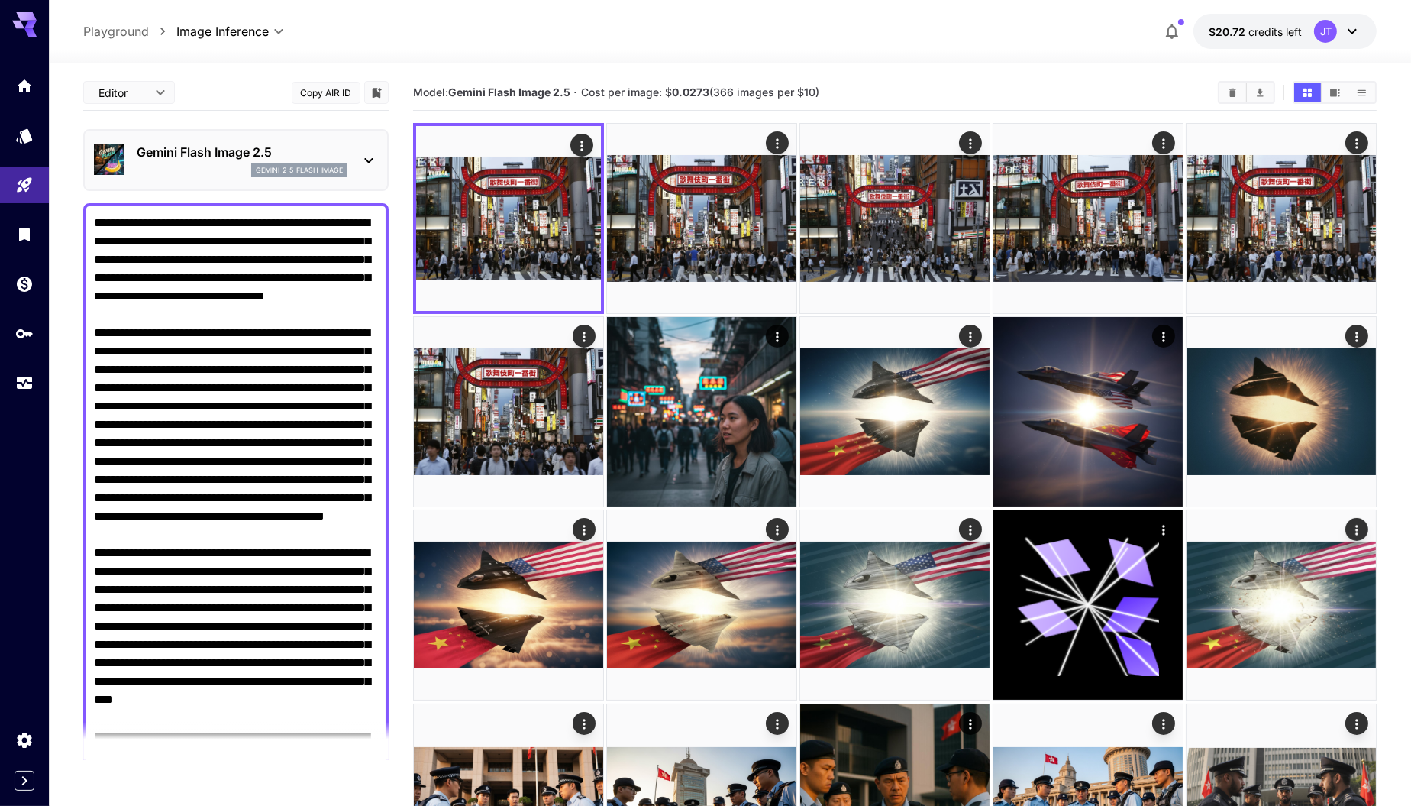
click at [247, 315] on textarea "Negative Prompt" at bounding box center [236, 635] width 285 height 843
type textarea "**********"
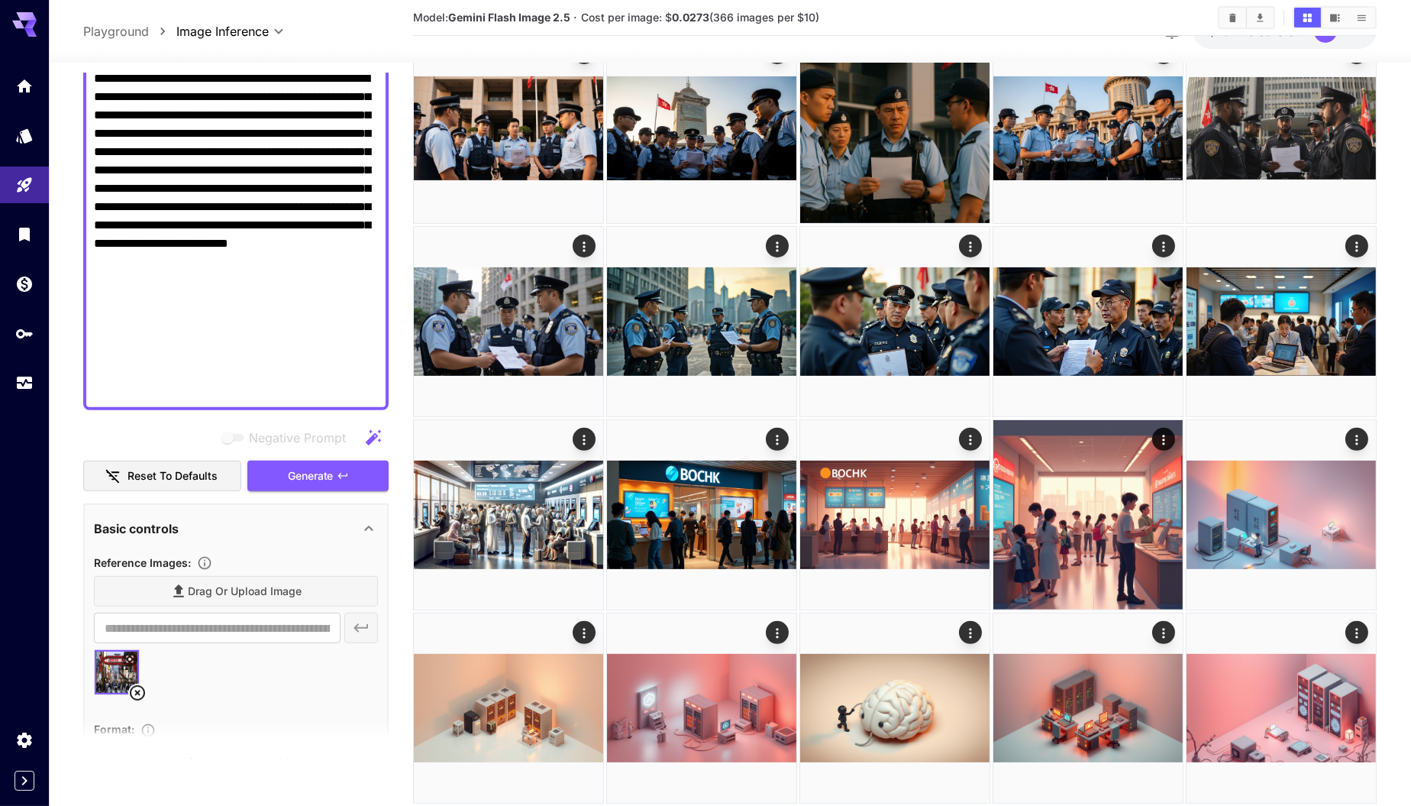
scroll to position [657, 0]
click at [136, 690] on icon at bounding box center [137, 691] width 15 height 15
click at [136, 690] on button "PNG" at bounding box center [139, 696] width 91 height 26
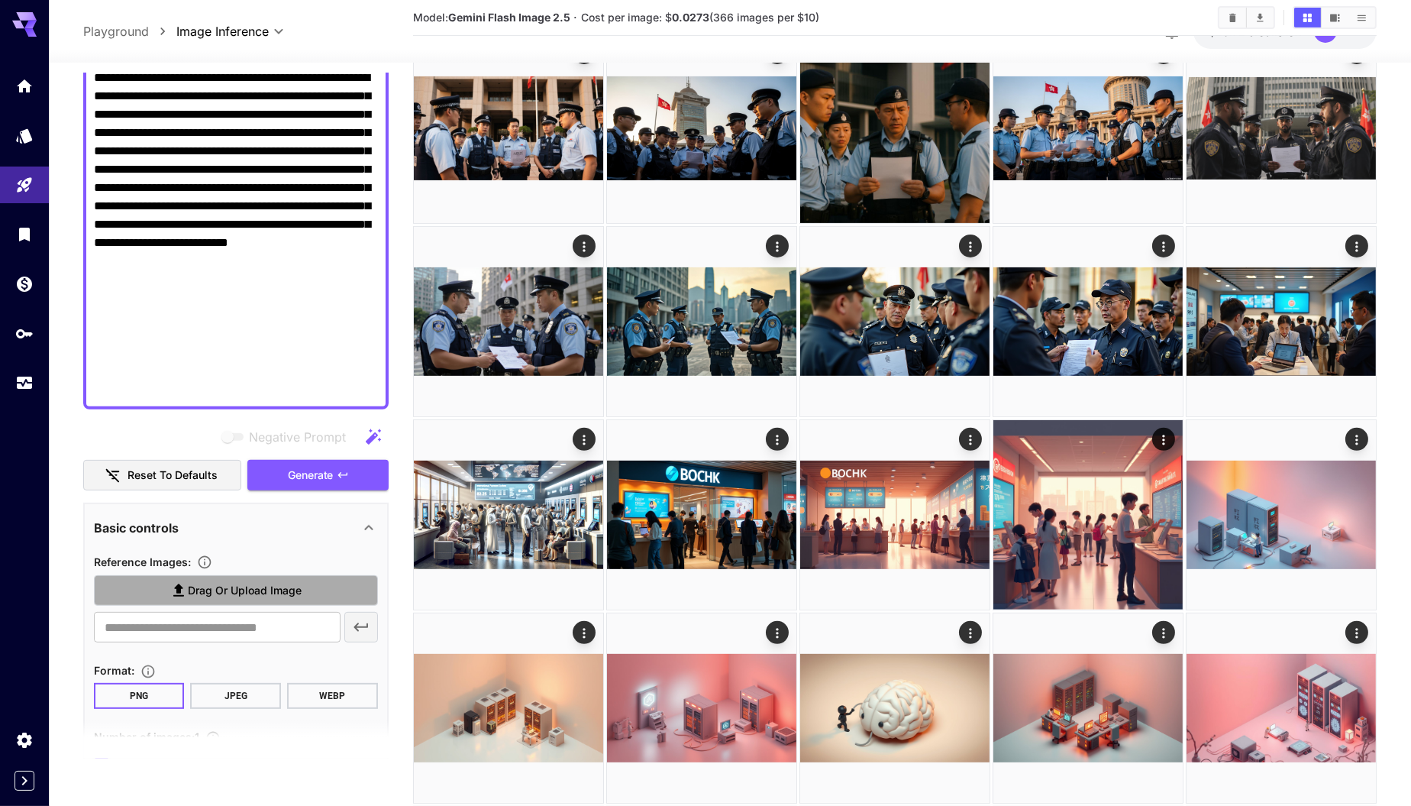
click at [231, 593] on span "Drag or upload image" at bounding box center [245, 590] width 114 height 19
click at [0, 0] on input "Drag or upload image" at bounding box center [0, 0] width 0 height 0
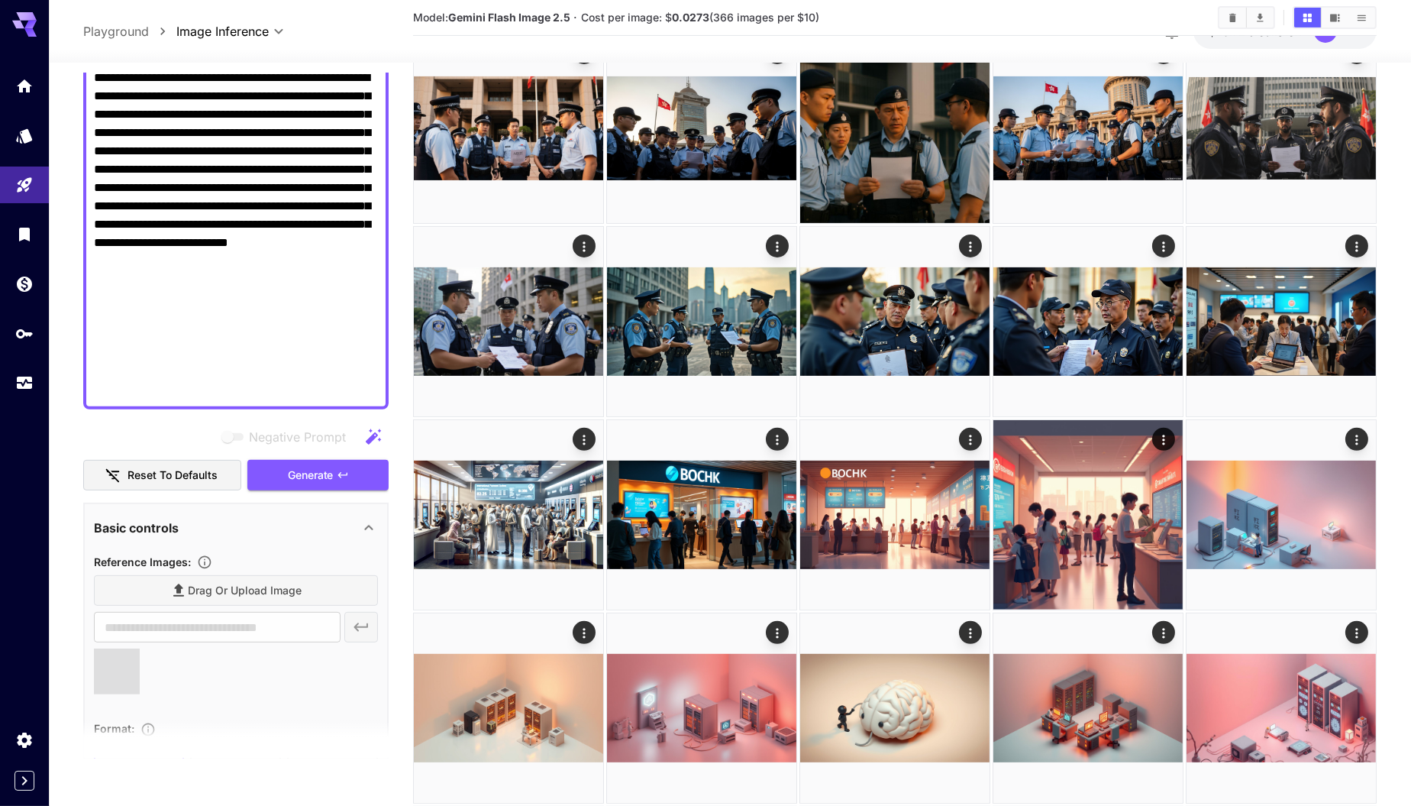
type input "**********"
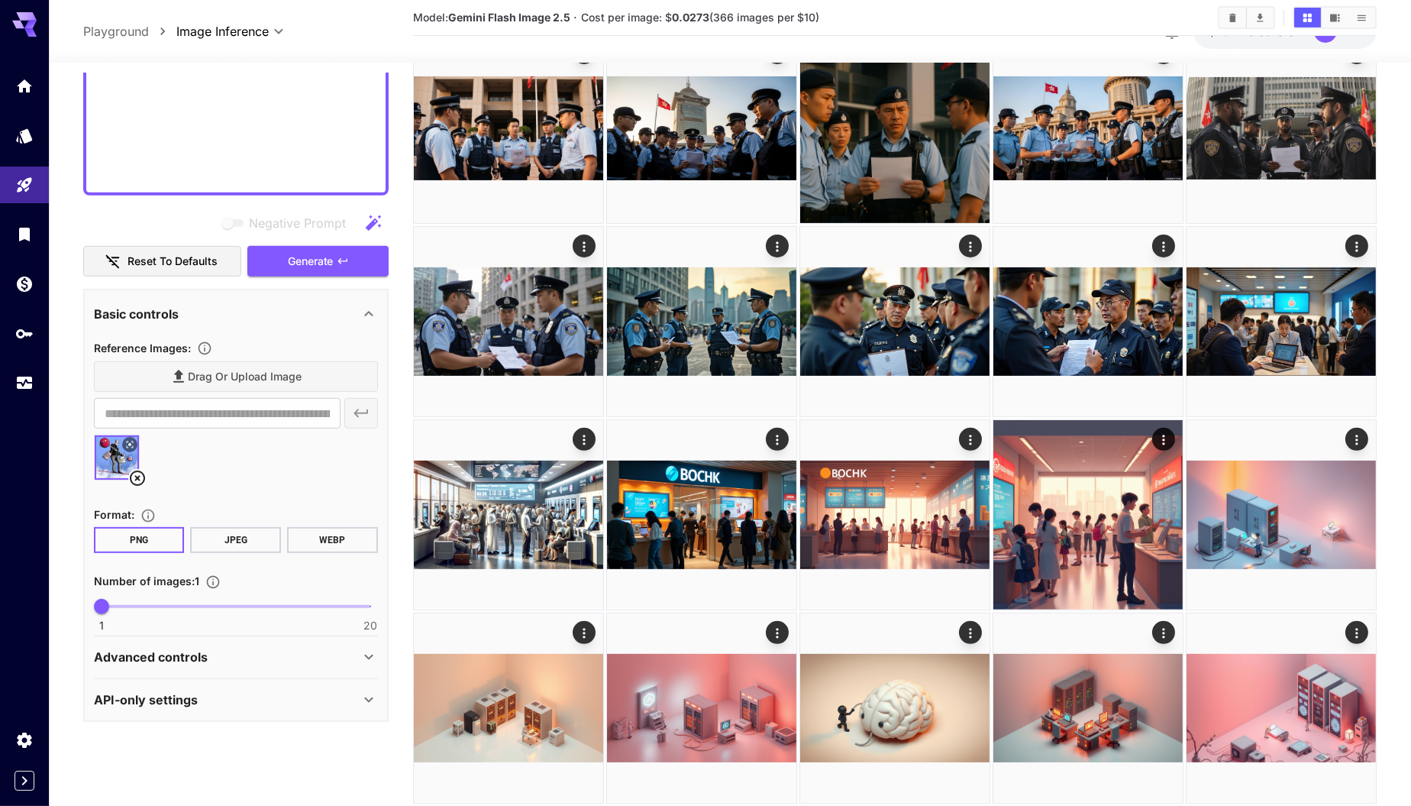
click at [238, 543] on button "JPEG" at bounding box center [235, 540] width 91 height 26
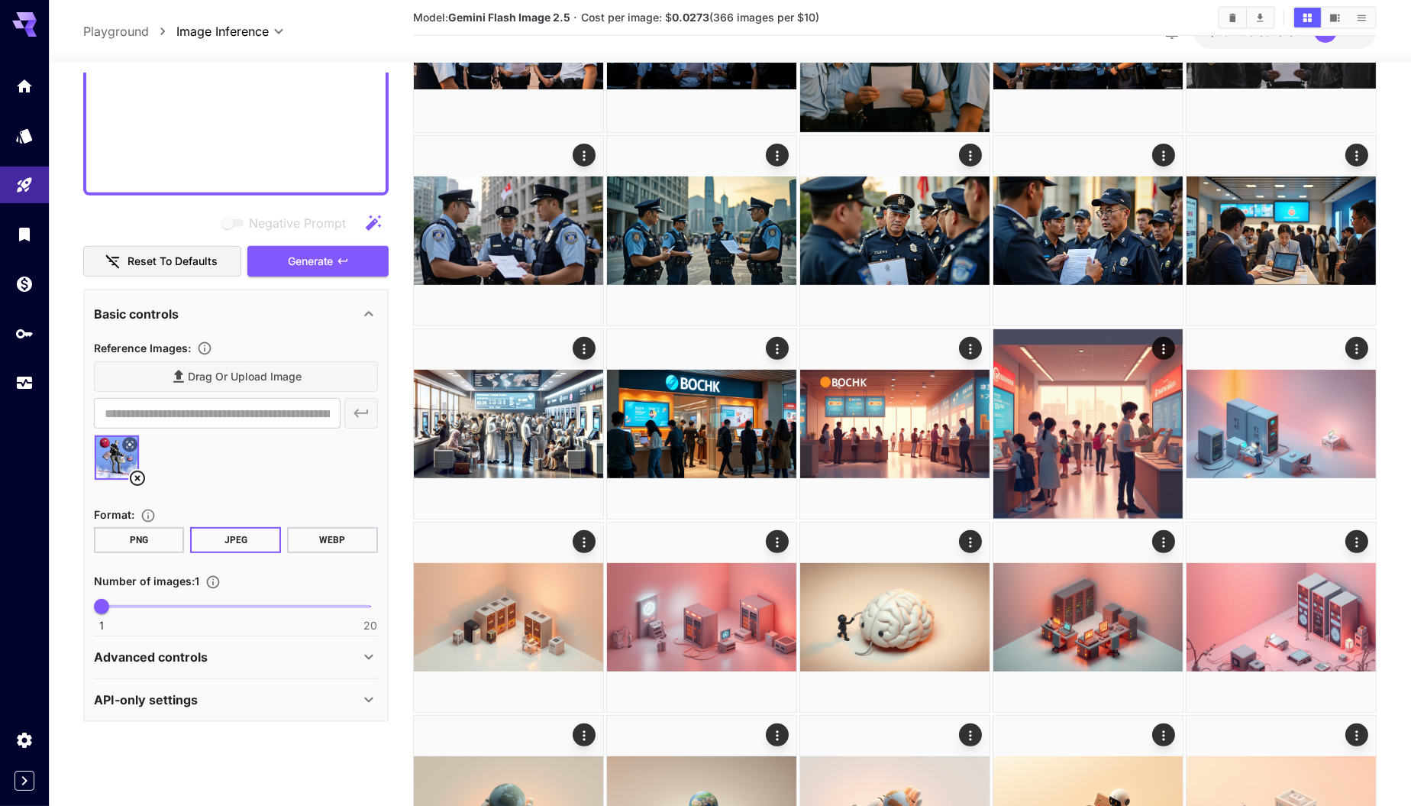
scroll to position [781, 0]
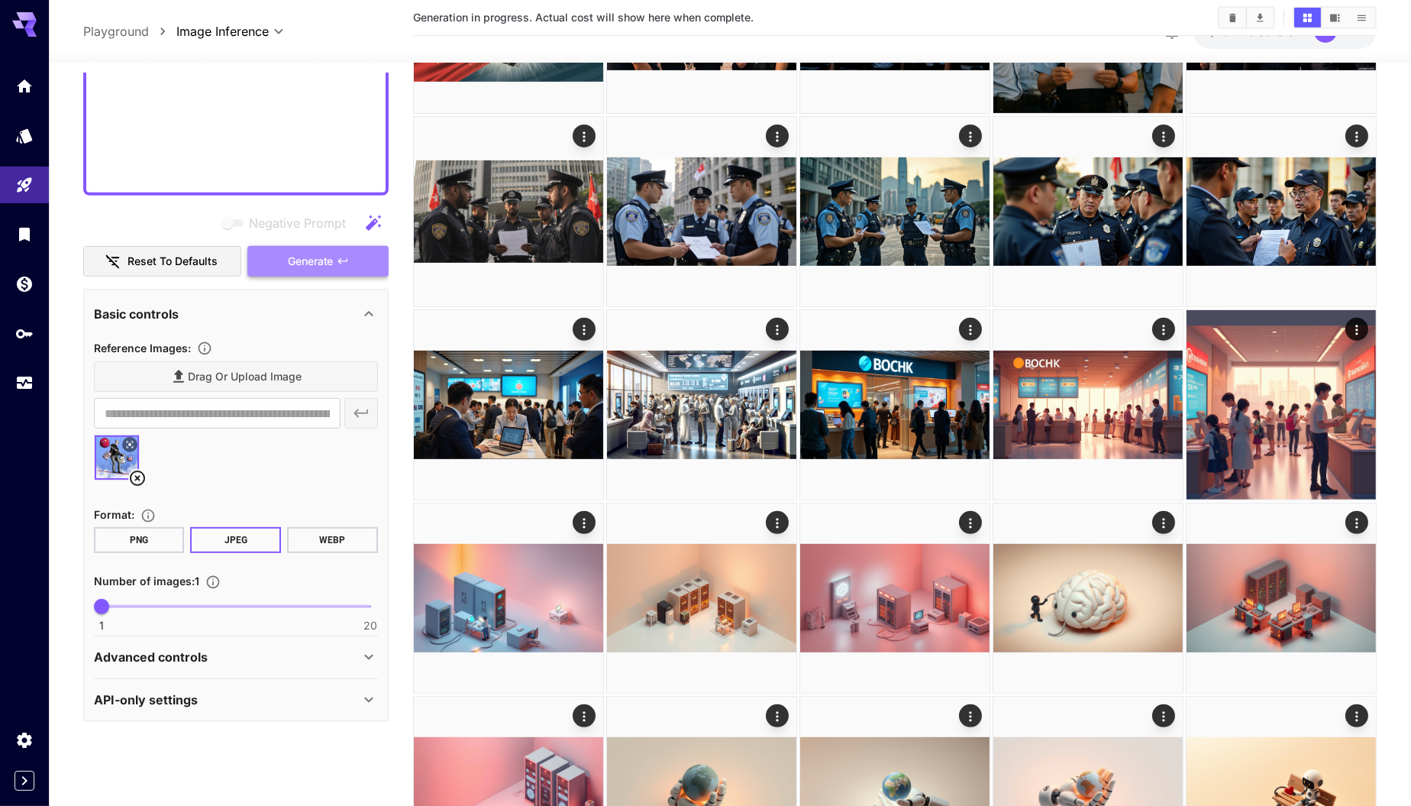
click at [364, 257] on button "Generate" at bounding box center [317, 261] width 141 height 31
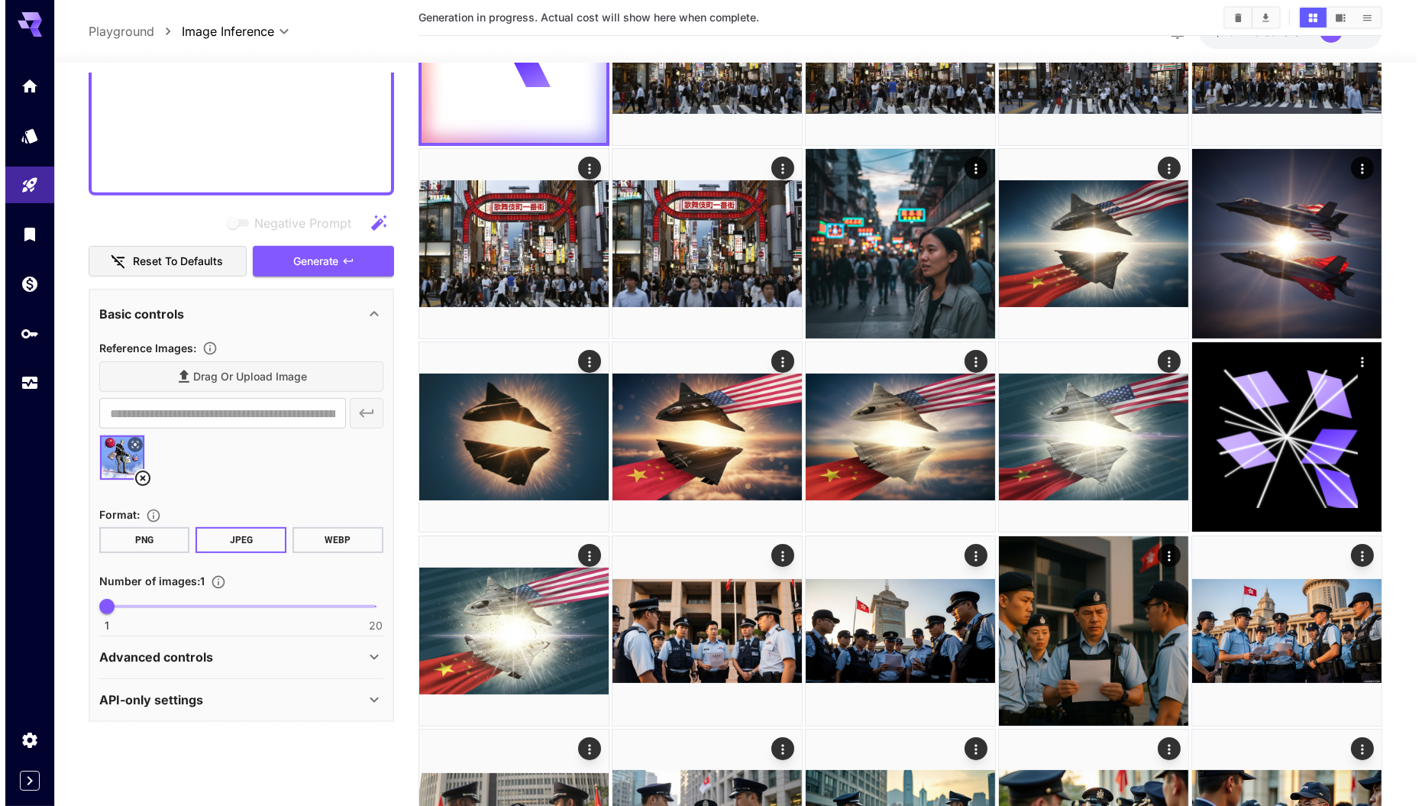
scroll to position [0, 0]
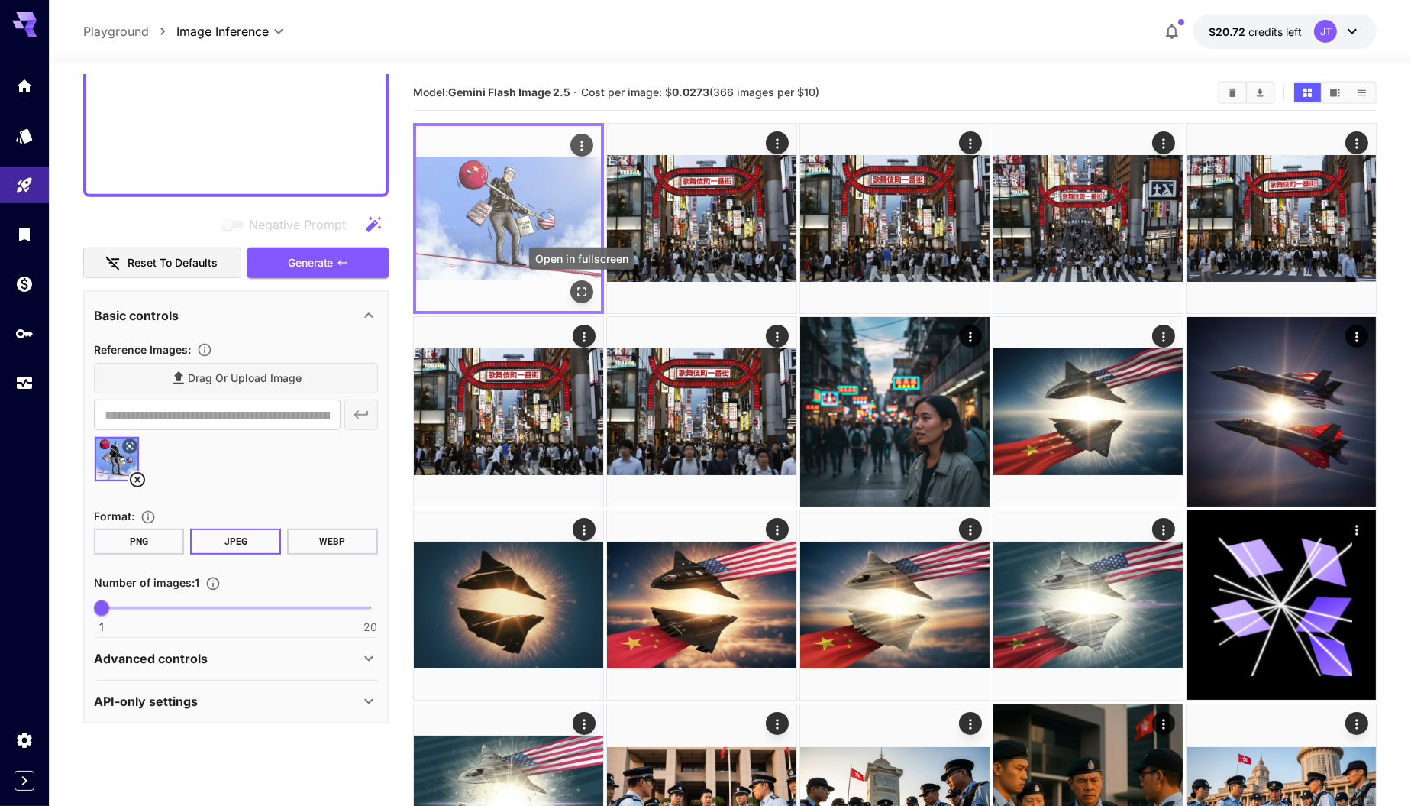
click at [580, 291] on icon "Open in fullscreen" at bounding box center [581, 291] width 15 height 15
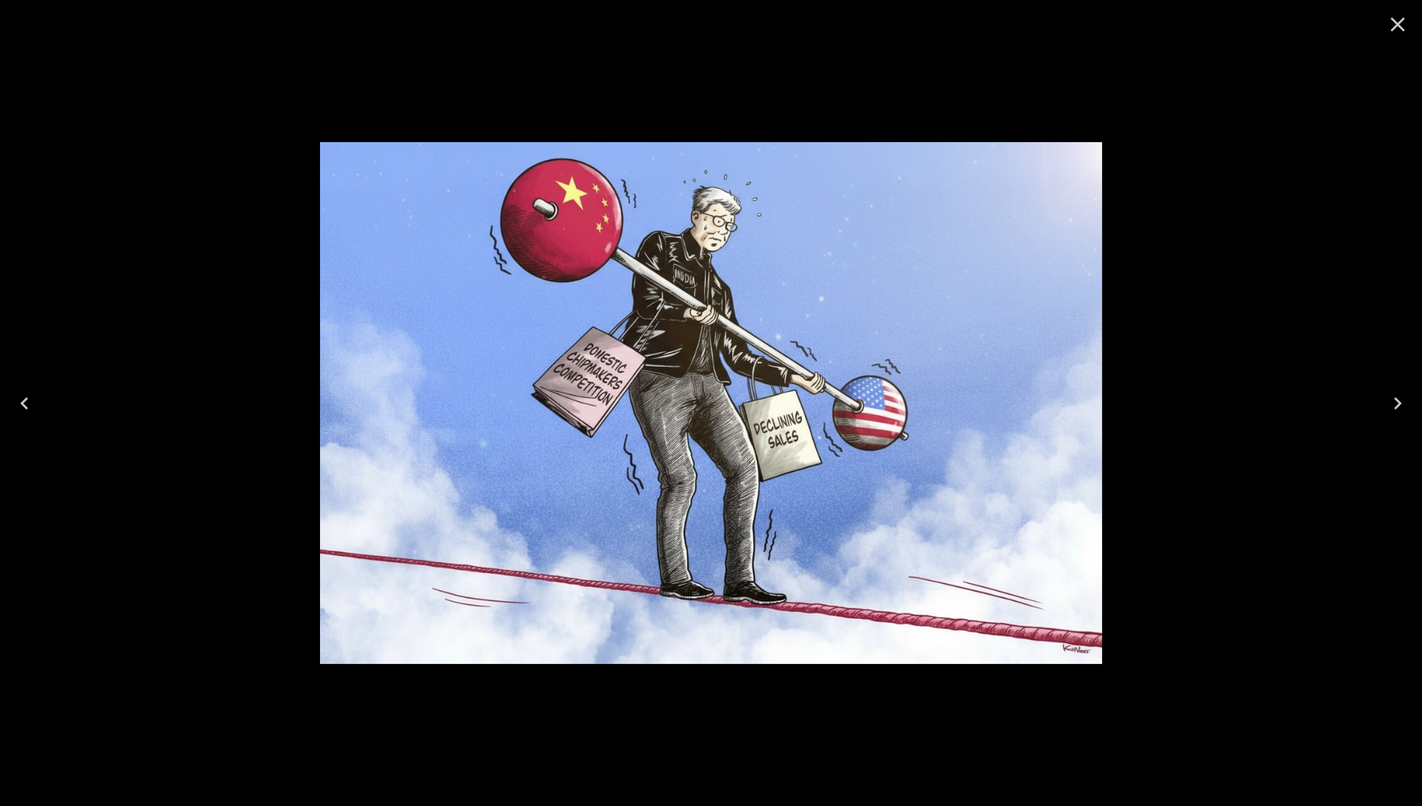
scroll to position [871, 0]
click at [1390, 25] on icon "Close" at bounding box center [1398, 24] width 24 height 24
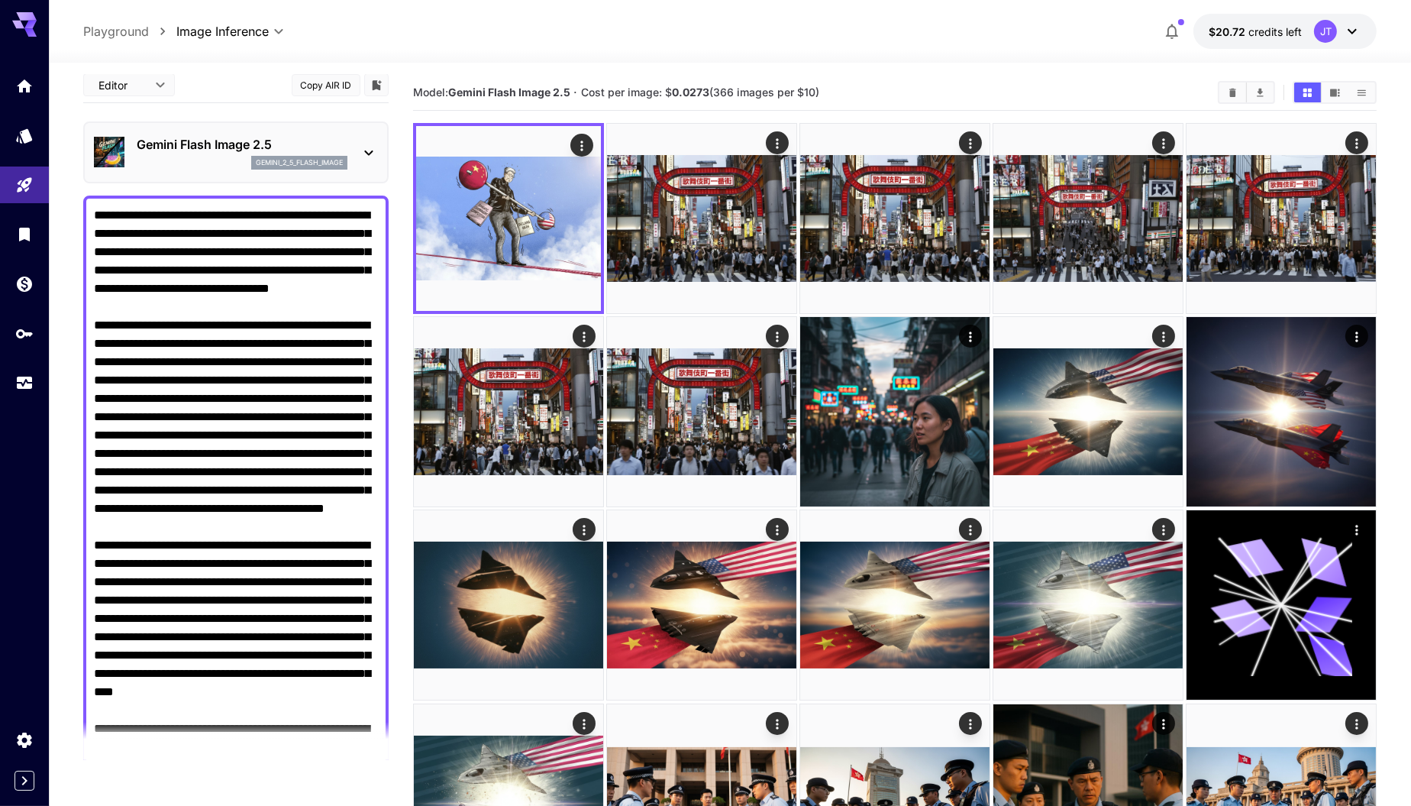
scroll to position [0, 0]
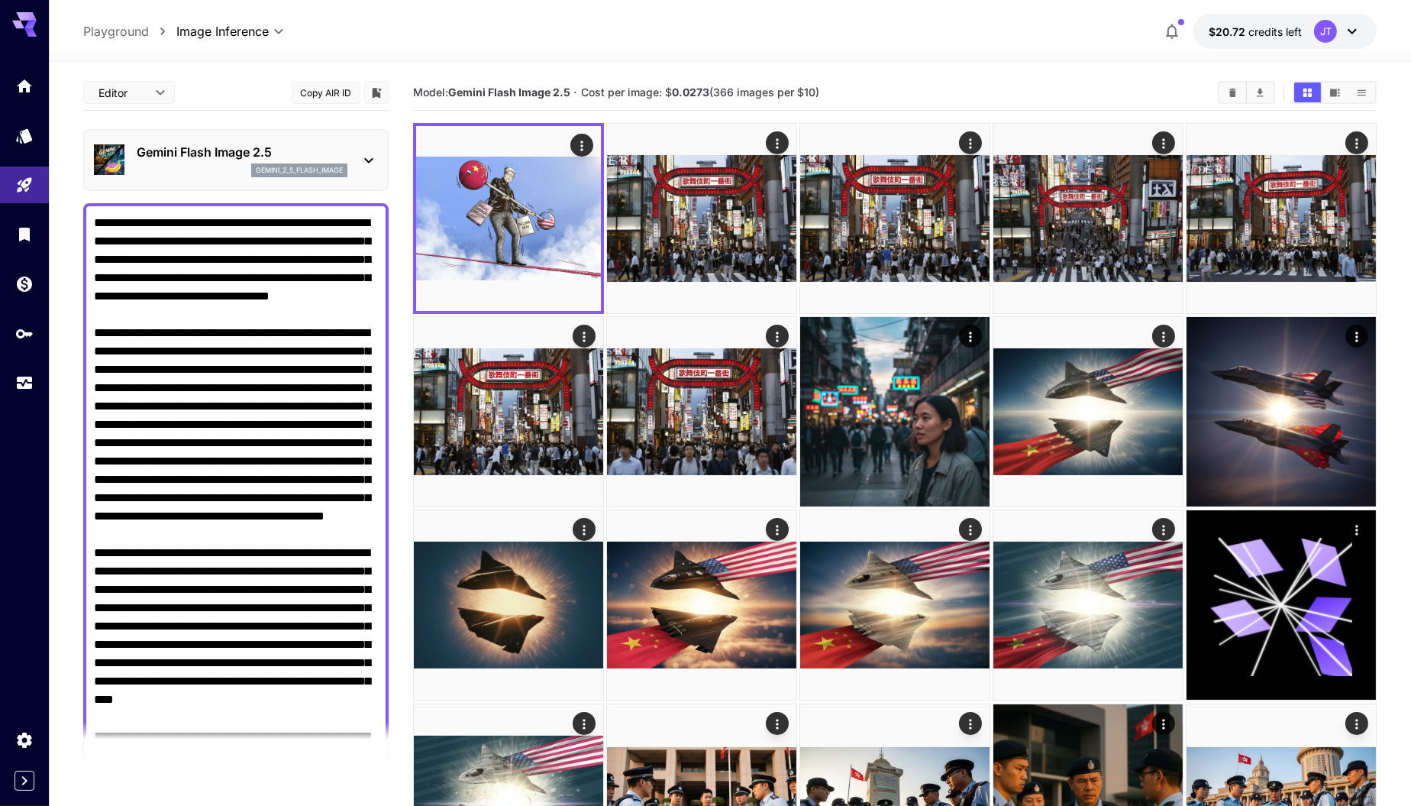
click at [236, 314] on textarea "Negative Prompt" at bounding box center [236, 635] width 285 height 843
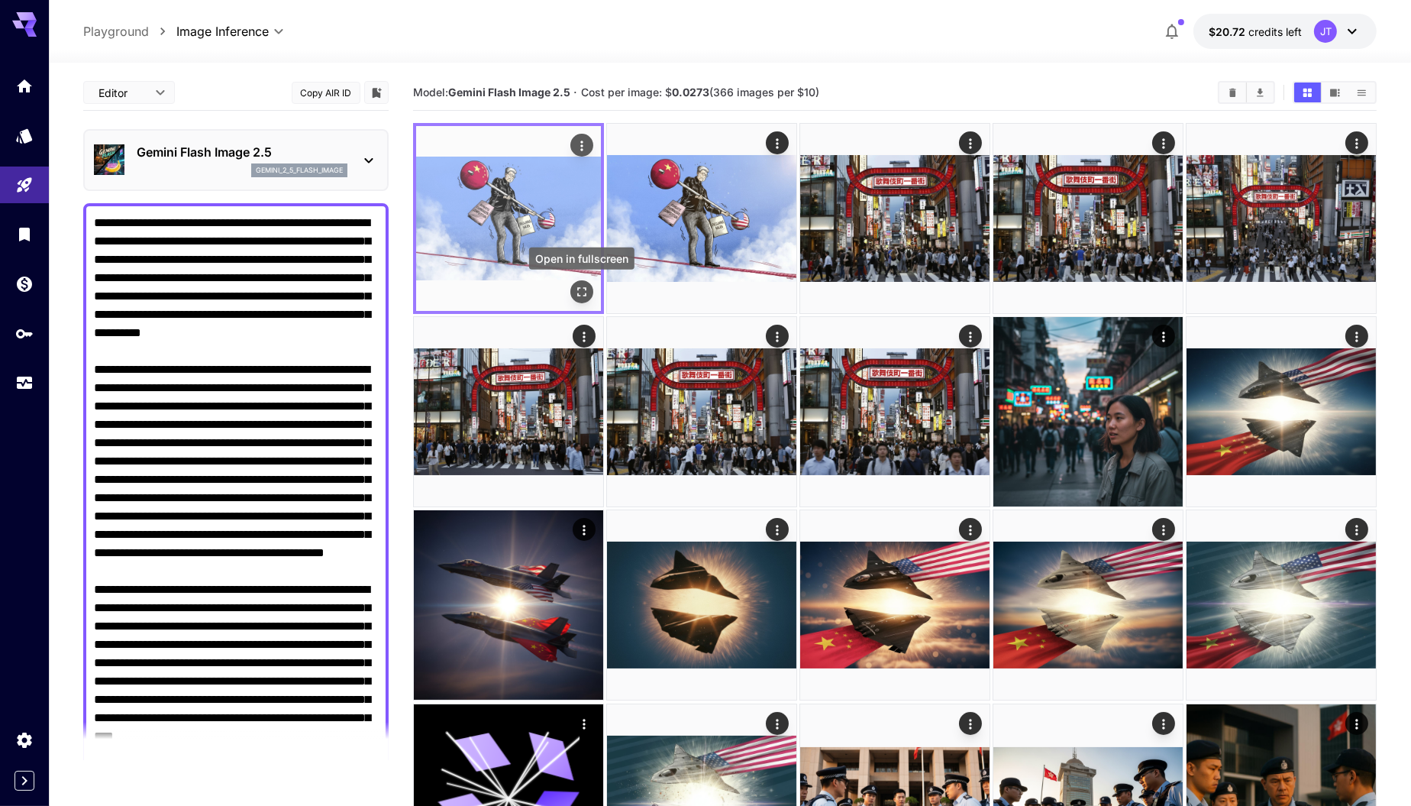
type textarea "**********"
click at [584, 292] on icon "Open in fullscreen" at bounding box center [581, 291] width 15 height 15
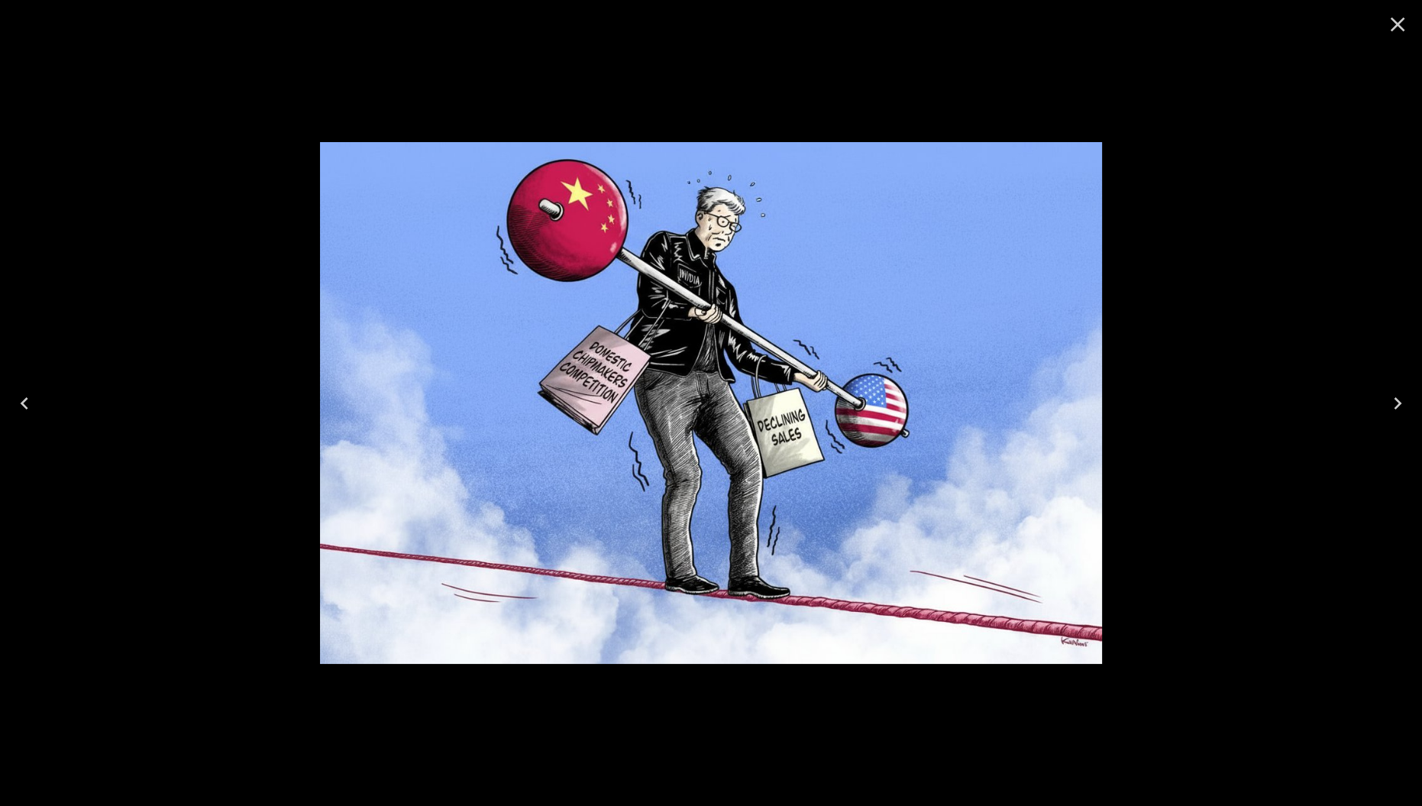
click at [1398, 24] on icon "Close" at bounding box center [1398, 25] width 15 height 15
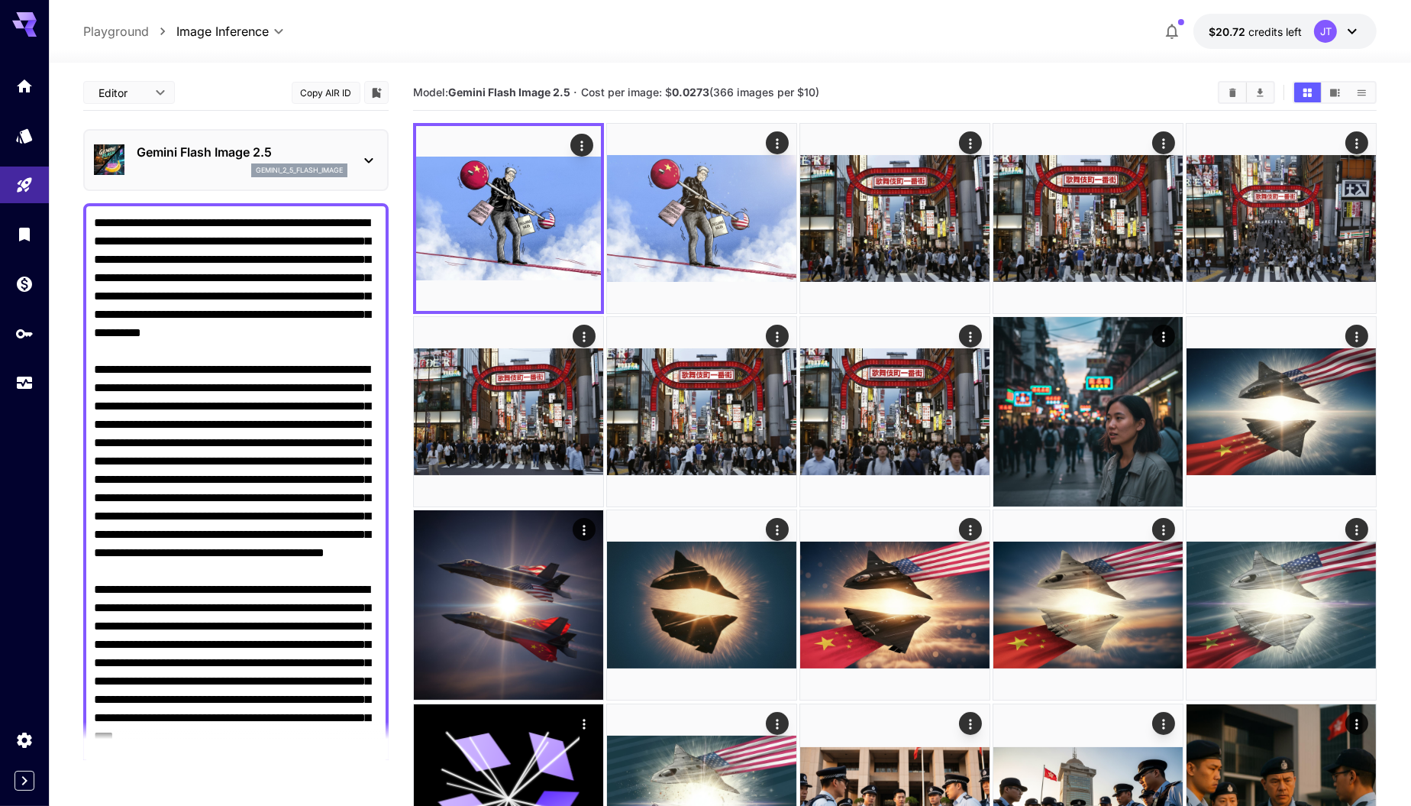
click at [318, 348] on textarea "Negative Prompt" at bounding box center [236, 654] width 285 height 880
drag, startPoint x: 184, startPoint y: 312, endPoint x: 337, endPoint y: 312, distance: 152.8
click at [337, 312] on textarea "Negative Prompt" at bounding box center [236, 654] width 285 height 880
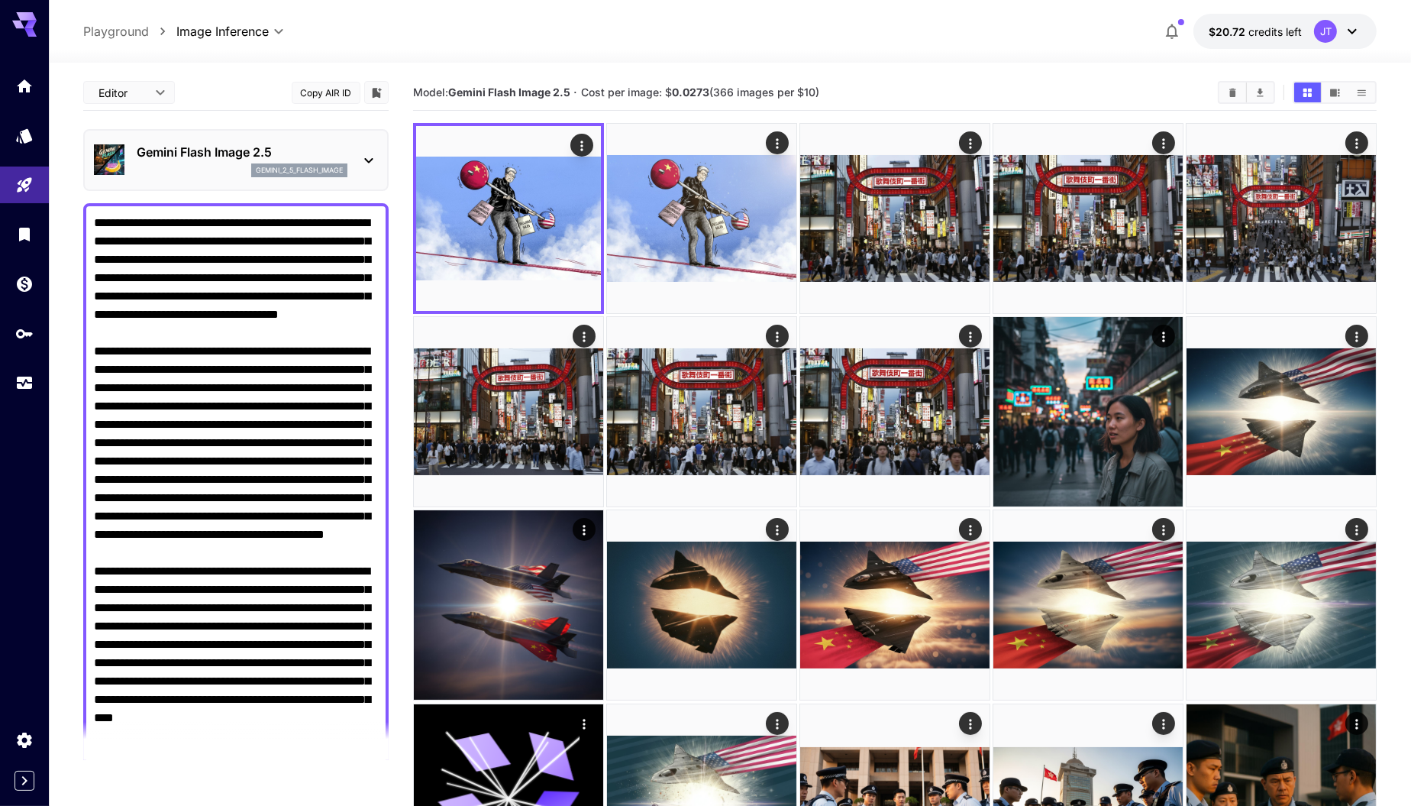
click at [234, 313] on textarea "Negative Prompt" at bounding box center [236, 645] width 285 height 862
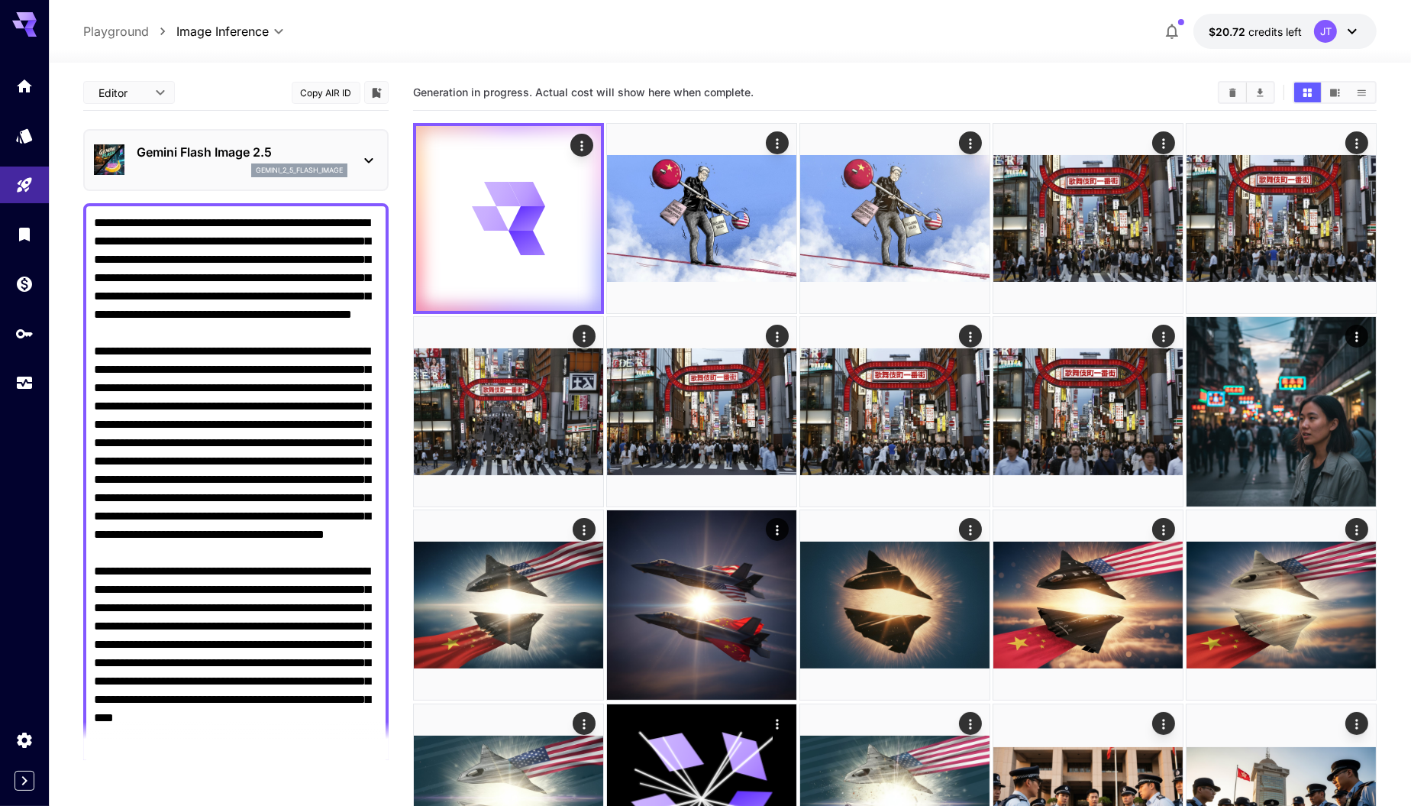
click at [283, 318] on textarea "Negative Prompt" at bounding box center [236, 645] width 285 height 862
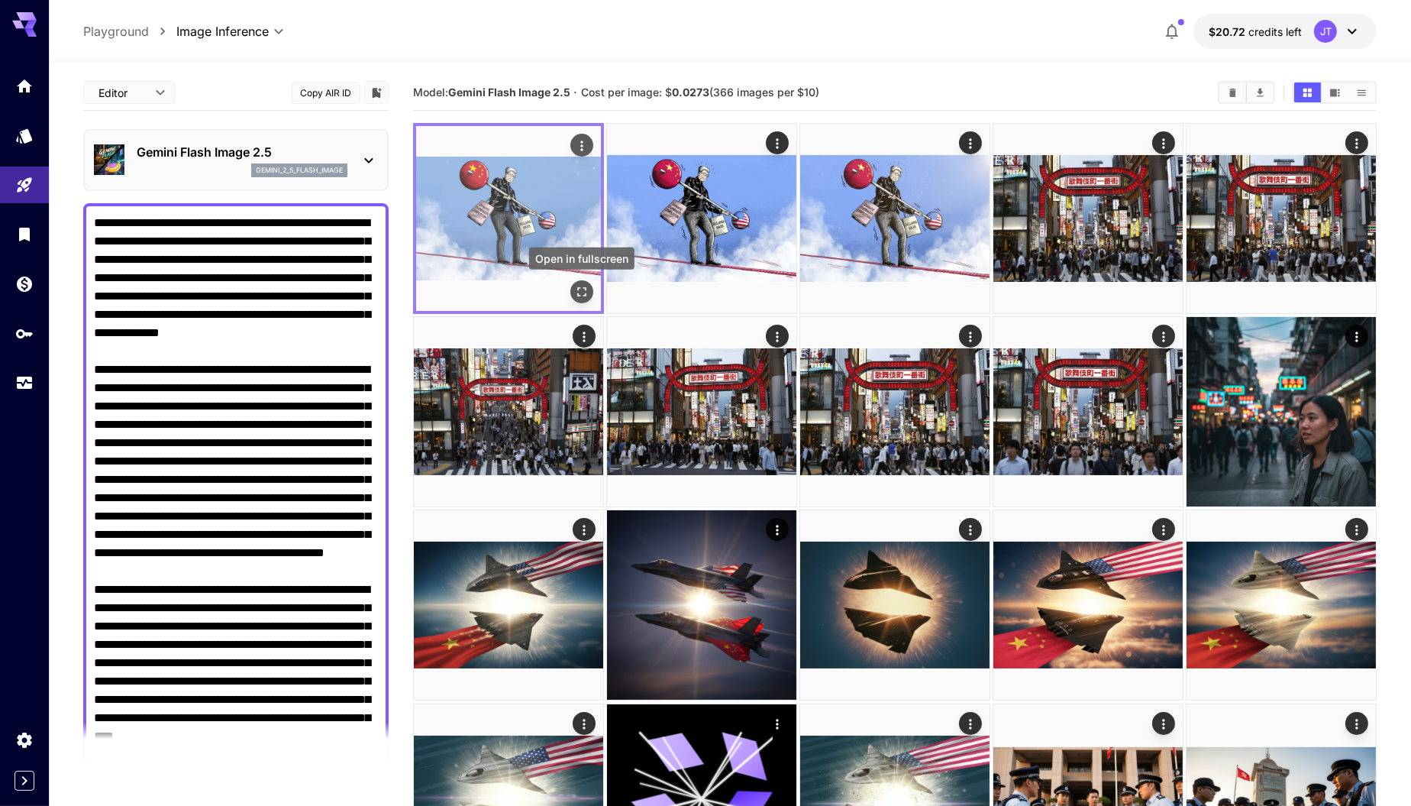
click at [578, 297] on icon "Open in fullscreen" at bounding box center [581, 291] width 15 height 15
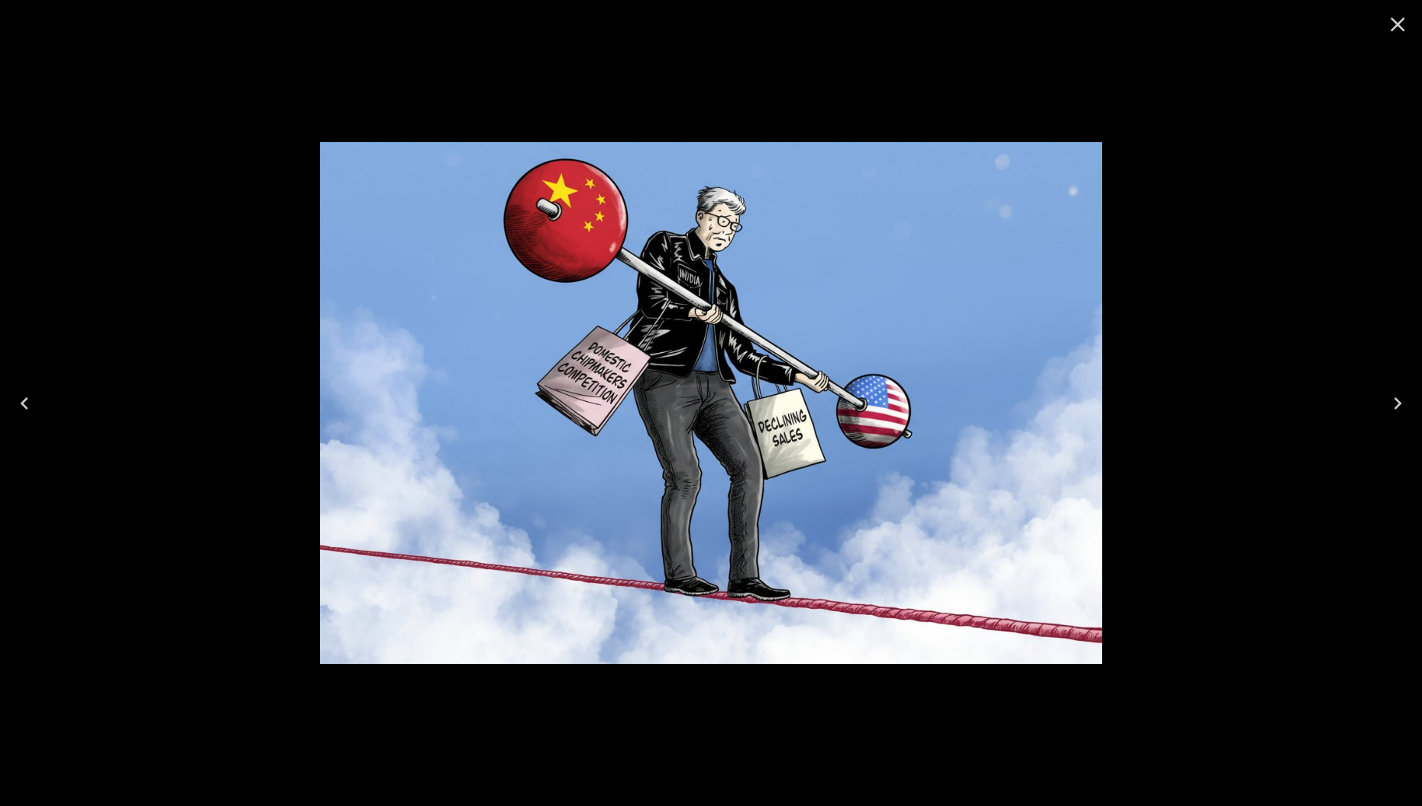
click at [1399, 26] on icon "Close" at bounding box center [1398, 25] width 15 height 15
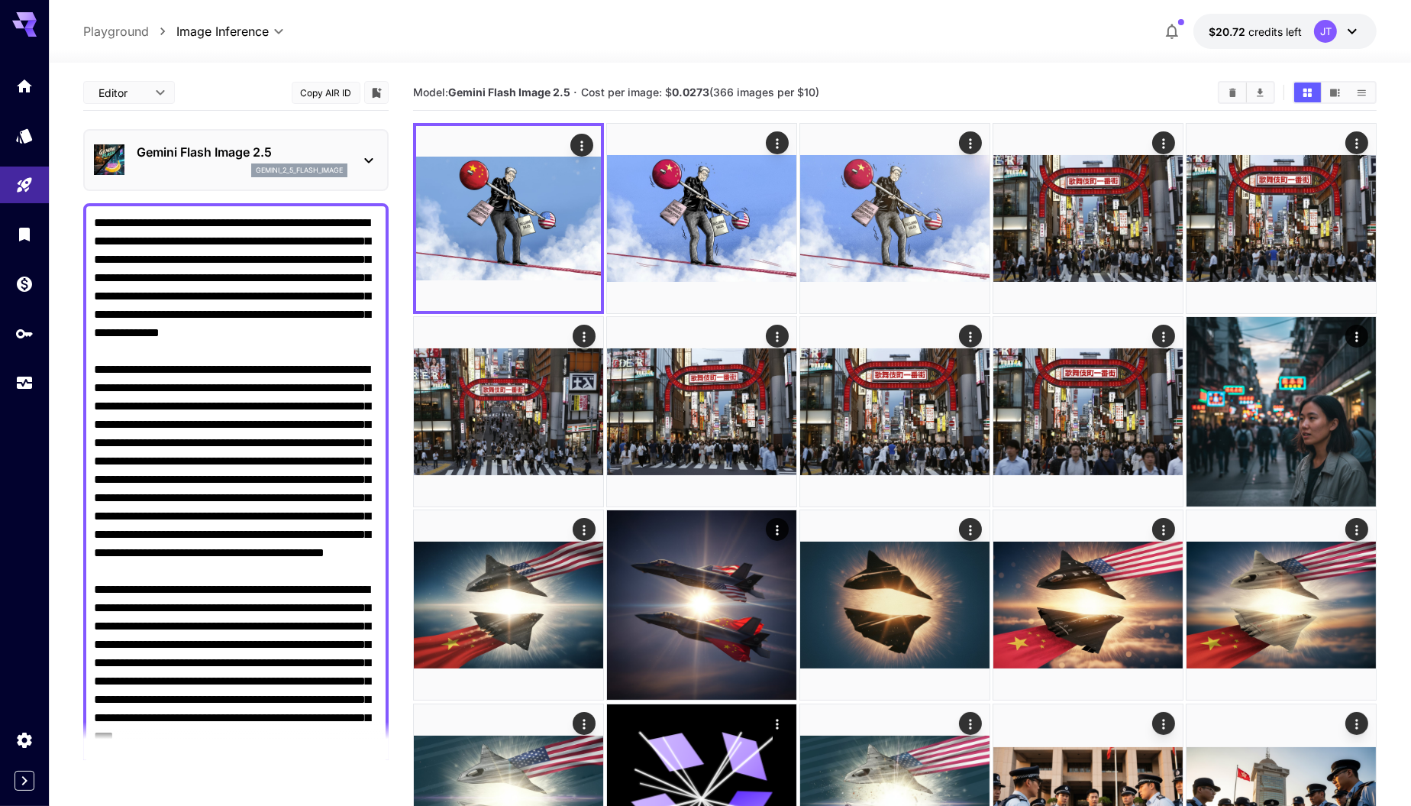
click at [282, 316] on textarea "Negative Prompt" at bounding box center [236, 654] width 285 height 880
click at [347, 317] on textarea "Negative Prompt" at bounding box center [236, 654] width 285 height 880
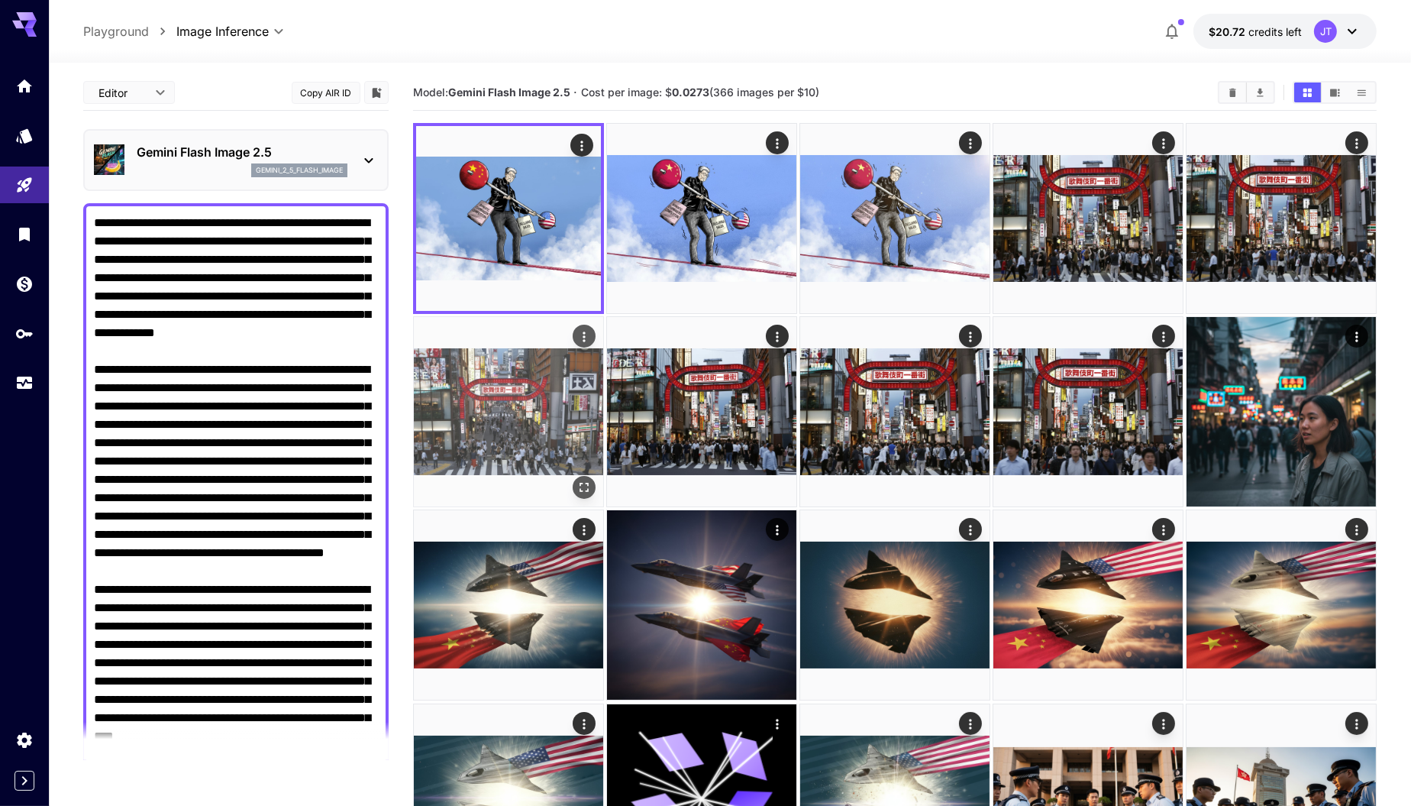
type textarea "**********"
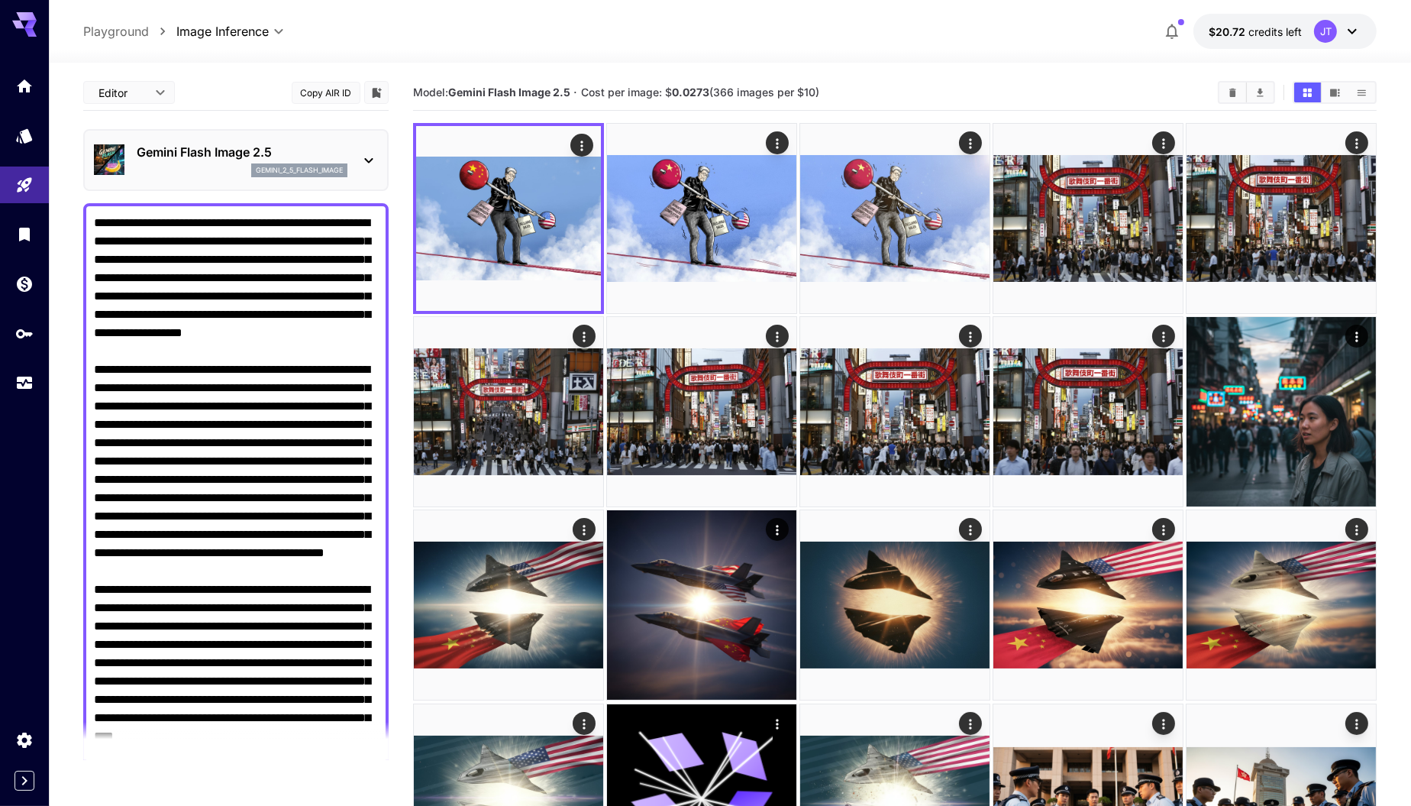
click at [271, 335] on textarea "Negative Prompt" at bounding box center [236, 654] width 285 height 880
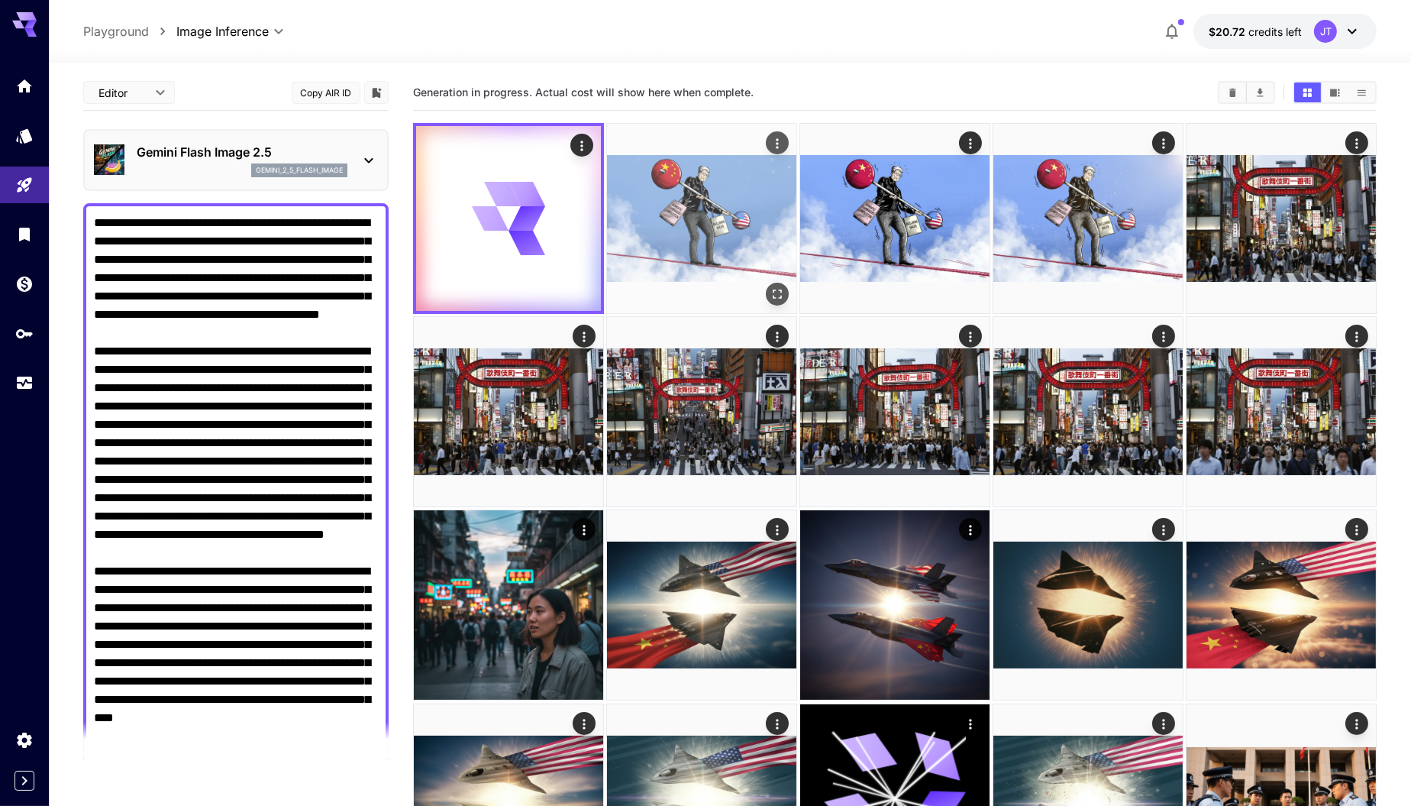
click at [727, 221] on img at bounding box center [701, 218] width 189 height 189
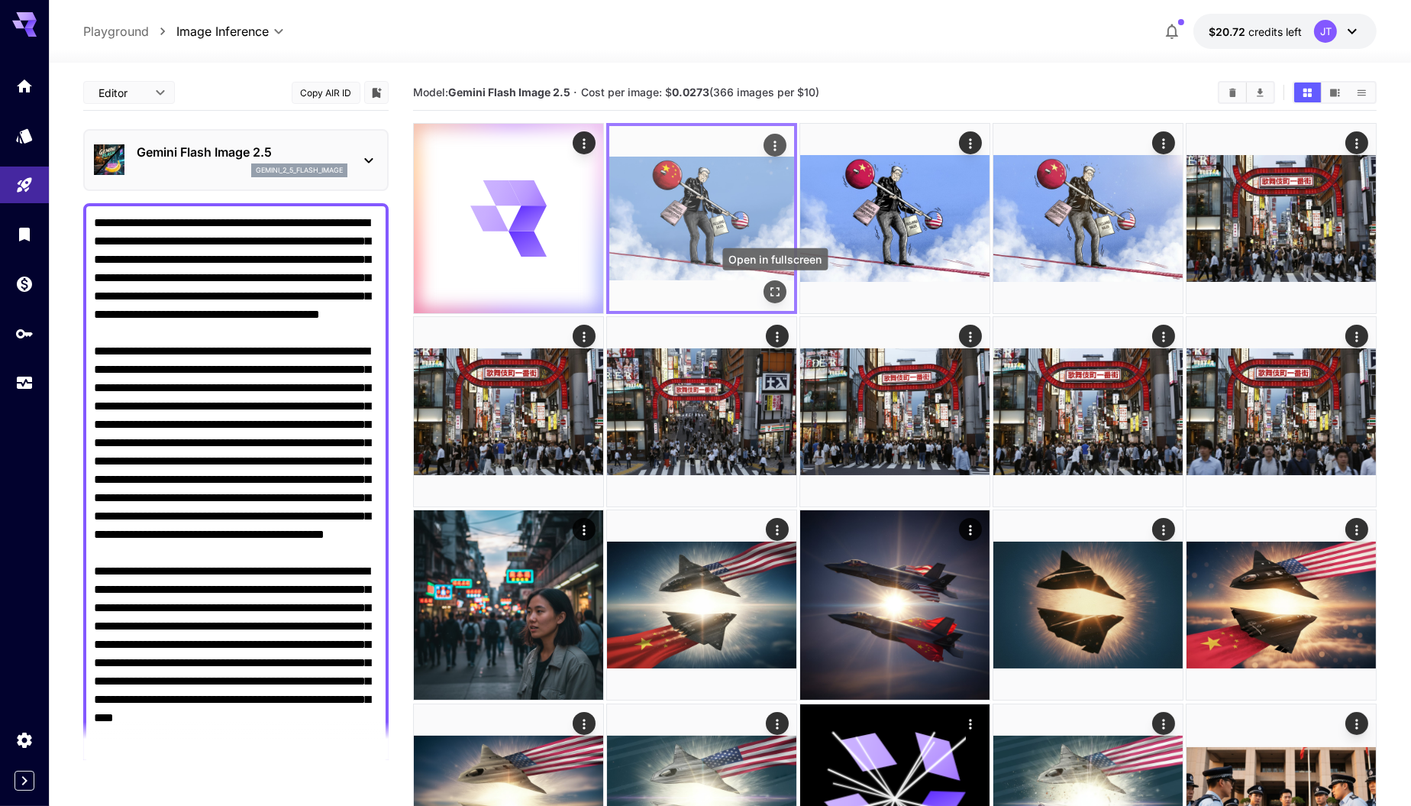
click at [770, 289] on icon "Open in fullscreen" at bounding box center [775, 291] width 15 height 15
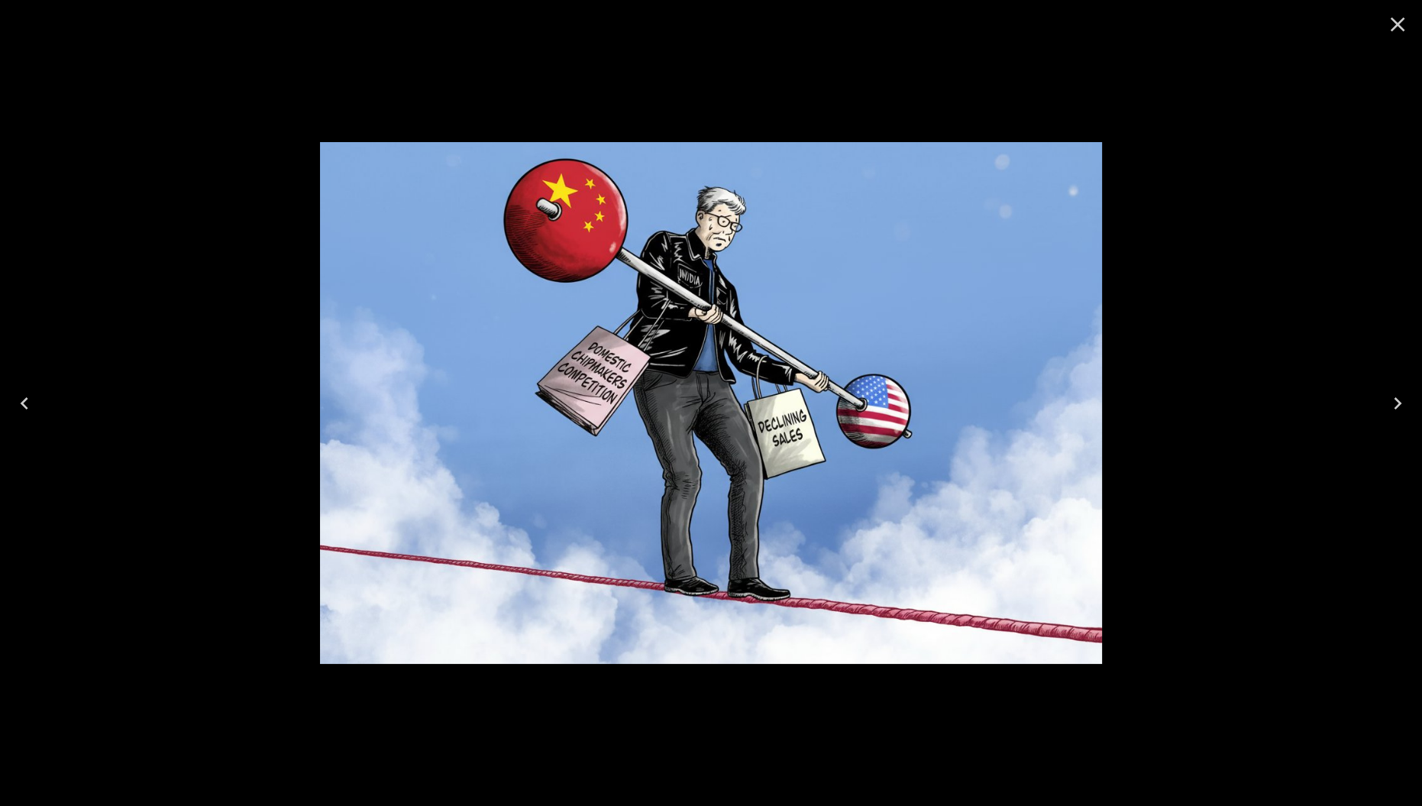
click at [1398, 24] on icon "Close" at bounding box center [1398, 25] width 15 height 15
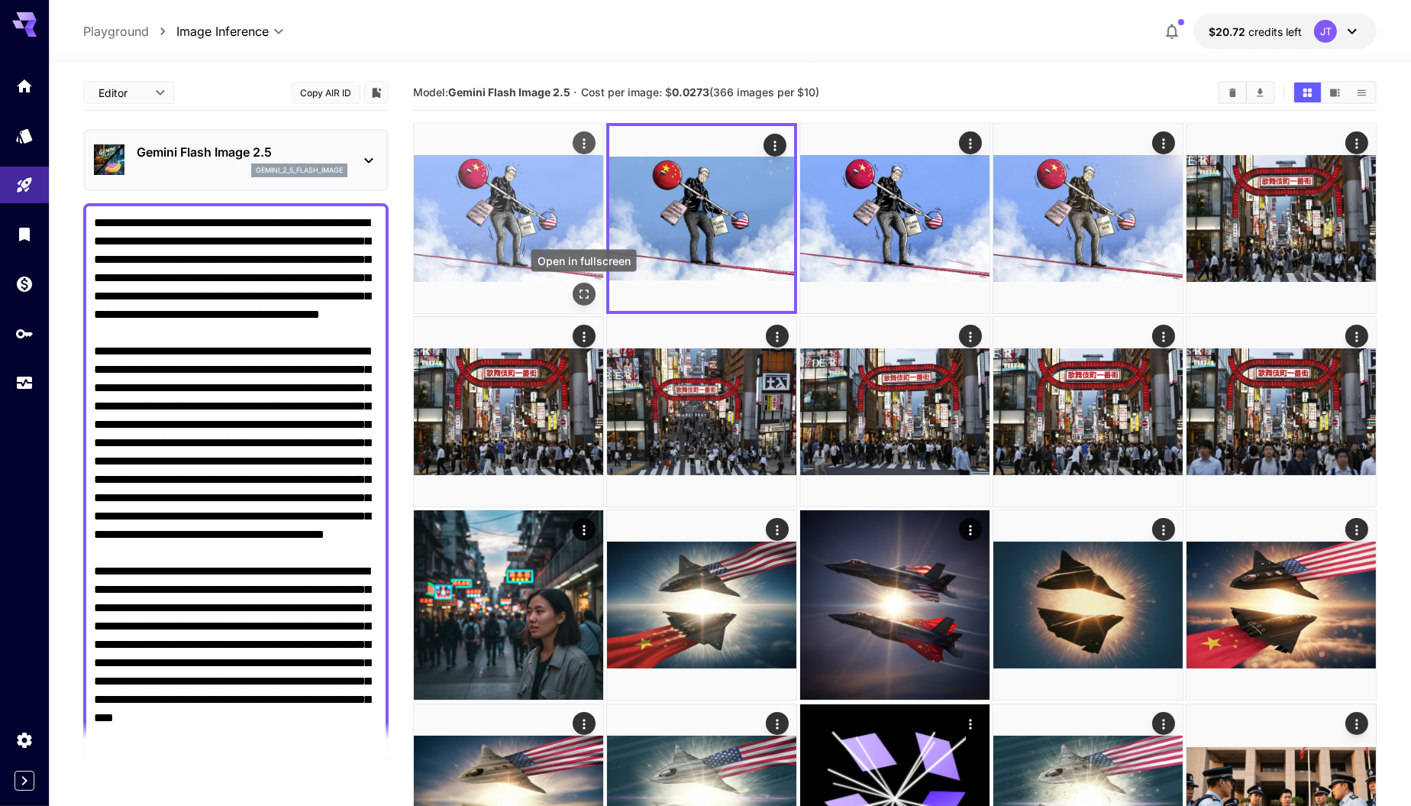
click at [584, 293] on icon "Open in fullscreen" at bounding box center [584, 293] width 15 height 15
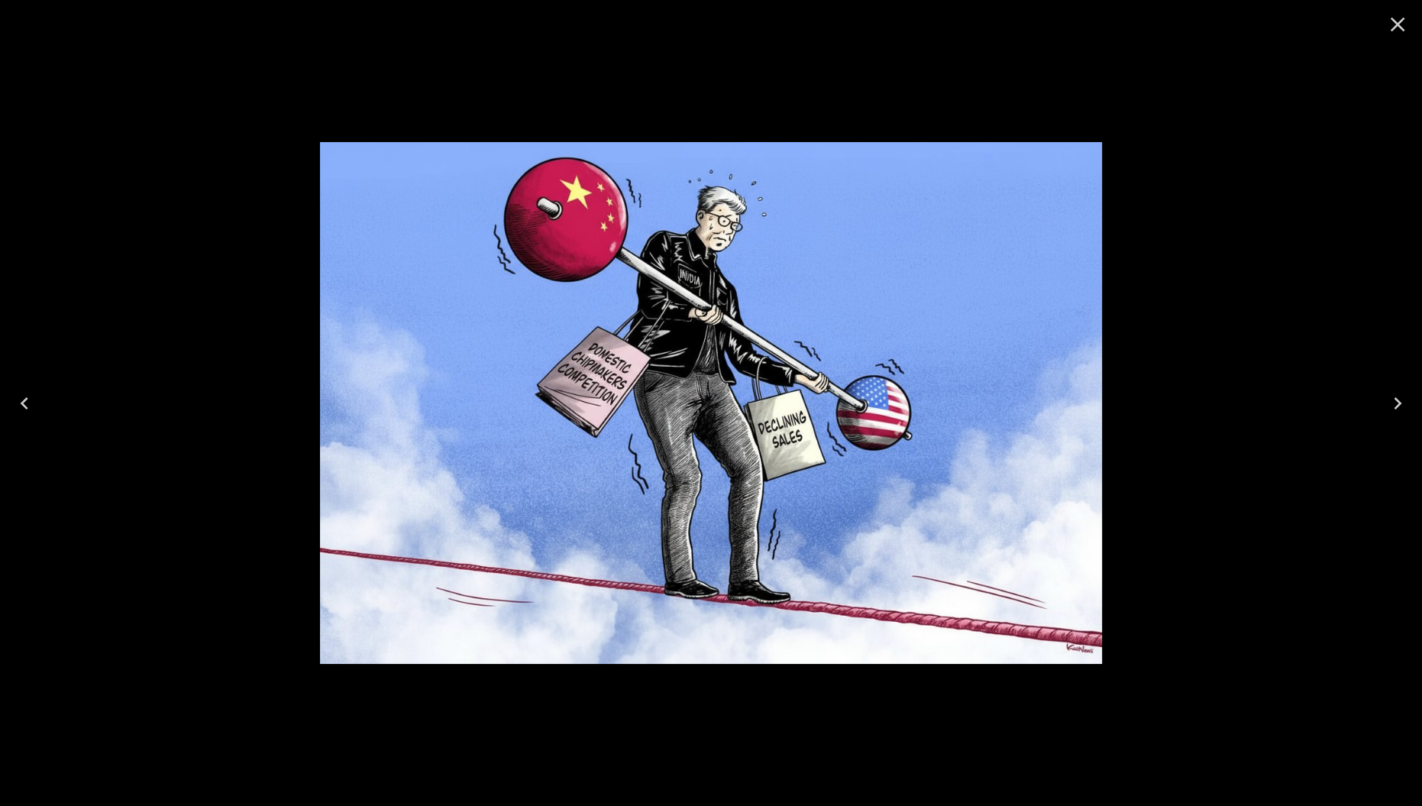
click at [1397, 29] on icon "Close" at bounding box center [1398, 24] width 24 height 24
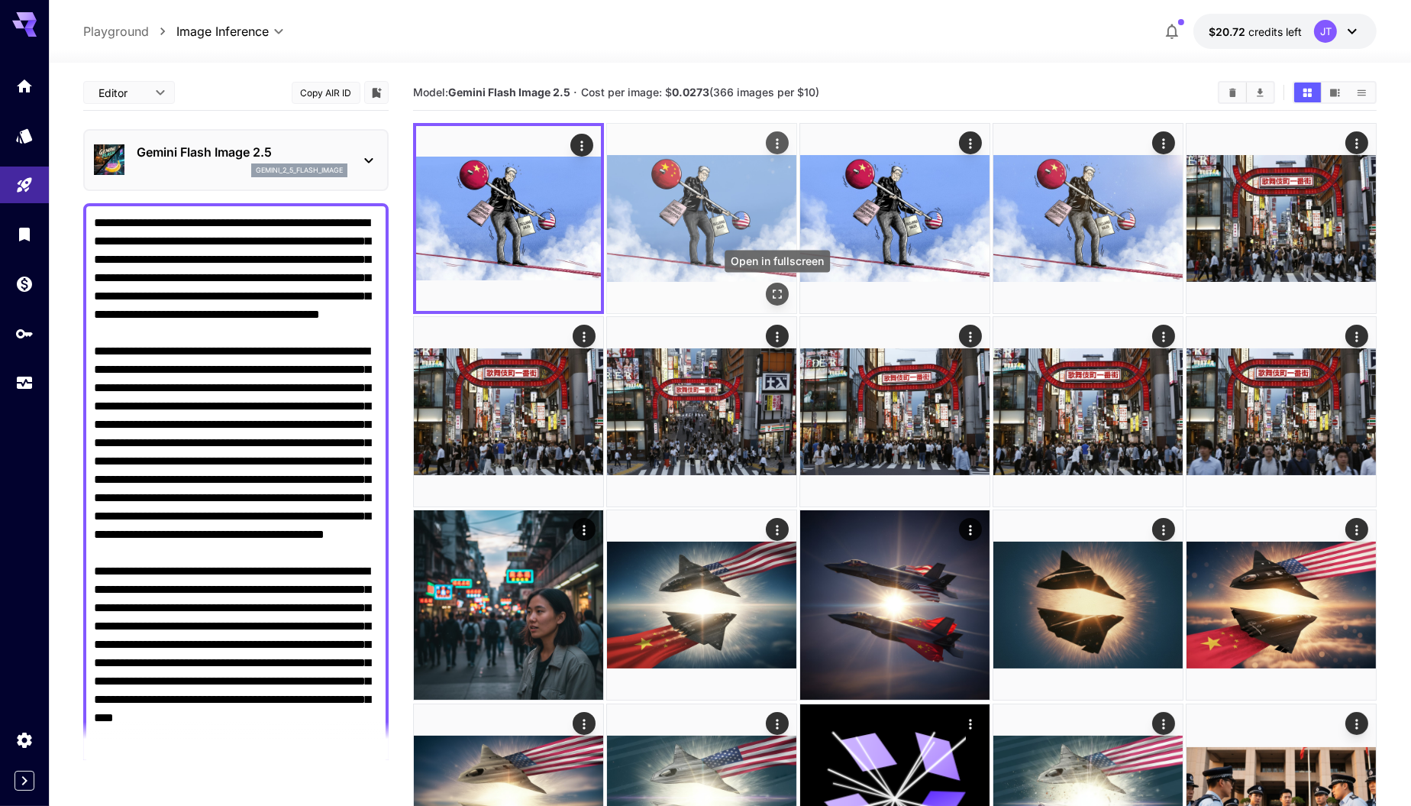
click at [778, 296] on icon "Open in fullscreen" at bounding box center [777, 293] width 15 height 15
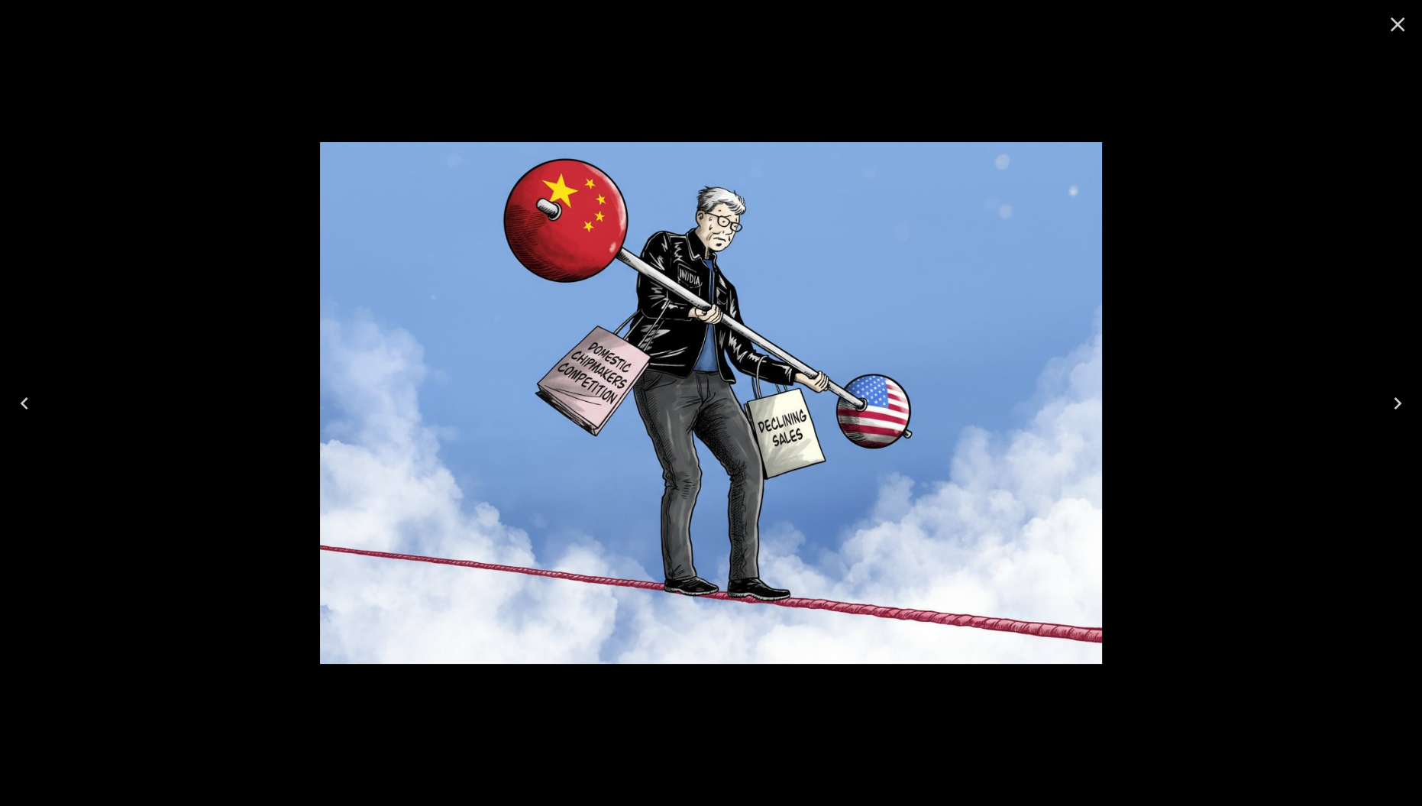
click at [1398, 26] on icon "Close" at bounding box center [1398, 24] width 24 height 24
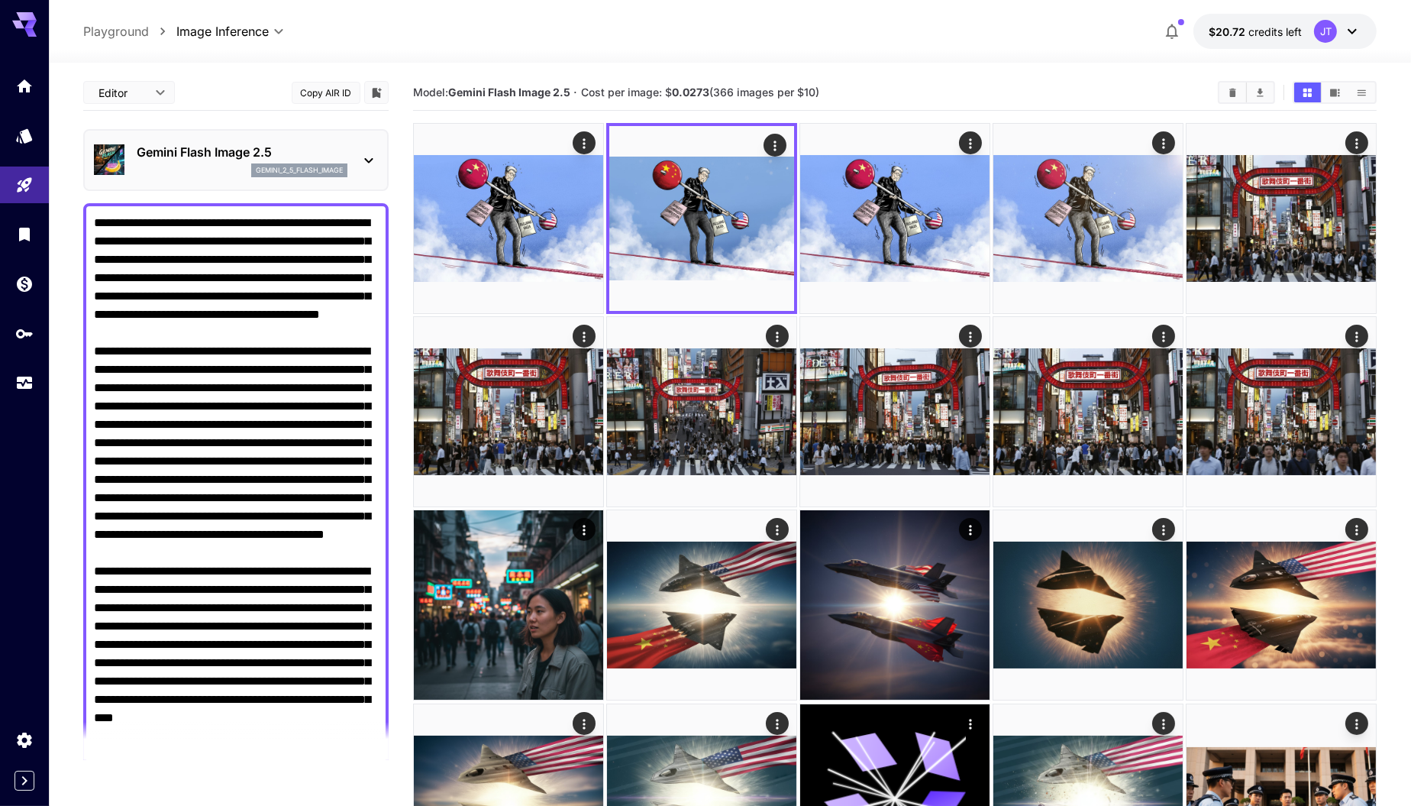
click at [206, 334] on textarea "Negative Prompt" at bounding box center [236, 645] width 285 height 862
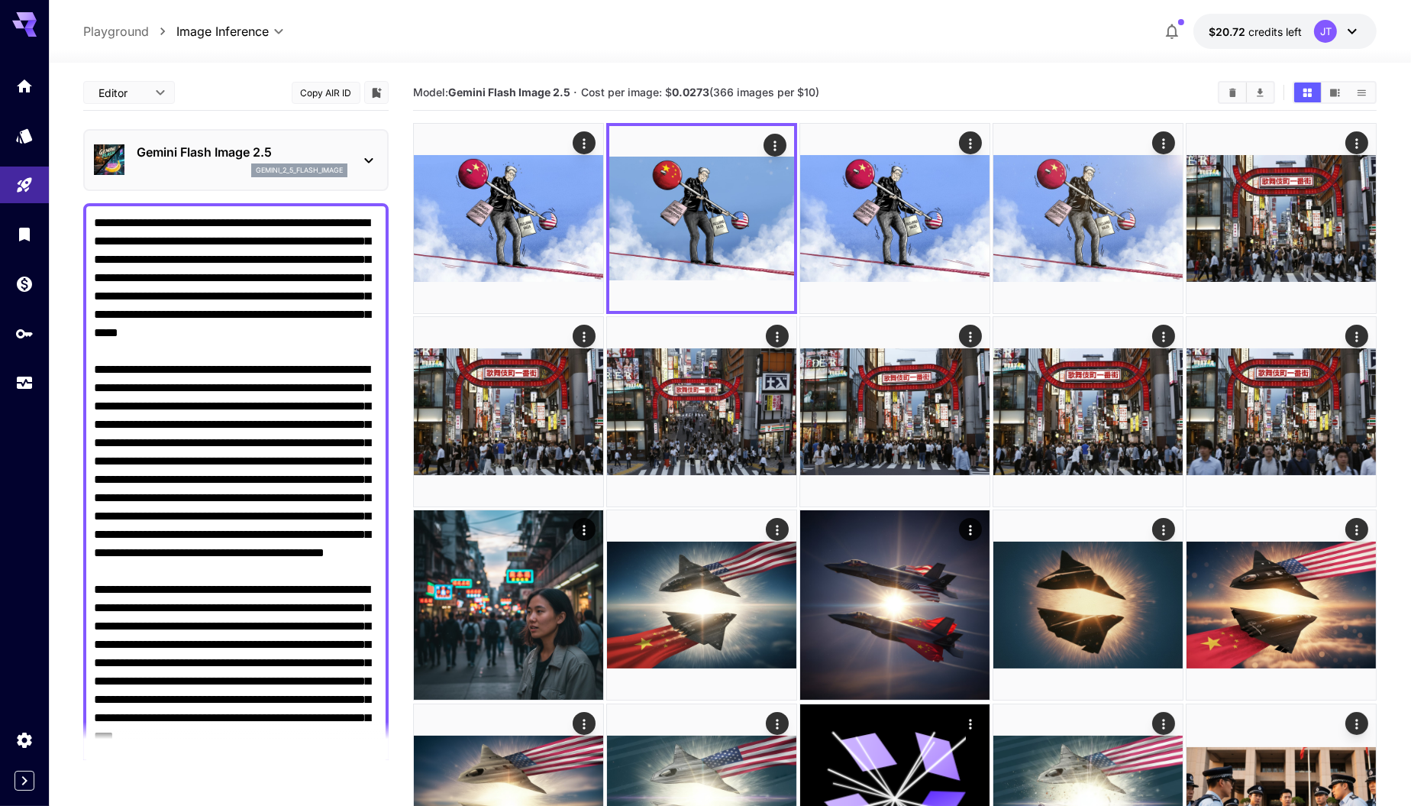
type textarea "**********"
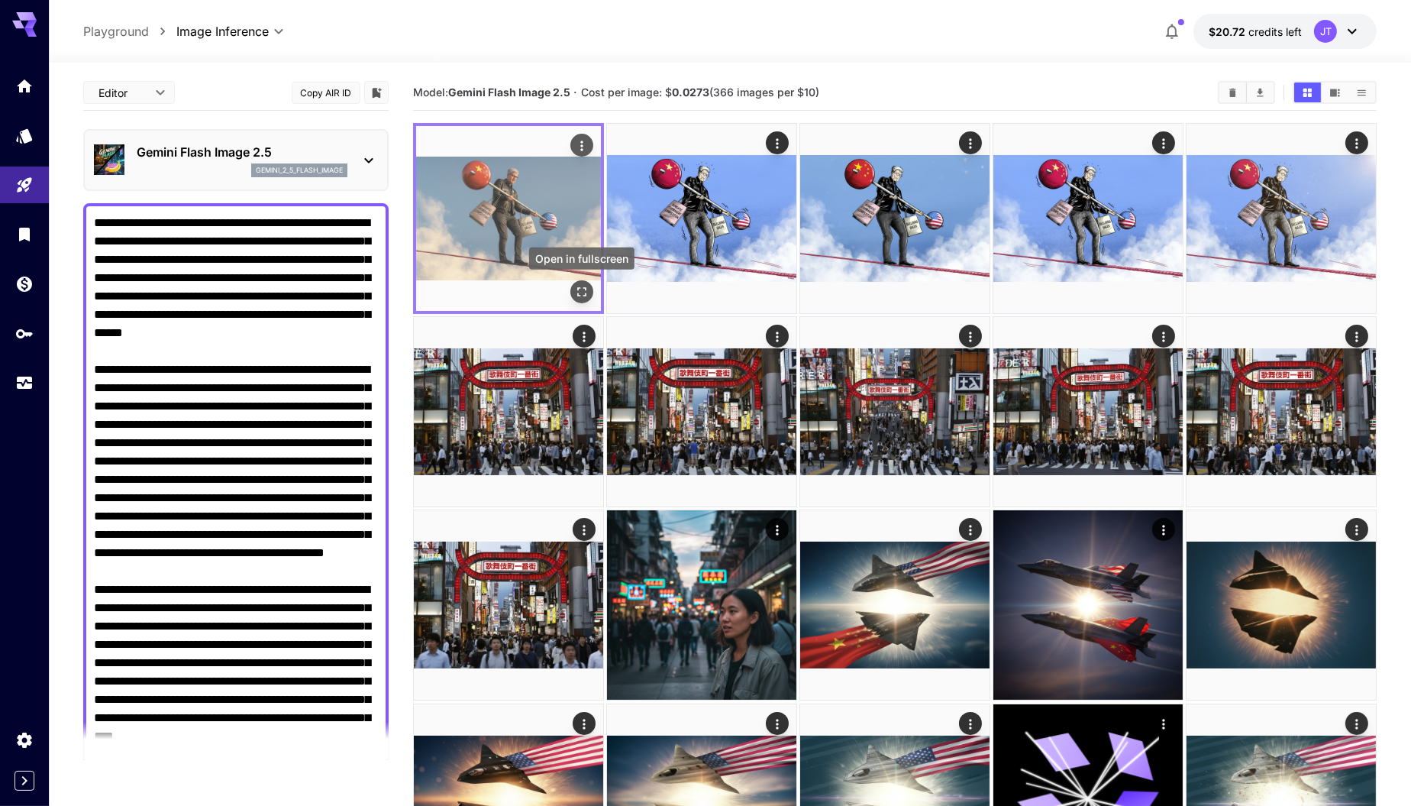
type textarea "**********"
click at [584, 293] on icon "Open in fullscreen" at bounding box center [581, 291] width 15 height 15
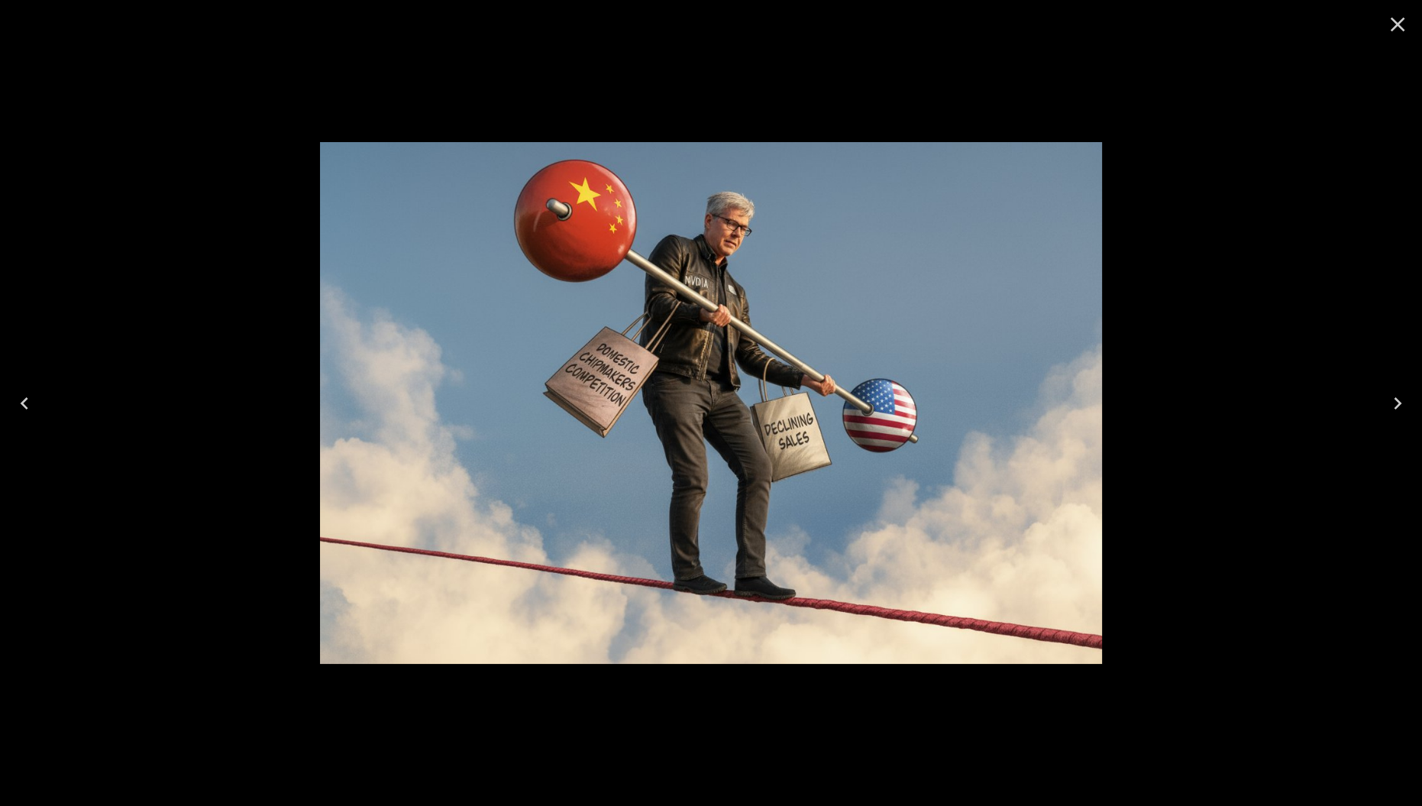
click at [1399, 27] on icon "Close" at bounding box center [1398, 25] width 15 height 15
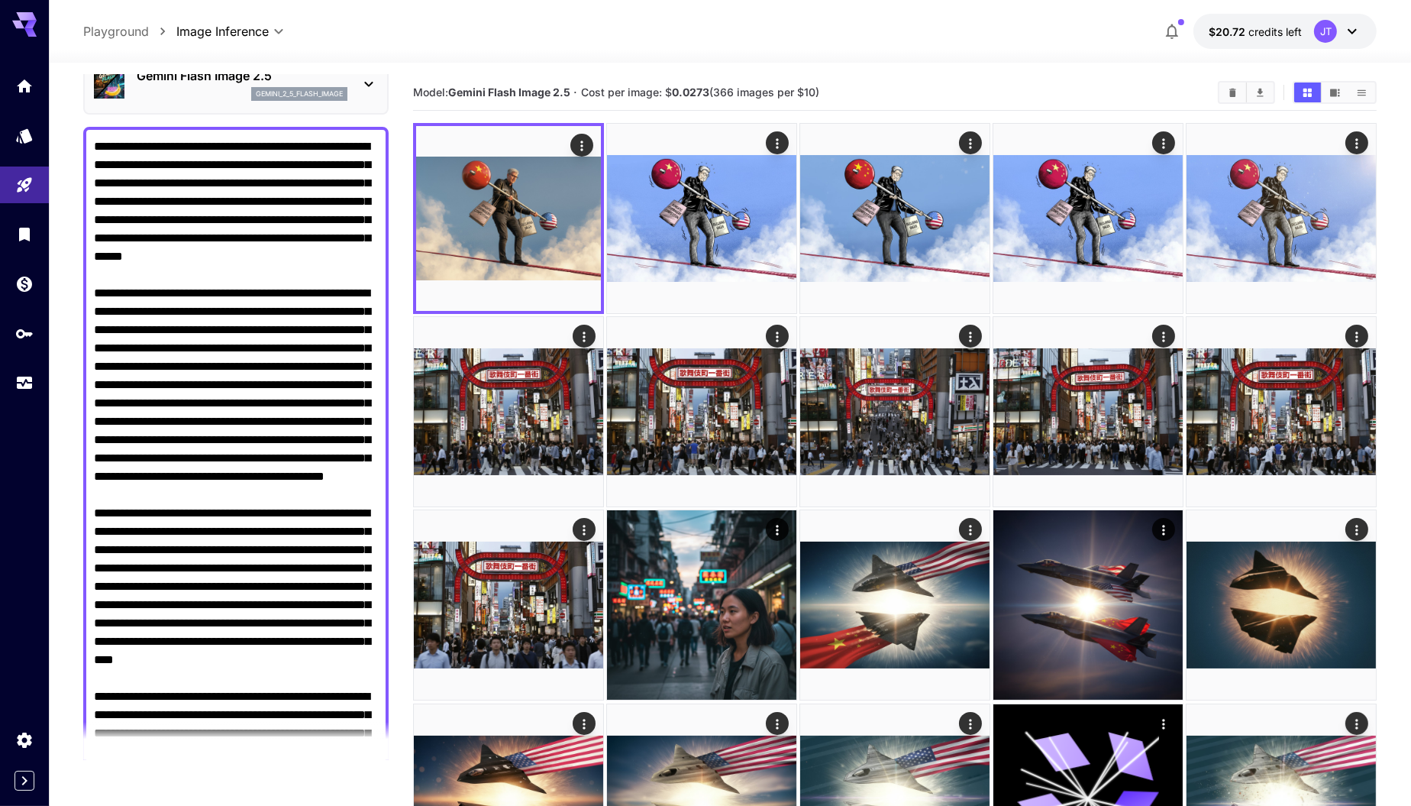
scroll to position [76, 0]
click at [337, 304] on textarea "Negative Prompt" at bounding box center [236, 568] width 285 height 862
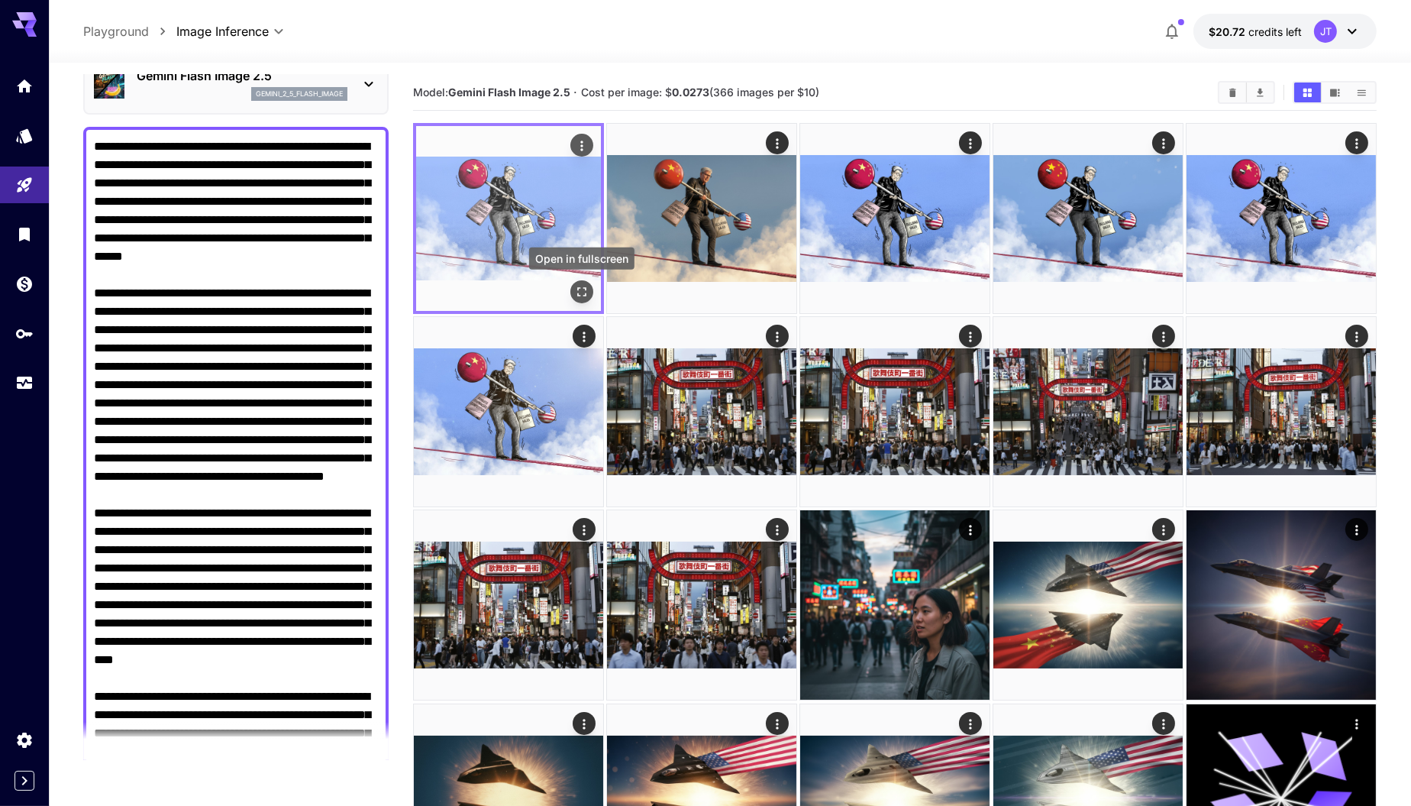
click at [586, 294] on icon "Open in fullscreen" at bounding box center [581, 291] width 9 height 9
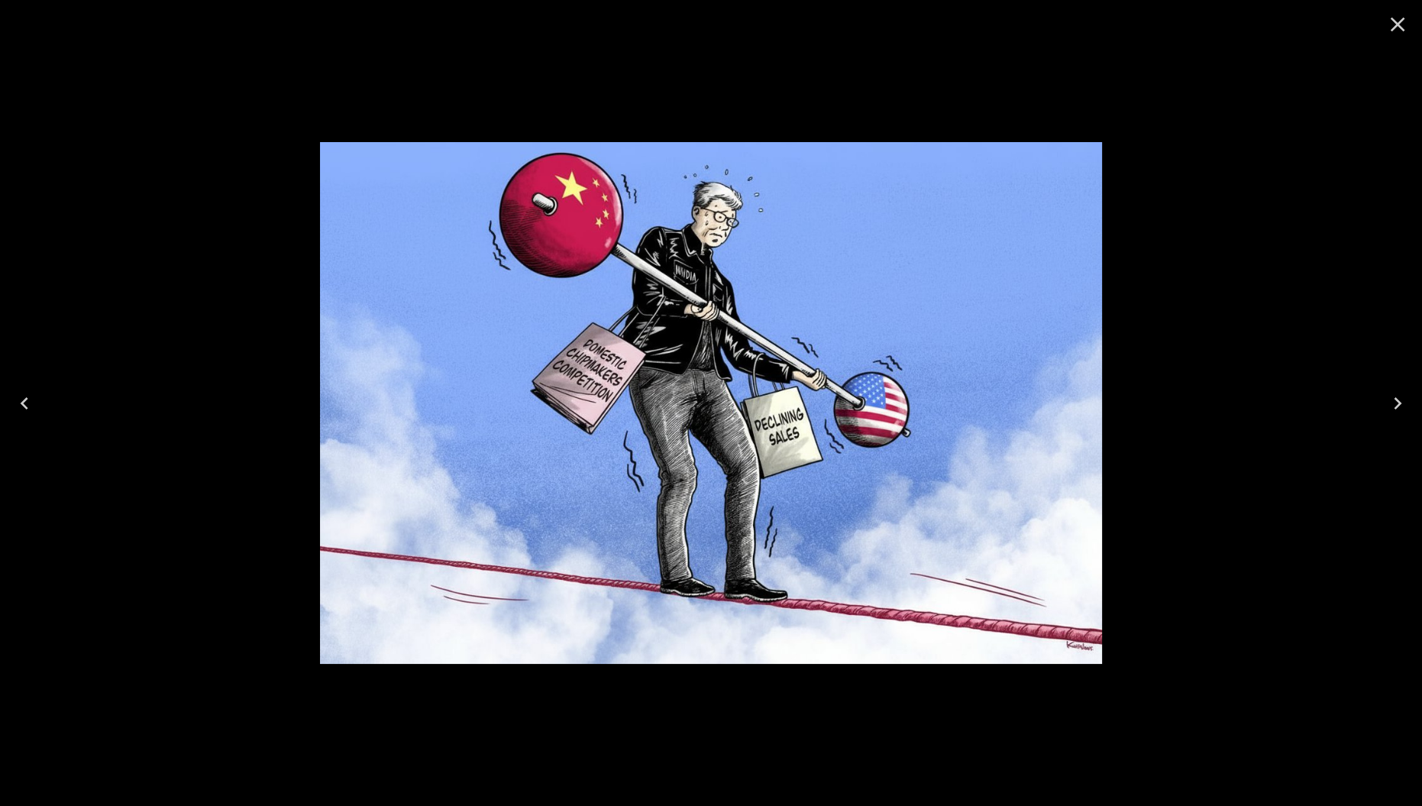
click at [1399, 25] on icon "Close" at bounding box center [1398, 25] width 15 height 15
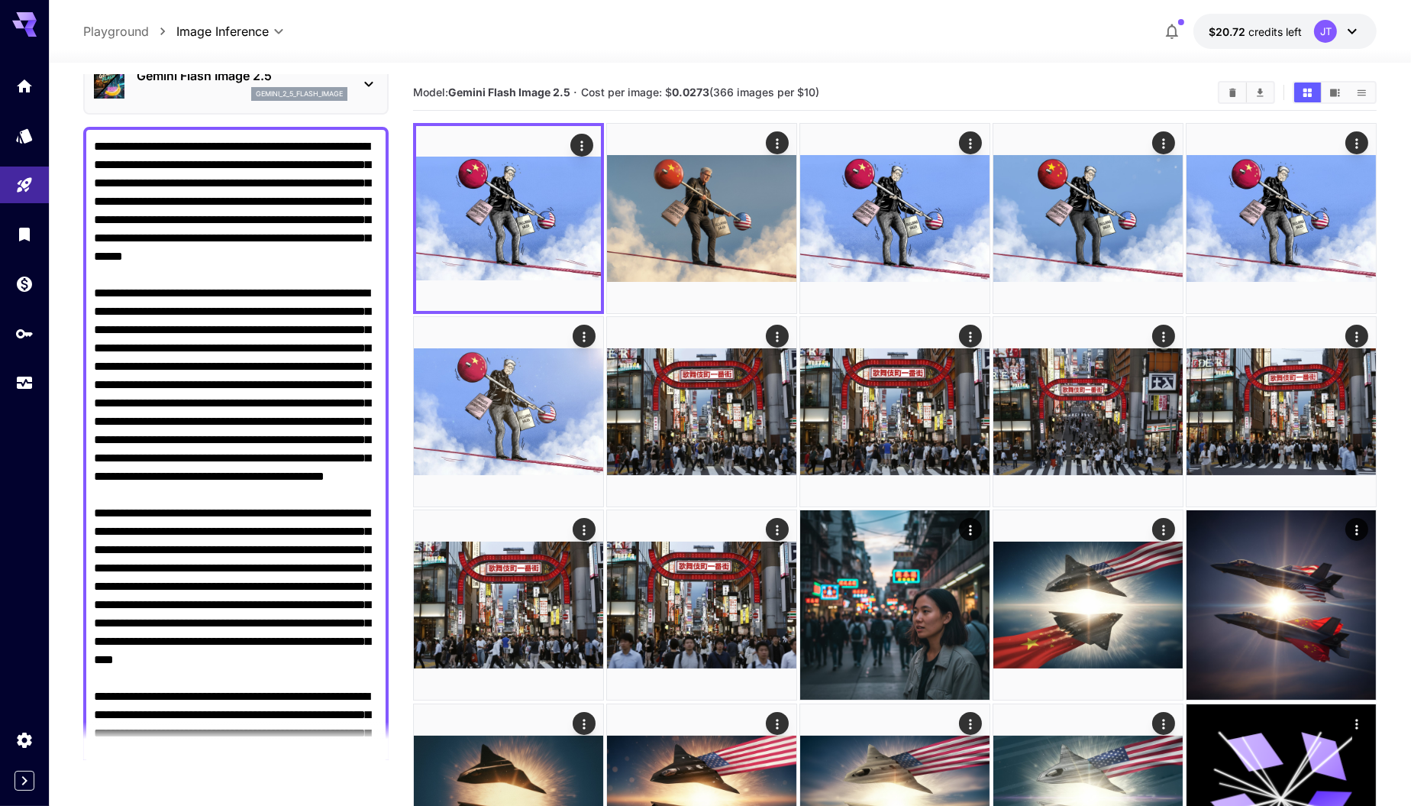
click at [230, 259] on textarea "Negative Prompt" at bounding box center [236, 568] width 285 height 862
